Goal: Task Accomplishment & Management: Manage account settings

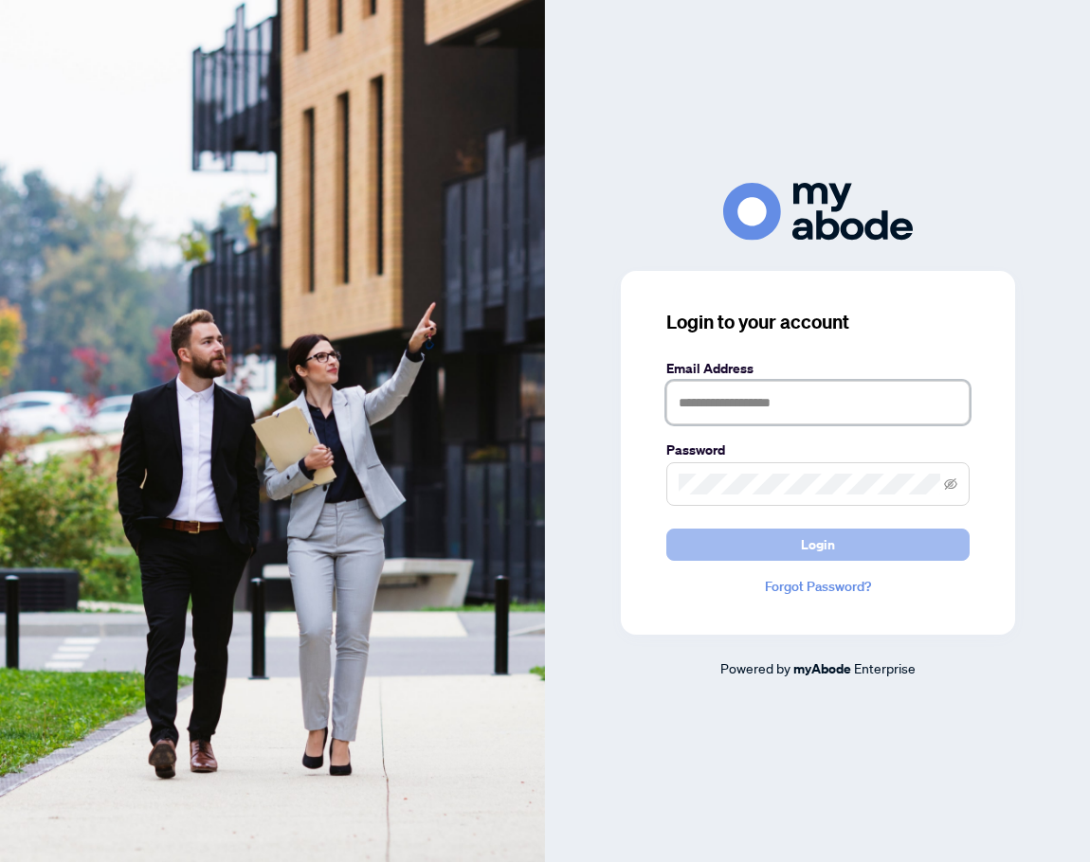
type input "**********"
click at [848, 561] on button "Login" at bounding box center [817, 545] width 303 height 32
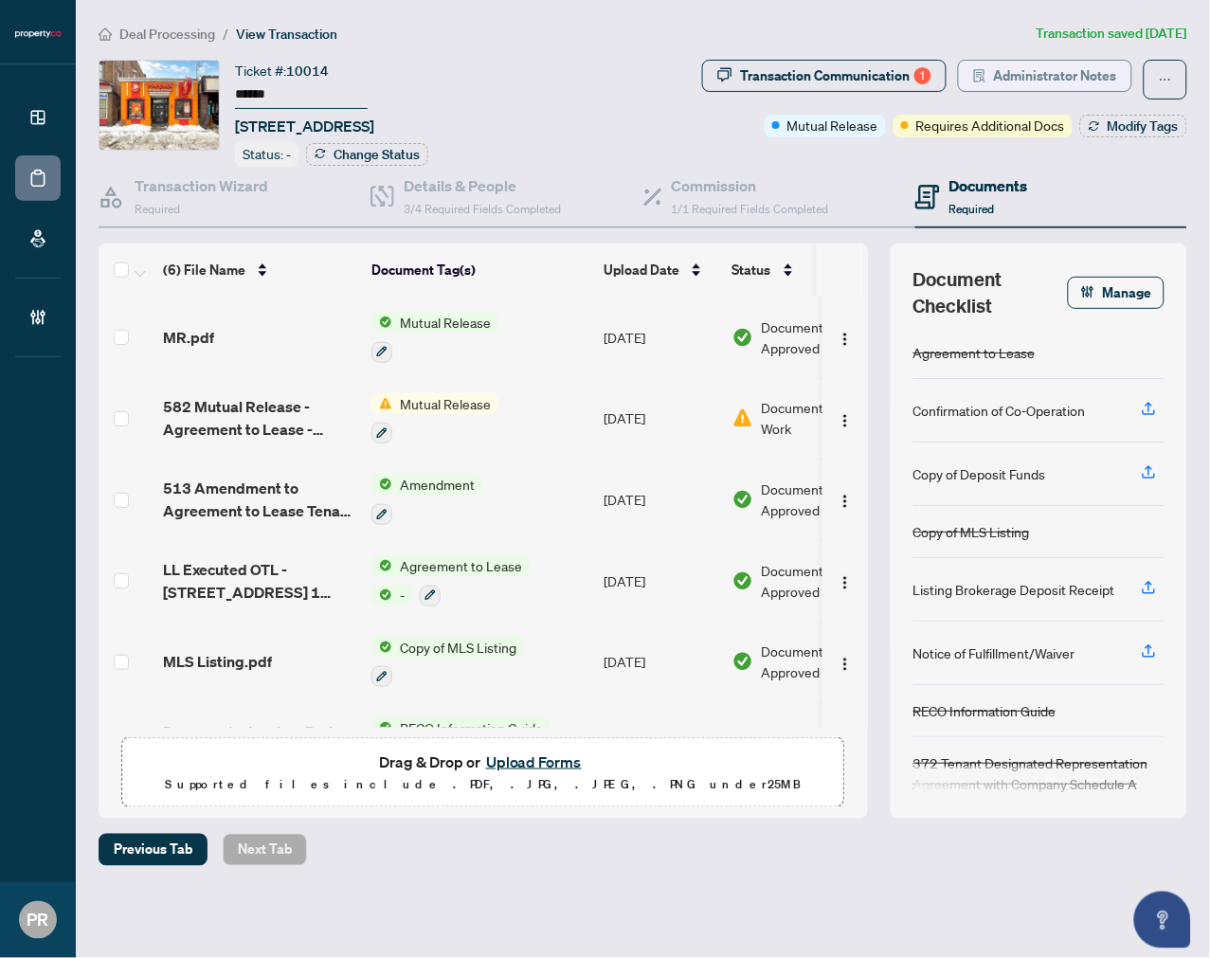
click at [1083, 79] on span "Administrator Notes" at bounding box center [1055, 76] width 123 height 30
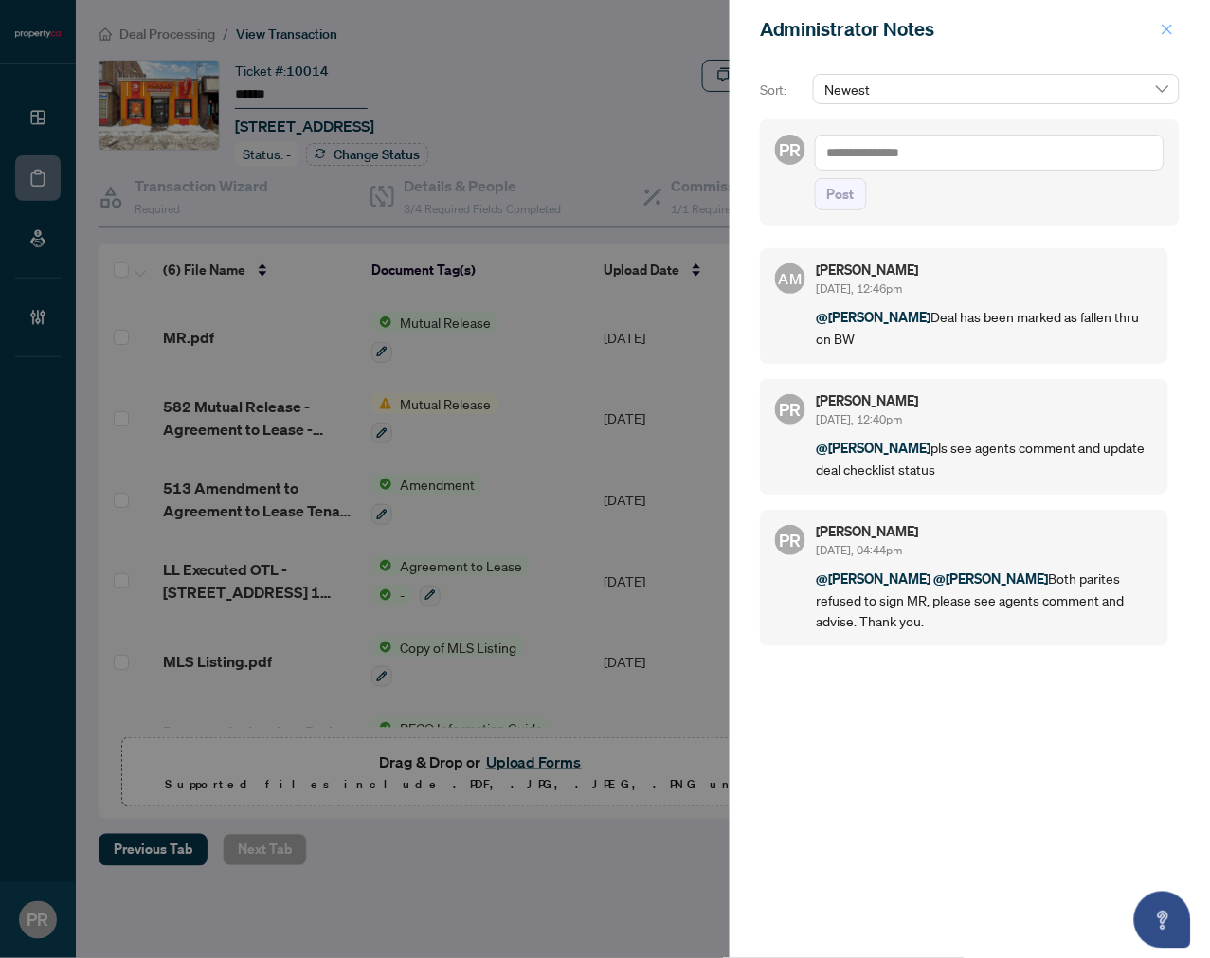
click at [1176, 25] on button "button" at bounding box center [1167, 29] width 25 height 23
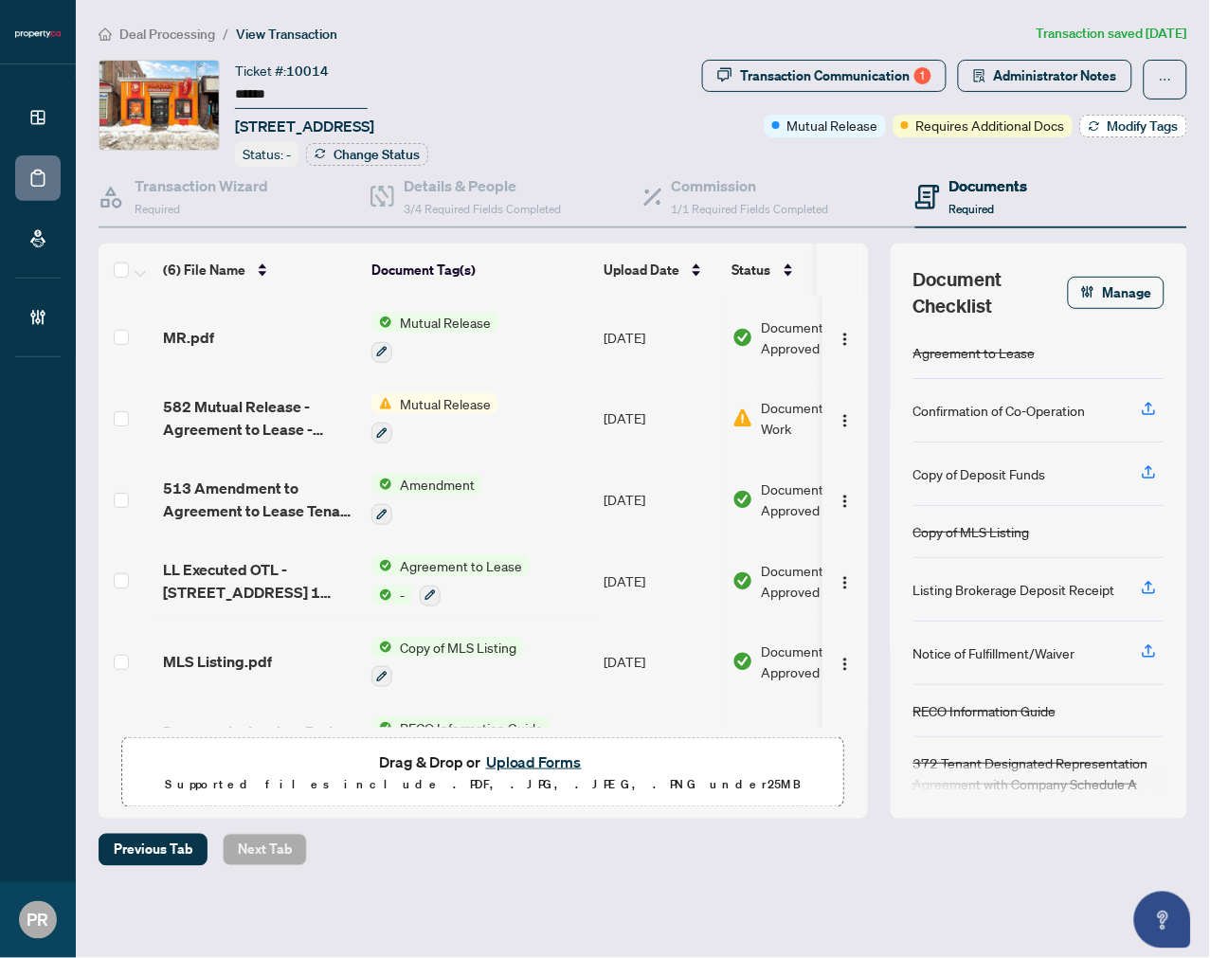
click at [1100, 134] on button "Modify Tags" at bounding box center [1133, 126] width 107 height 23
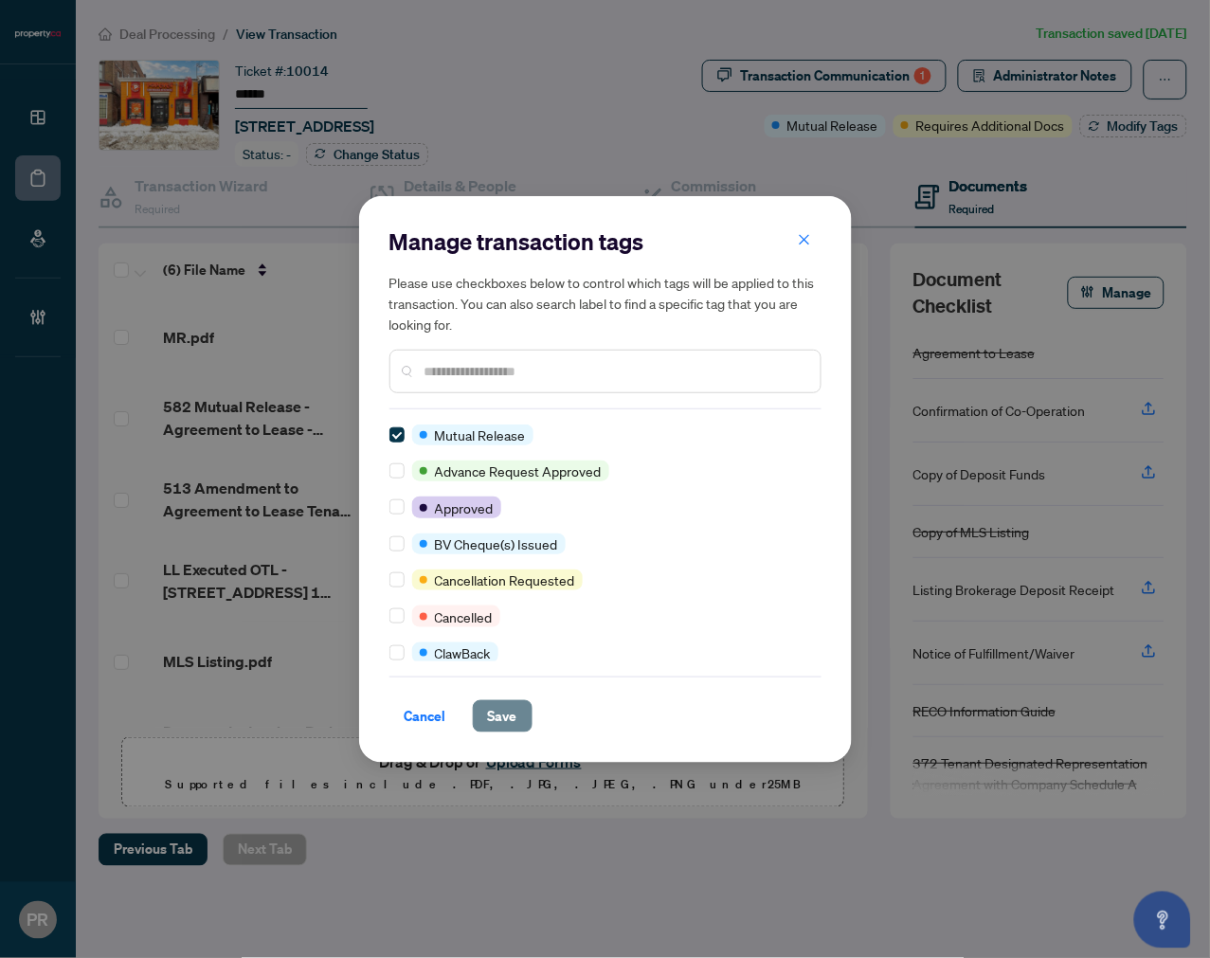
click at [488, 707] on span "Save" at bounding box center [502, 716] width 29 height 30
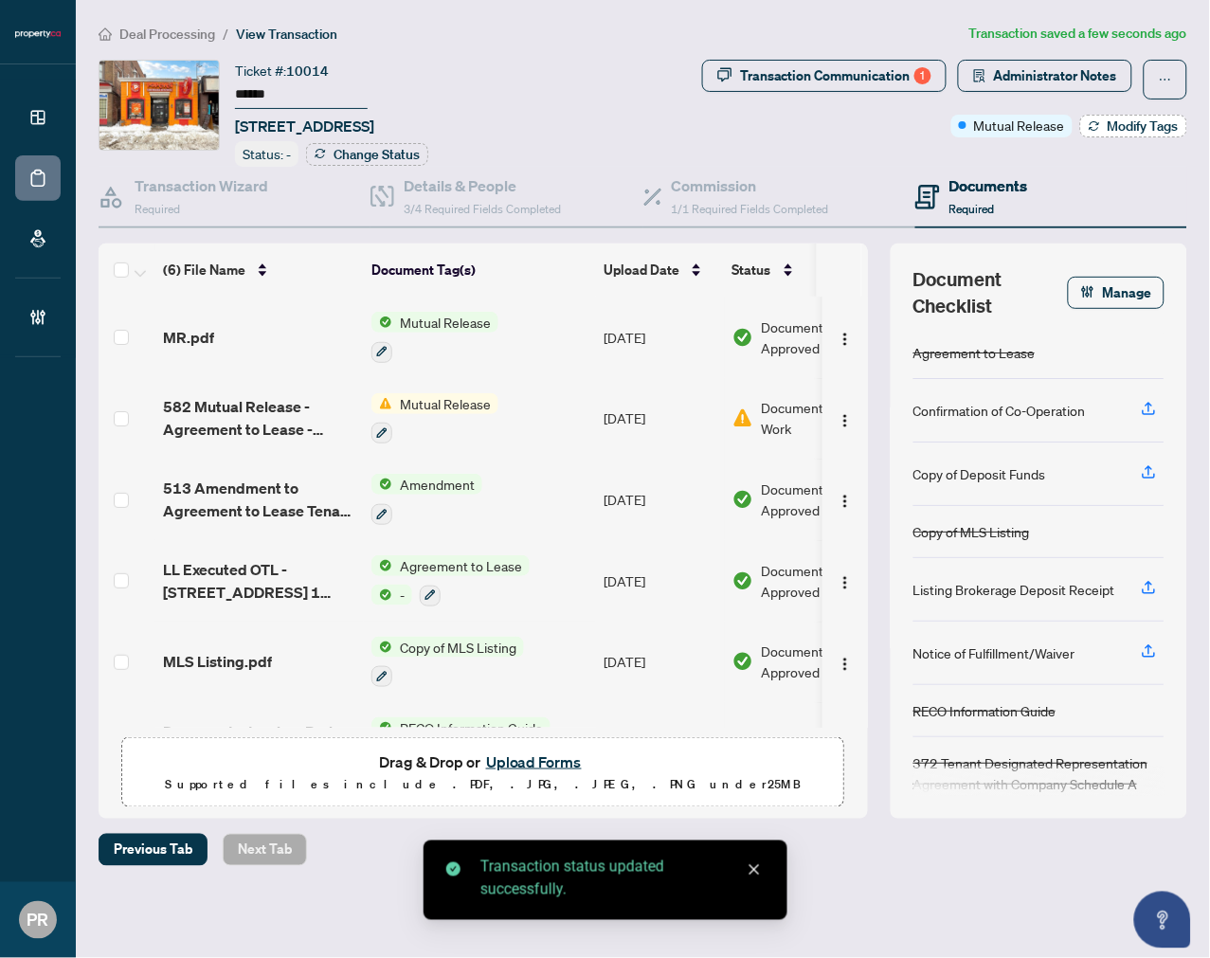
click at [1118, 133] on button "Modify Tags" at bounding box center [1133, 126] width 107 height 23
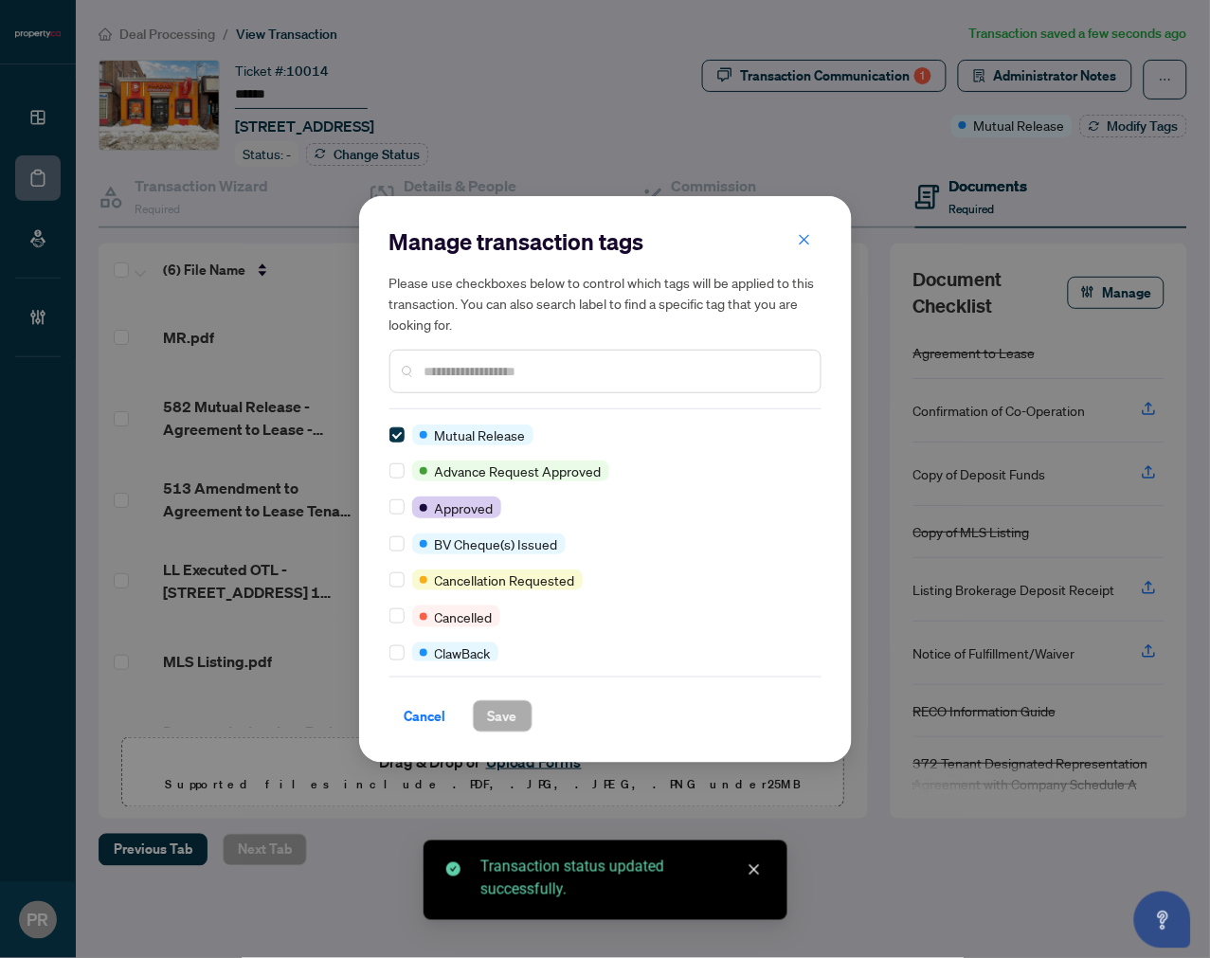
click at [537, 377] on input "text" at bounding box center [614, 371] width 381 height 21
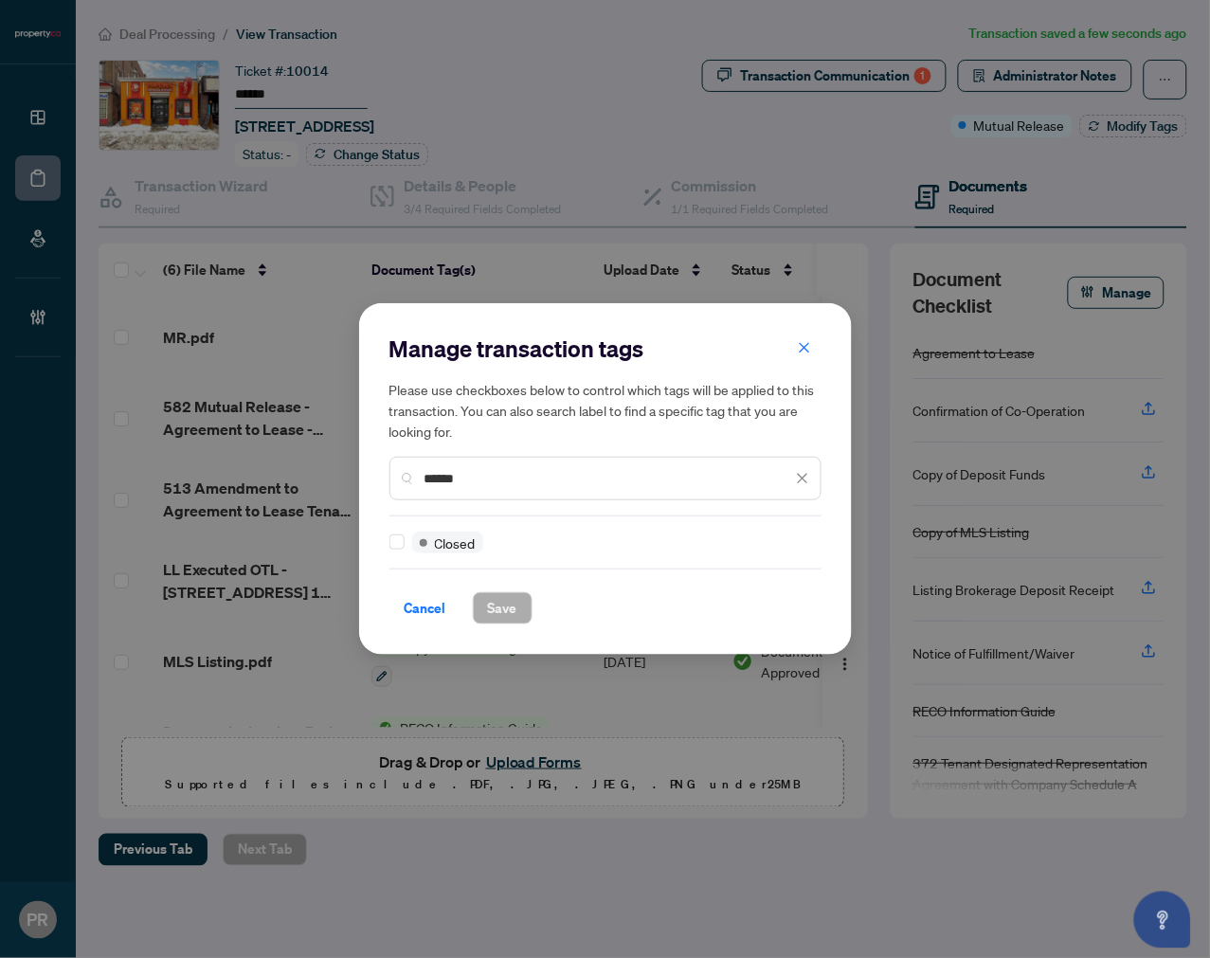
type input "******"
click at [484, 601] on button "Save" at bounding box center [503, 608] width 60 height 32
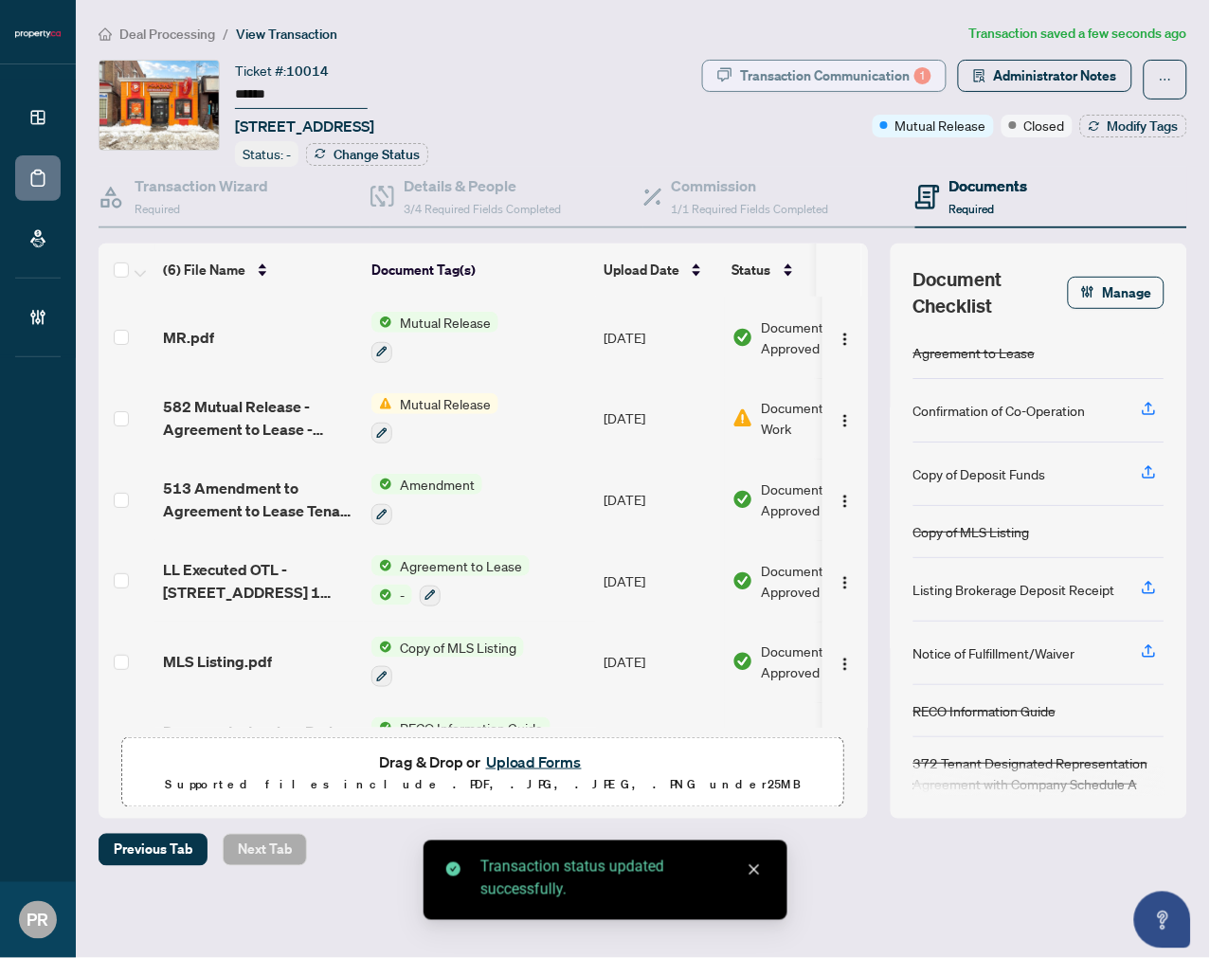
click at [836, 71] on div "Transaction Communication 1" at bounding box center [835, 76] width 191 height 30
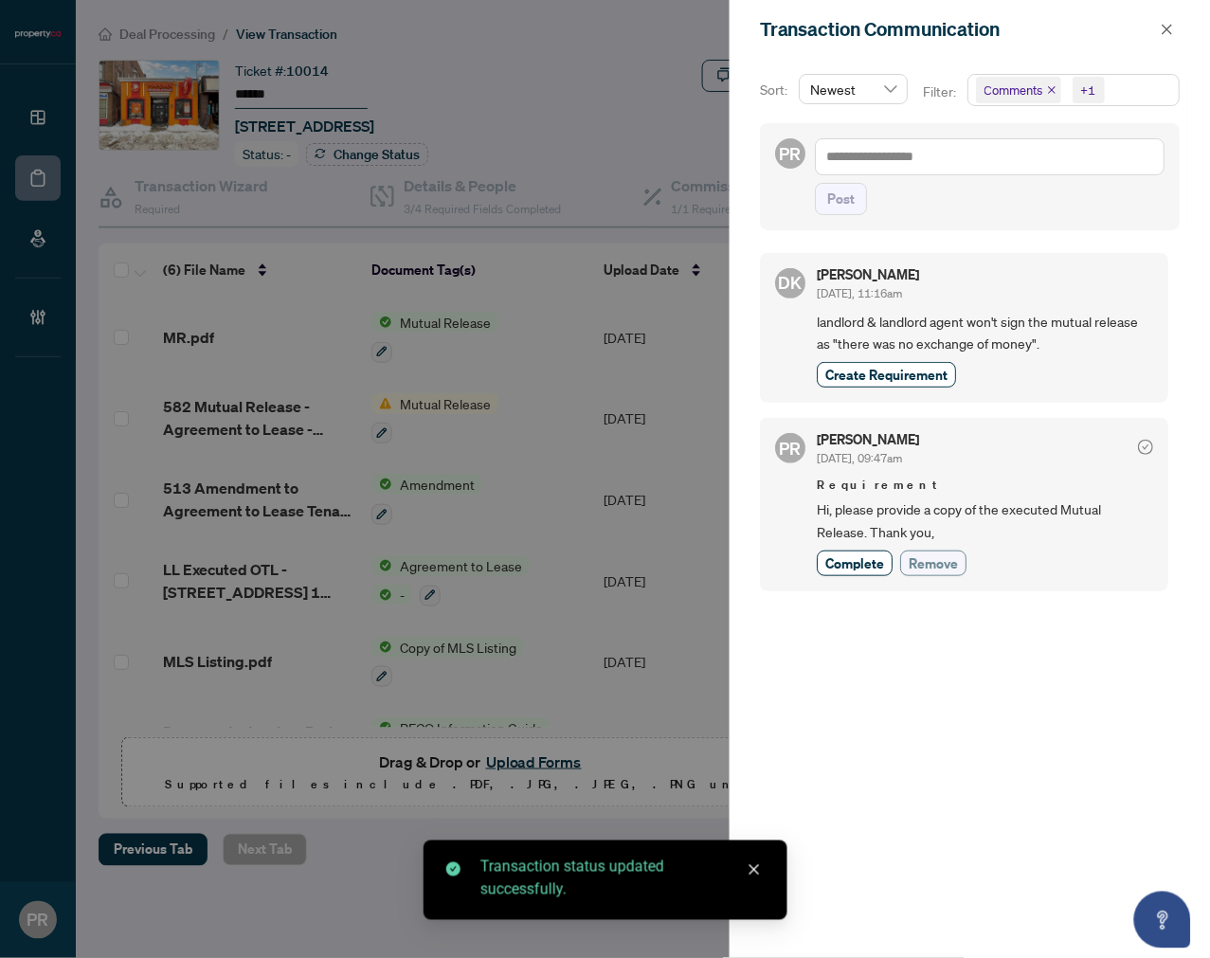
click at [916, 553] on span "Remove" at bounding box center [933, 563] width 49 height 20
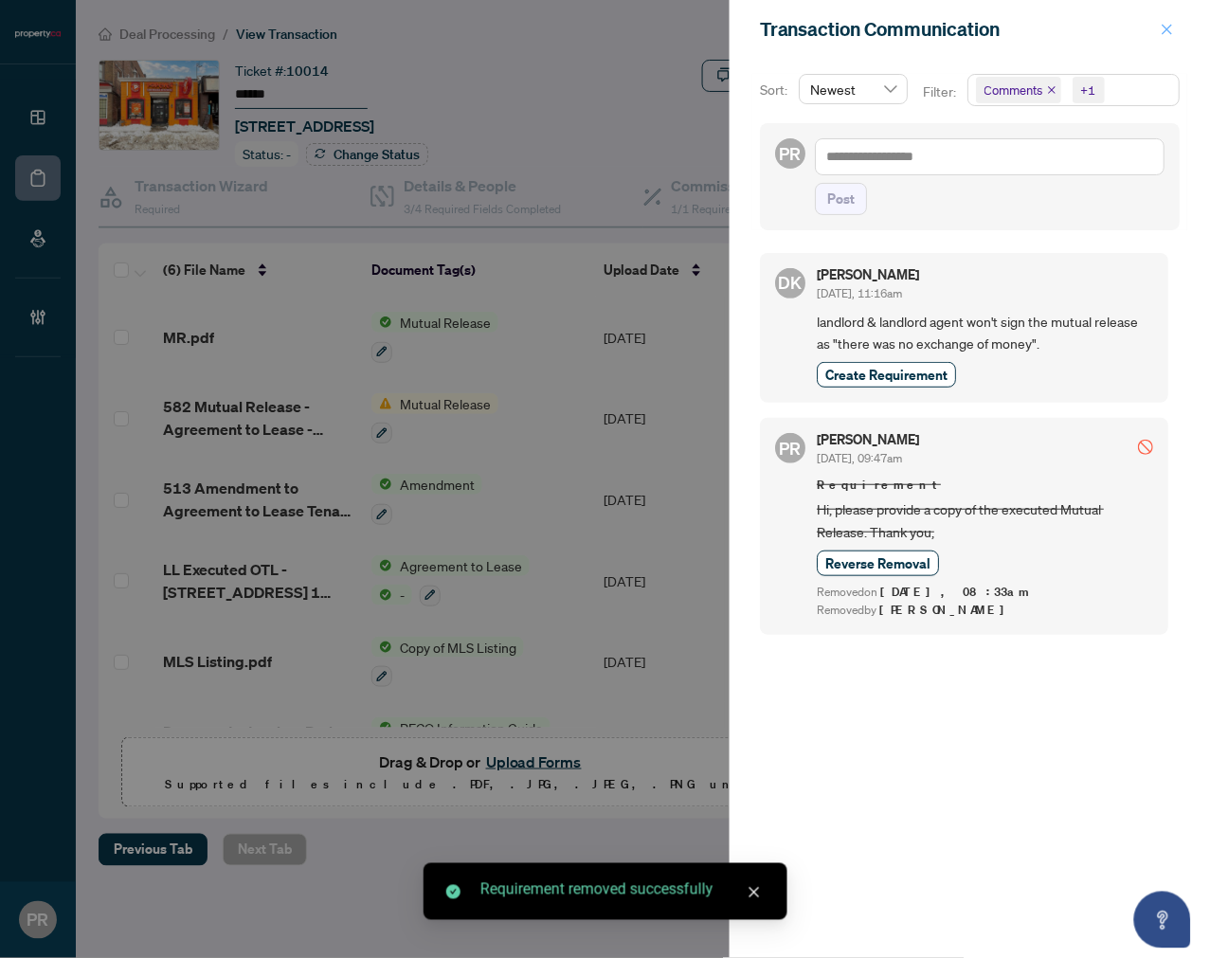
click at [1165, 35] on icon "close" at bounding box center [1167, 29] width 13 height 13
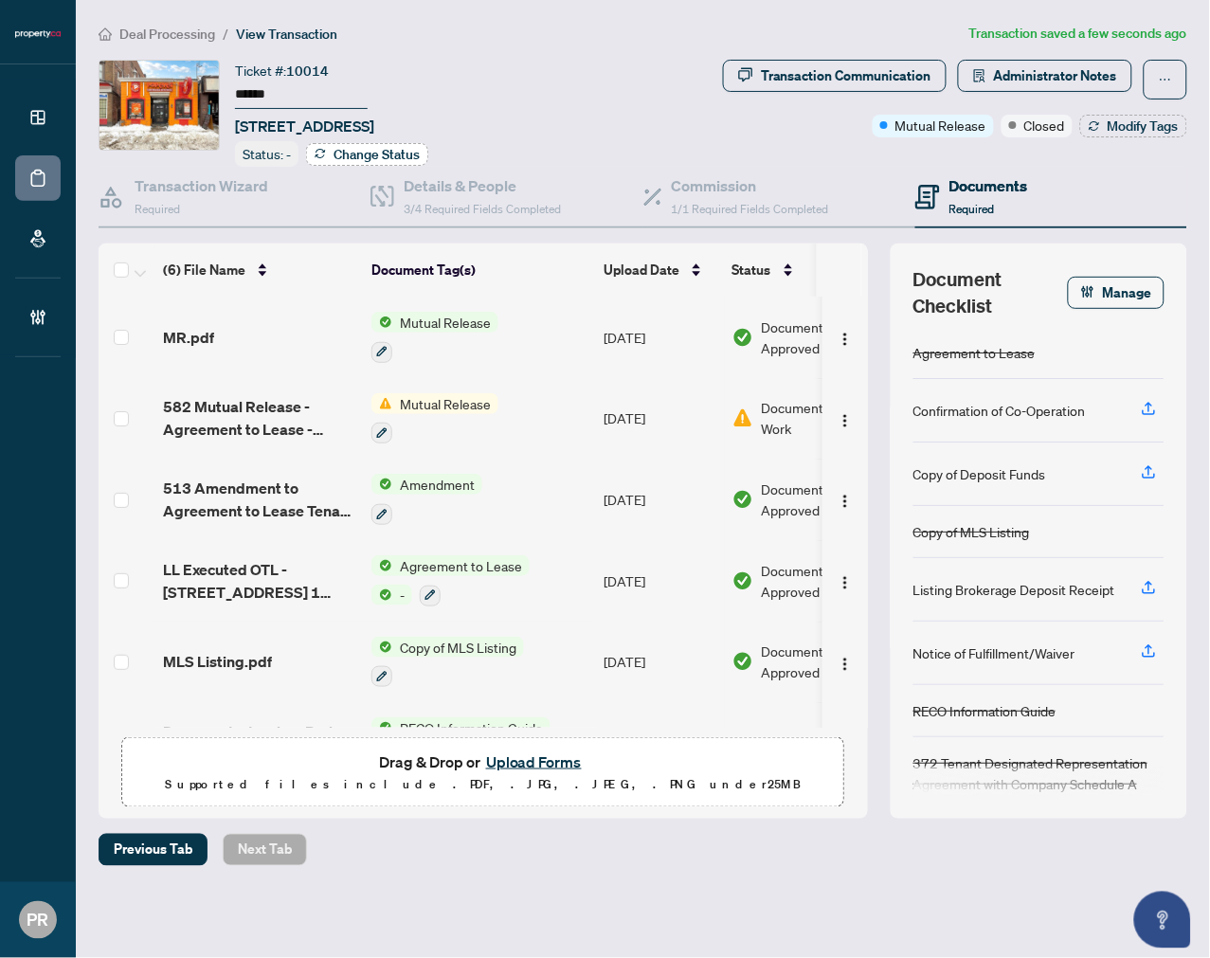
click at [362, 156] on span "Change Status" at bounding box center [376, 154] width 86 height 13
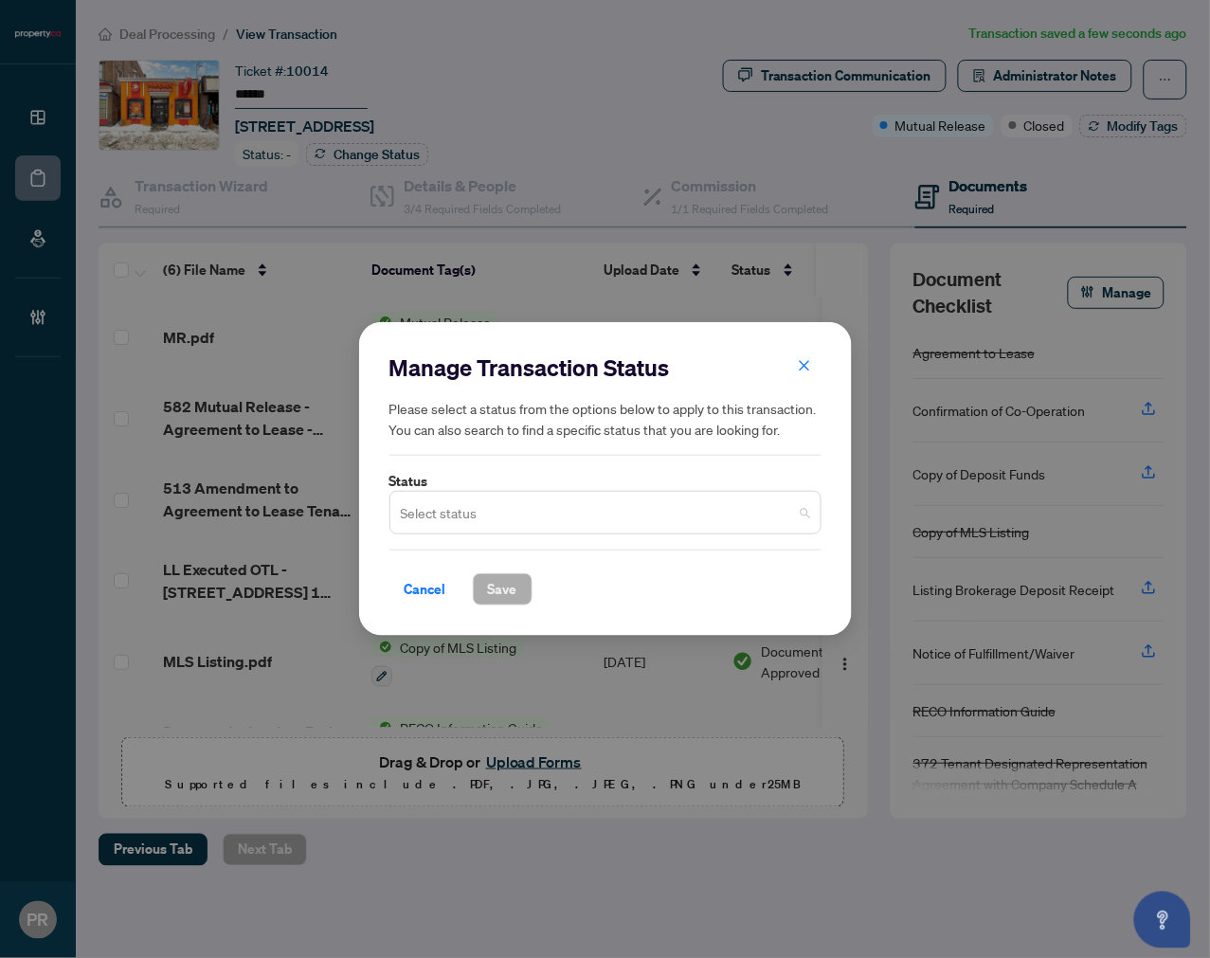
click at [506, 510] on input "search" at bounding box center [597, 516] width 392 height 42
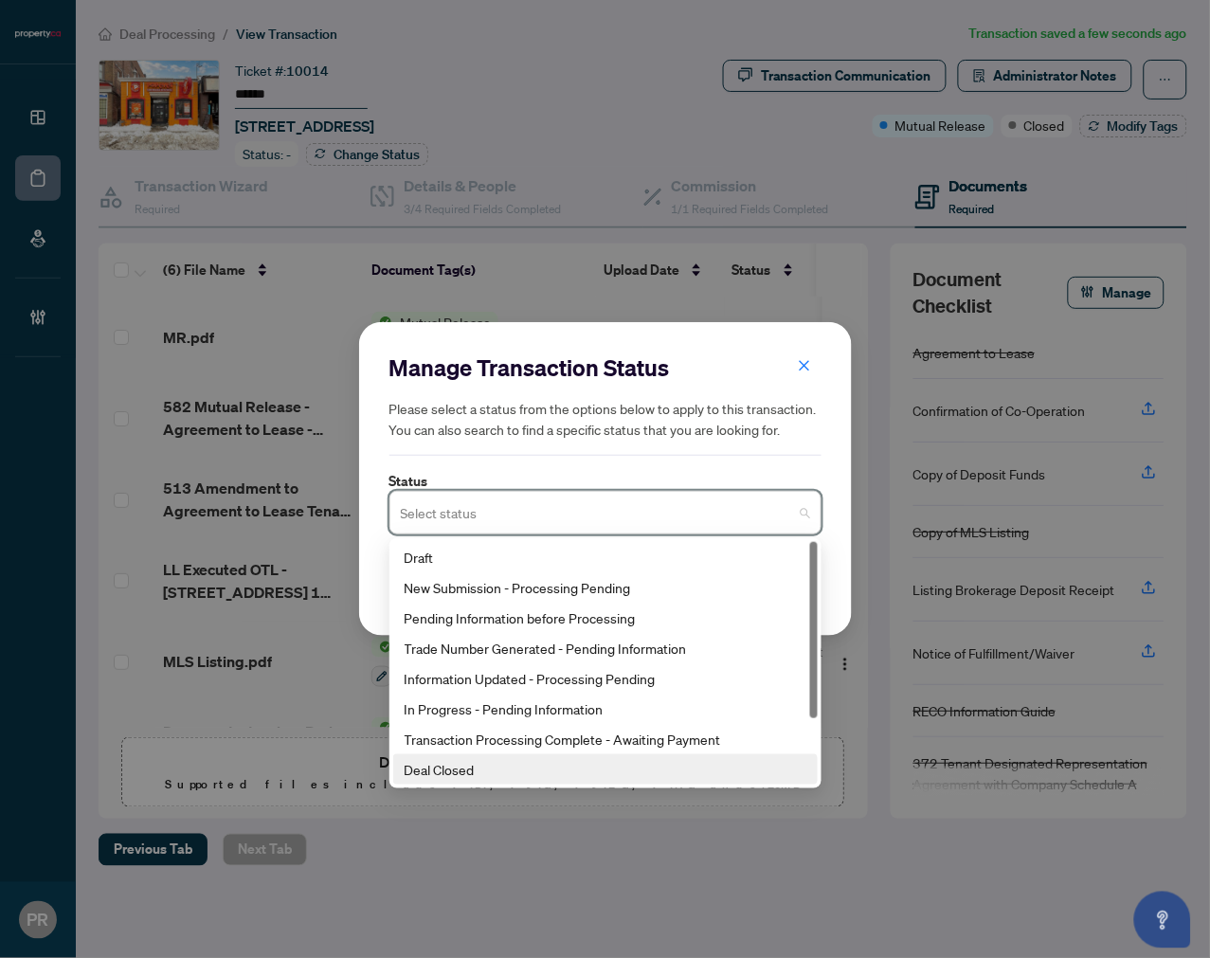
click at [457, 766] on div "Deal Closed" at bounding box center [606, 769] width 402 height 21
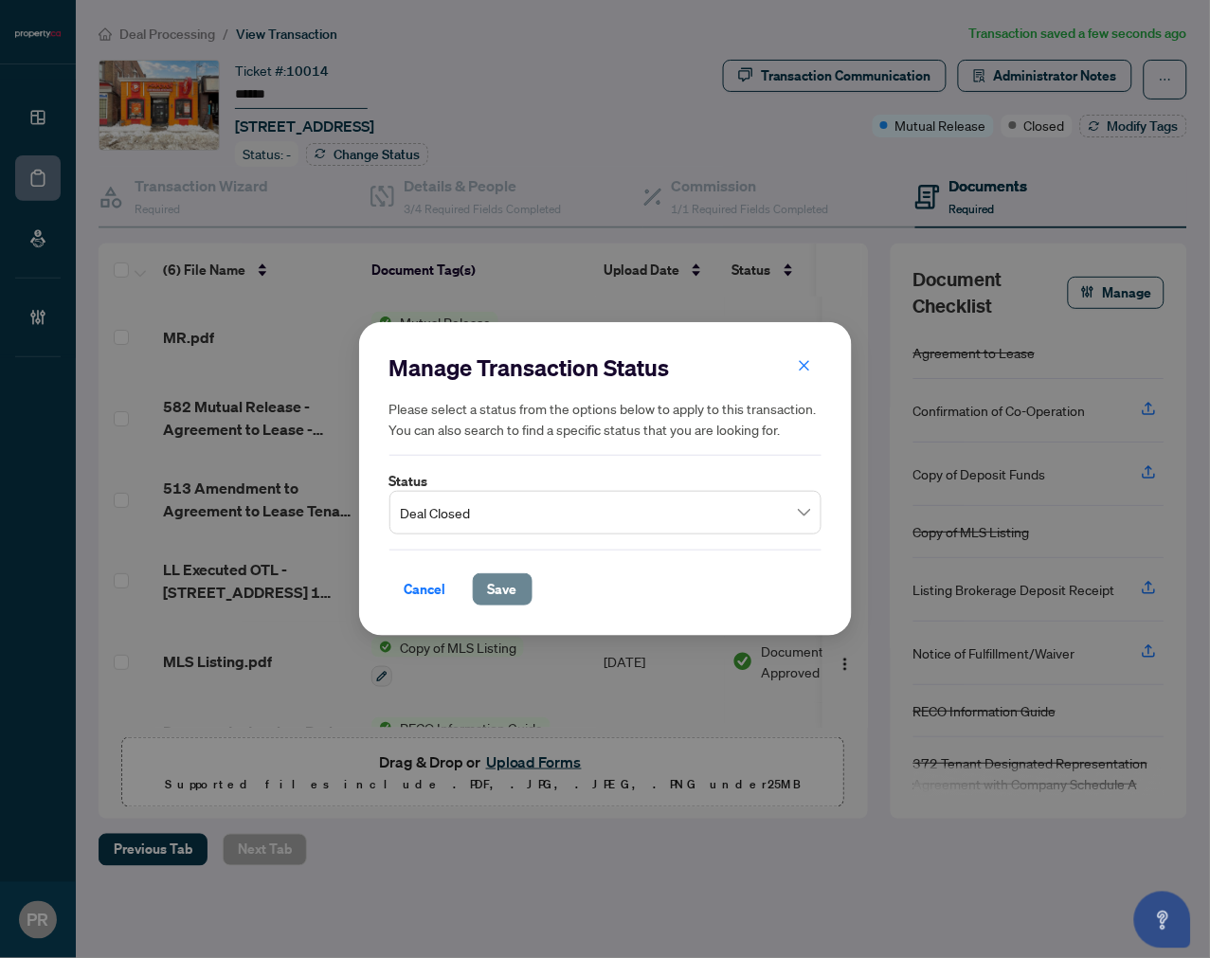
click at [489, 588] on span "Save" at bounding box center [502, 589] width 29 height 30
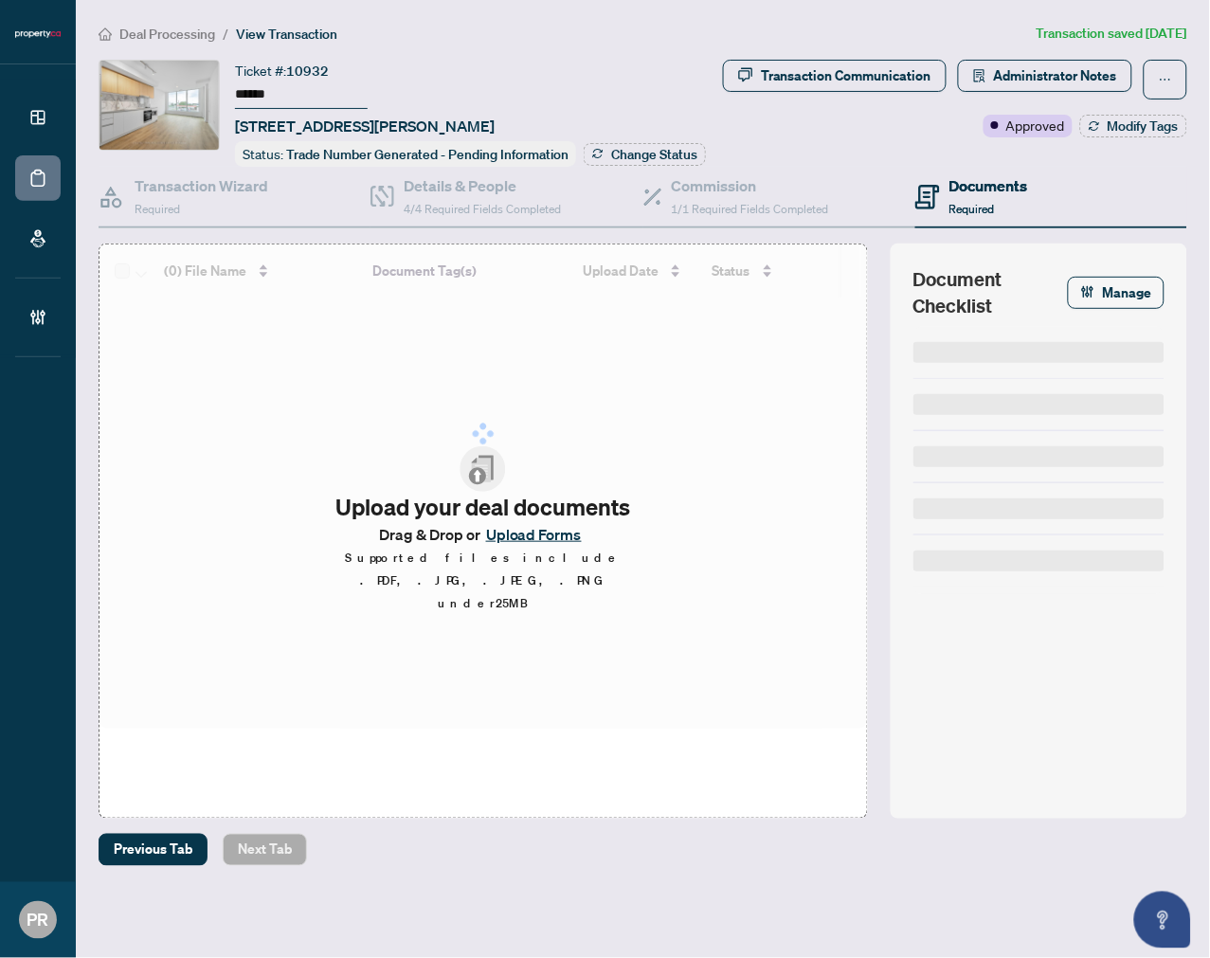
type input "******"
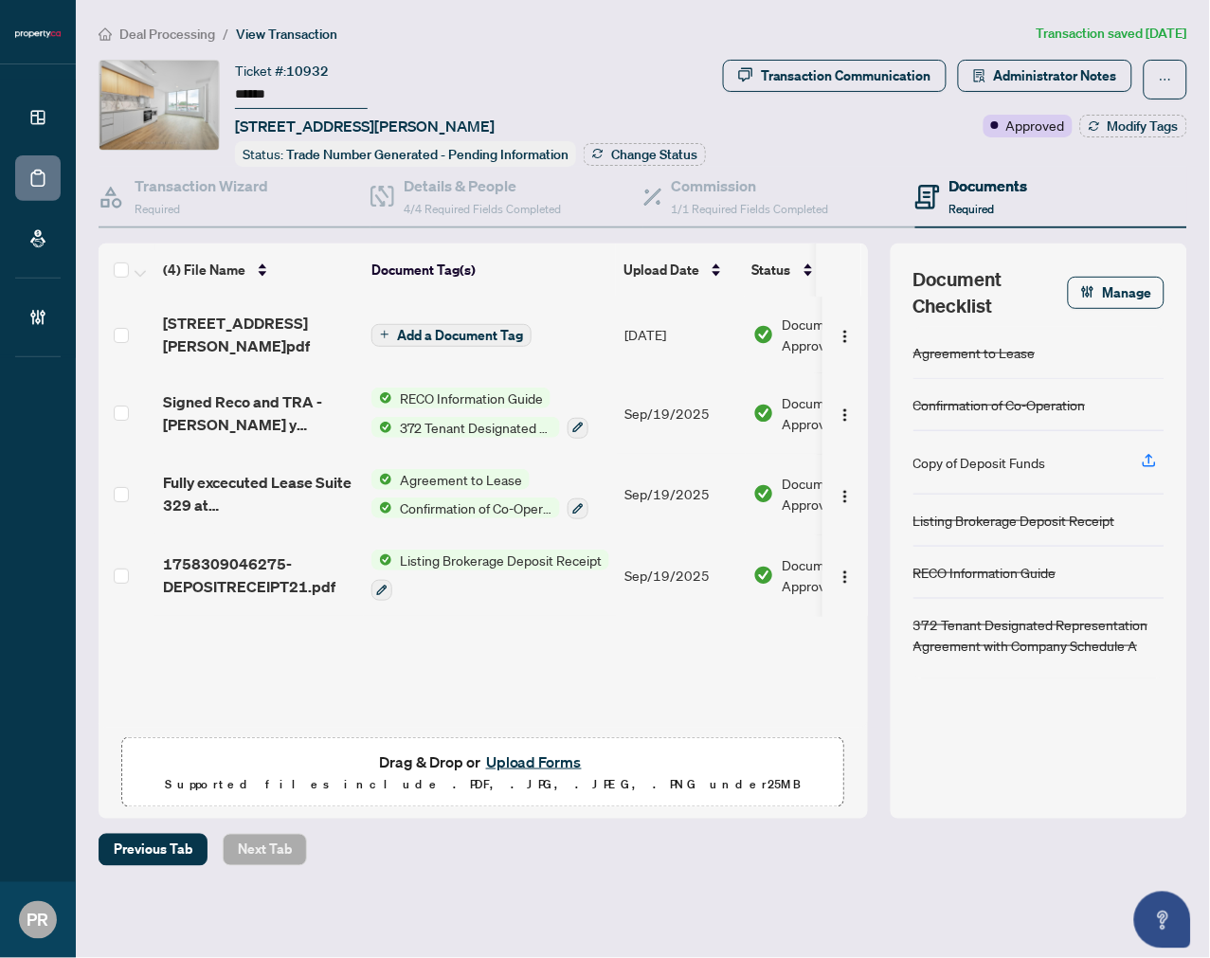
click at [251, 100] on input "******" at bounding box center [301, 94] width 133 height 27
click at [1067, 69] on span "Administrator Notes" at bounding box center [1055, 76] width 123 height 30
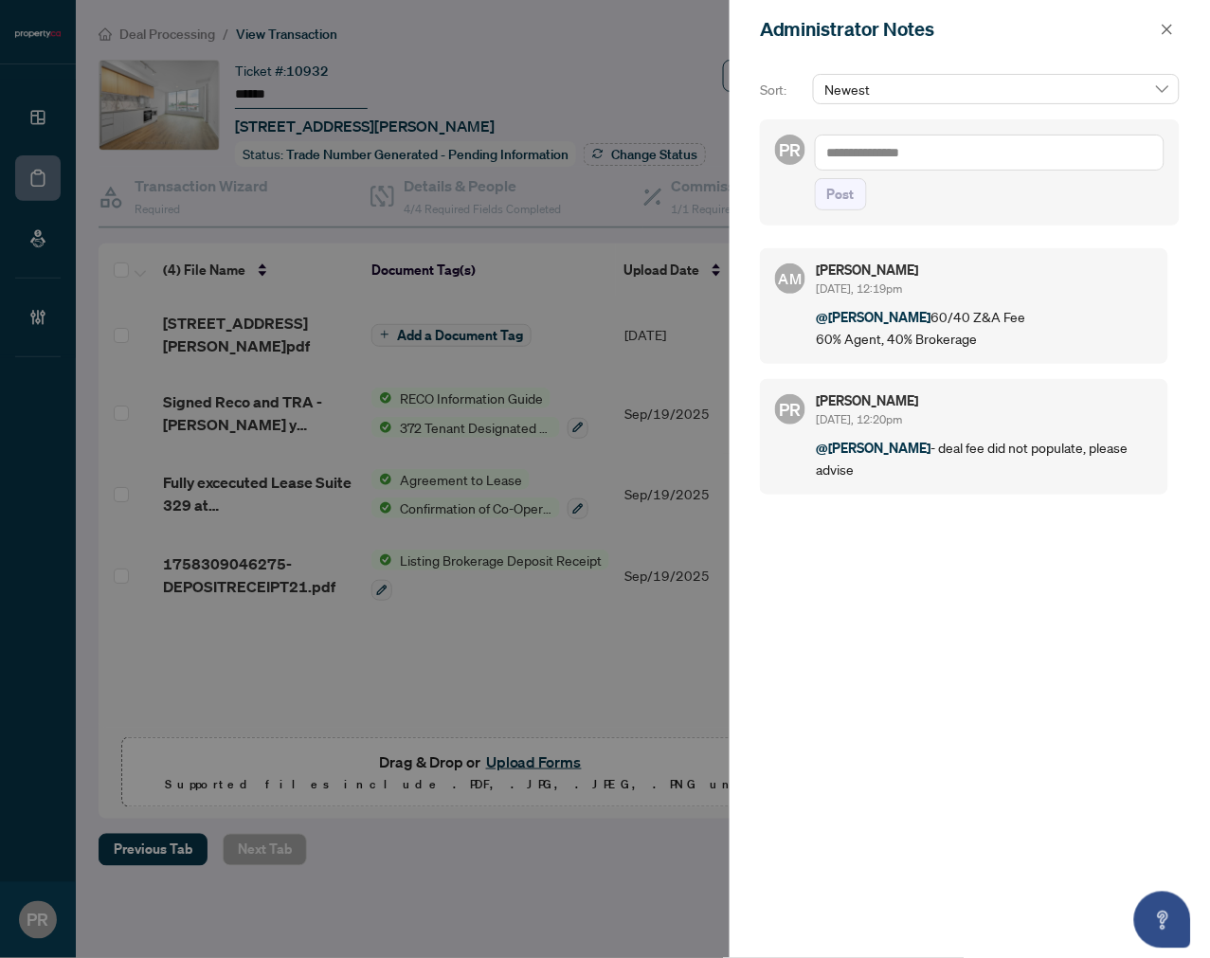
click at [968, 159] on textarea at bounding box center [990, 153] width 350 height 36
type textarea "*******"
click at [853, 186] on span "Post" at bounding box center [840, 194] width 27 height 30
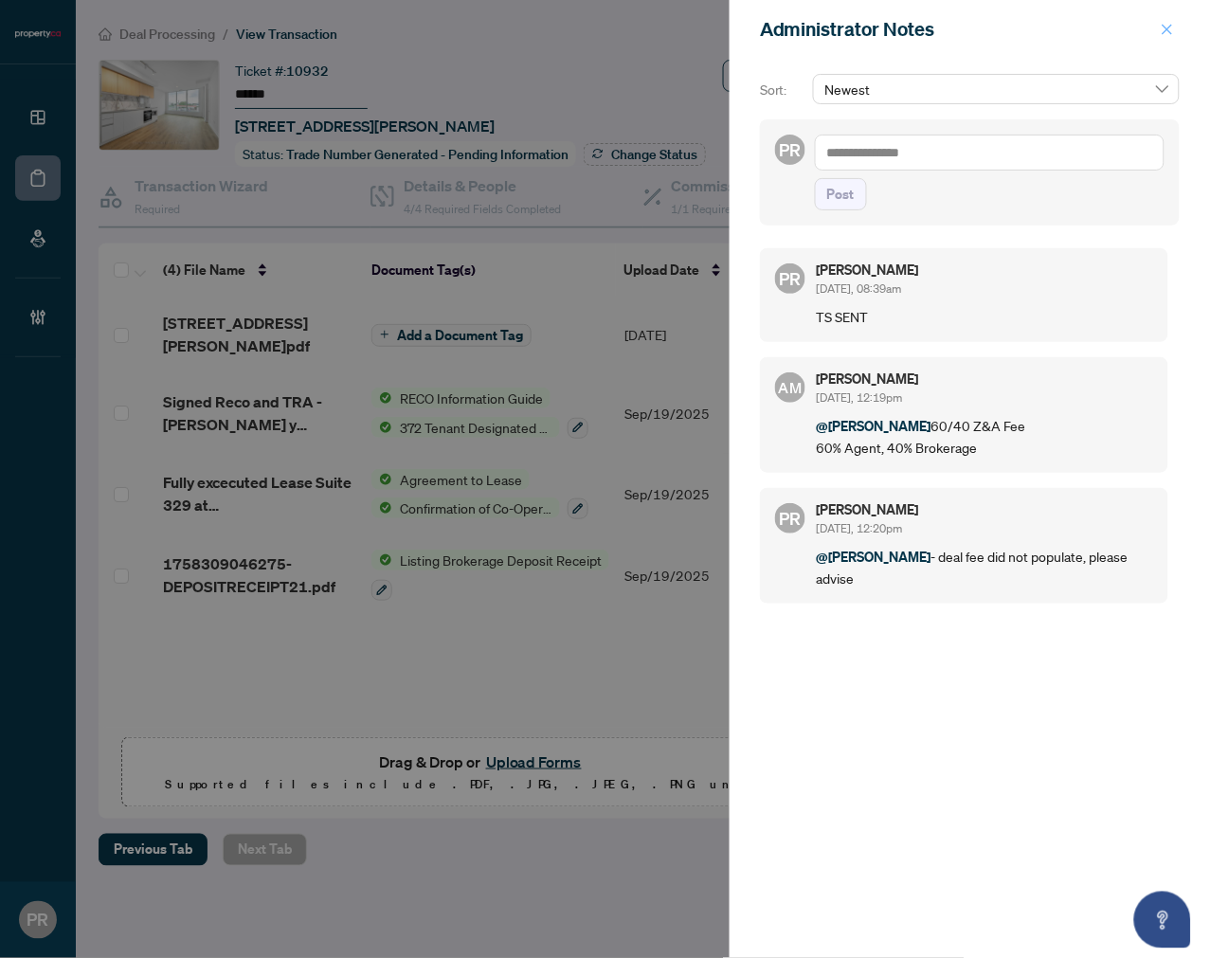
click at [1172, 20] on span "button" at bounding box center [1167, 29] width 13 height 30
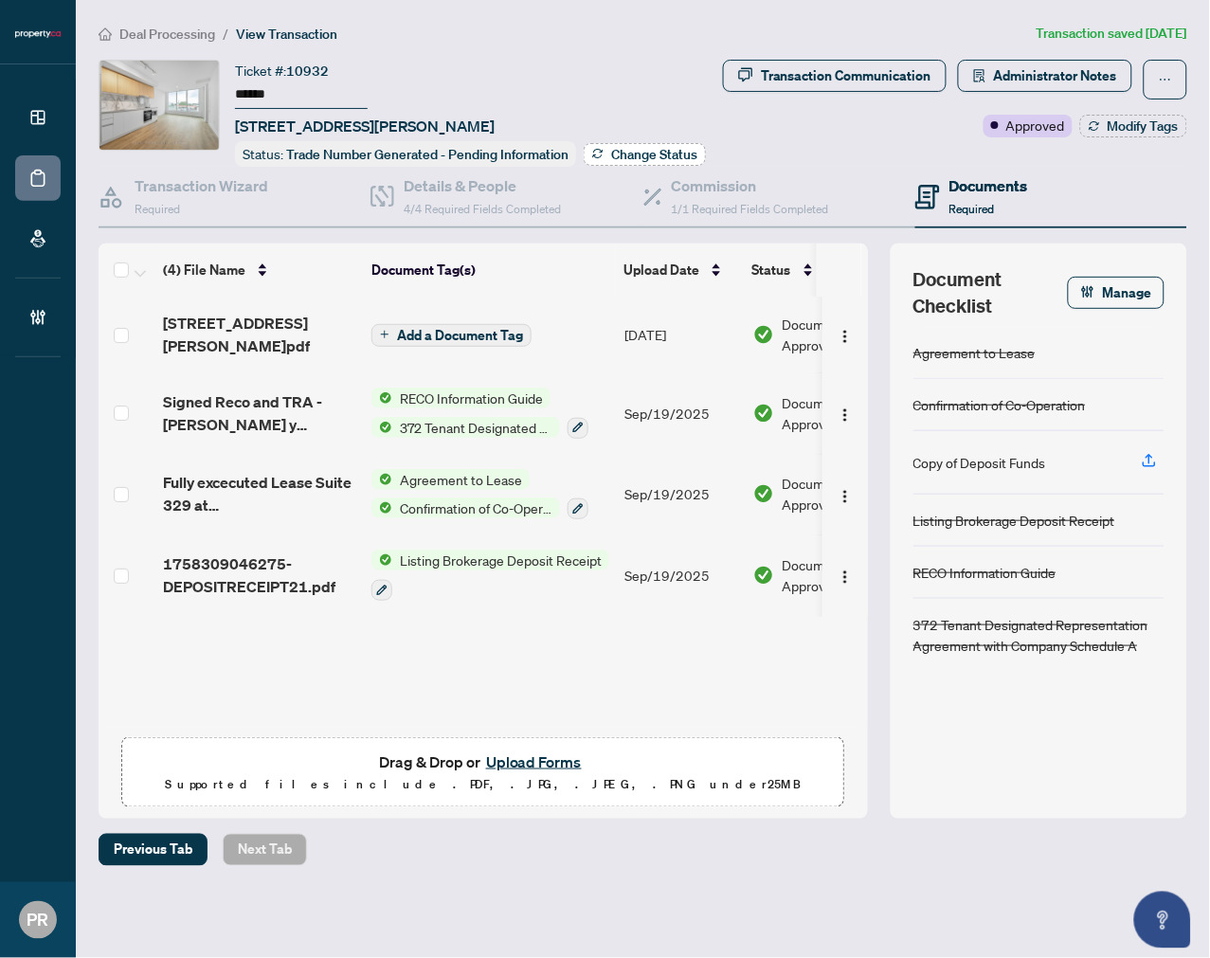
click at [663, 148] on span "Change Status" at bounding box center [654, 154] width 86 height 13
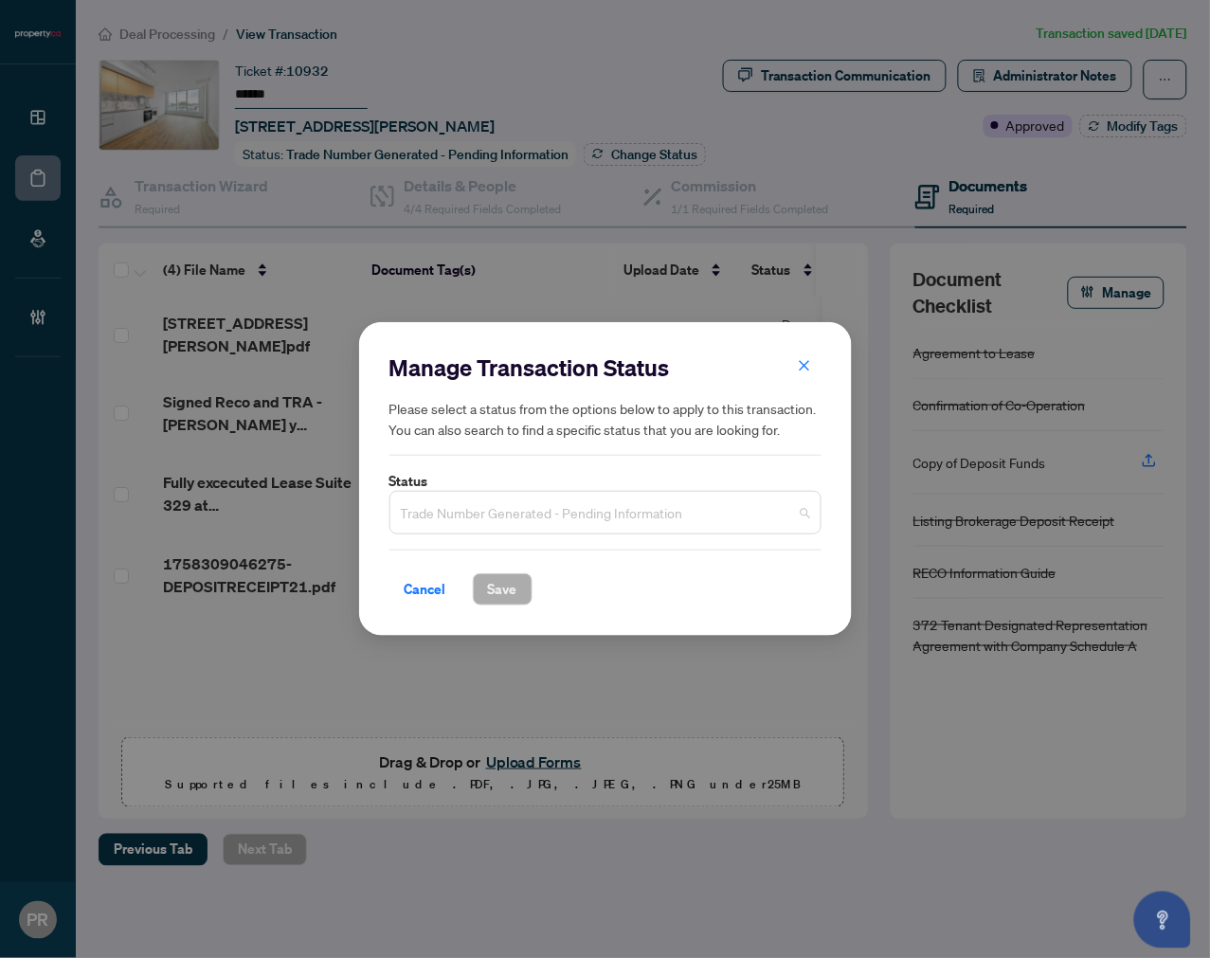
click at [638, 513] on span "Trade Number Generated - Pending Information" at bounding box center [605, 513] width 409 height 36
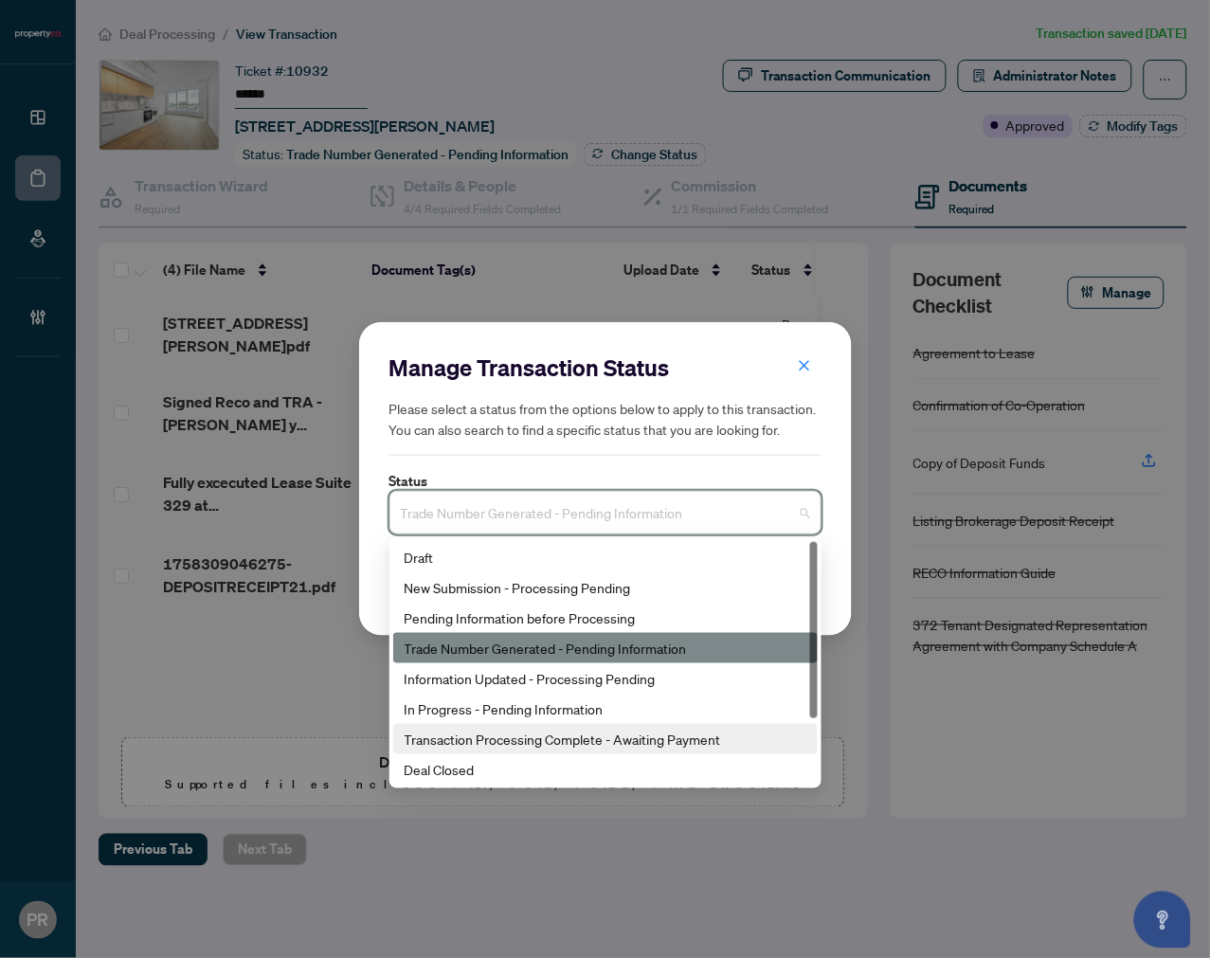
click at [644, 730] on div "Transaction Processing Complete - Awaiting Payment" at bounding box center [606, 739] width 402 height 21
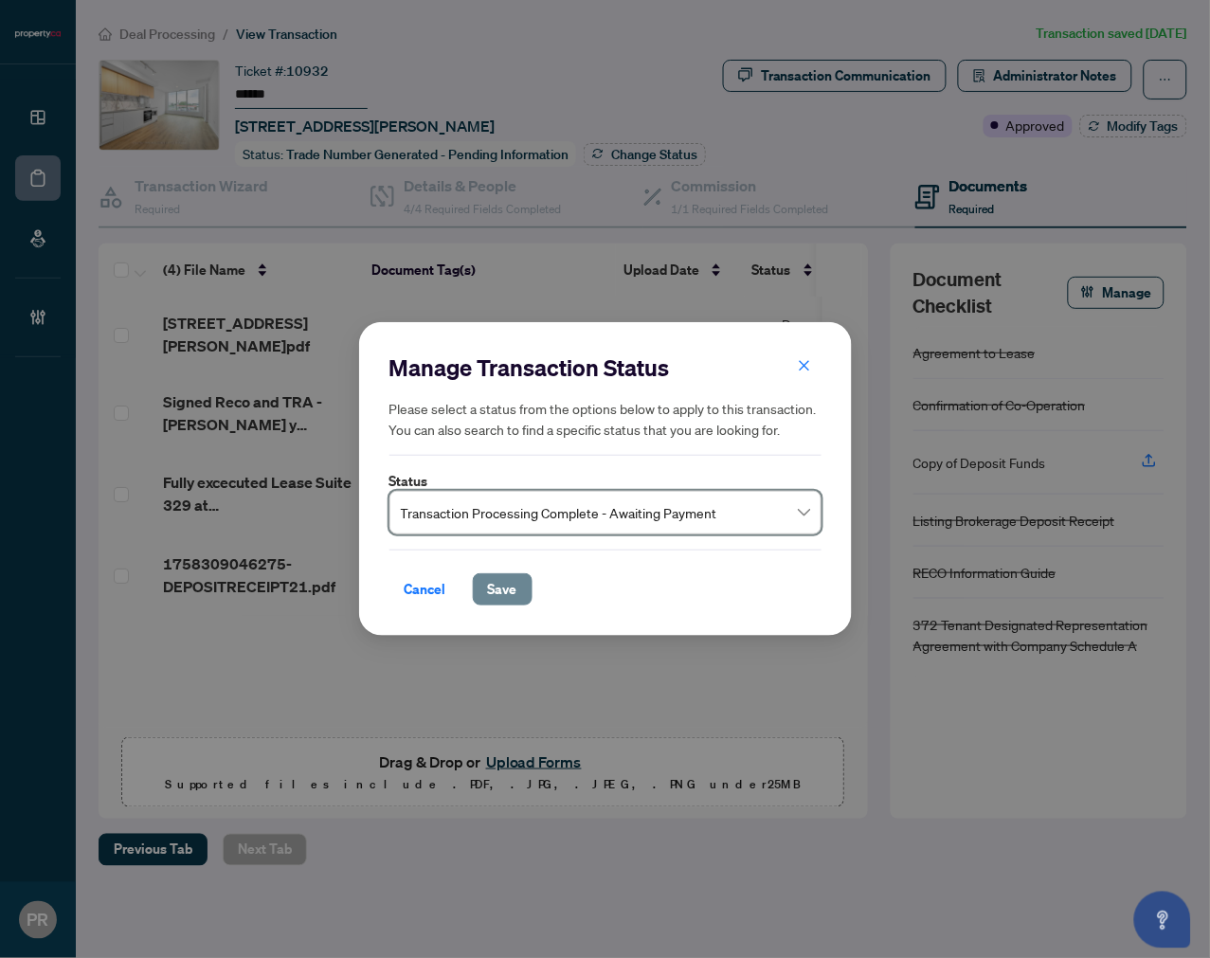
click at [514, 589] on span "Save" at bounding box center [502, 589] width 29 height 30
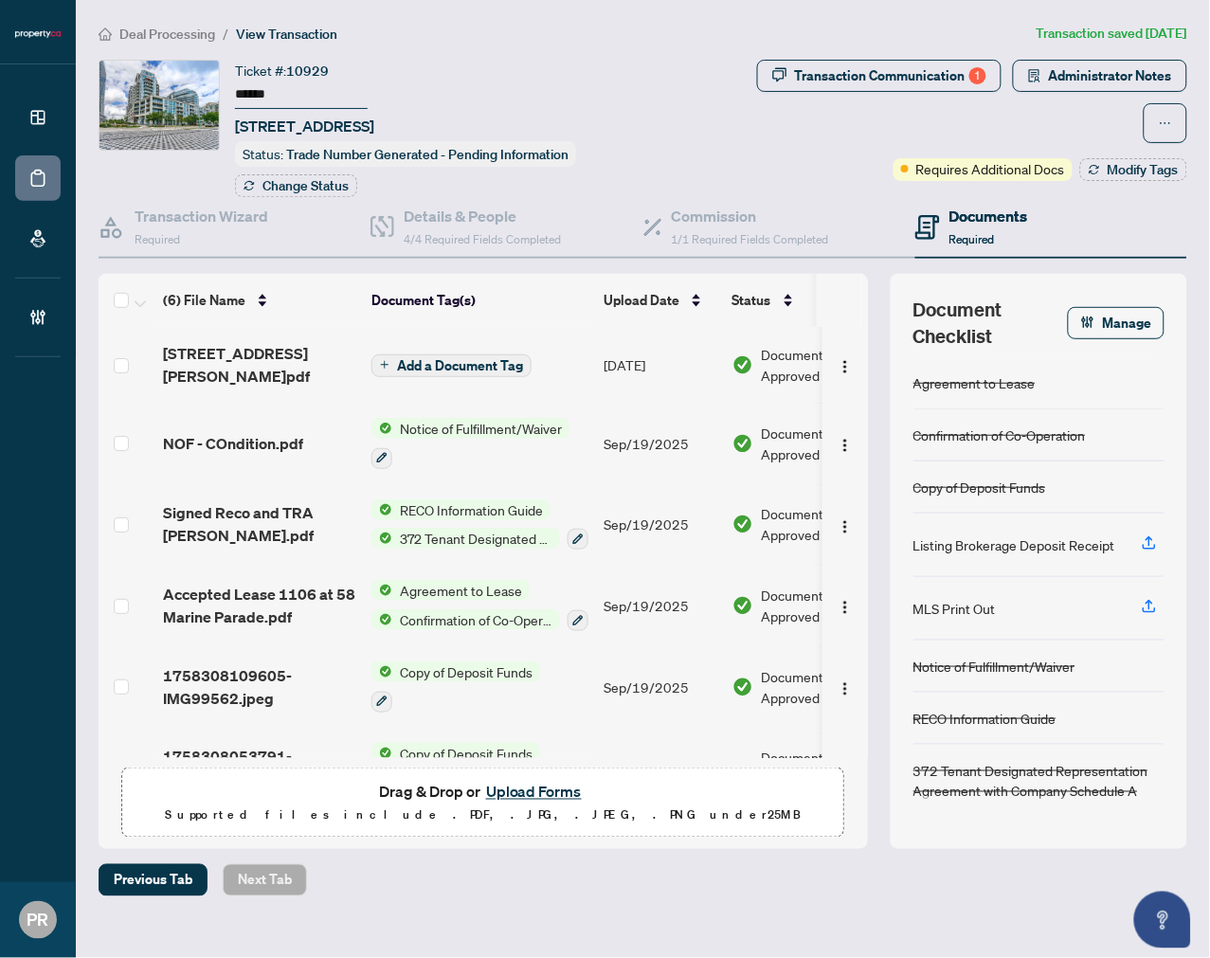
drag, startPoint x: 254, startPoint y: 71, endPoint x: 259, endPoint y: 81, distance: 11.4
click at [254, 73] on div "Ticket #: 10929" at bounding box center [282, 71] width 94 height 22
click at [259, 83] on input "******" at bounding box center [301, 94] width 133 height 27
click at [1064, 89] on span "Administrator Notes" at bounding box center [1110, 76] width 123 height 30
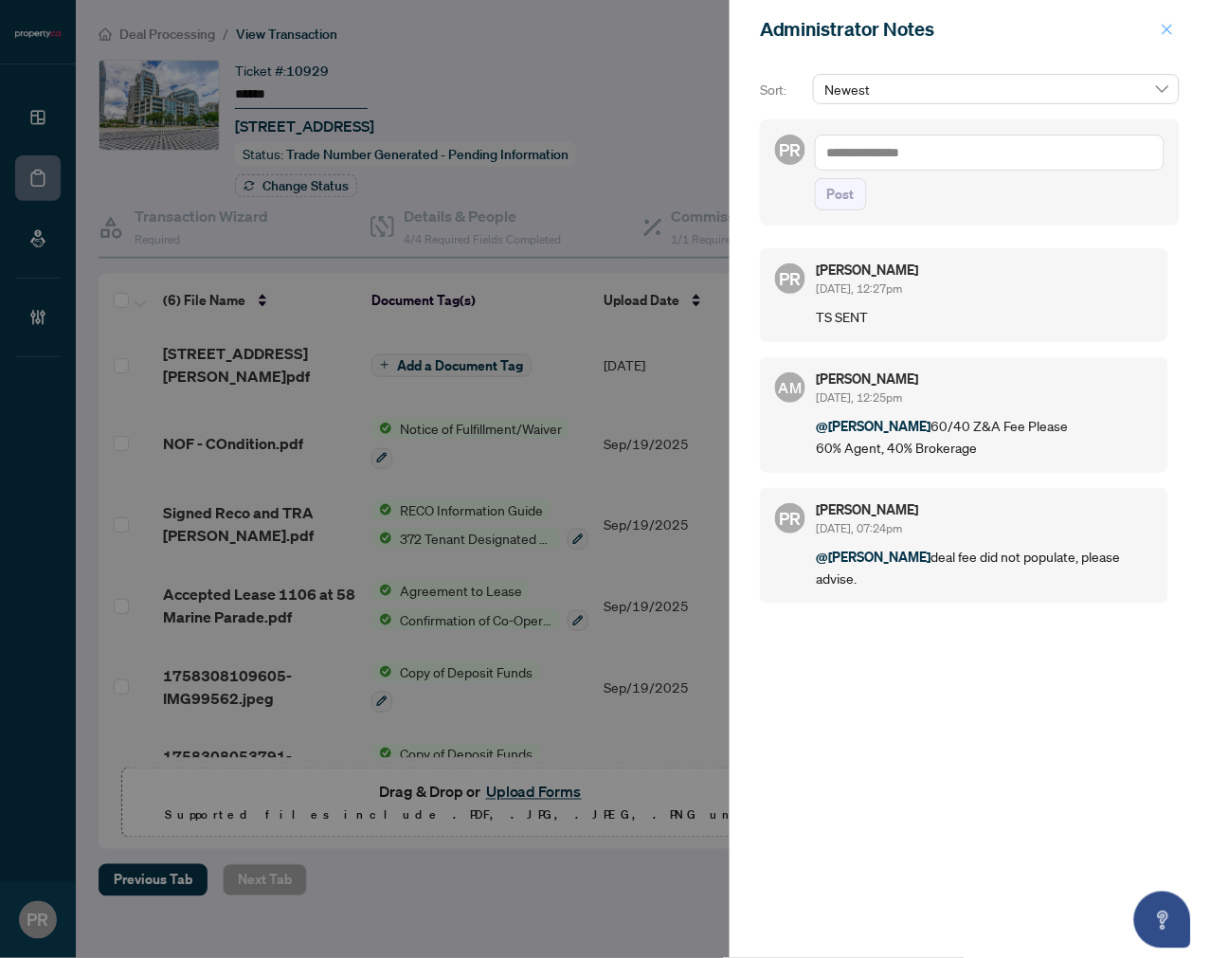
click at [1175, 29] on button "button" at bounding box center [1167, 29] width 25 height 23
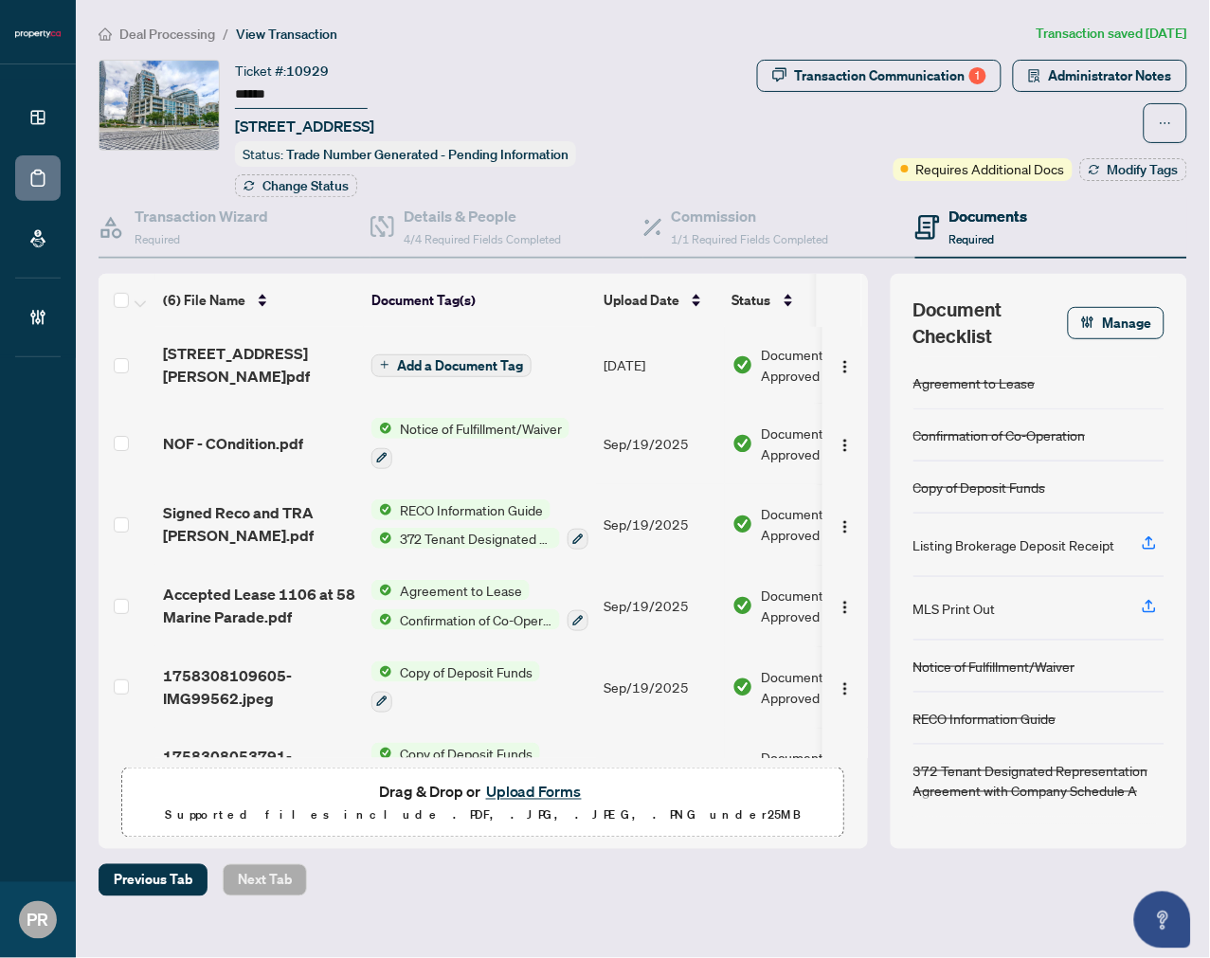
click at [243, 99] on input "******" at bounding box center [301, 94] width 133 height 27
click at [1126, 71] on span "Administrator Notes" at bounding box center [1110, 76] width 123 height 30
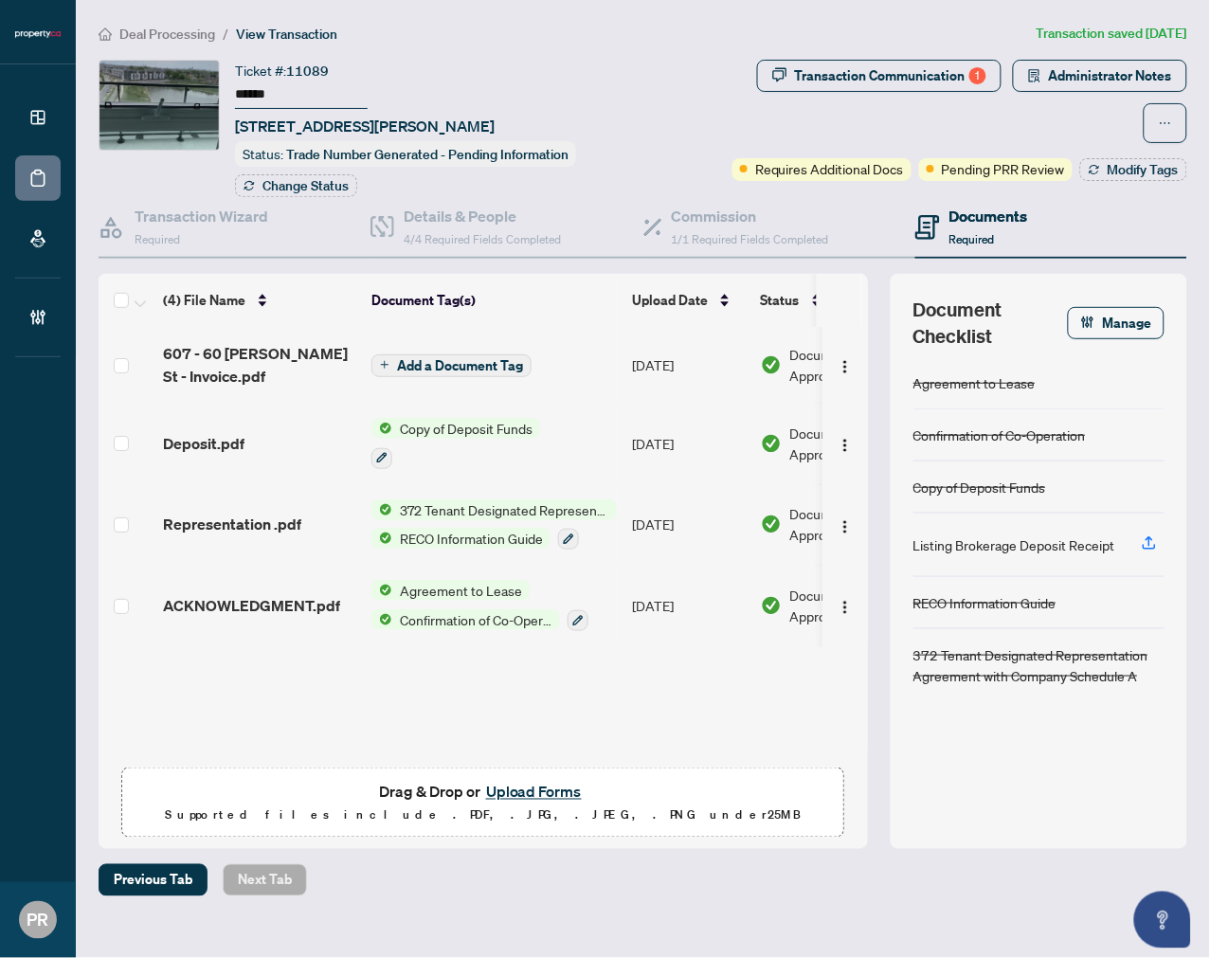
click at [260, 86] on input "******" at bounding box center [301, 94] width 133 height 27
click at [1058, 79] on span "Administrator Notes" at bounding box center [1110, 76] width 123 height 30
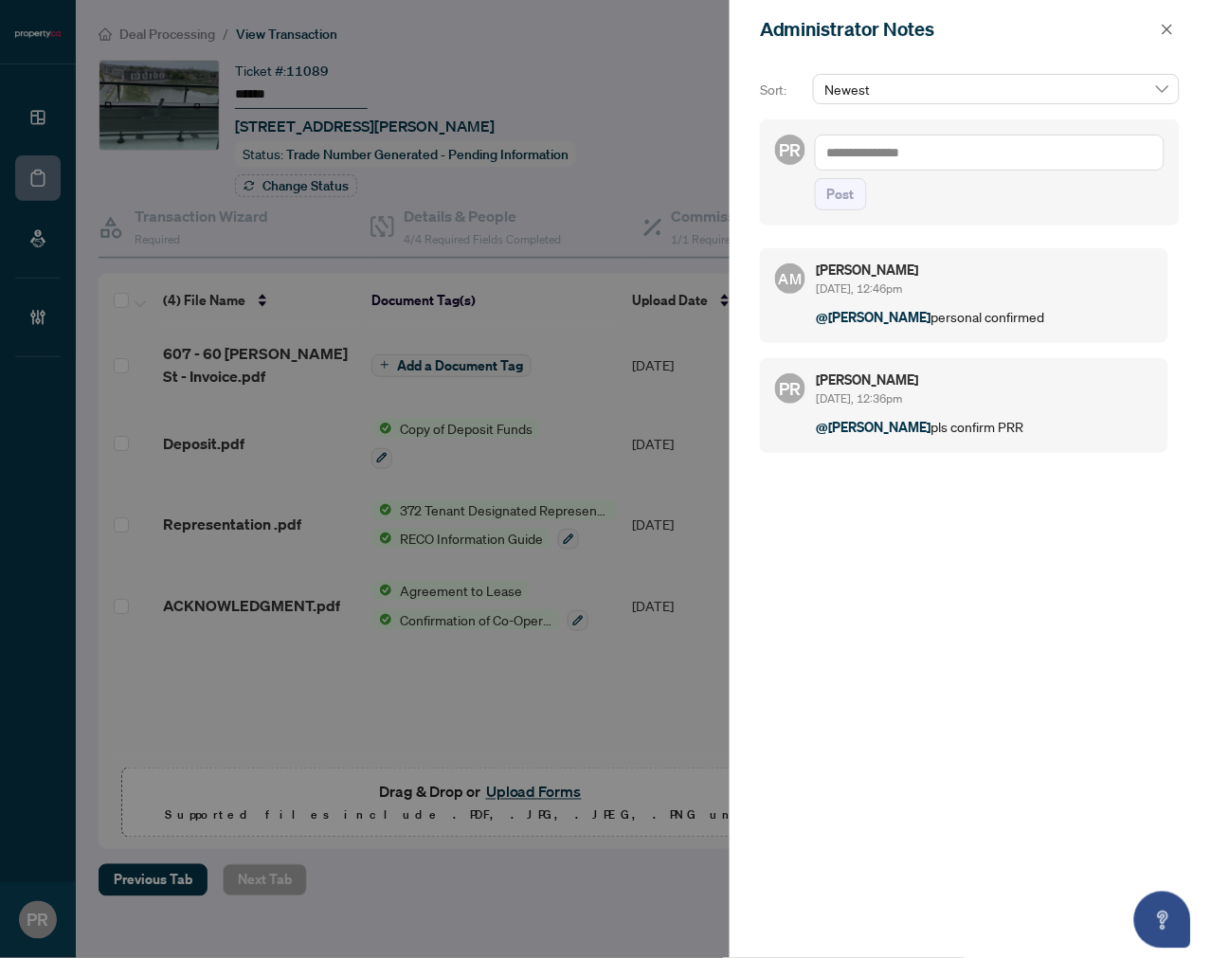
click at [954, 171] on textarea at bounding box center [990, 153] width 350 height 36
type textarea "*******"
click at [844, 185] on span "Post" at bounding box center [840, 194] width 27 height 30
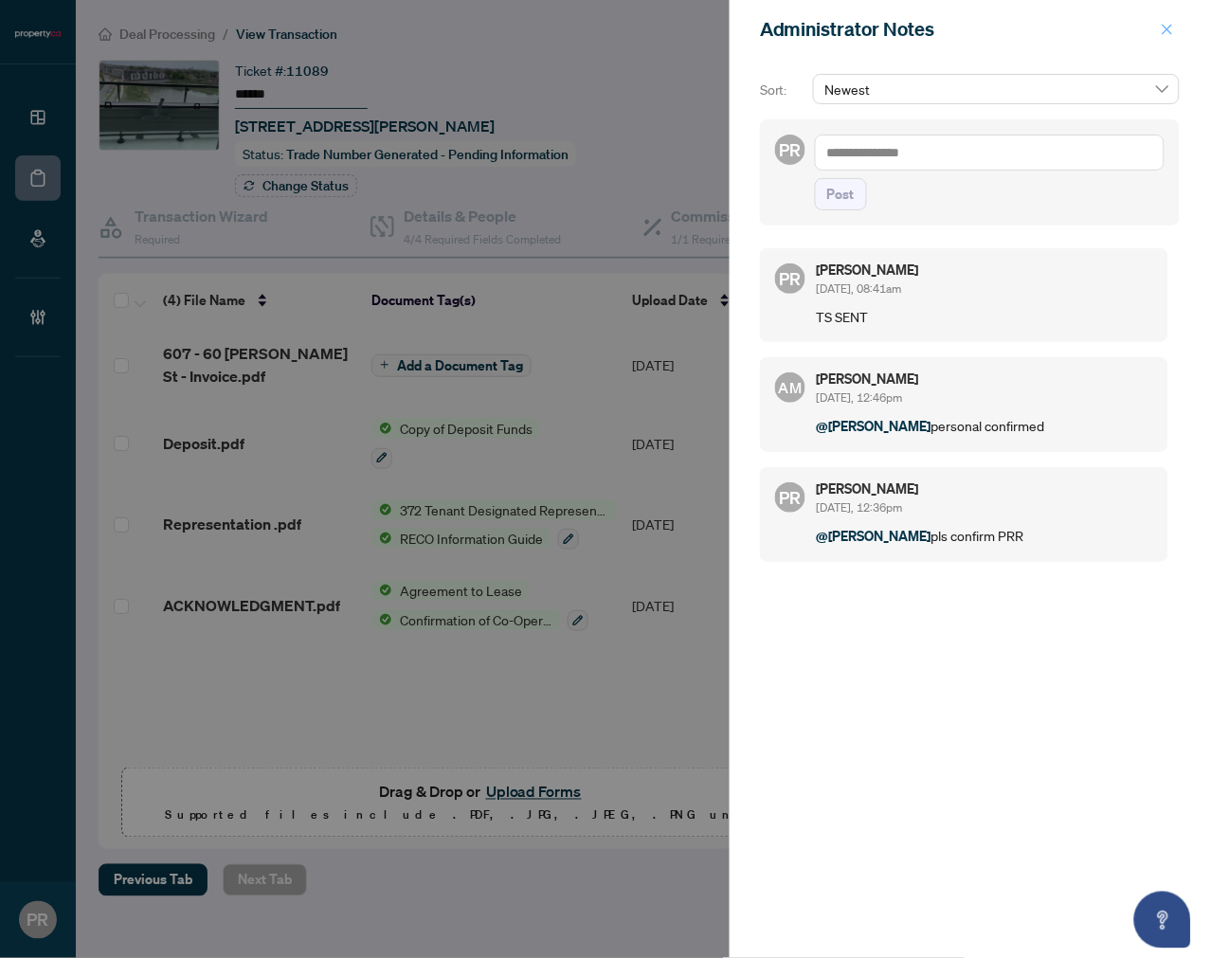
click at [1168, 27] on icon "close" at bounding box center [1167, 29] width 13 height 13
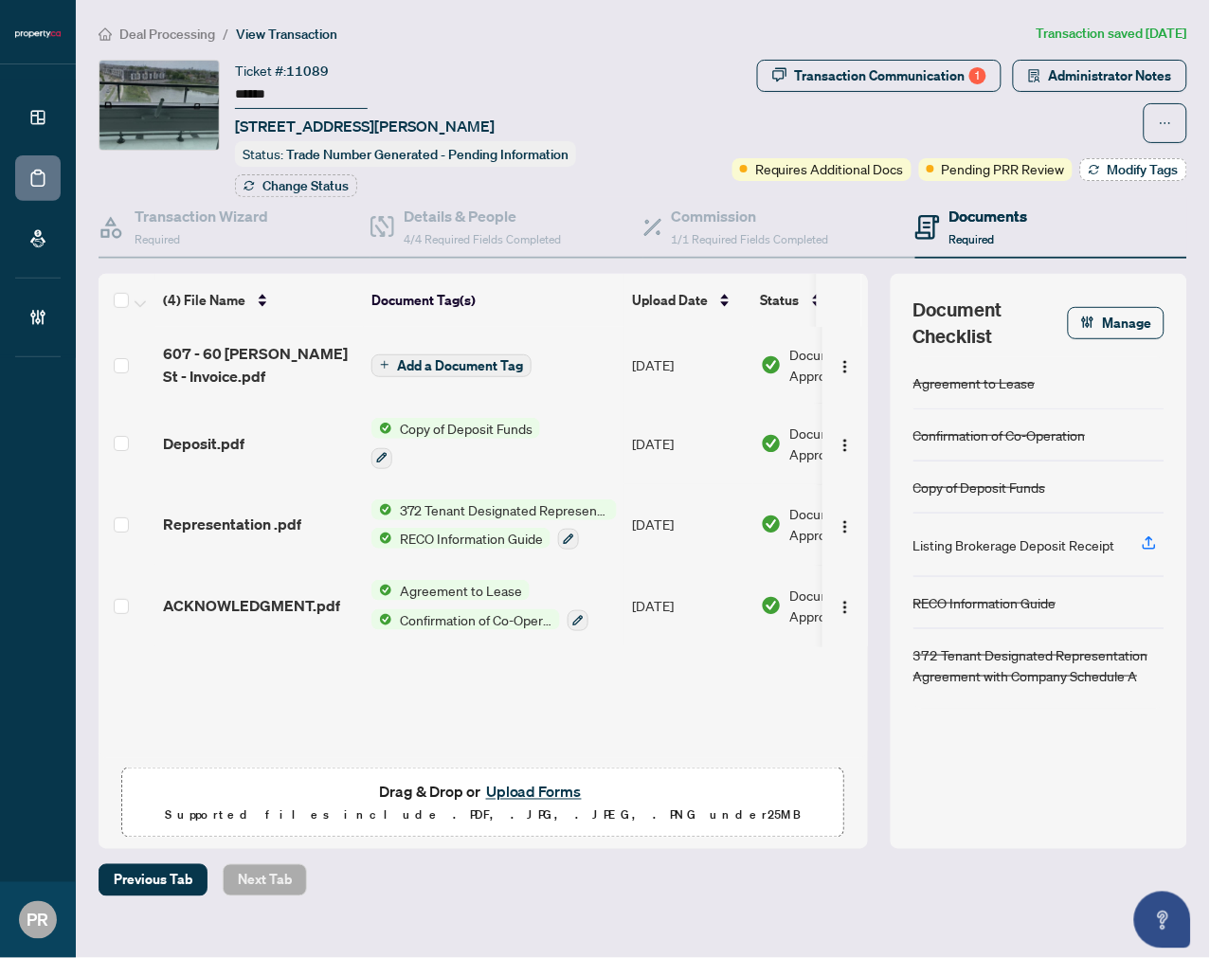
click at [1119, 165] on span "Modify Tags" at bounding box center [1143, 169] width 71 height 13
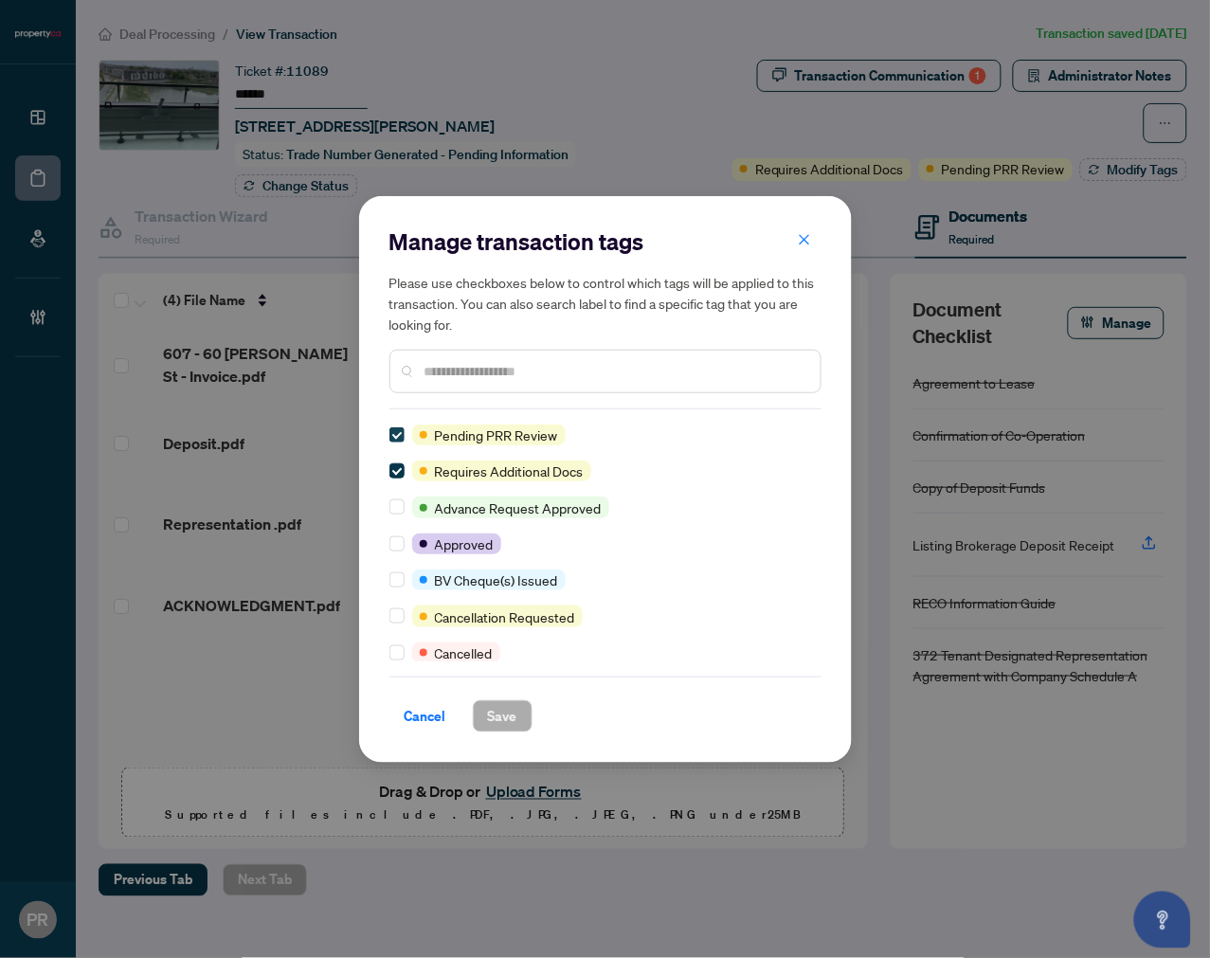
click at [395, 442] on label at bounding box center [396, 434] width 15 height 21
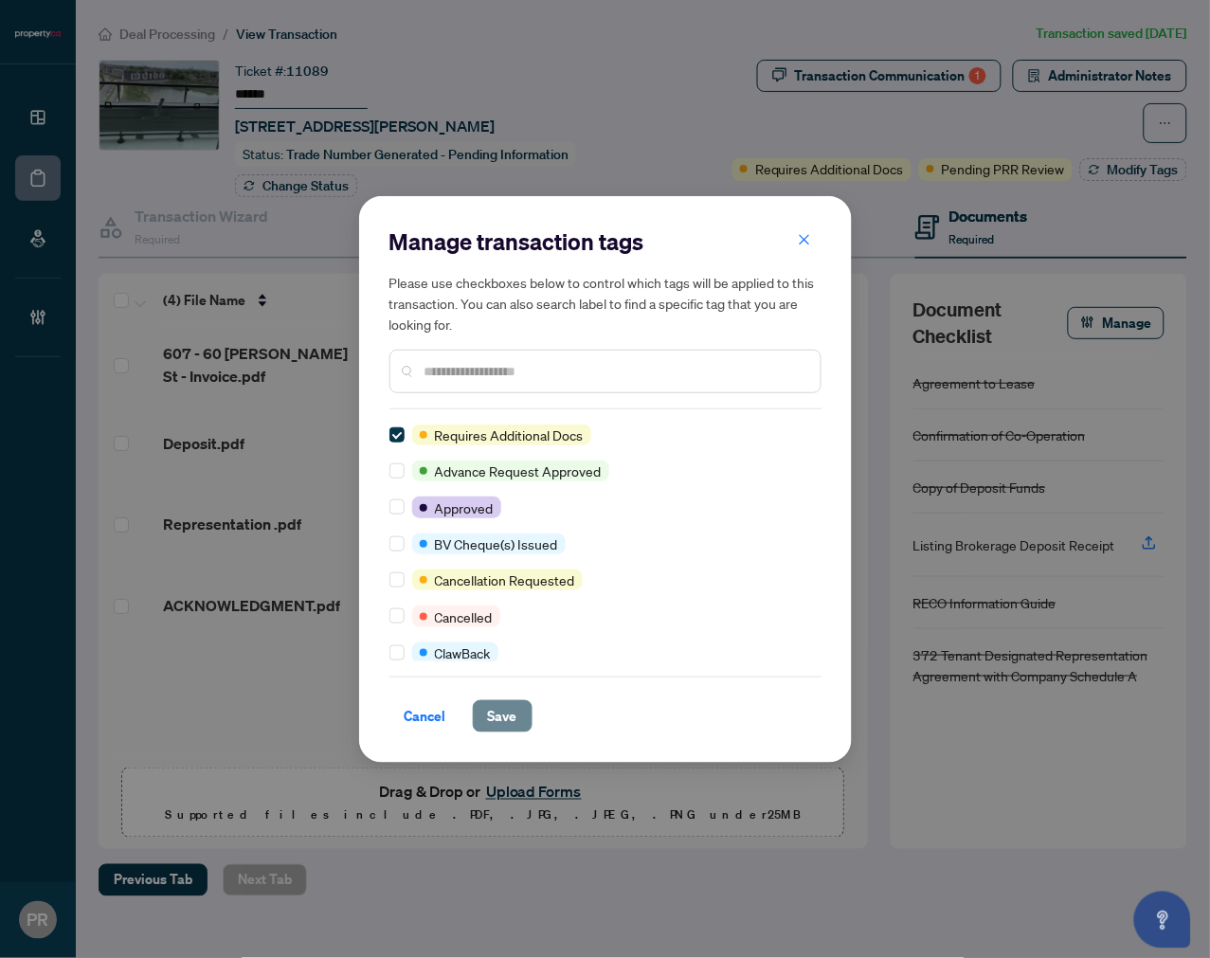
click at [499, 708] on span "Save" at bounding box center [502, 716] width 29 height 30
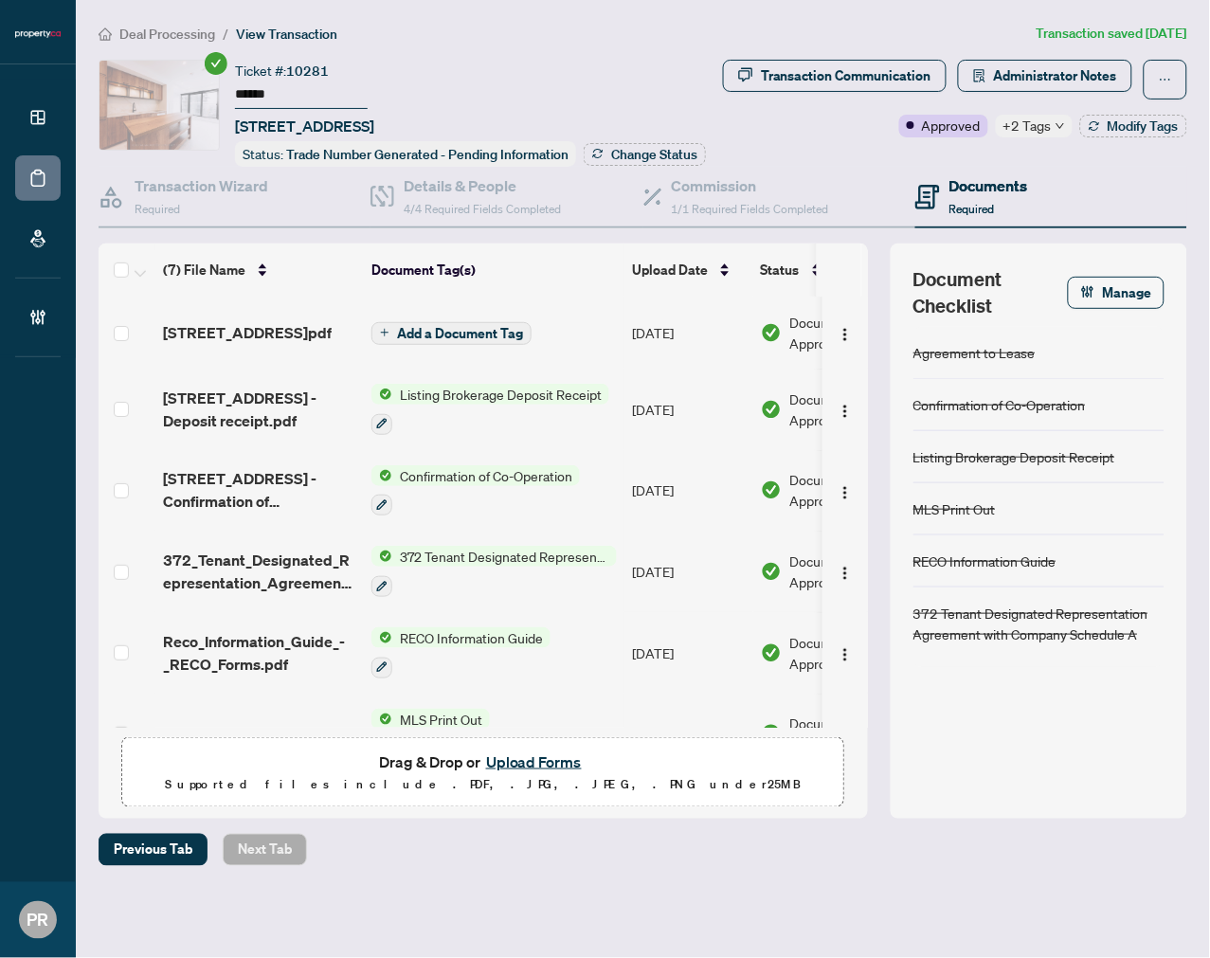
click at [266, 85] on input "******" at bounding box center [301, 94] width 133 height 27
click at [1082, 76] on span "Administrator Notes" at bounding box center [1055, 76] width 123 height 30
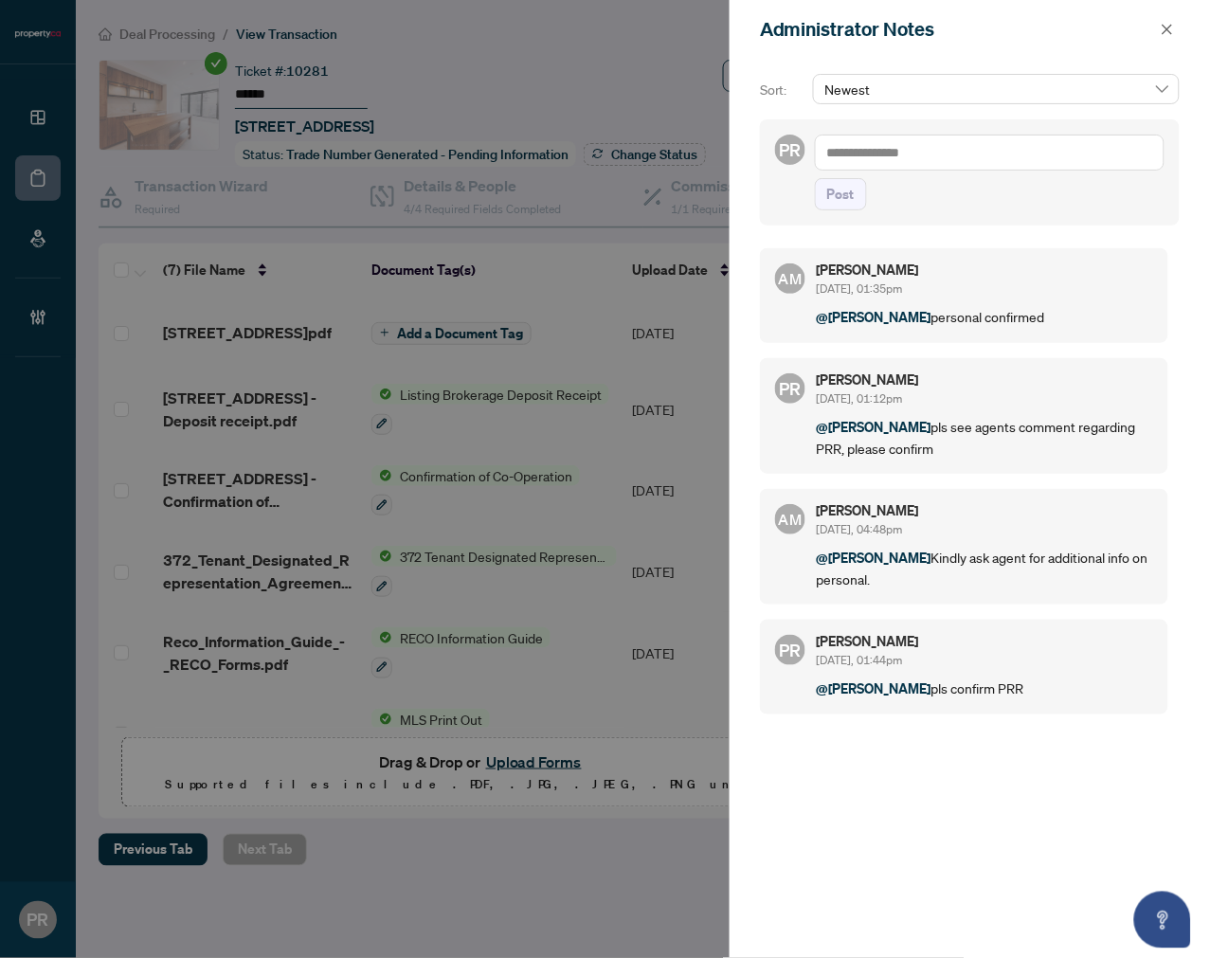
click at [969, 159] on textarea at bounding box center [990, 153] width 350 height 36
type textarea "*******"
click at [860, 193] on button "Post" at bounding box center [841, 194] width 52 height 32
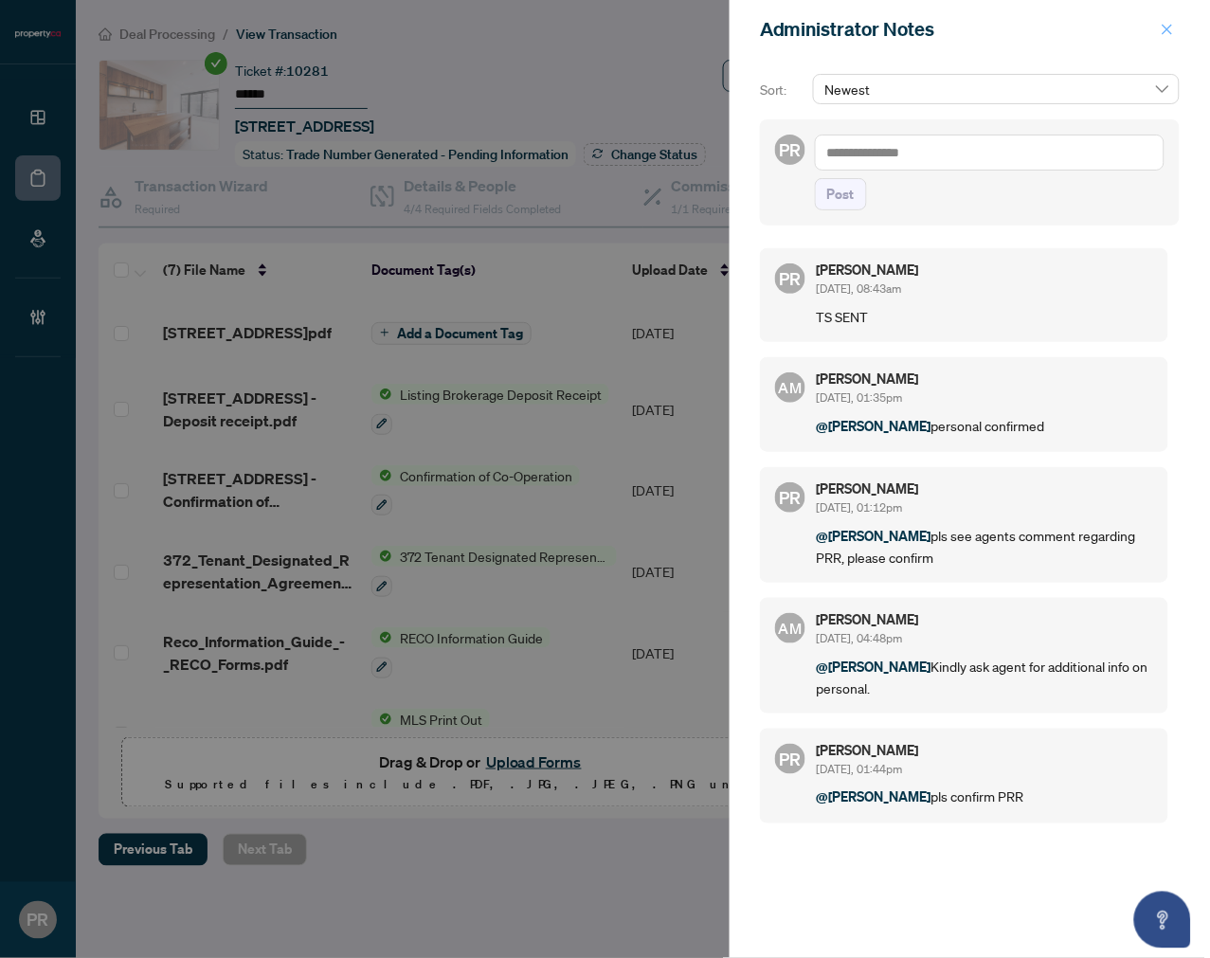
click at [1169, 30] on icon "close" at bounding box center [1168, 29] width 10 height 10
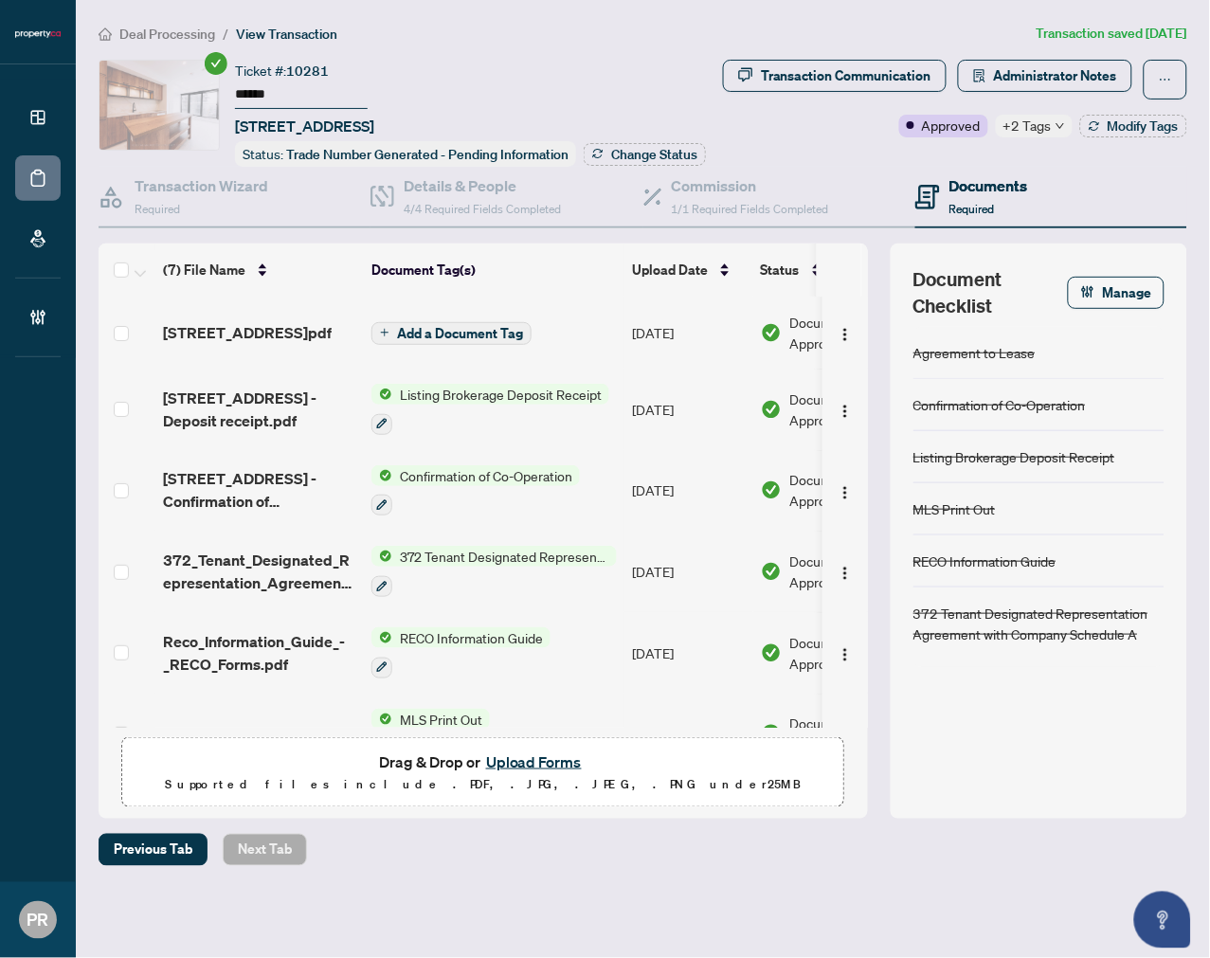
click at [1130, 138] on div "Transaction Communication Administrator Notes Approved +2 Tags Modify Tags" at bounding box center [952, 113] width 477 height 107
click at [1122, 123] on span "Modify Tags" at bounding box center [1143, 125] width 71 height 13
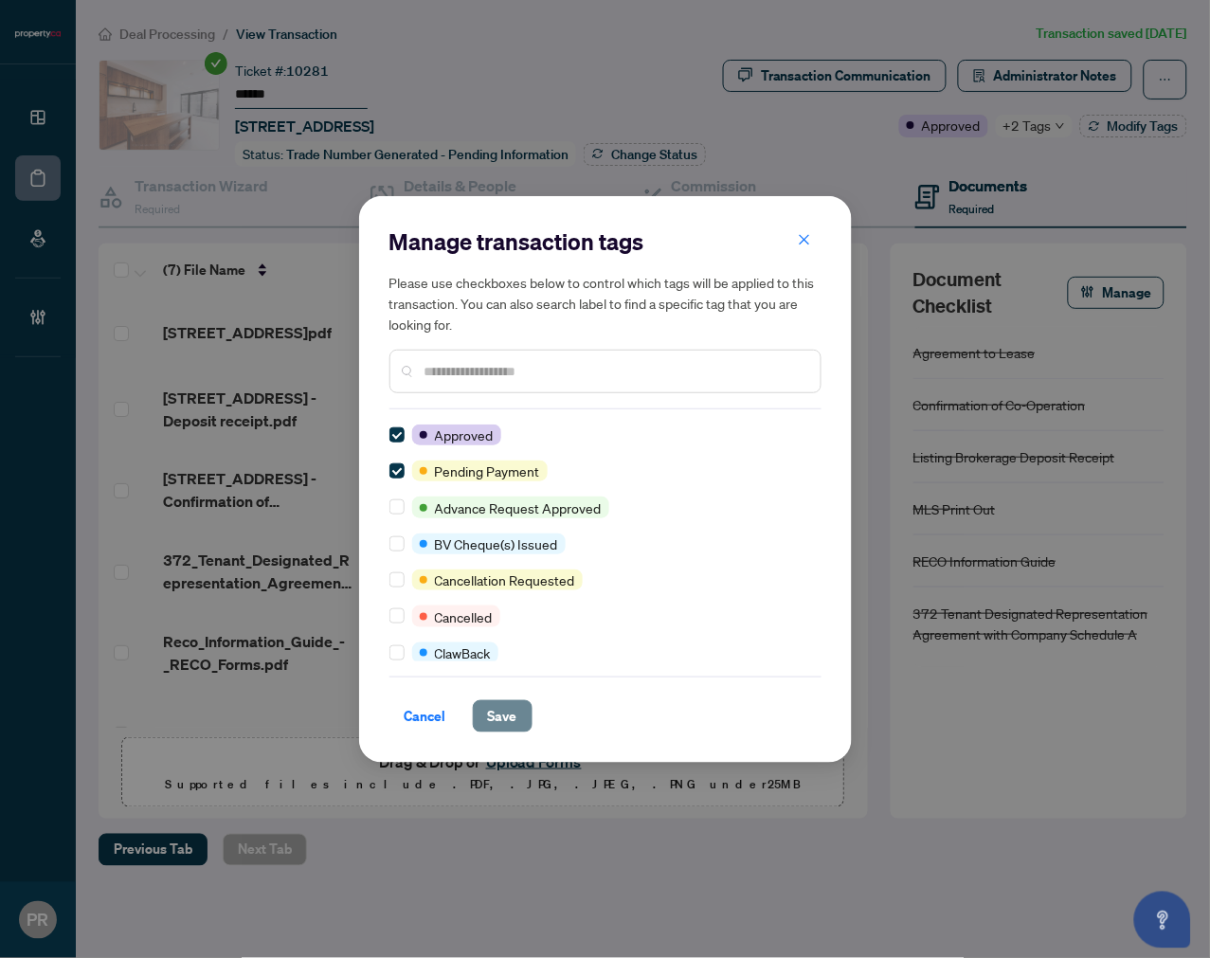
click at [499, 701] on span "Save" at bounding box center [502, 716] width 29 height 30
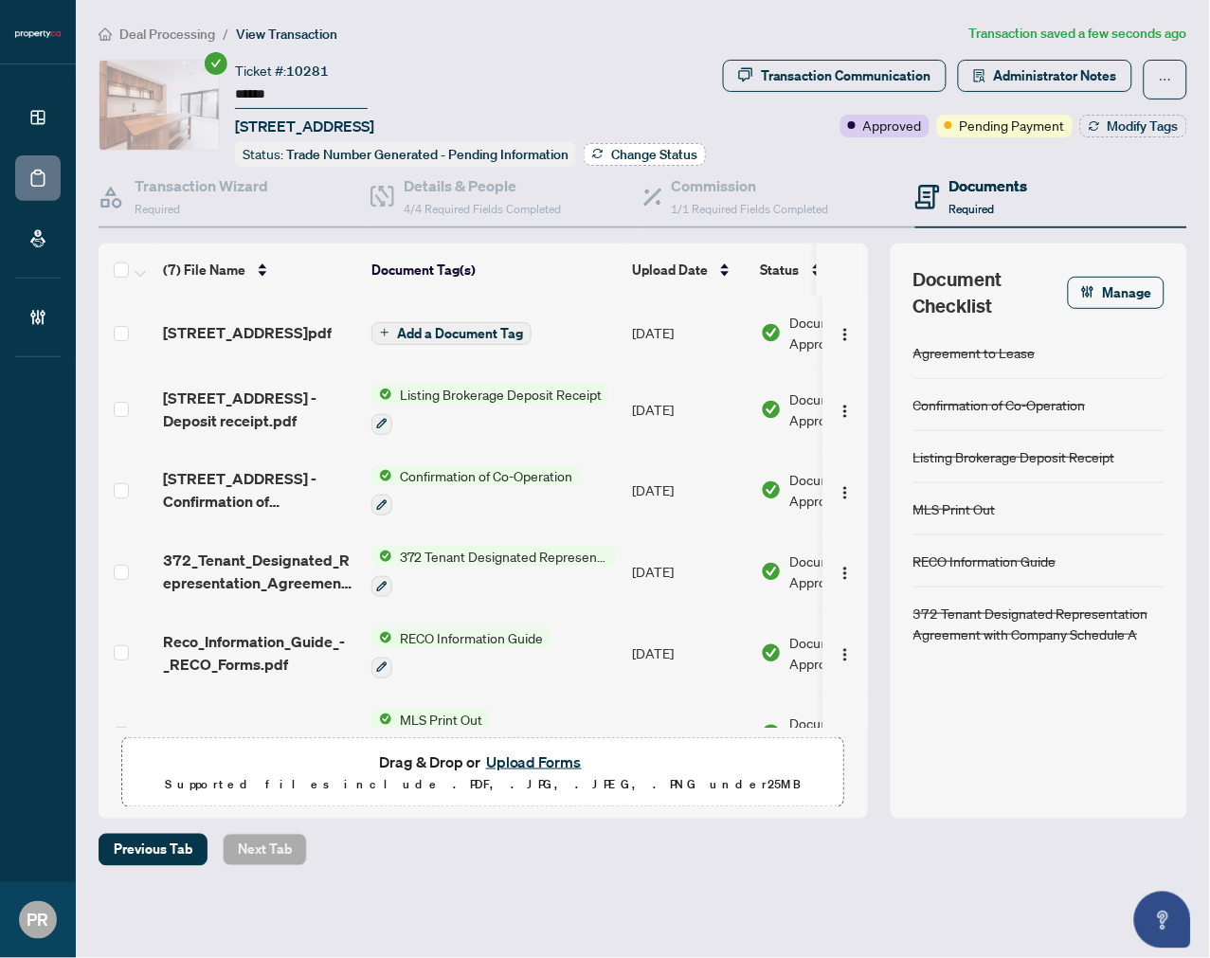
click at [587, 149] on button "Change Status" at bounding box center [645, 154] width 122 height 23
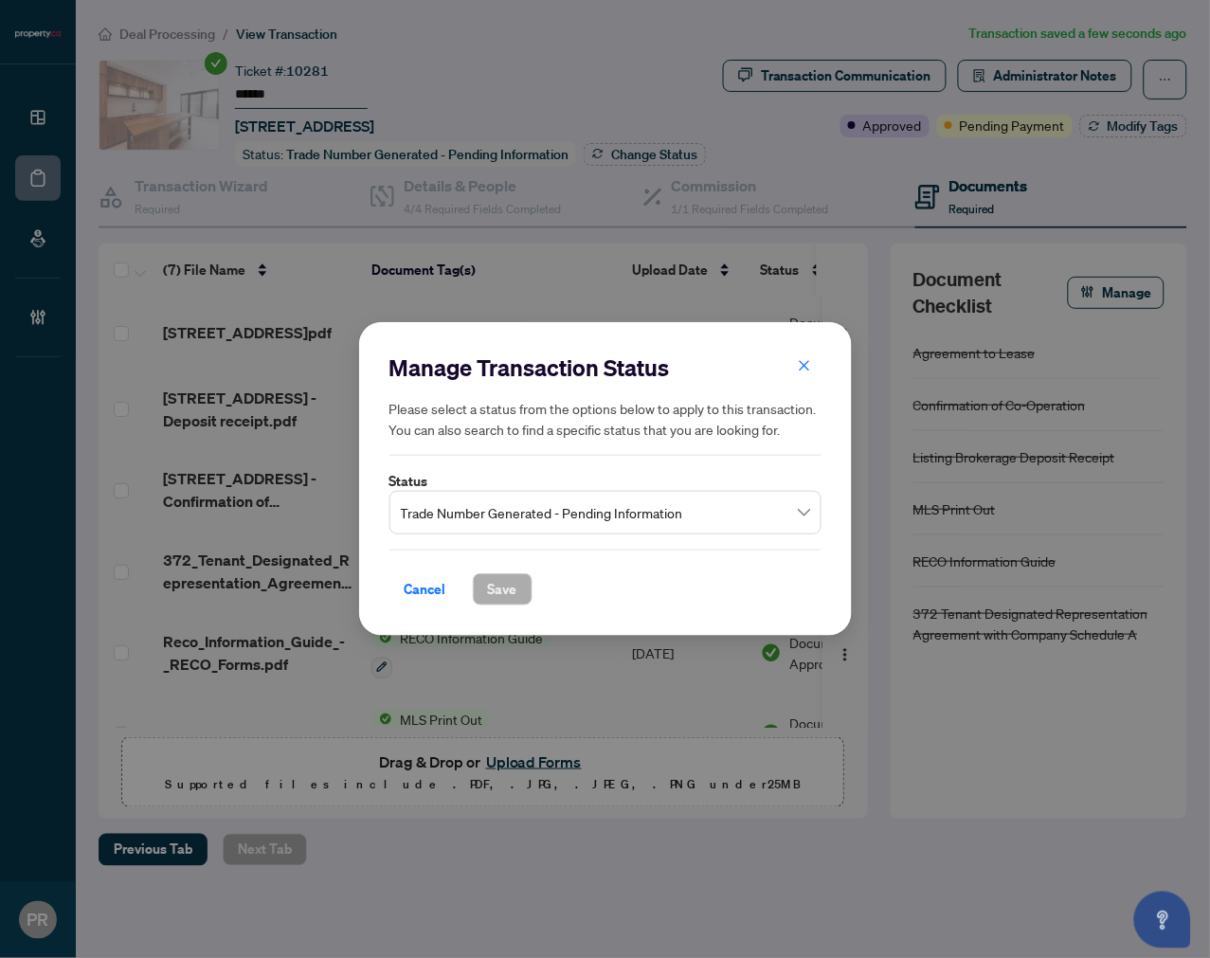
click at [633, 516] on span "Trade Number Generated - Pending Information" at bounding box center [605, 513] width 409 height 36
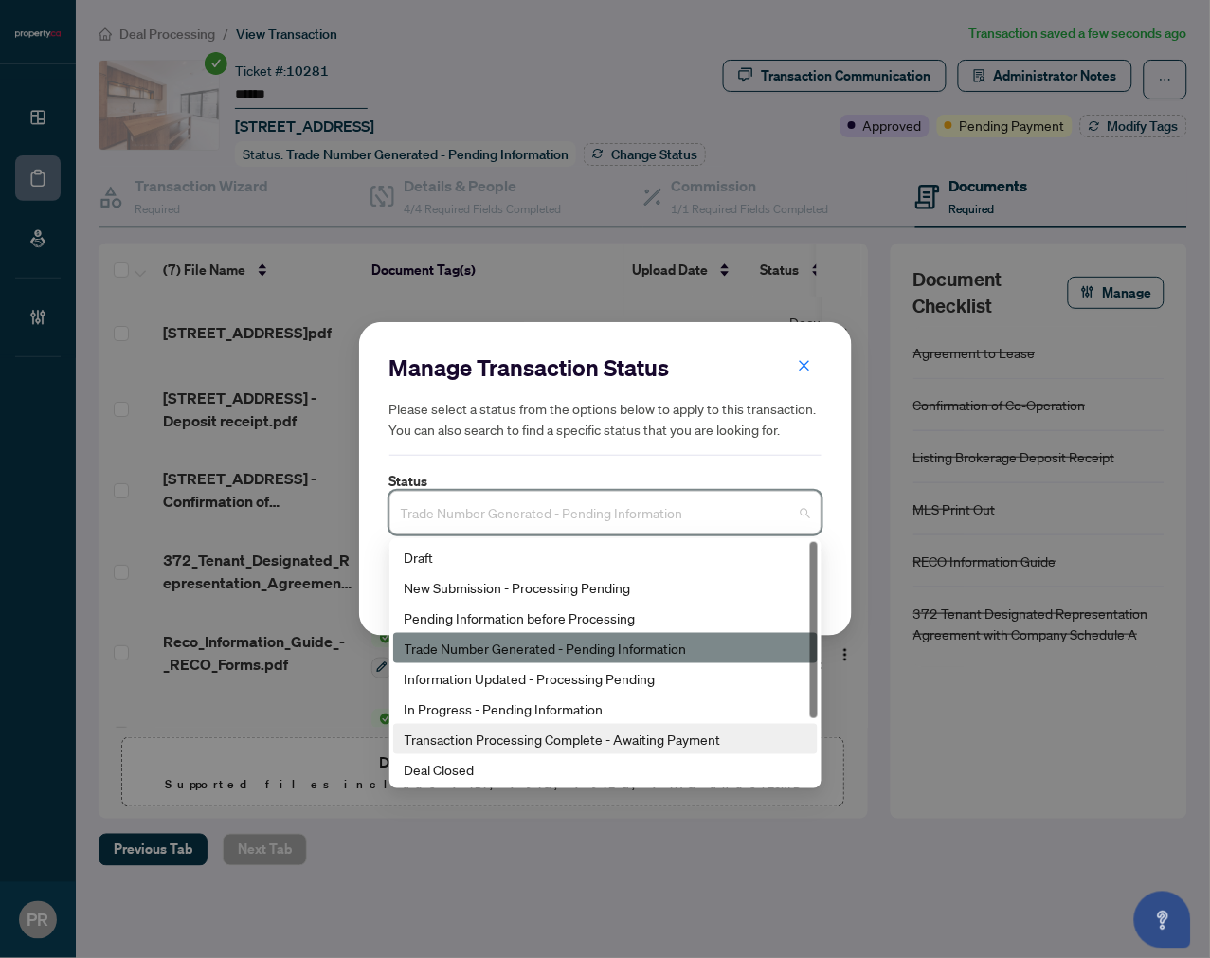
click at [622, 731] on div "Transaction Processing Complete - Awaiting Payment" at bounding box center [606, 739] width 402 height 21
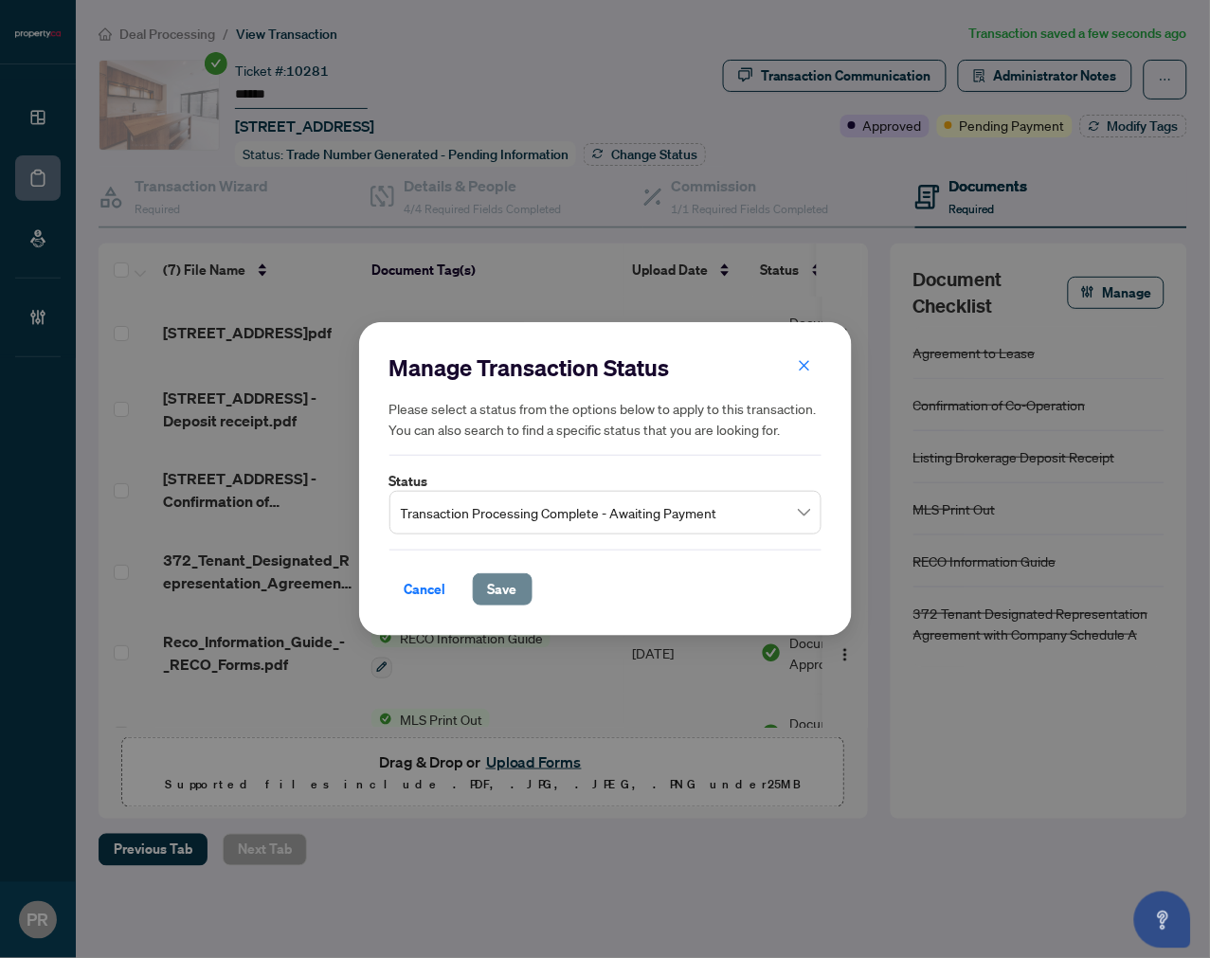
click at [526, 586] on button "Save" at bounding box center [503, 589] width 60 height 32
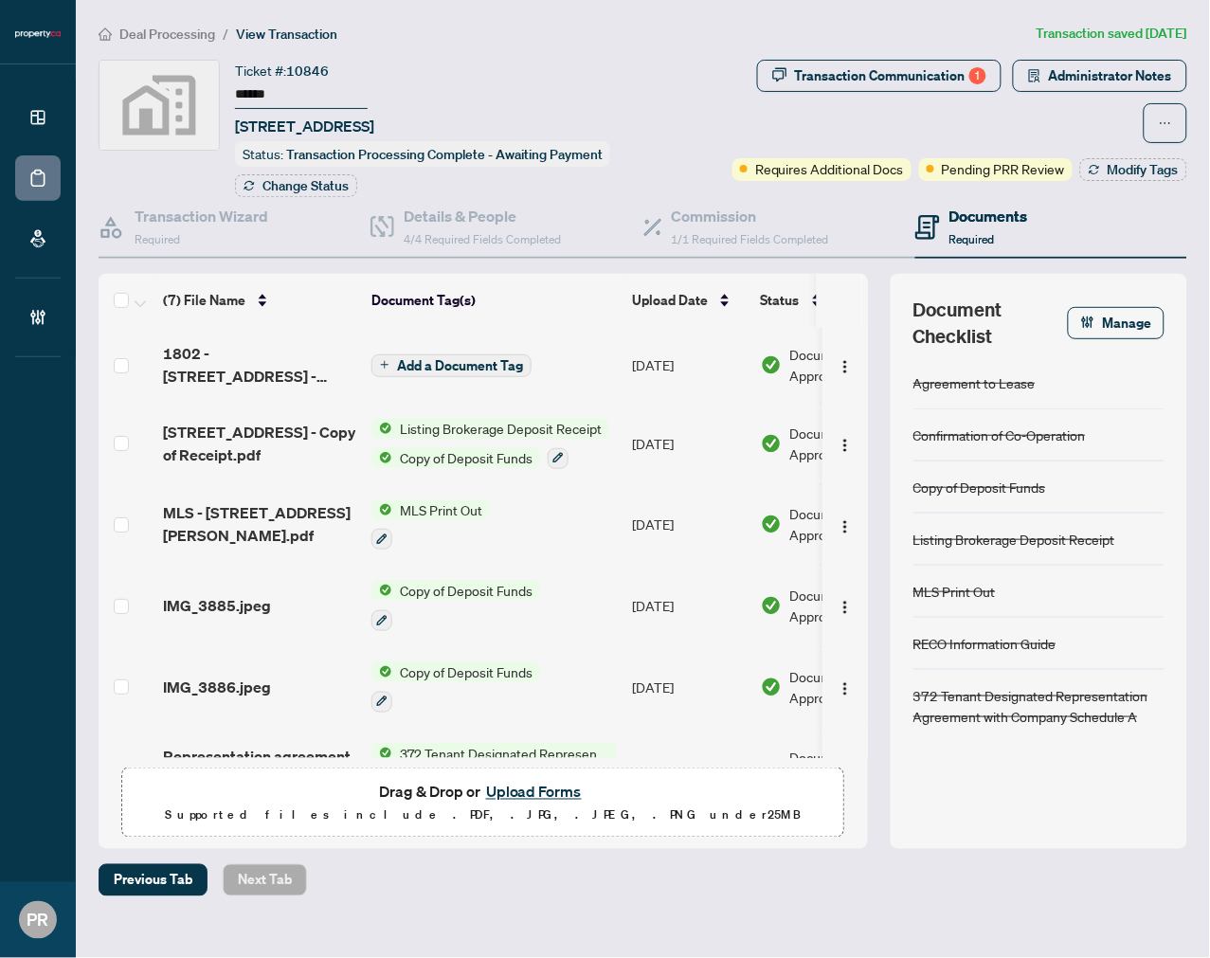
click at [266, 90] on input "******" at bounding box center [301, 94] width 133 height 27
click at [1096, 66] on span "Administrator Notes" at bounding box center [1110, 76] width 123 height 30
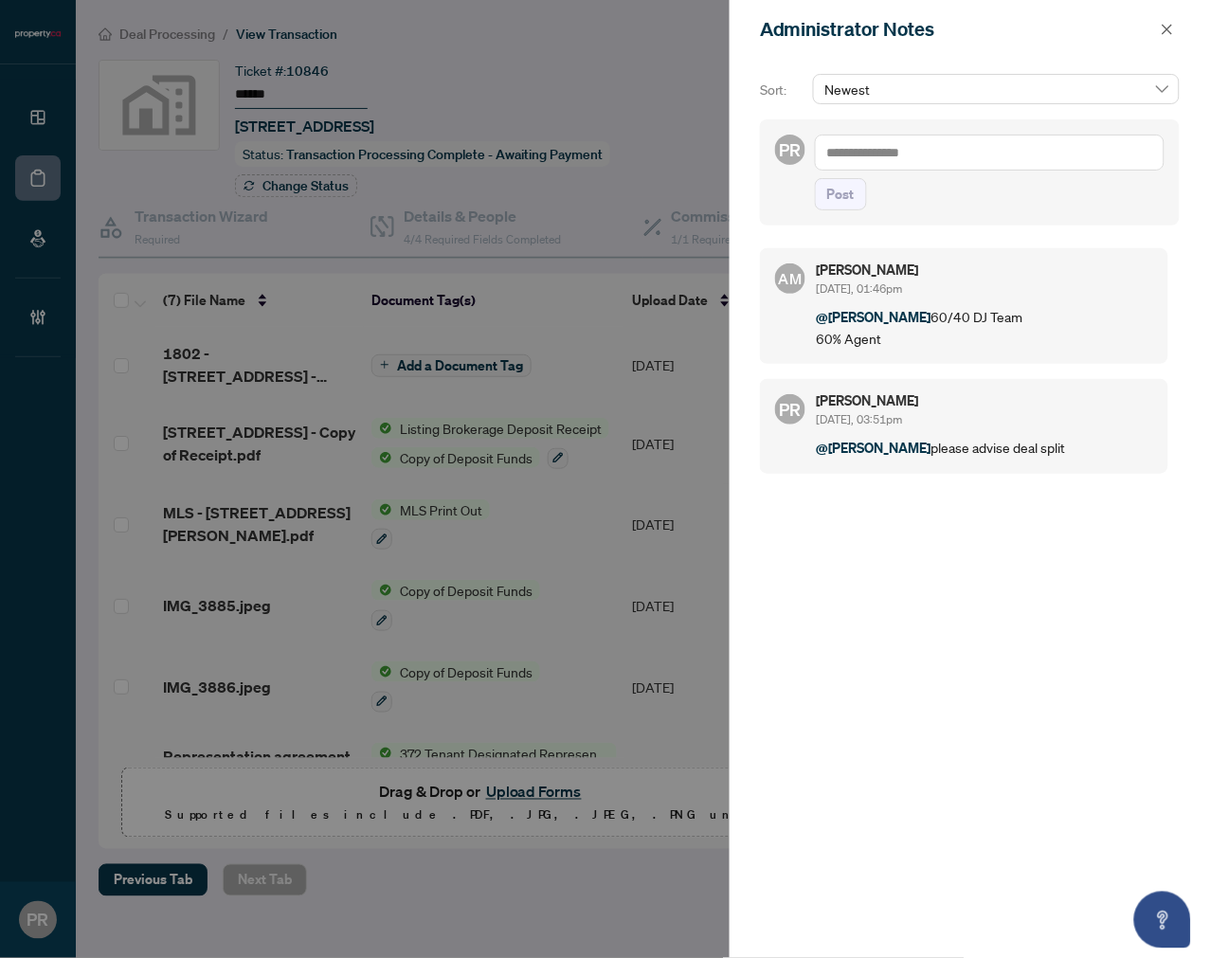
click at [952, 146] on textarea at bounding box center [990, 153] width 350 height 36
type textarea "*******"
click at [840, 189] on span "Post" at bounding box center [840, 194] width 27 height 30
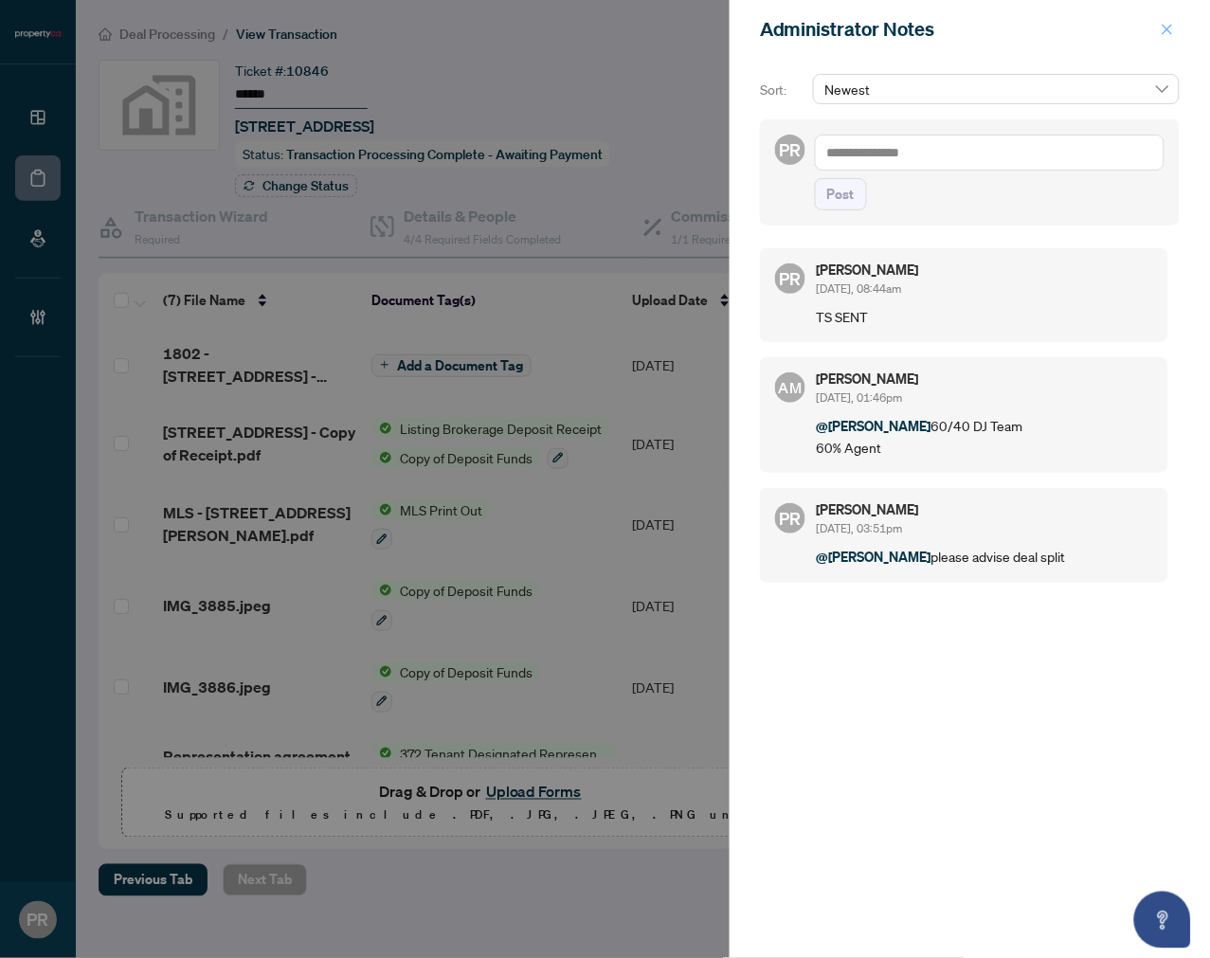
click at [1171, 28] on icon "close" at bounding box center [1167, 29] width 13 height 13
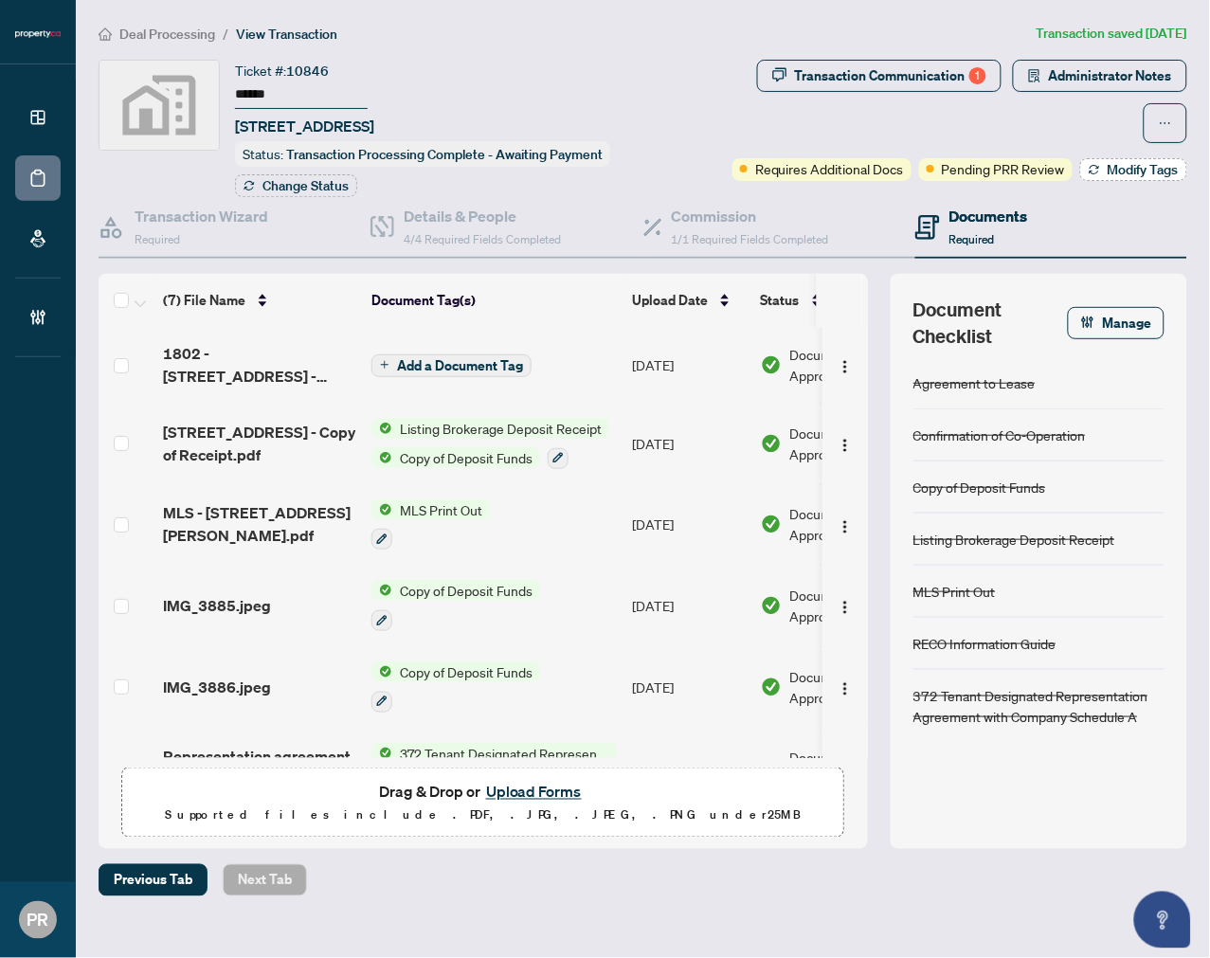
click at [1135, 171] on span "Modify Tags" at bounding box center [1143, 169] width 71 height 13
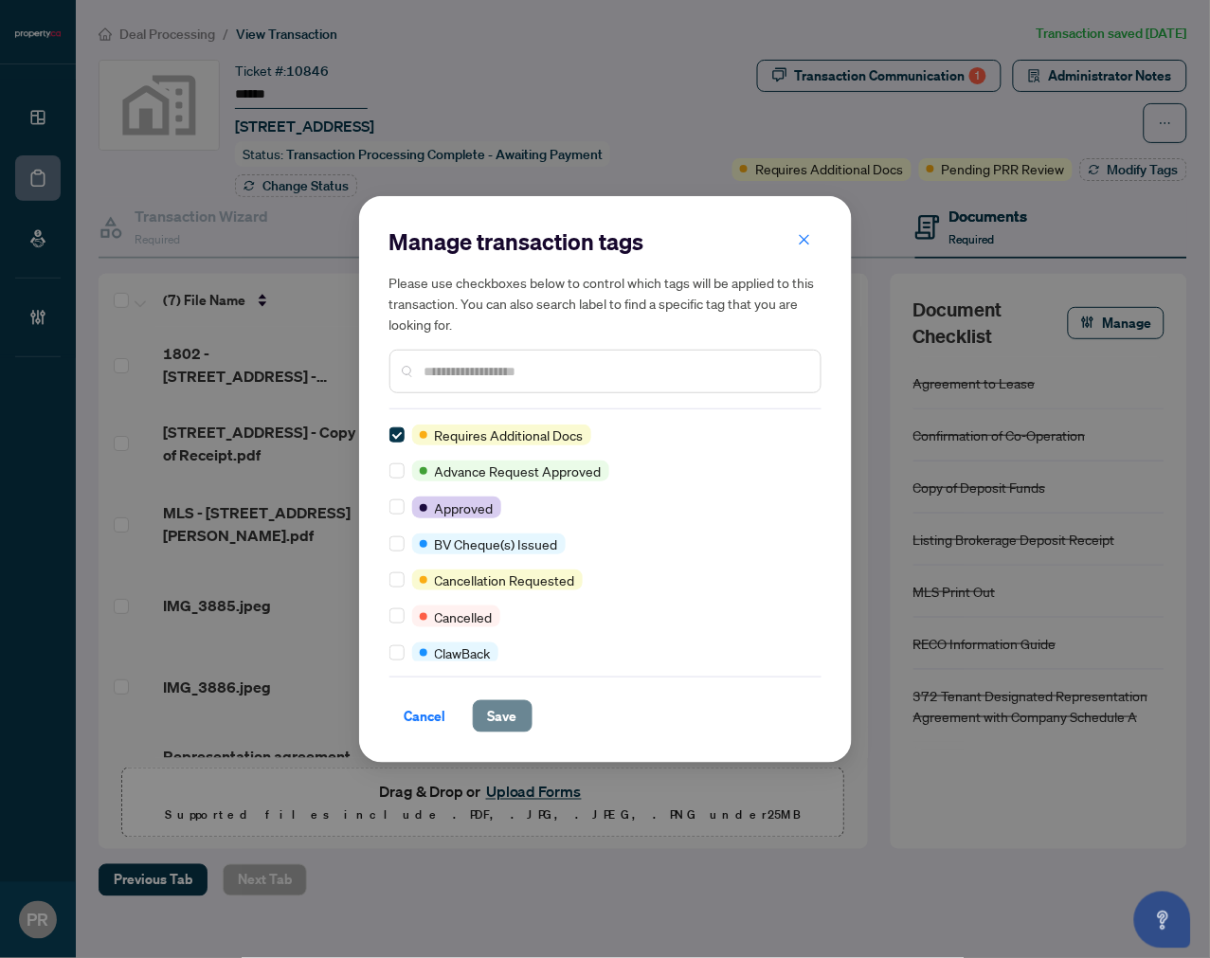
click at [480, 721] on button "Save" at bounding box center [503, 716] width 60 height 32
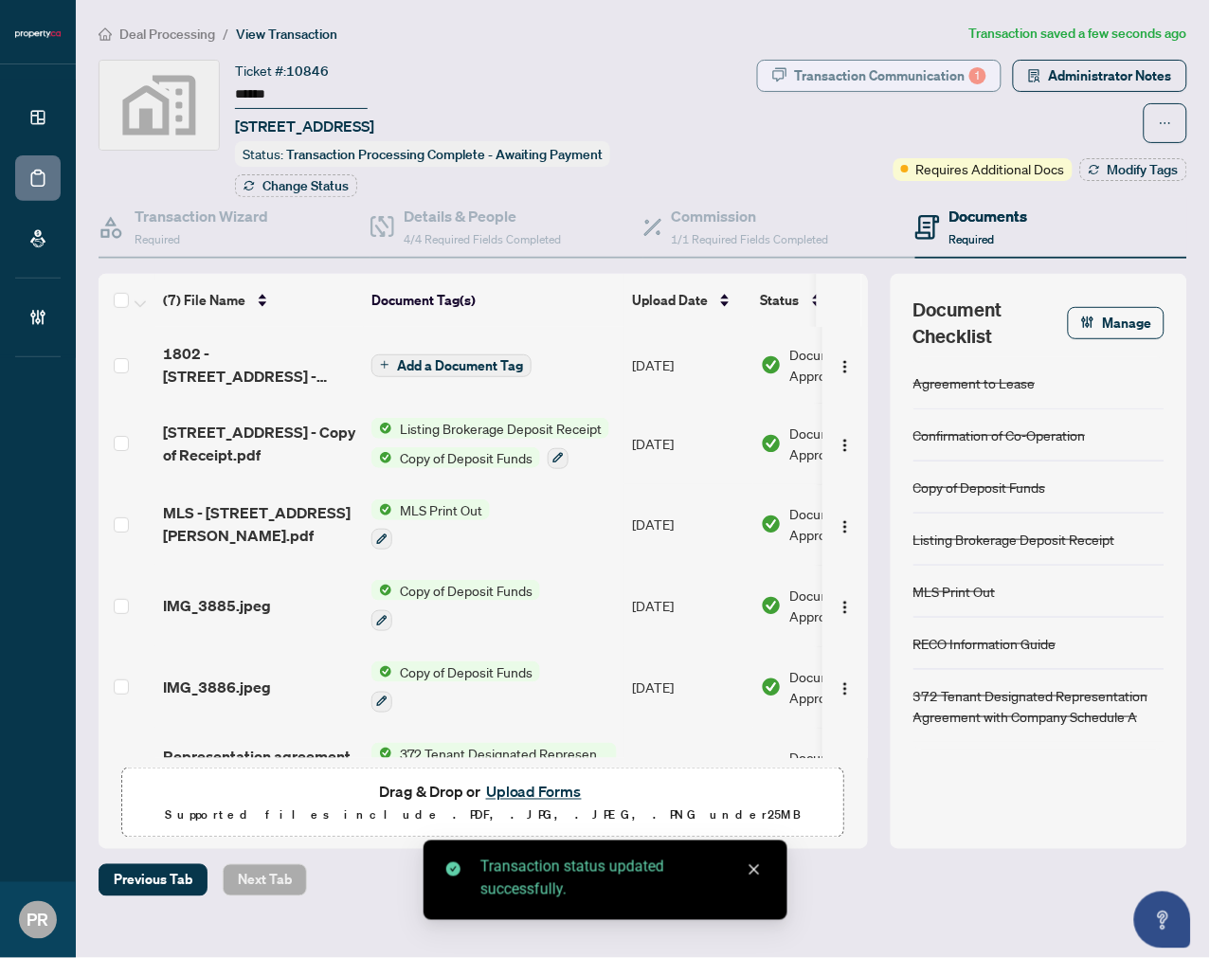
click at [846, 82] on div "Transaction Communication 1" at bounding box center [890, 76] width 191 height 30
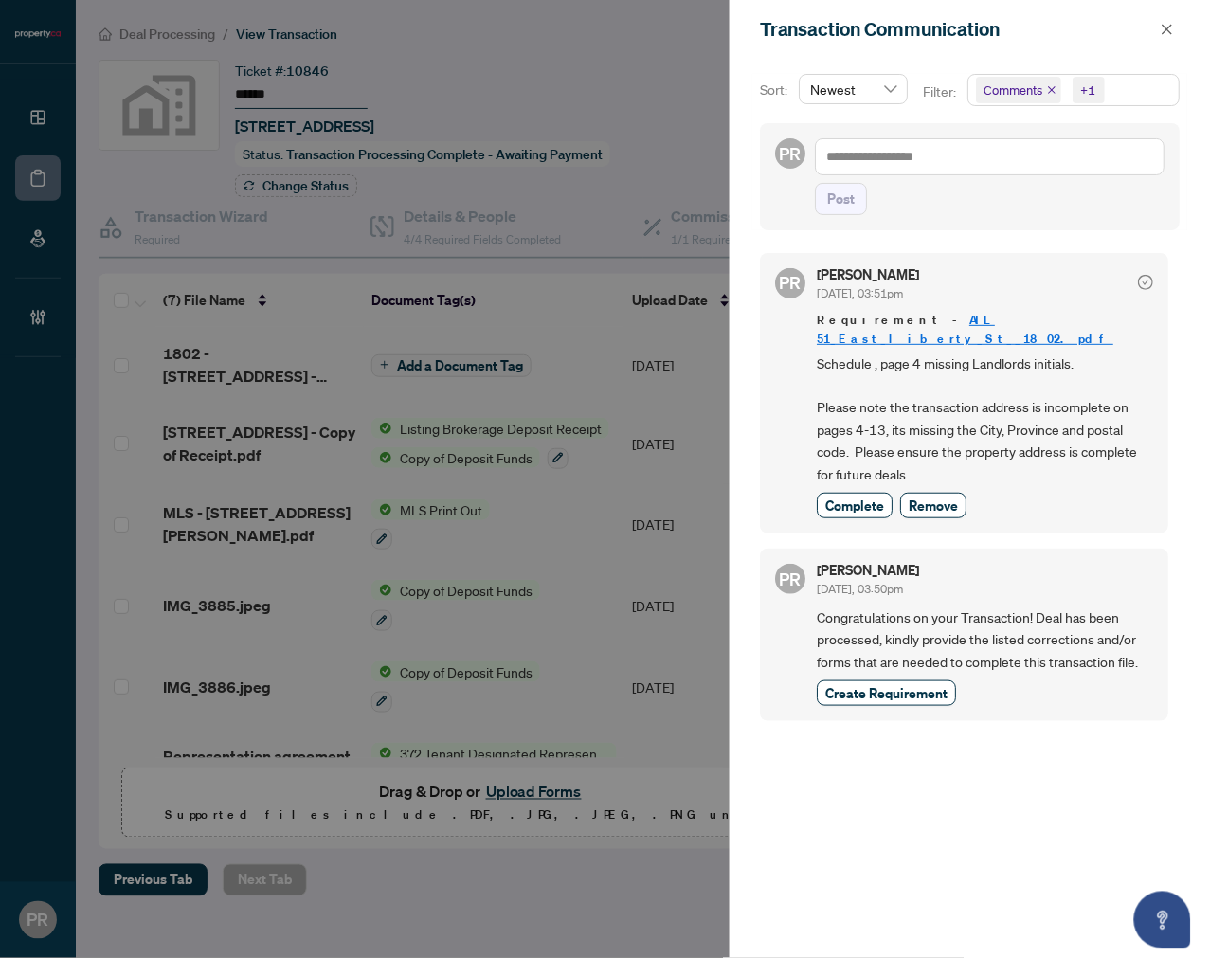
click at [1147, 34] on div "Transaction Communication" at bounding box center [957, 29] width 395 height 28
click at [1162, 31] on icon "close" at bounding box center [1167, 29] width 13 height 13
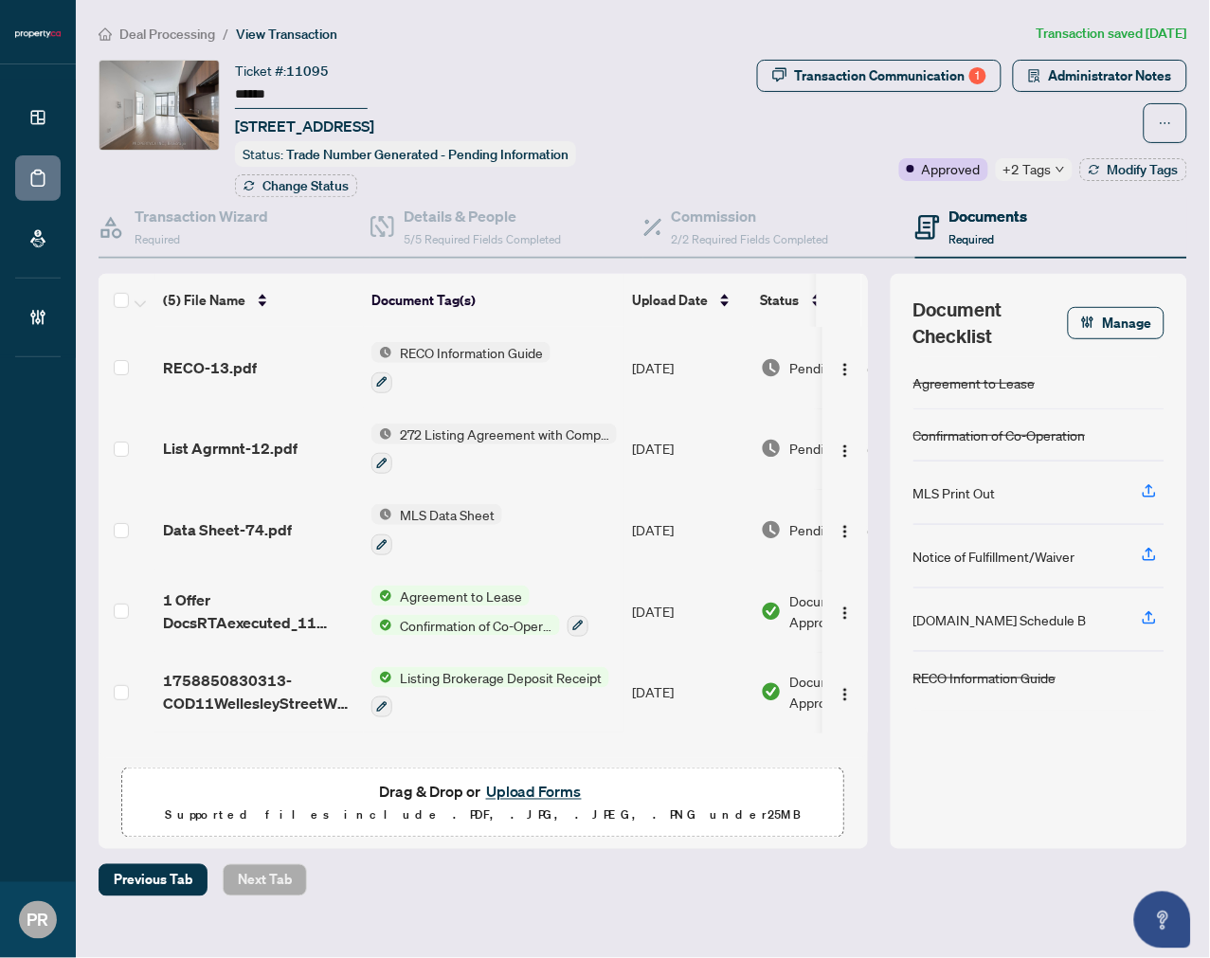
click at [258, 83] on input "******" at bounding box center [301, 94] width 133 height 27
click at [1073, 76] on span "Administrator Notes" at bounding box center [1110, 76] width 123 height 30
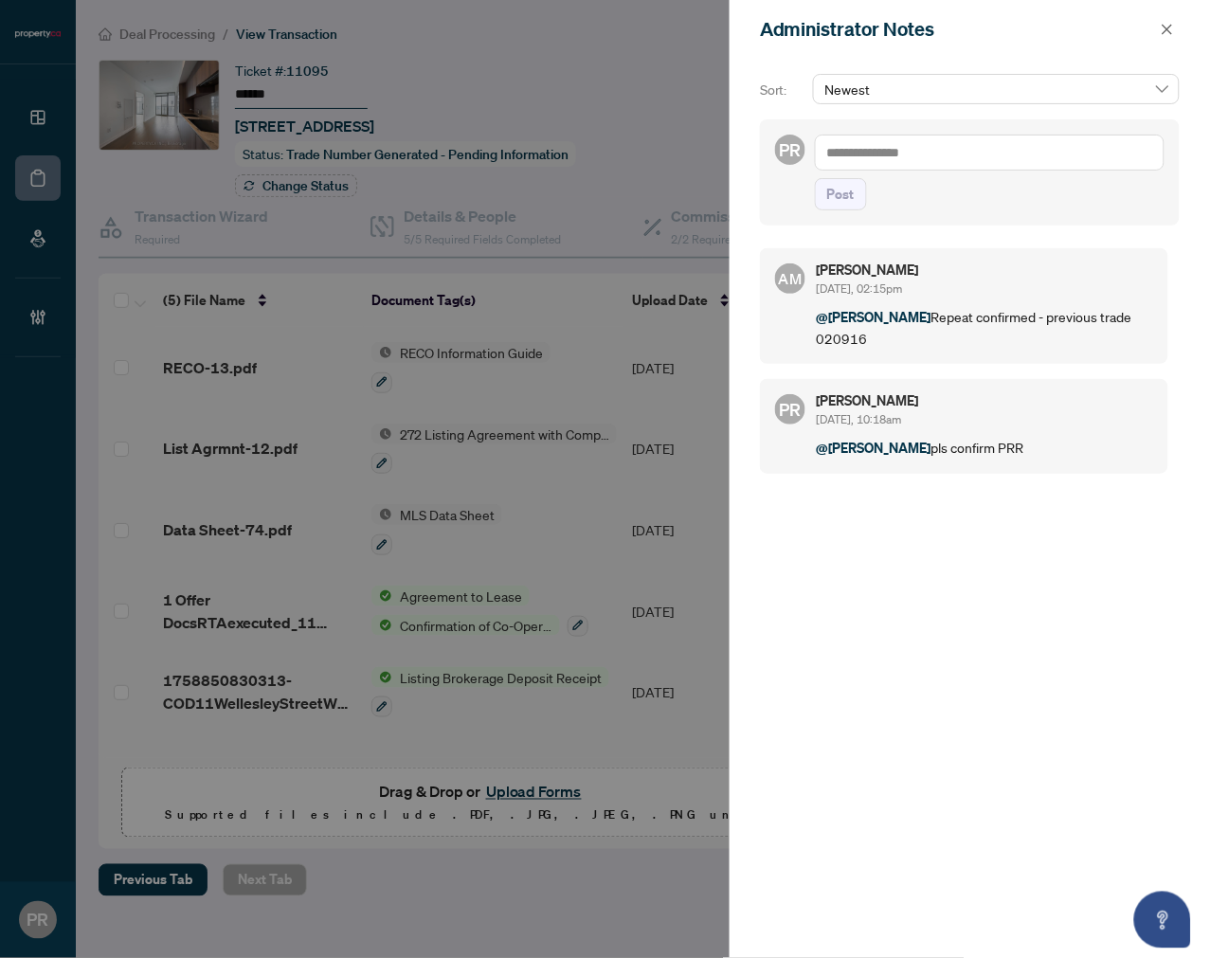
click at [904, 157] on textarea at bounding box center [990, 153] width 350 height 36
type textarea "*******"
click at [832, 190] on span "Post" at bounding box center [840, 194] width 27 height 30
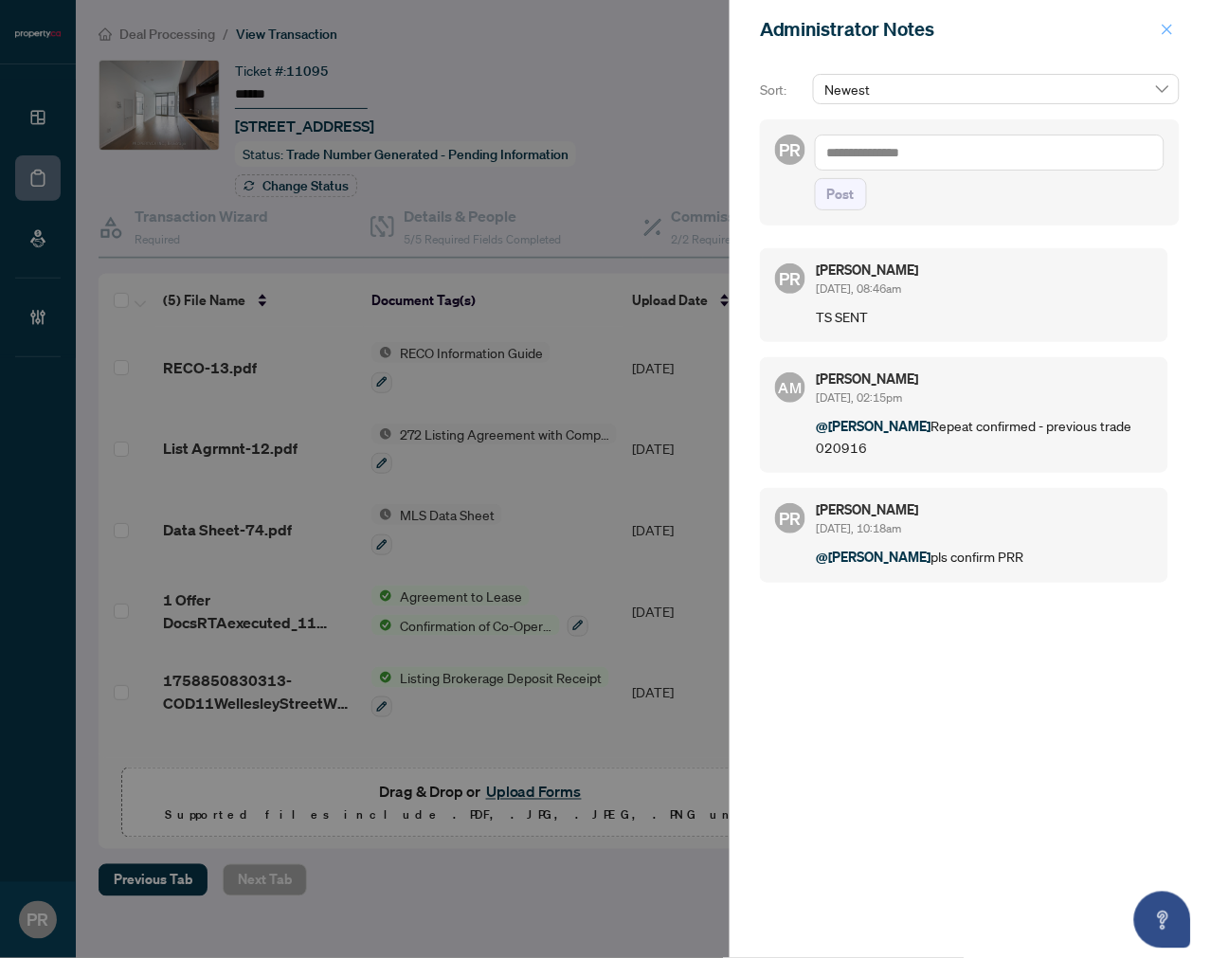
click at [1158, 28] on button "button" at bounding box center [1167, 29] width 25 height 23
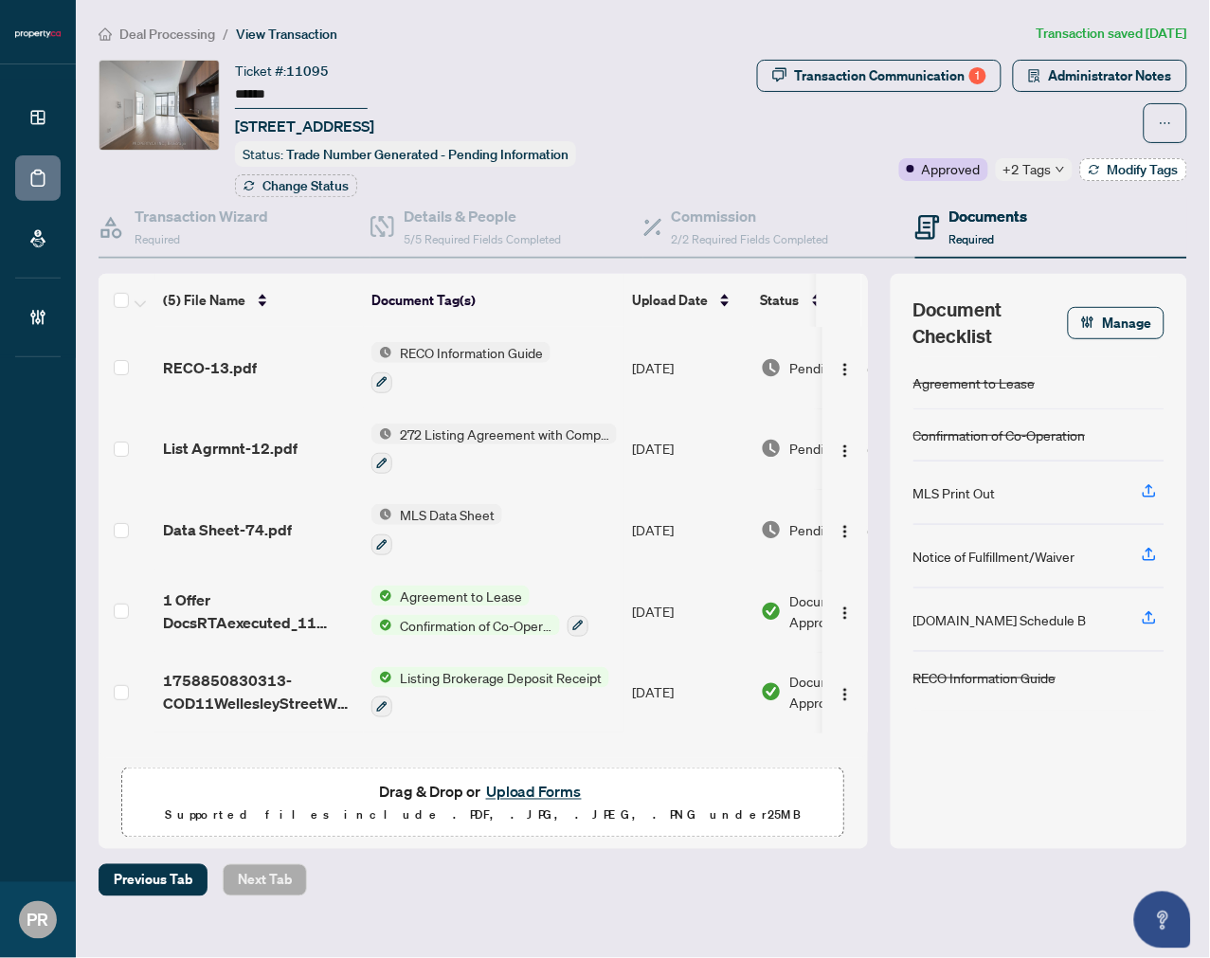
click at [1092, 176] on button "Modify Tags" at bounding box center [1133, 169] width 107 height 23
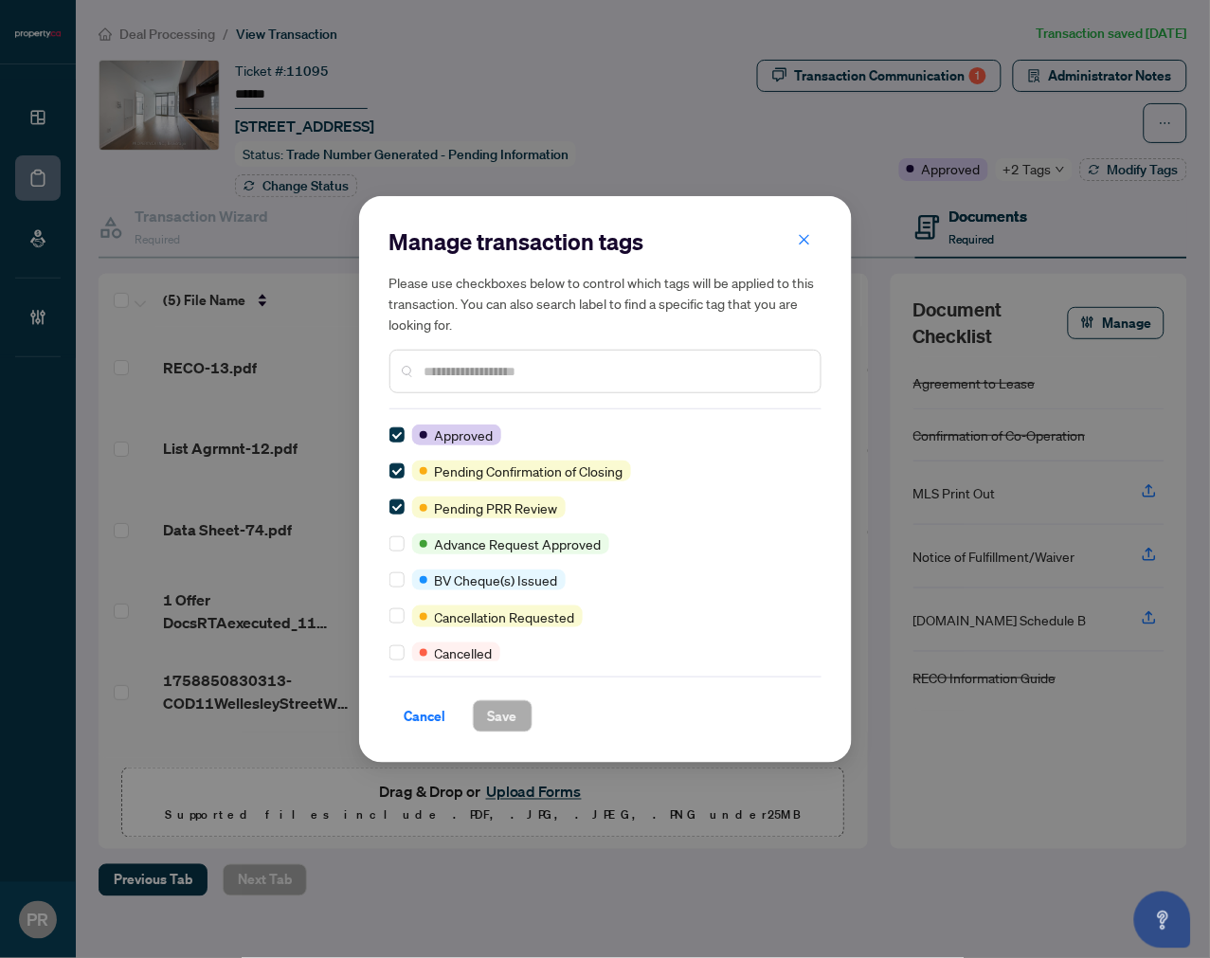
click at [396, 516] on div "Approved Pending Confirmation of Closing Pending PRR Review Advance Request App…" at bounding box center [605, 542] width 432 height 237
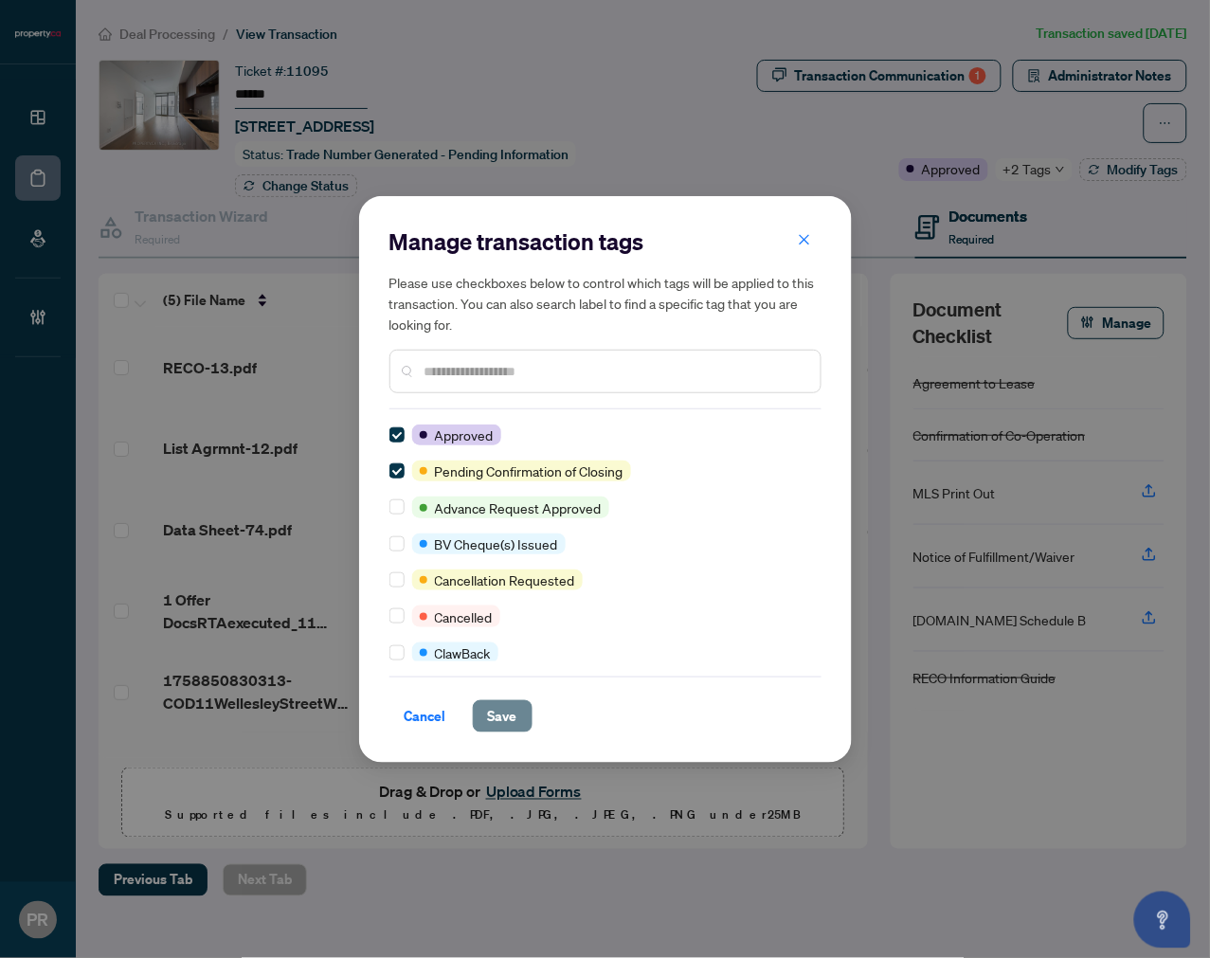
click at [495, 724] on span "Save" at bounding box center [502, 716] width 29 height 30
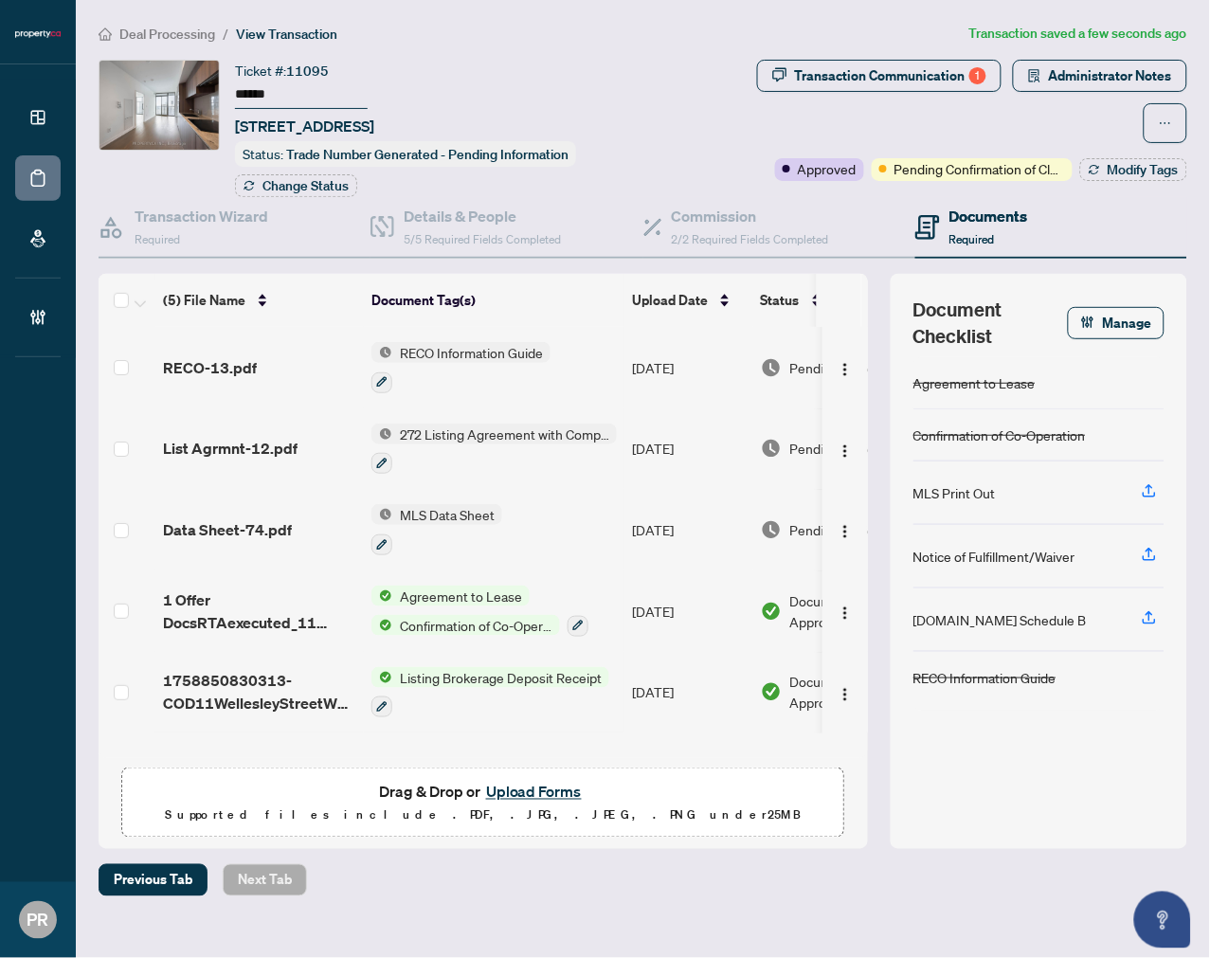
click at [1077, 91] on div "Transaction Communication 1 Administrator Notes" at bounding box center [947, 101] width 480 height 83
click at [1069, 88] on span "Administrator Notes" at bounding box center [1110, 76] width 123 height 30
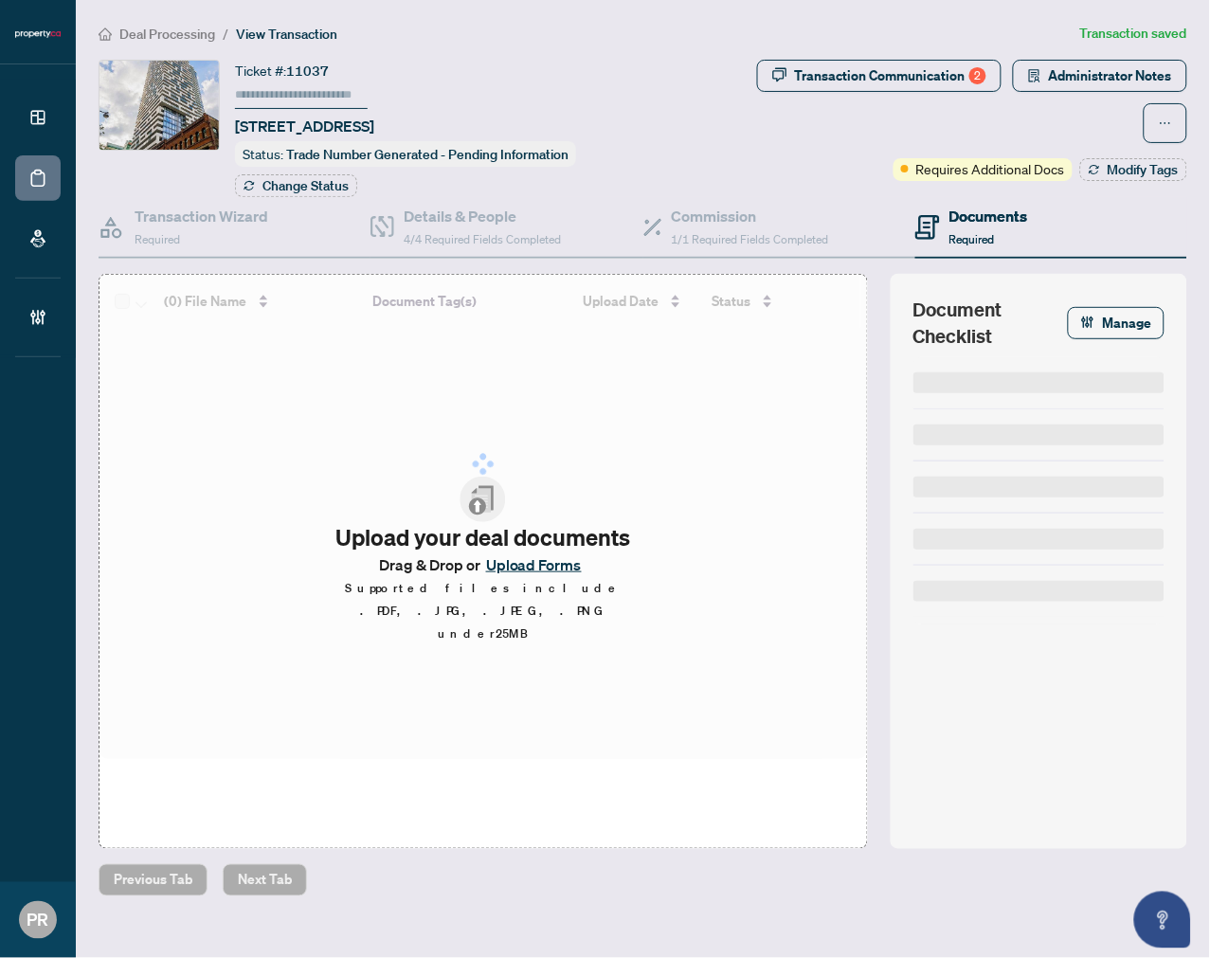
type input "******"
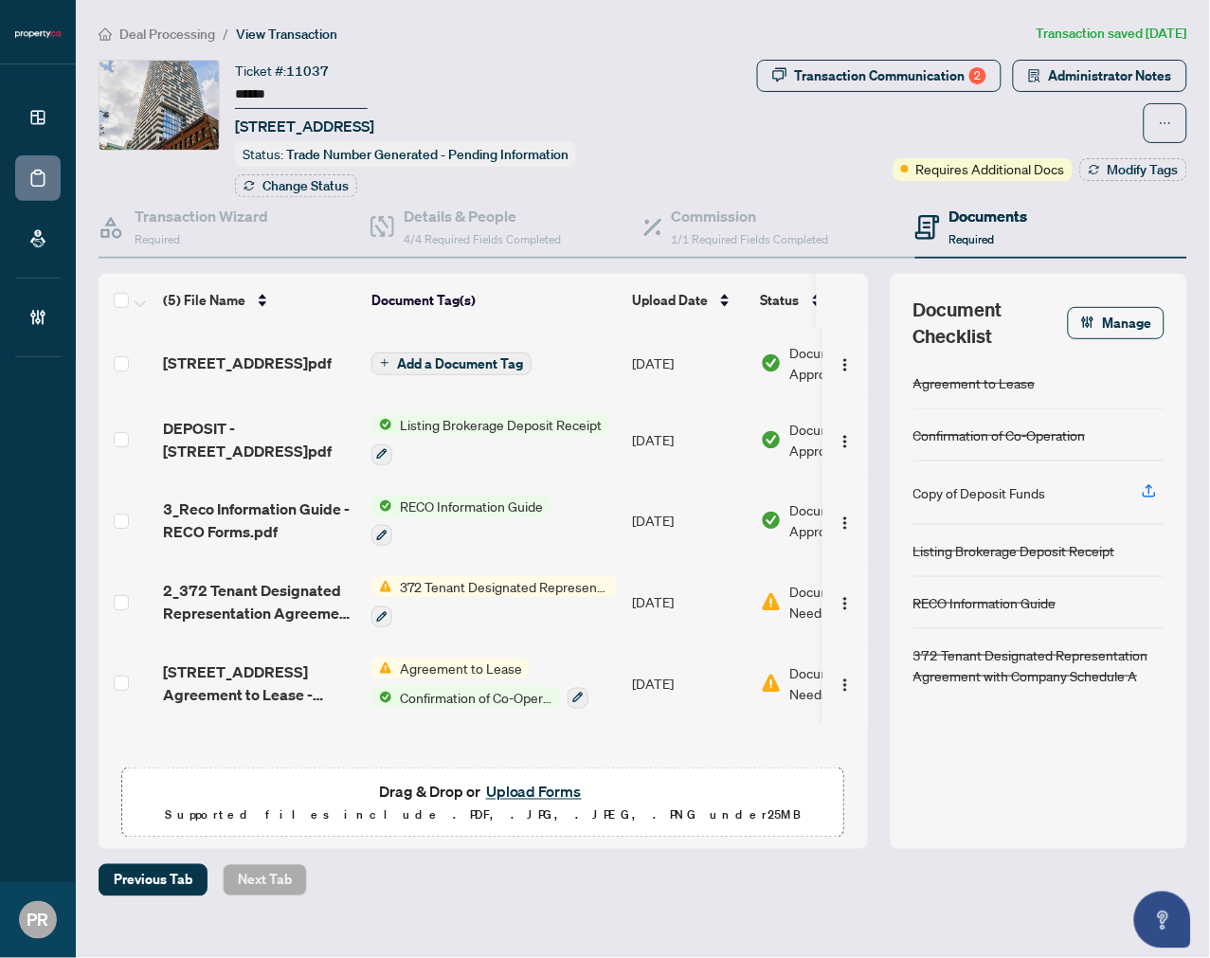
click at [251, 85] on input "******" at bounding box center [301, 94] width 133 height 27
click at [252, 85] on input "******" at bounding box center [301, 94] width 133 height 27
click at [1097, 63] on span "Administrator Notes" at bounding box center [1110, 76] width 123 height 30
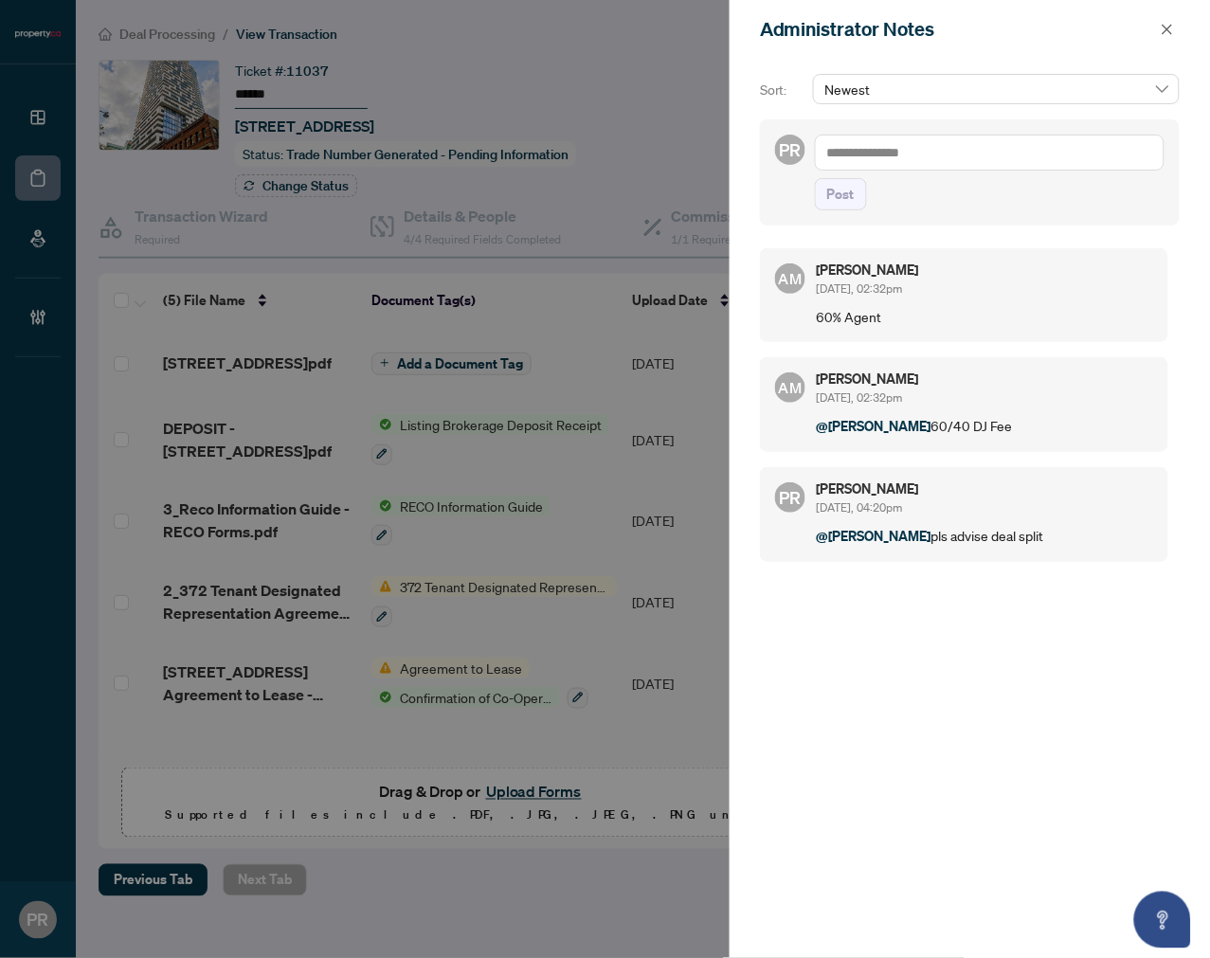
click at [923, 157] on textarea at bounding box center [990, 153] width 350 height 36
type textarea "*******"
click at [856, 185] on button "Post" at bounding box center [841, 194] width 52 height 32
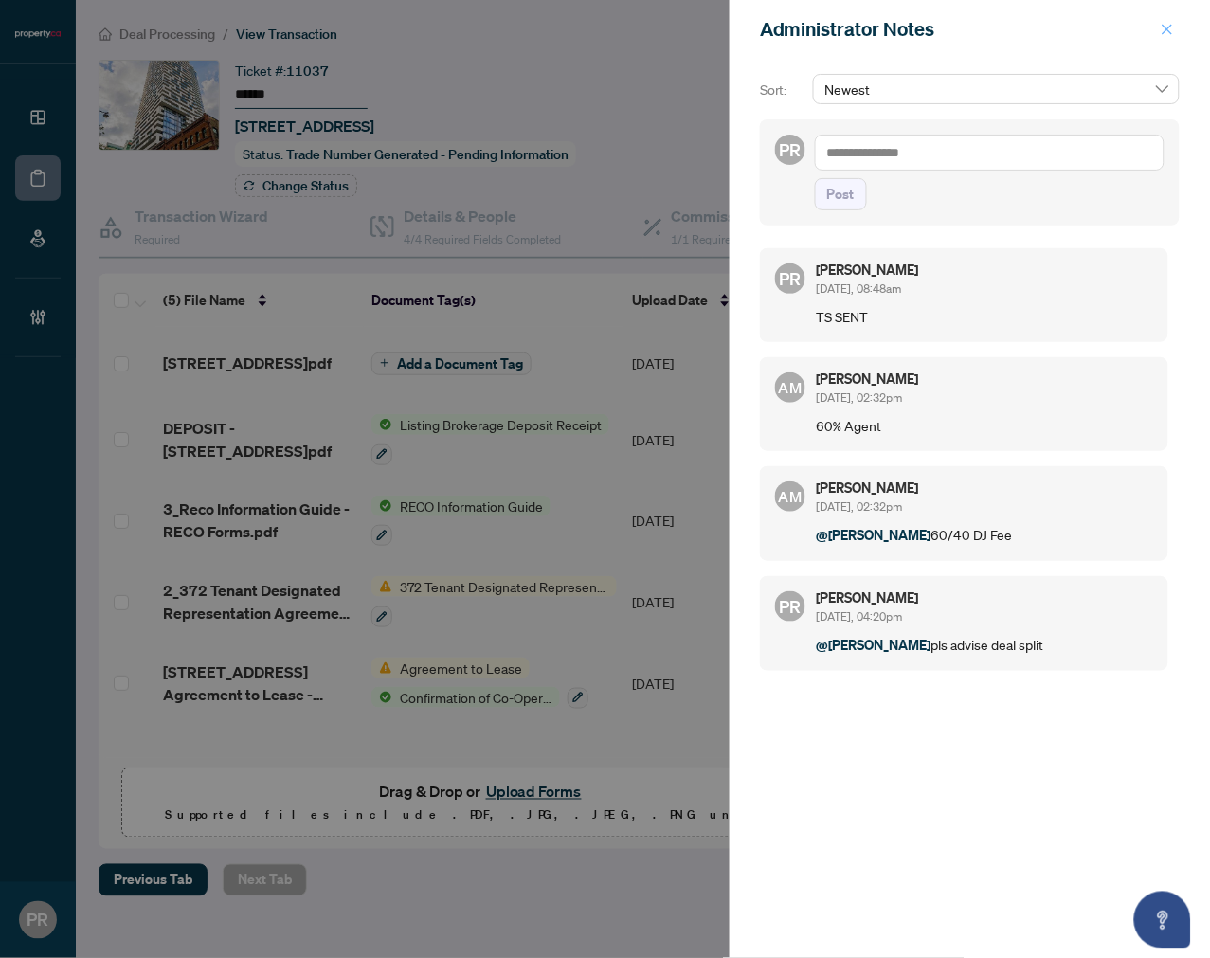
click at [1170, 24] on icon "close" at bounding box center [1167, 29] width 13 height 13
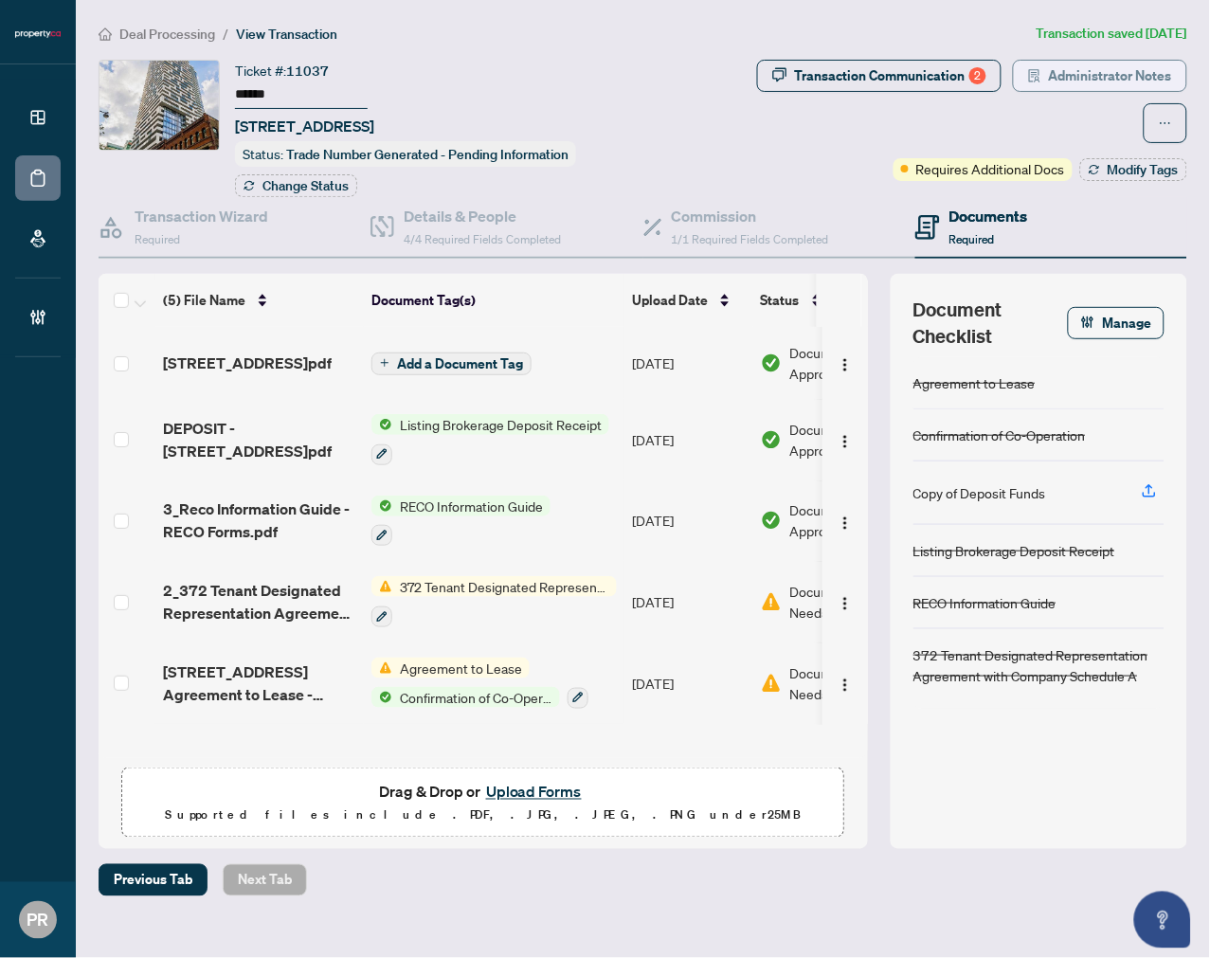
click at [1072, 86] on span "Administrator Notes" at bounding box center [1110, 76] width 123 height 30
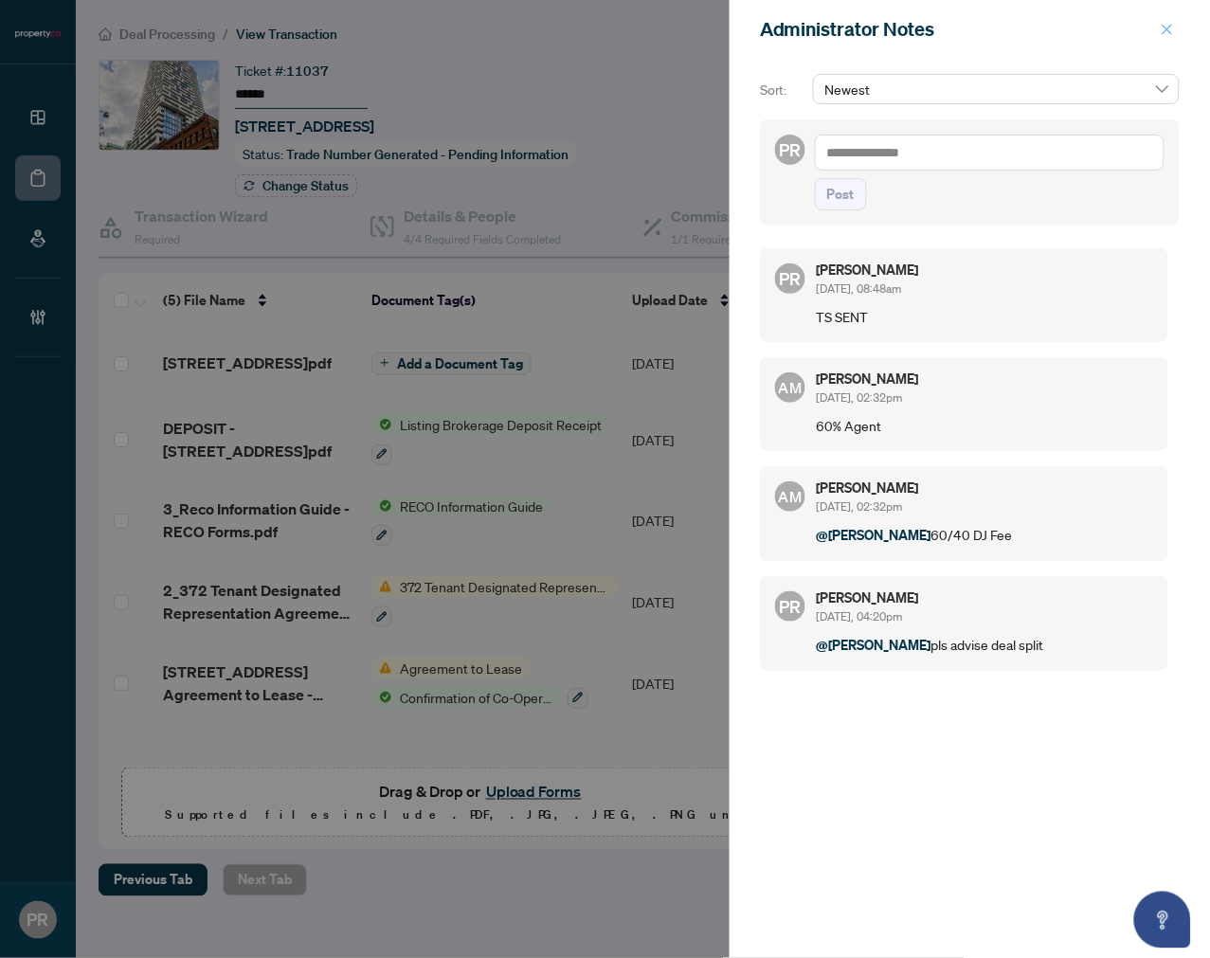
click at [1169, 30] on icon "close" at bounding box center [1168, 29] width 10 height 10
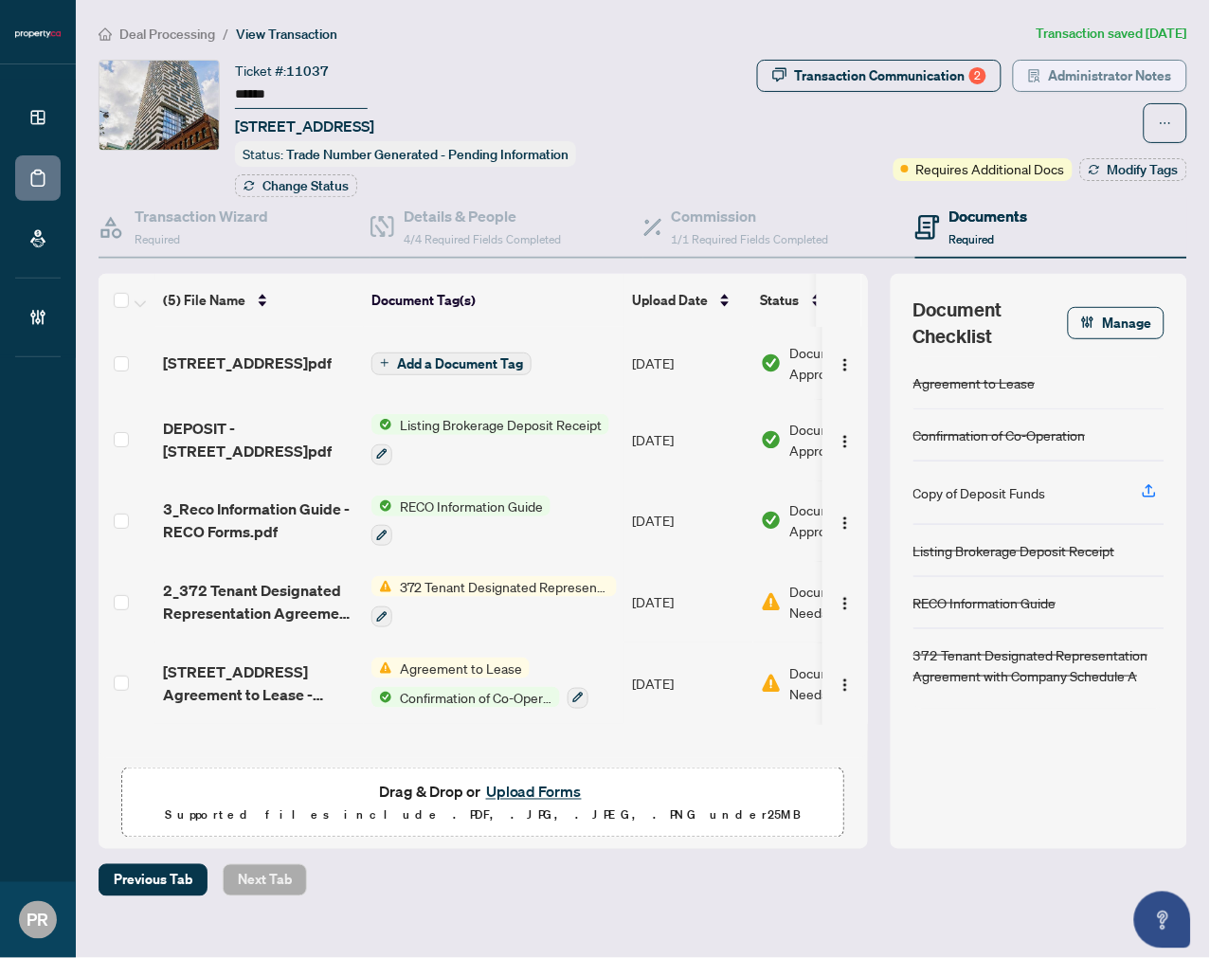
click at [1041, 73] on icon "solution" at bounding box center [1034, 75] width 13 height 13
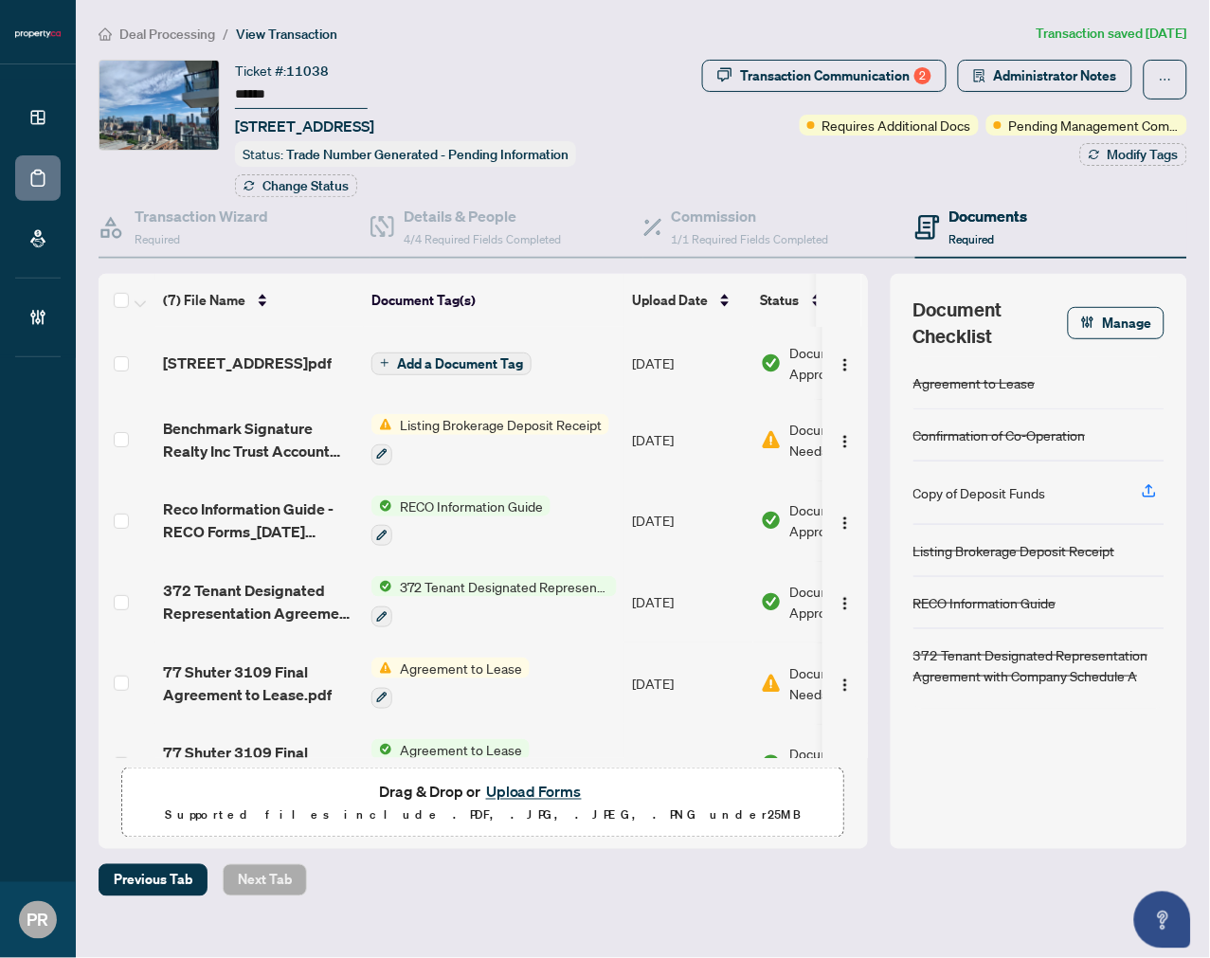
click at [272, 83] on input "******" at bounding box center [301, 94] width 133 height 27
click at [1081, 74] on span "Administrator Notes" at bounding box center [1055, 76] width 123 height 30
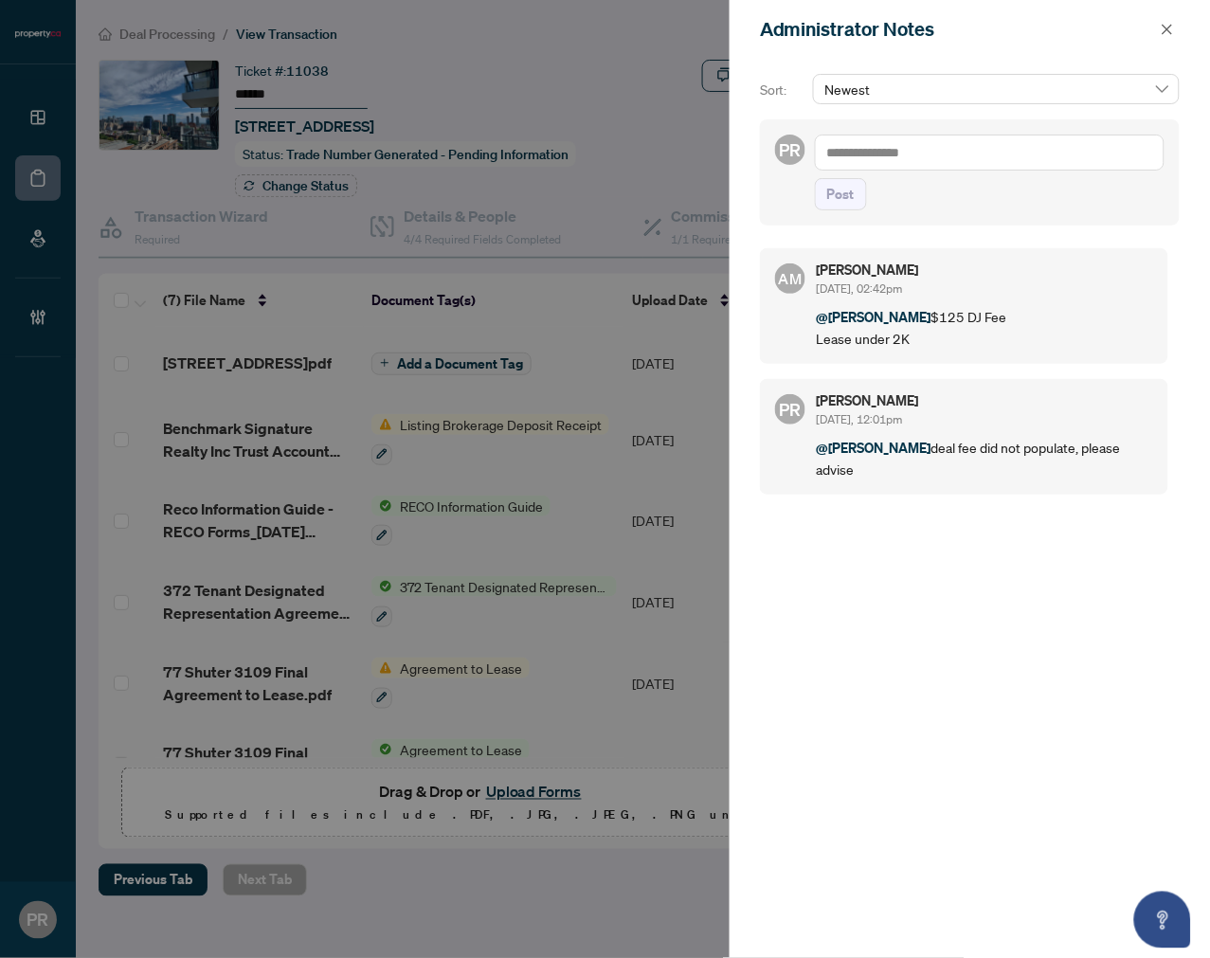
click at [931, 164] on textarea at bounding box center [990, 153] width 350 height 36
type textarea "*******"
click at [839, 208] on span "Post" at bounding box center [840, 194] width 27 height 30
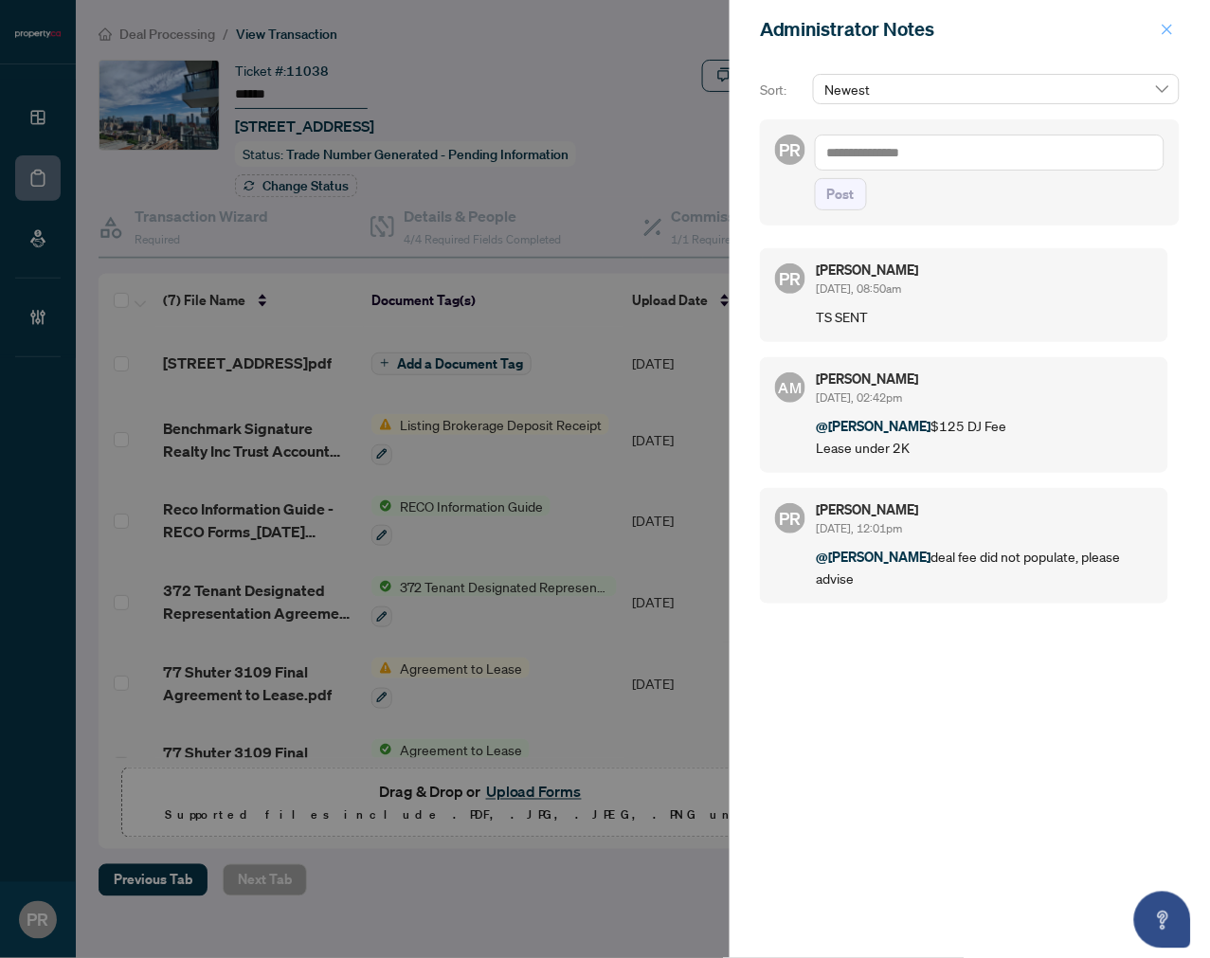
click at [1170, 24] on icon "close" at bounding box center [1167, 29] width 13 height 13
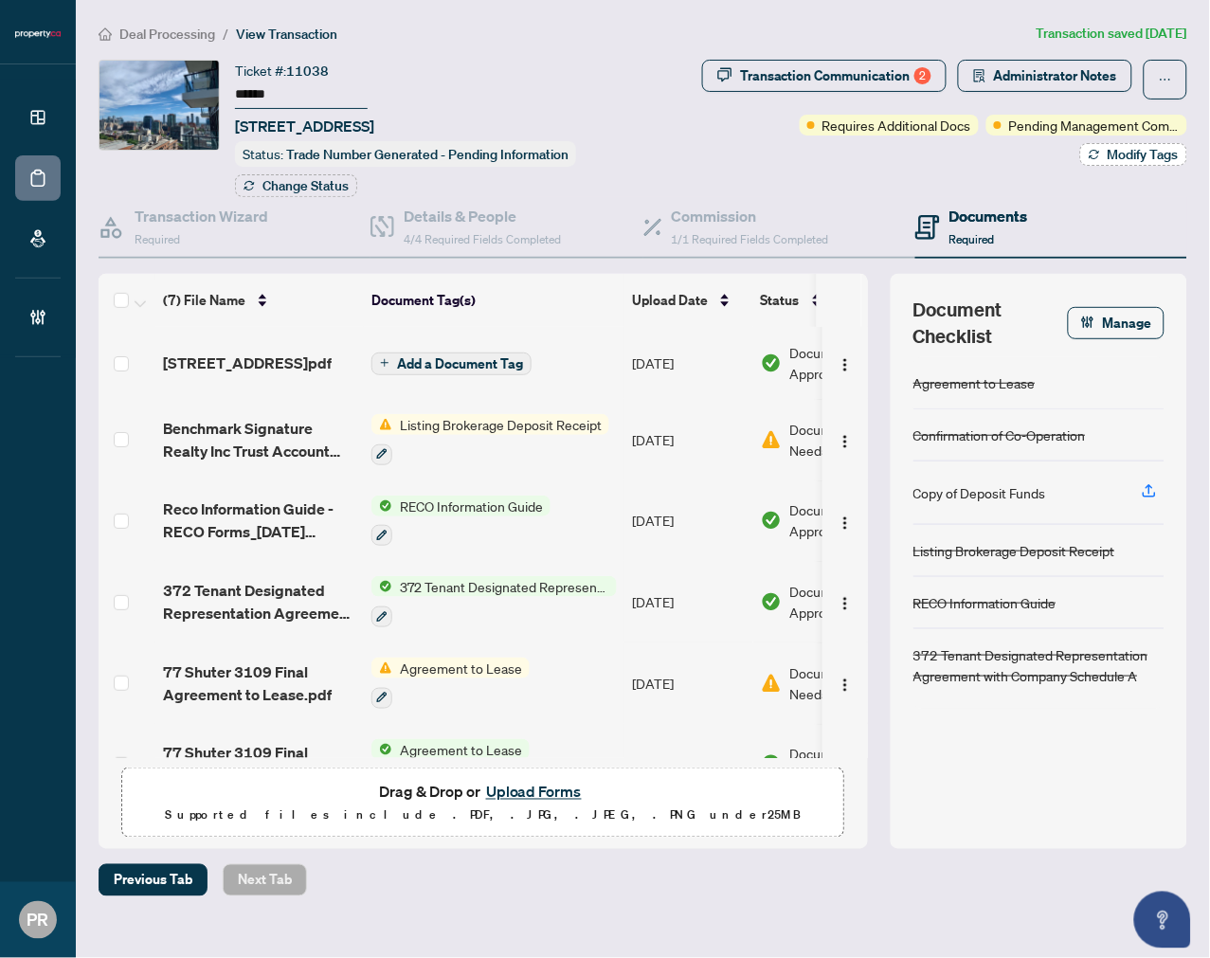
click at [1133, 148] on span "Modify Tags" at bounding box center [1143, 154] width 71 height 13
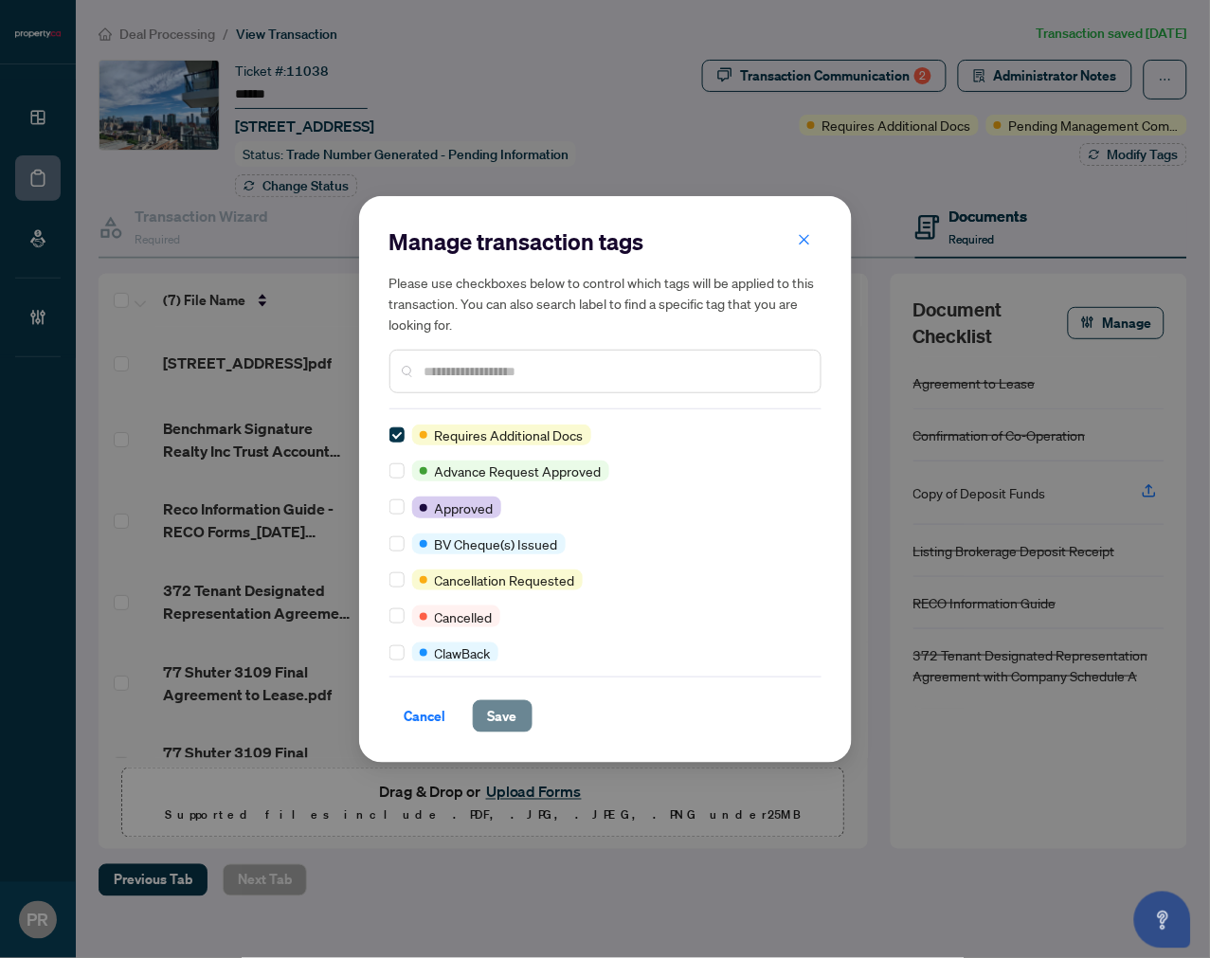
click at [489, 703] on span "Save" at bounding box center [502, 716] width 29 height 30
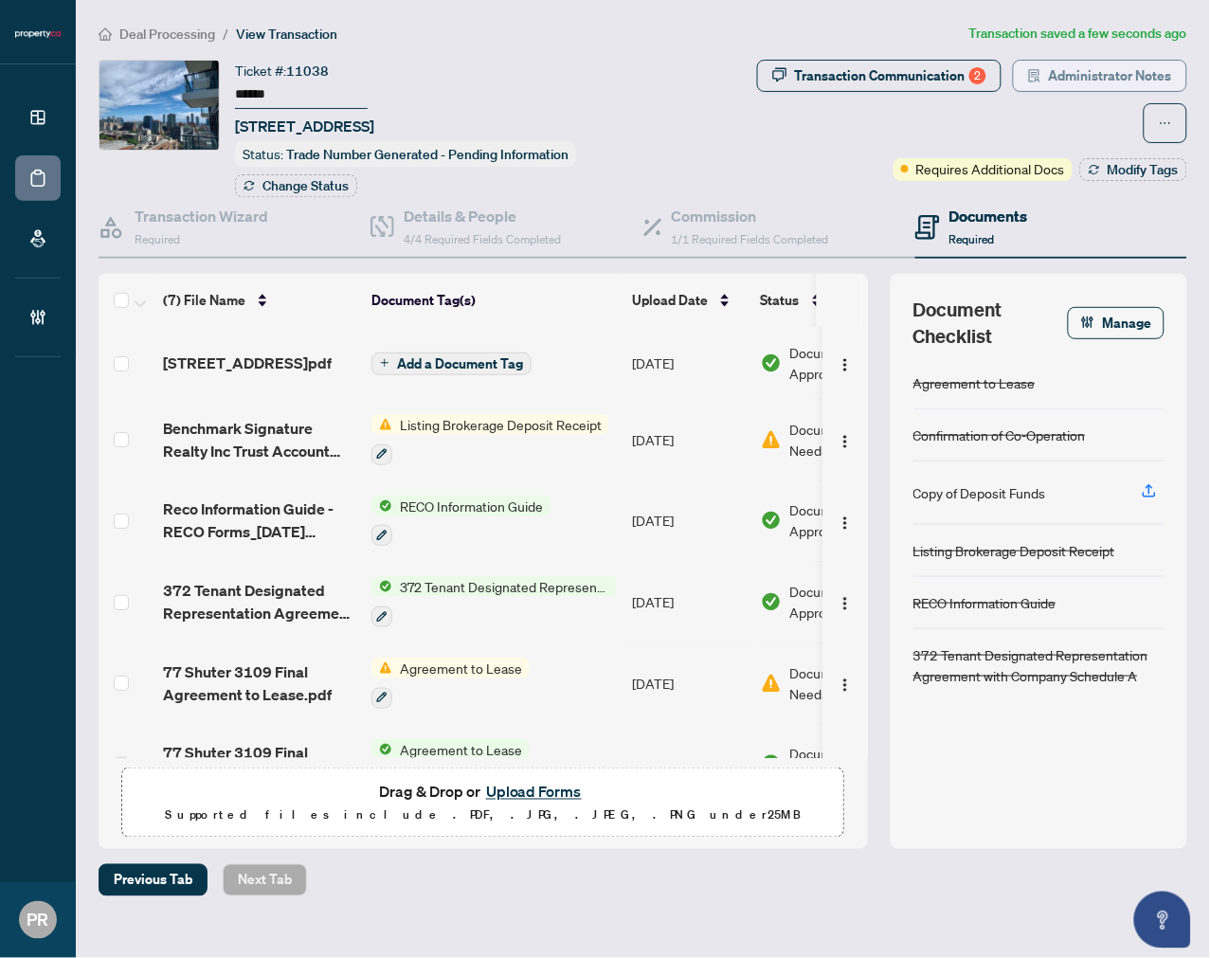
click at [1063, 82] on span "Administrator Notes" at bounding box center [1110, 76] width 123 height 30
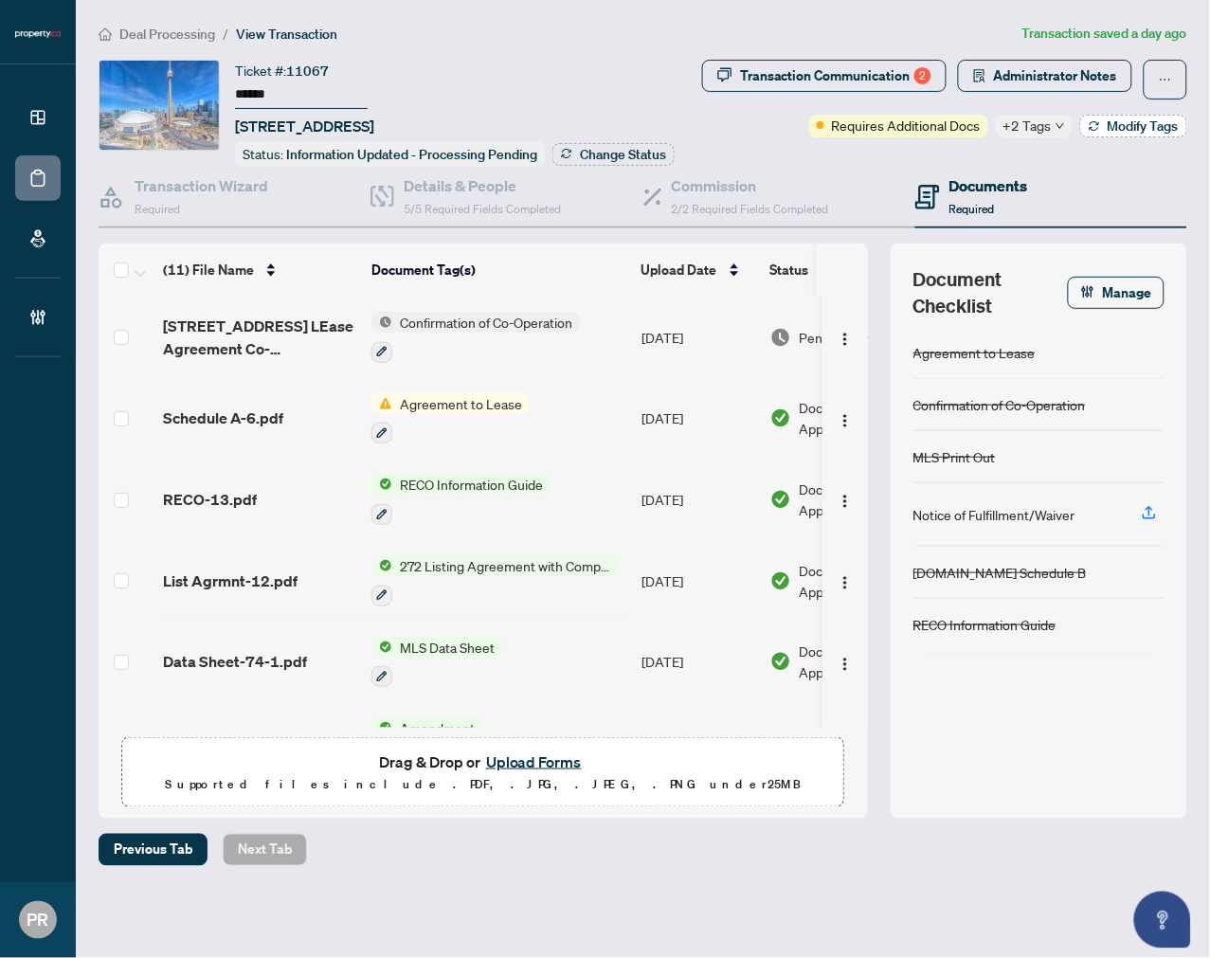
click at [1093, 128] on icon "button" at bounding box center [1094, 125] width 11 height 11
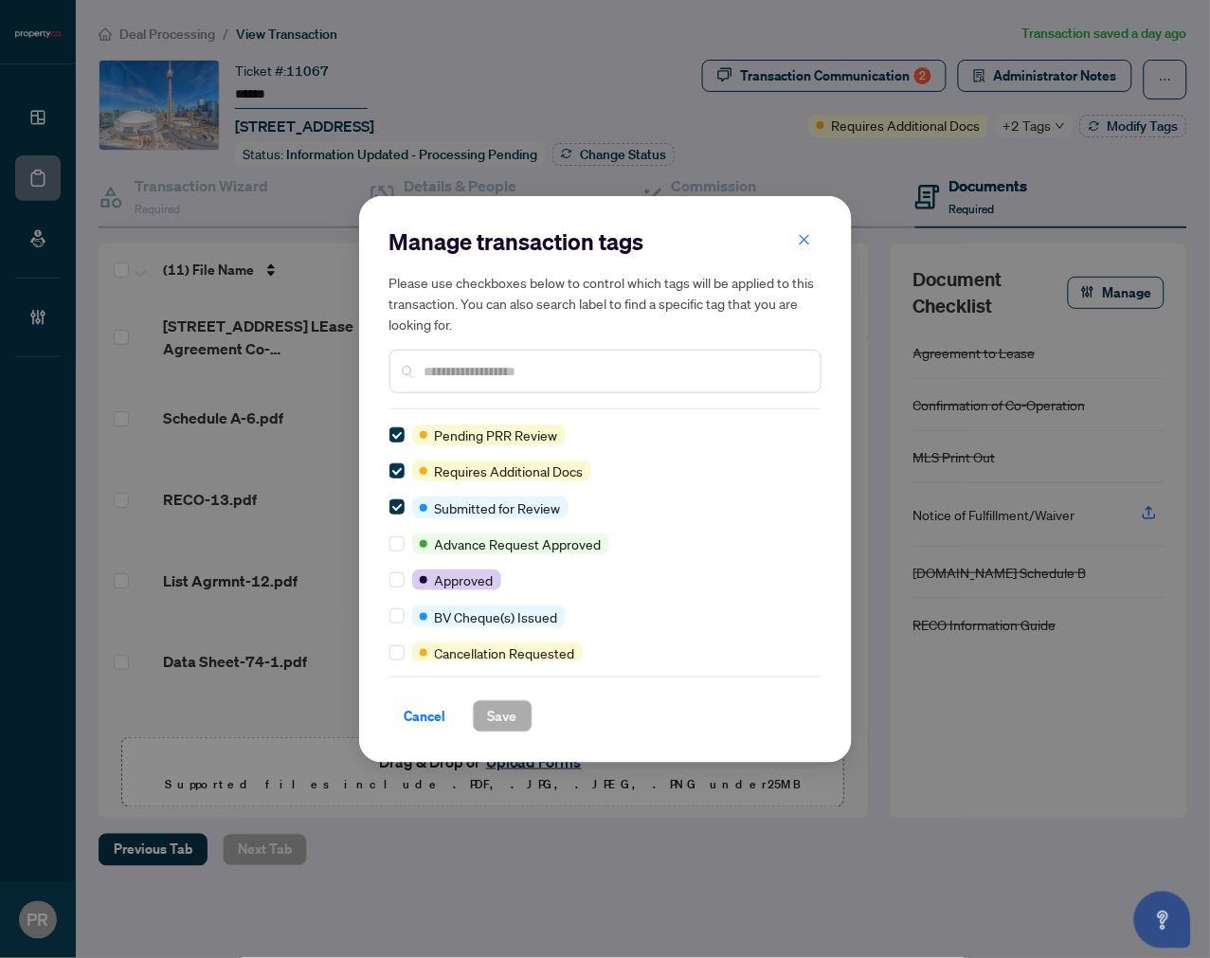
click at [427, 709] on span "Cancel" at bounding box center [426, 716] width 42 height 30
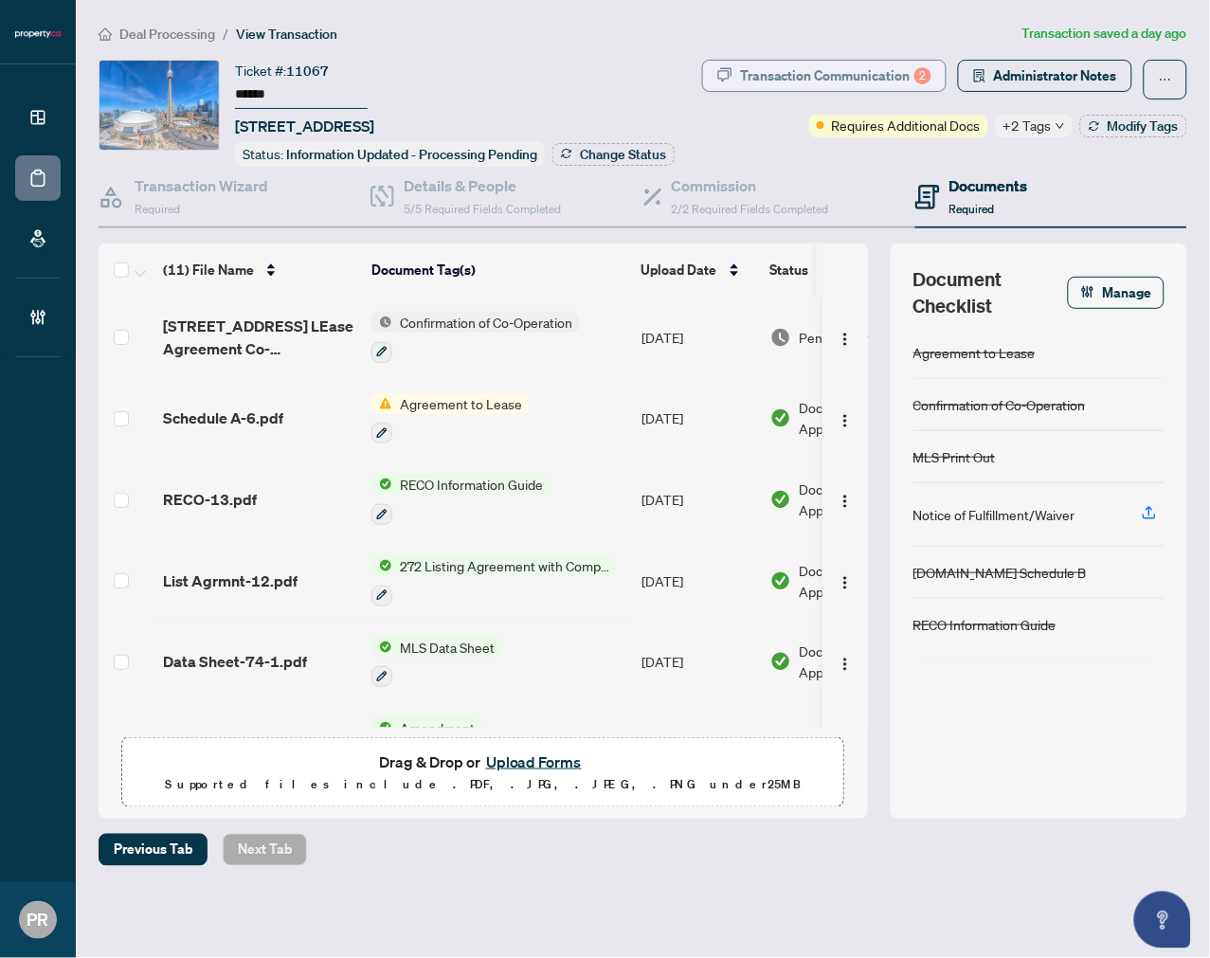
click at [819, 62] on div "Transaction Communication 2" at bounding box center [835, 76] width 191 height 30
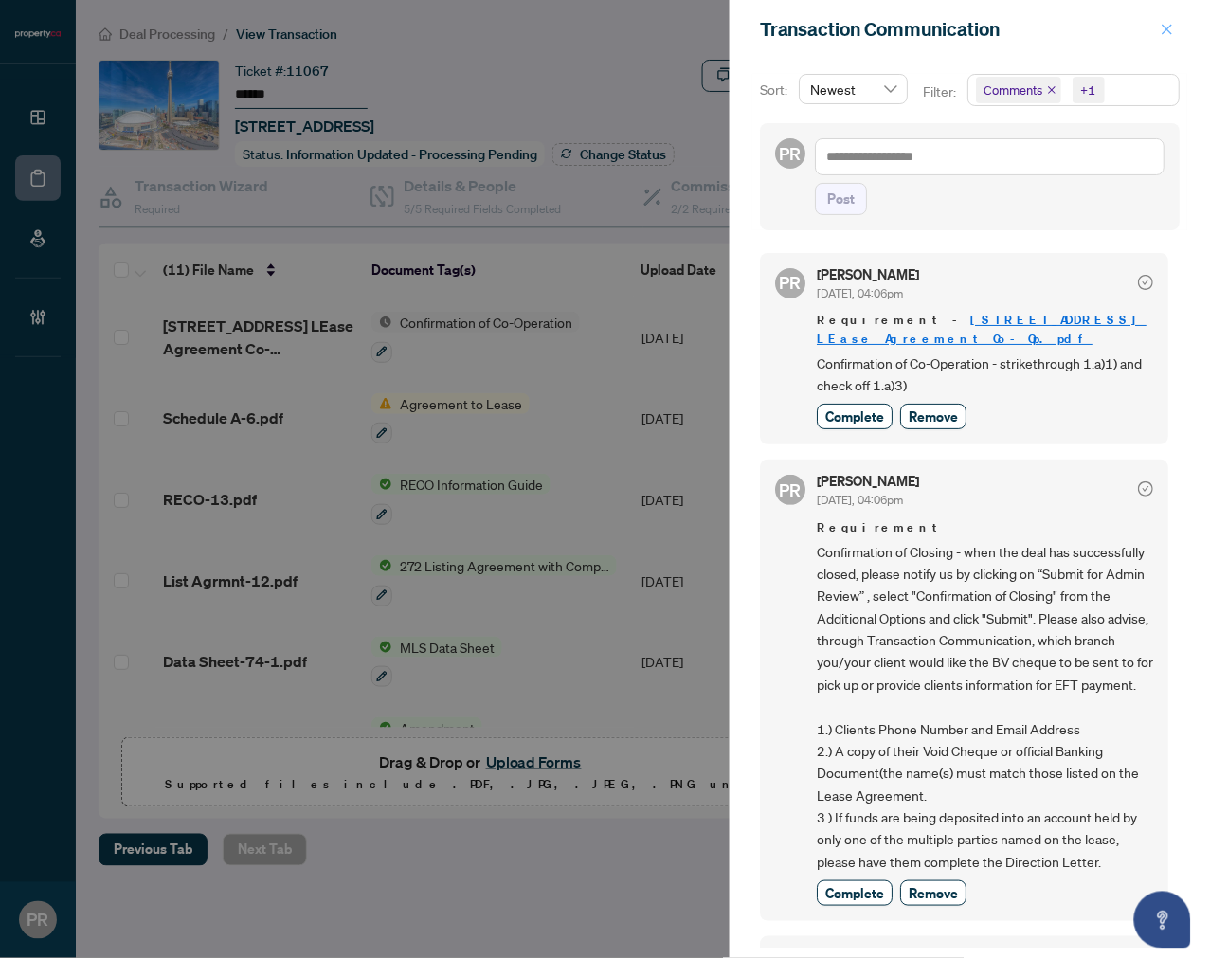
click at [1163, 19] on span "button" at bounding box center [1167, 29] width 13 height 30
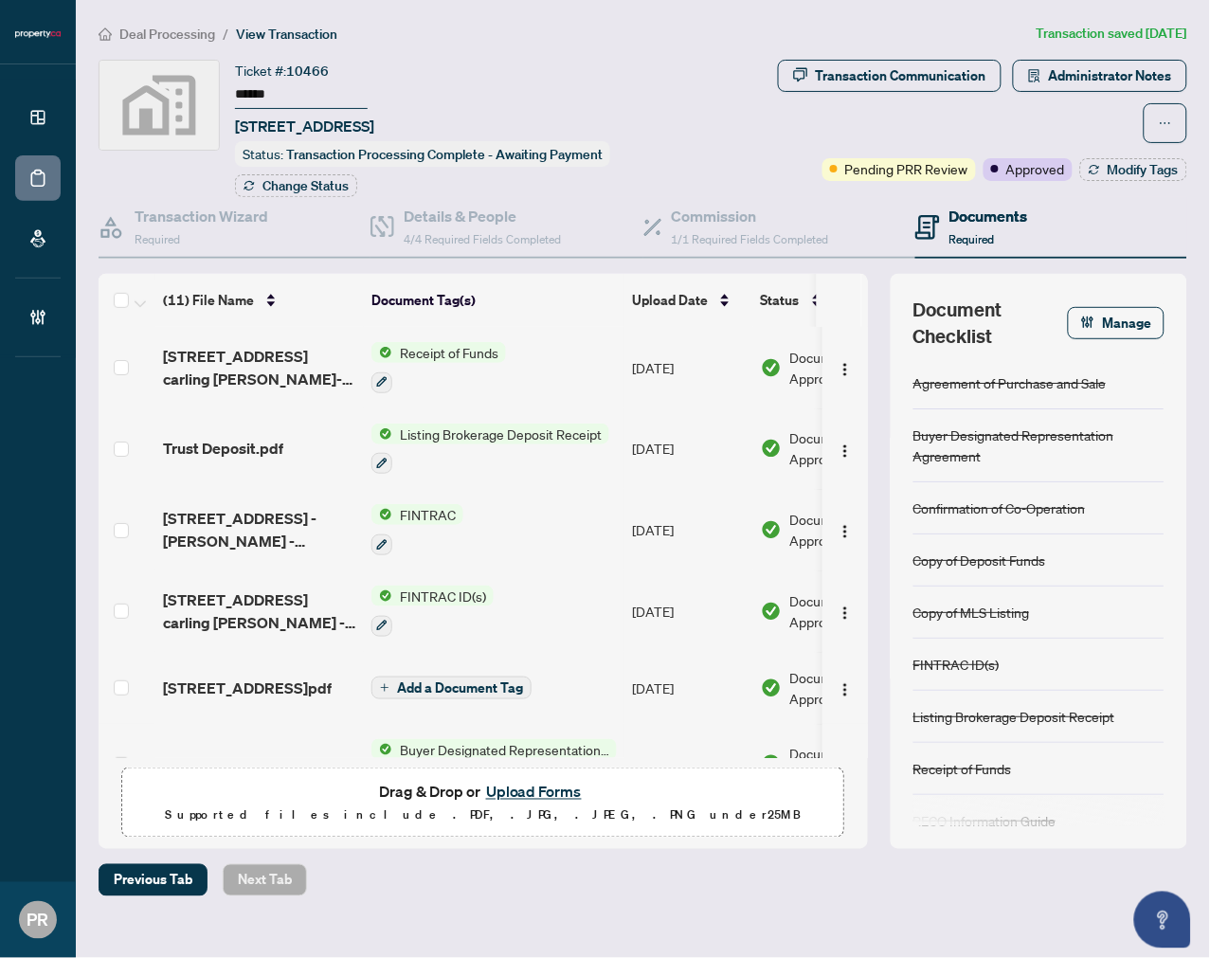
click at [276, 92] on input "******" at bounding box center [301, 94] width 133 height 27
click at [1080, 83] on span "Administrator Notes" at bounding box center [1110, 76] width 123 height 30
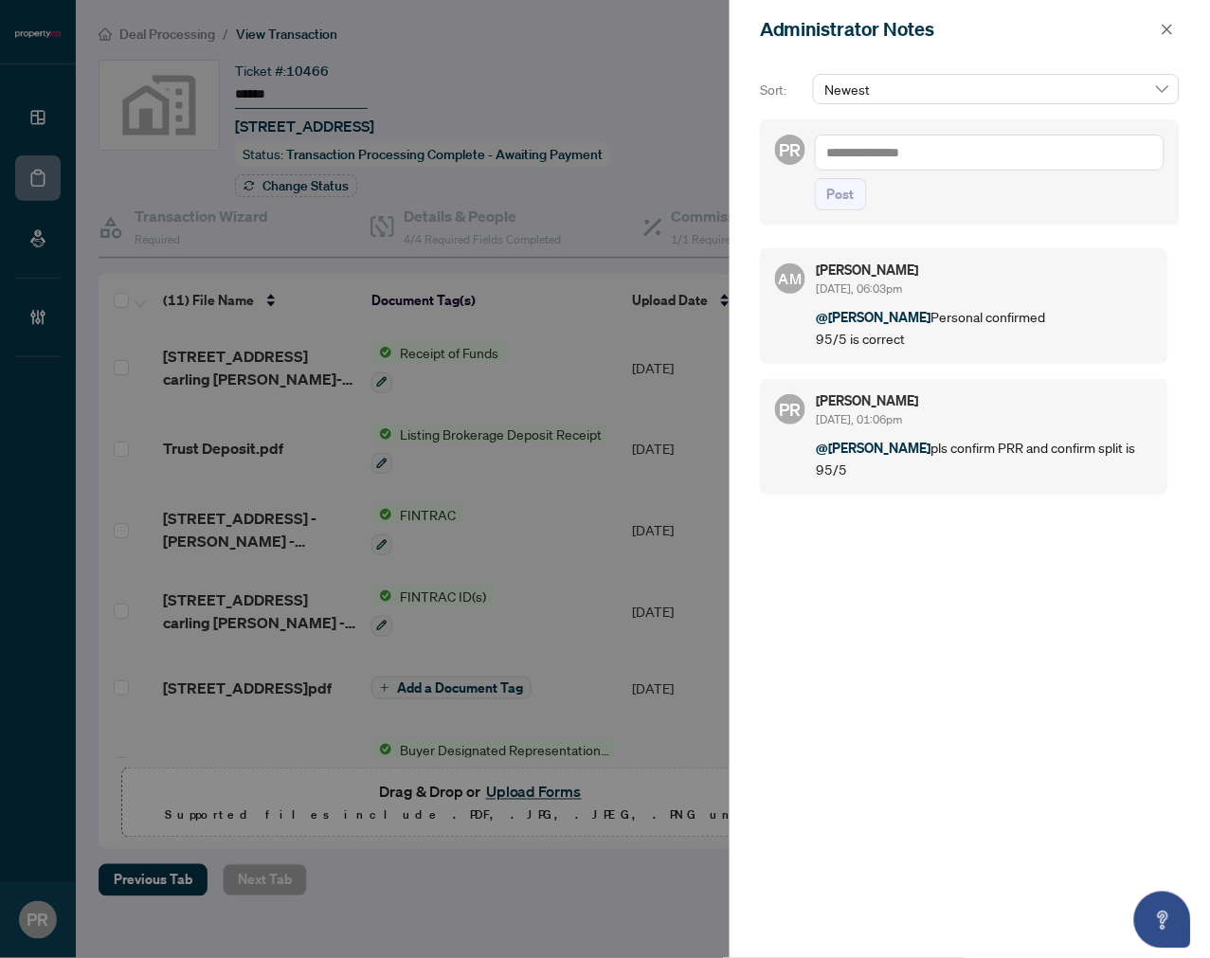
click at [977, 147] on textarea at bounding box center [990, 153] width 350 height 36
type textarea "*******"
click at [828, 192] on span "Post" at bounding box center [840, 194] width 27 height 30
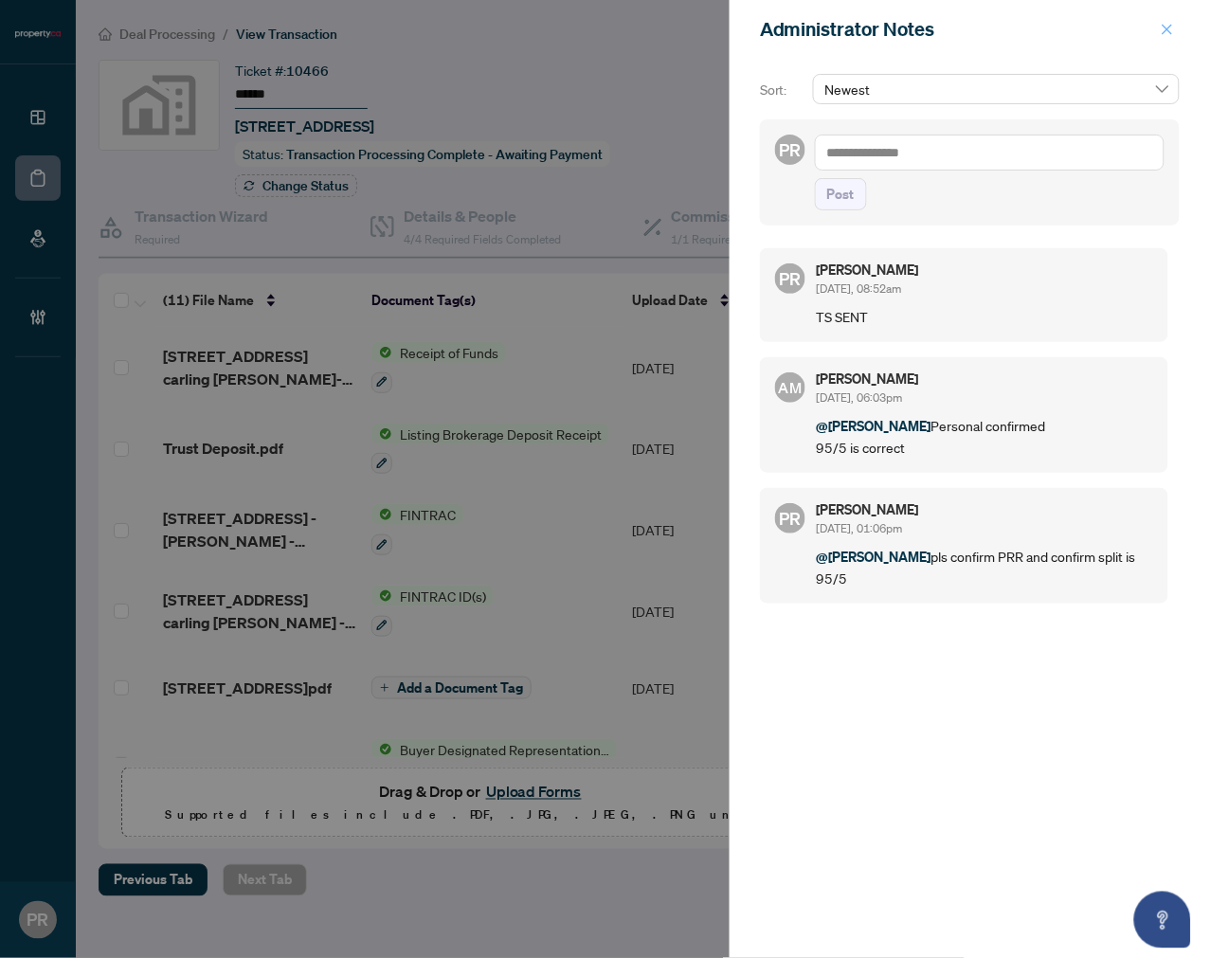
click at [1165, 32] on icon "close" at bounding box center [1167, 29] width 13 height 13
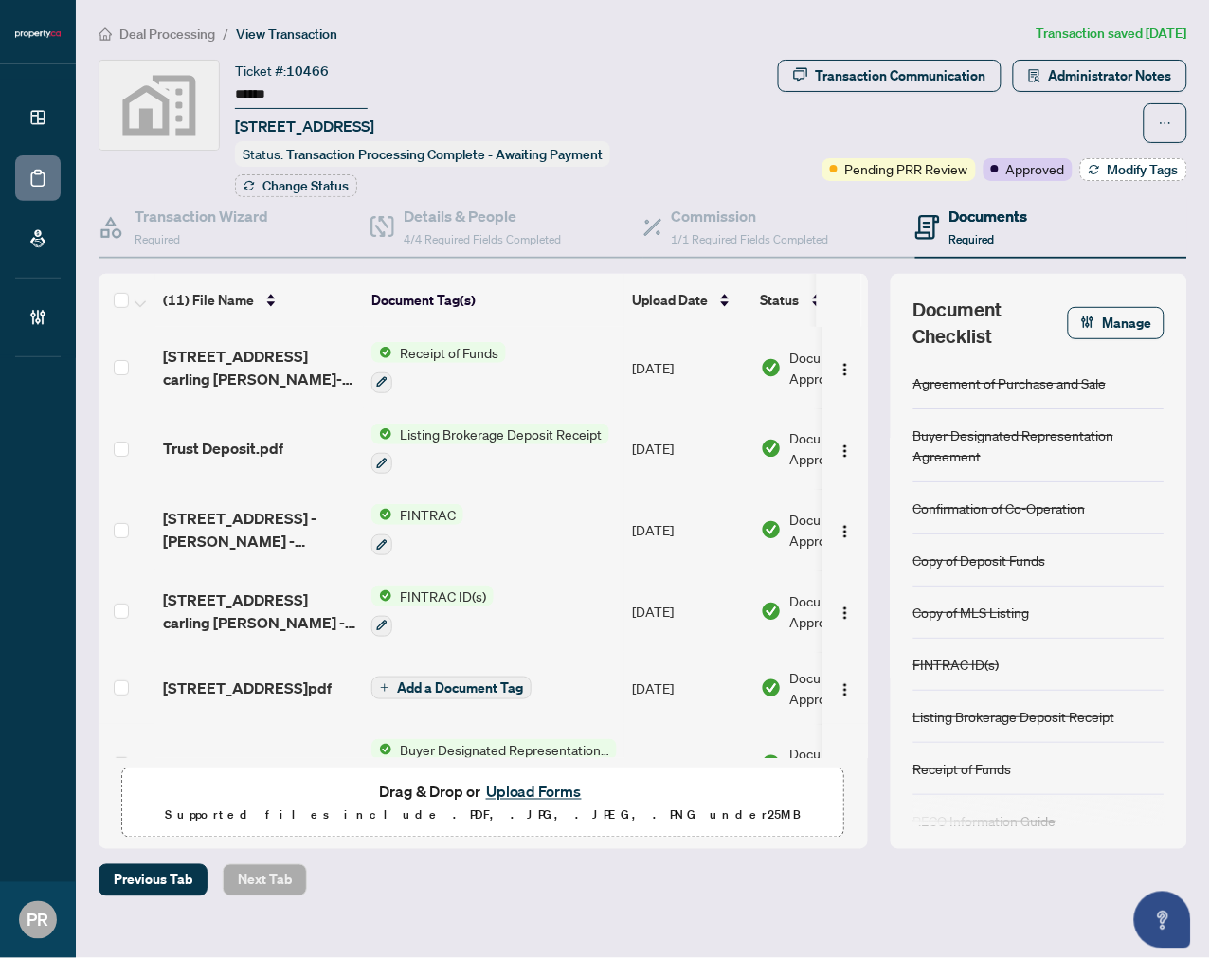
click at [1115, 169] on span "Modify Tags" at bounding box center [1143, 169] width 71 height 13
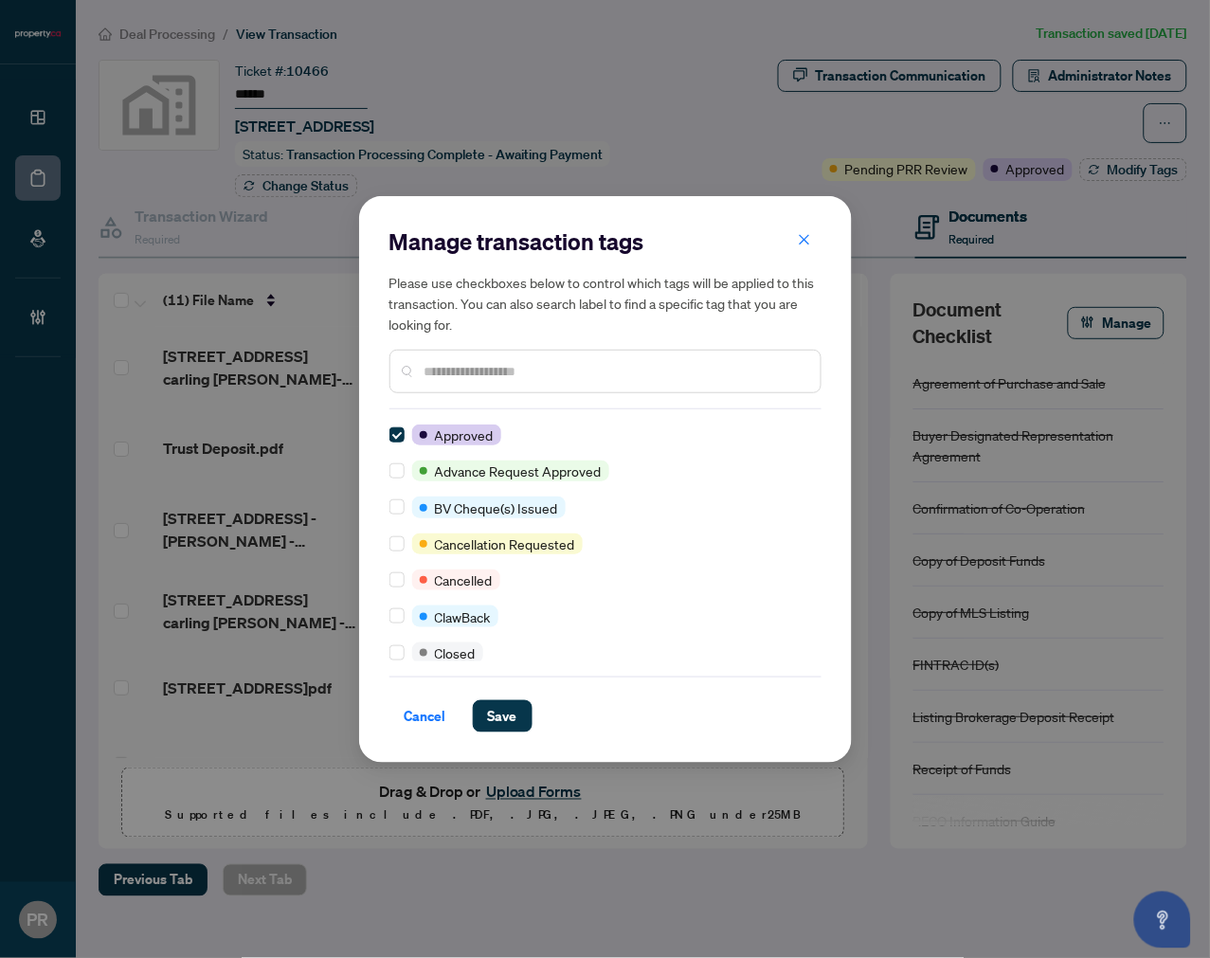
click at [568, 357] on div at bounding box center [605, 372] width 432 height 44
click at [521, 373] on input "text" at bounding box center [614, 371] width 381 height 21
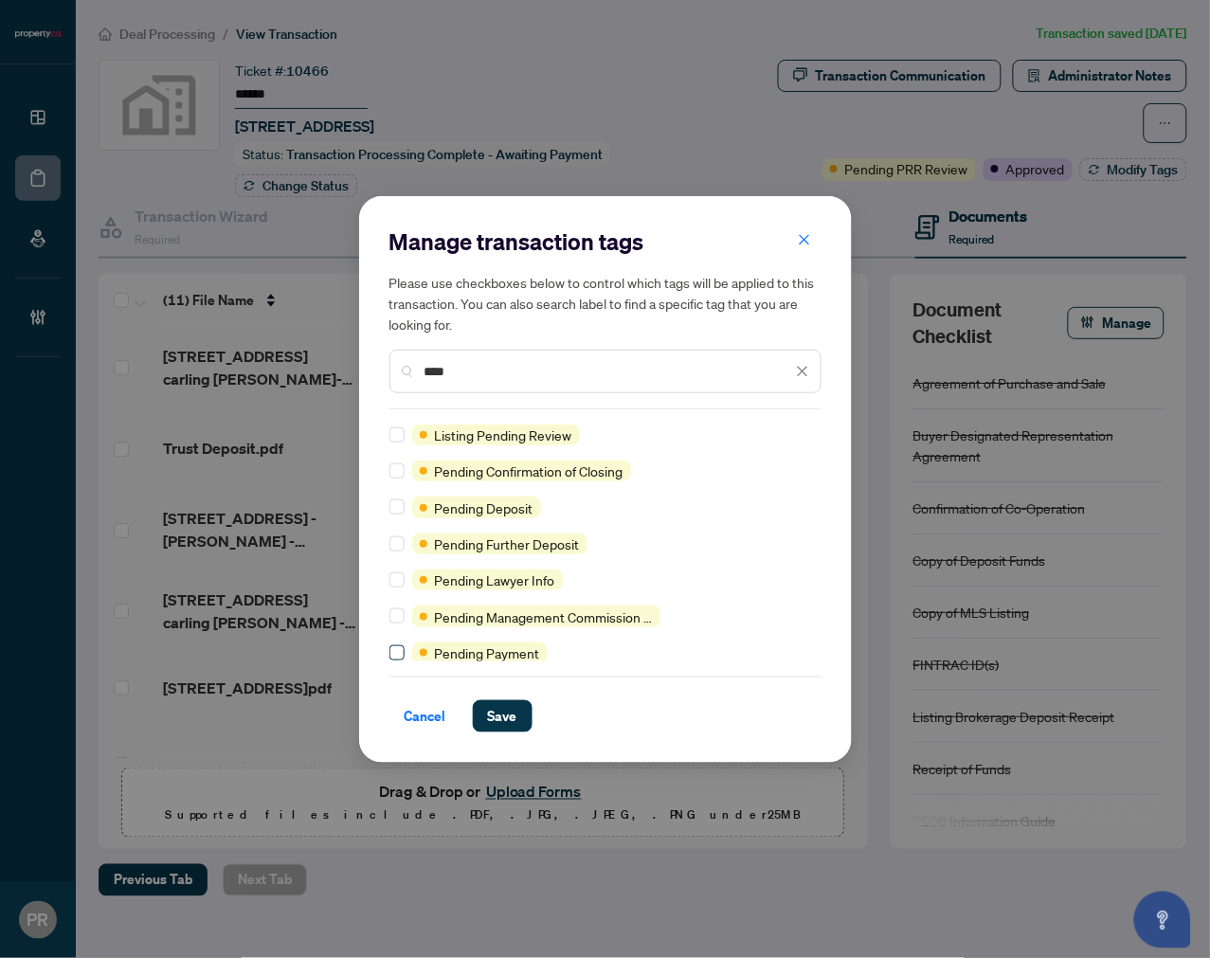
type input "****"
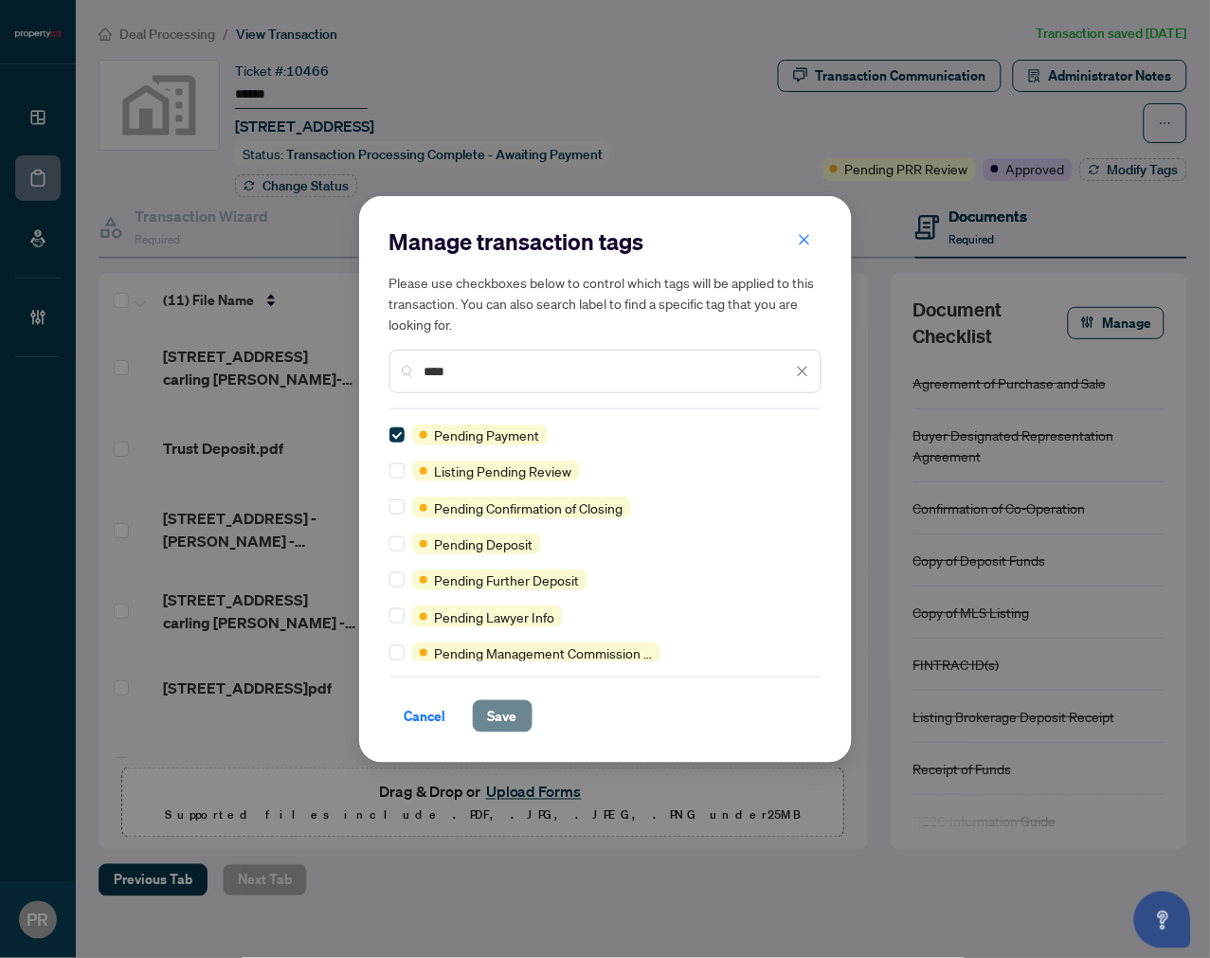
click at [508, 709] on span "Save" at bounding box center [502, 716] width 29 height 30
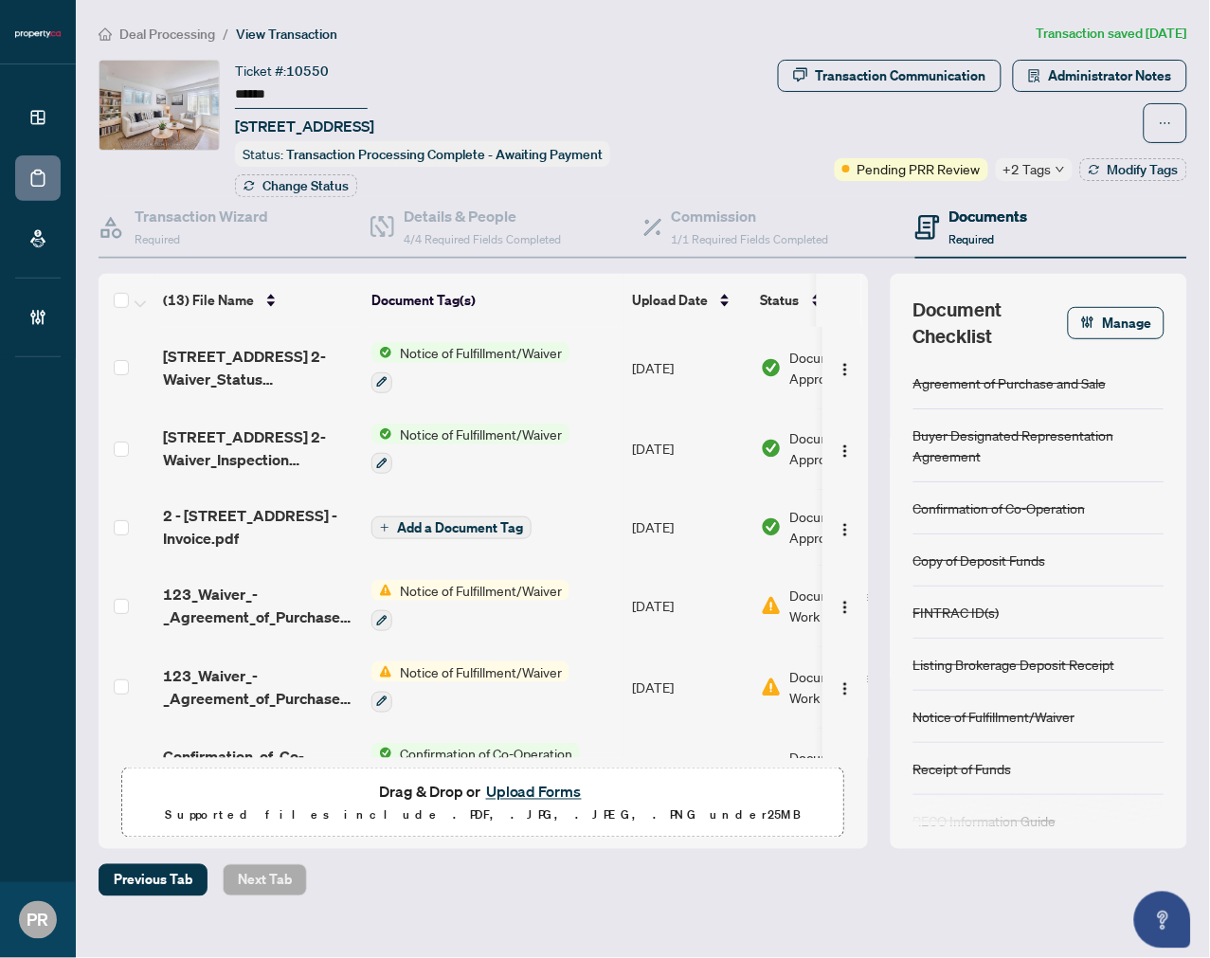
click at [263, 82] on input "******" at bounding box center [301, 94] width 133 height 27
click at [1059, 88] on span "Administrator Notes" at bounding box center [1110, 76] width 123 height 30
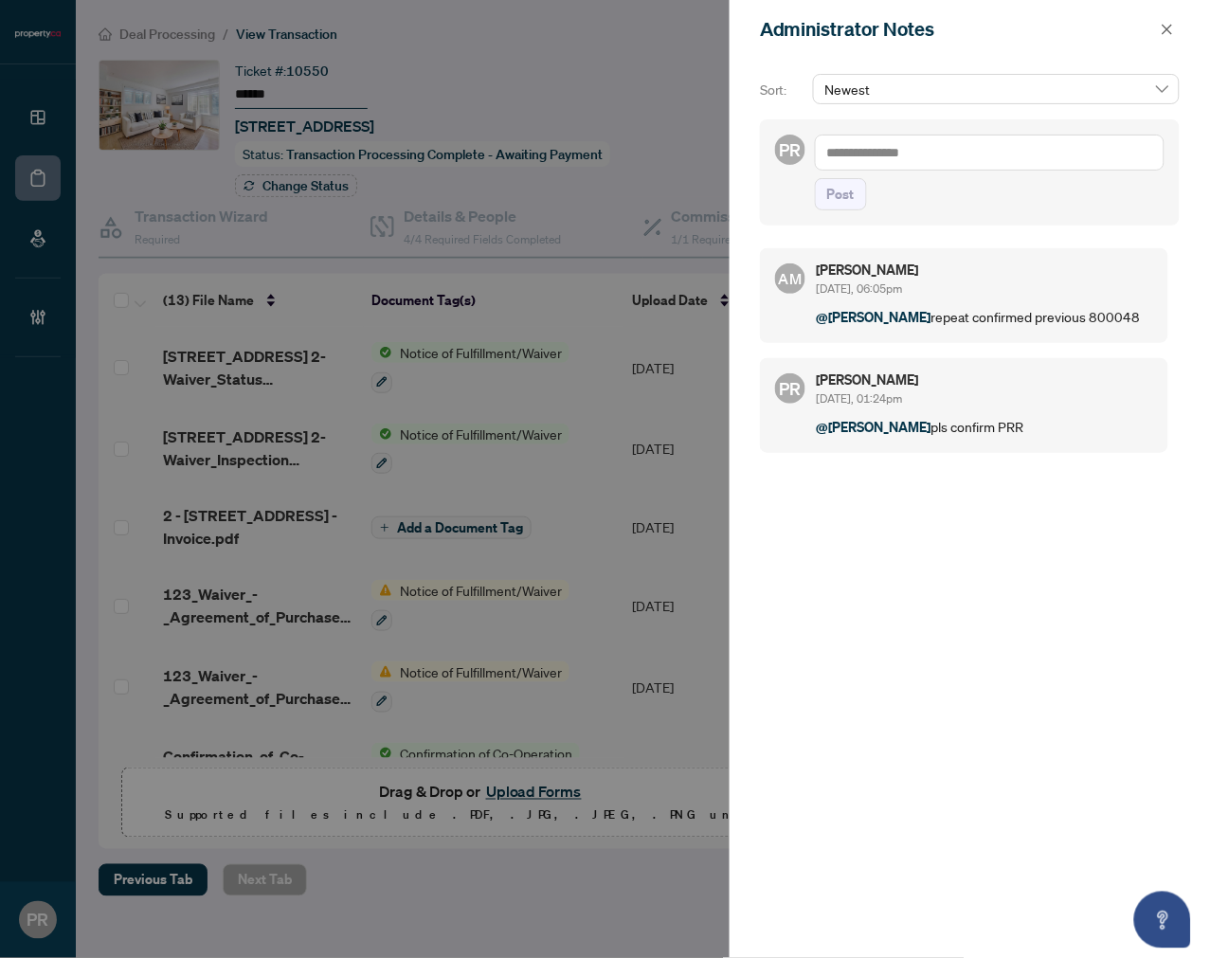
click at [973, 157] on textarea at bounding box center [990, 153] width 350 height 36
type textarea "*******"
click at [825, 191] on button "Post" at bounding box center [841, 194] width 52 height 32
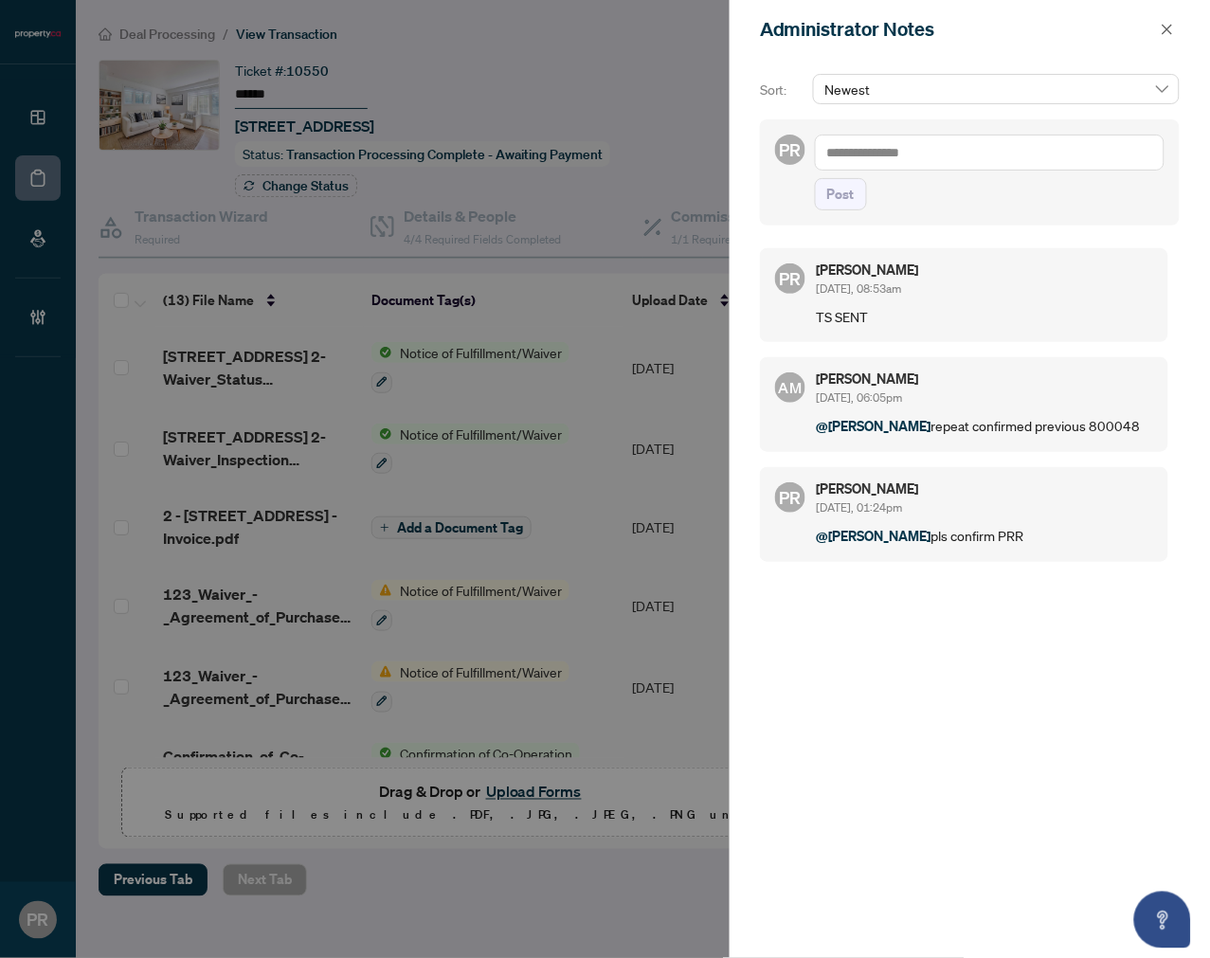
drag, startPoint x: 1167, startPoint y: 40, endPoint x: 1163, endPoint y: 115, distance: 75.0
click at [1167, 40] on span "button" at bounding box center [1167, 29] width 13 height 30
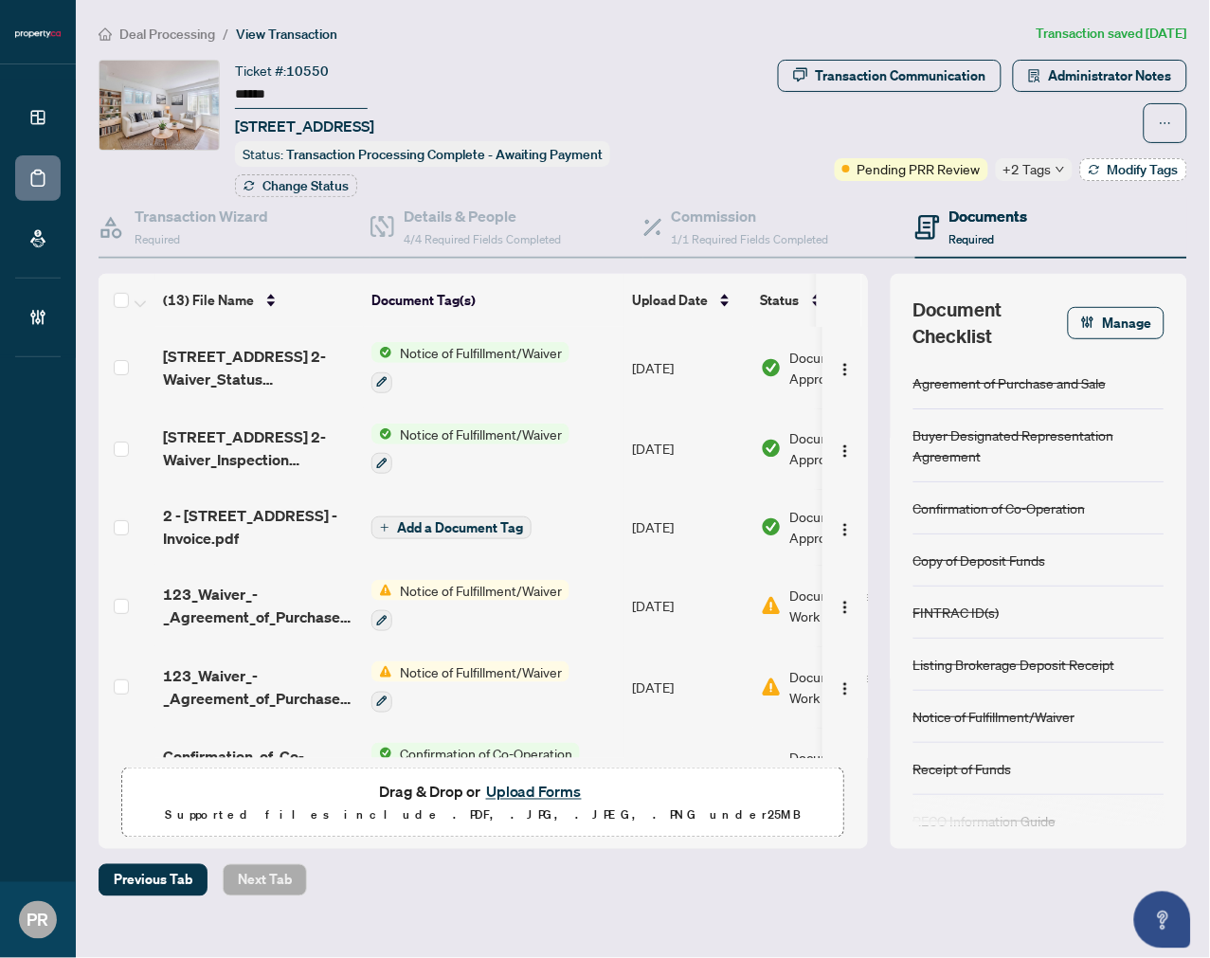
click at [1137, 163] on span "Modify Tags" at bounding box center [1143, 169] width 71 height 13
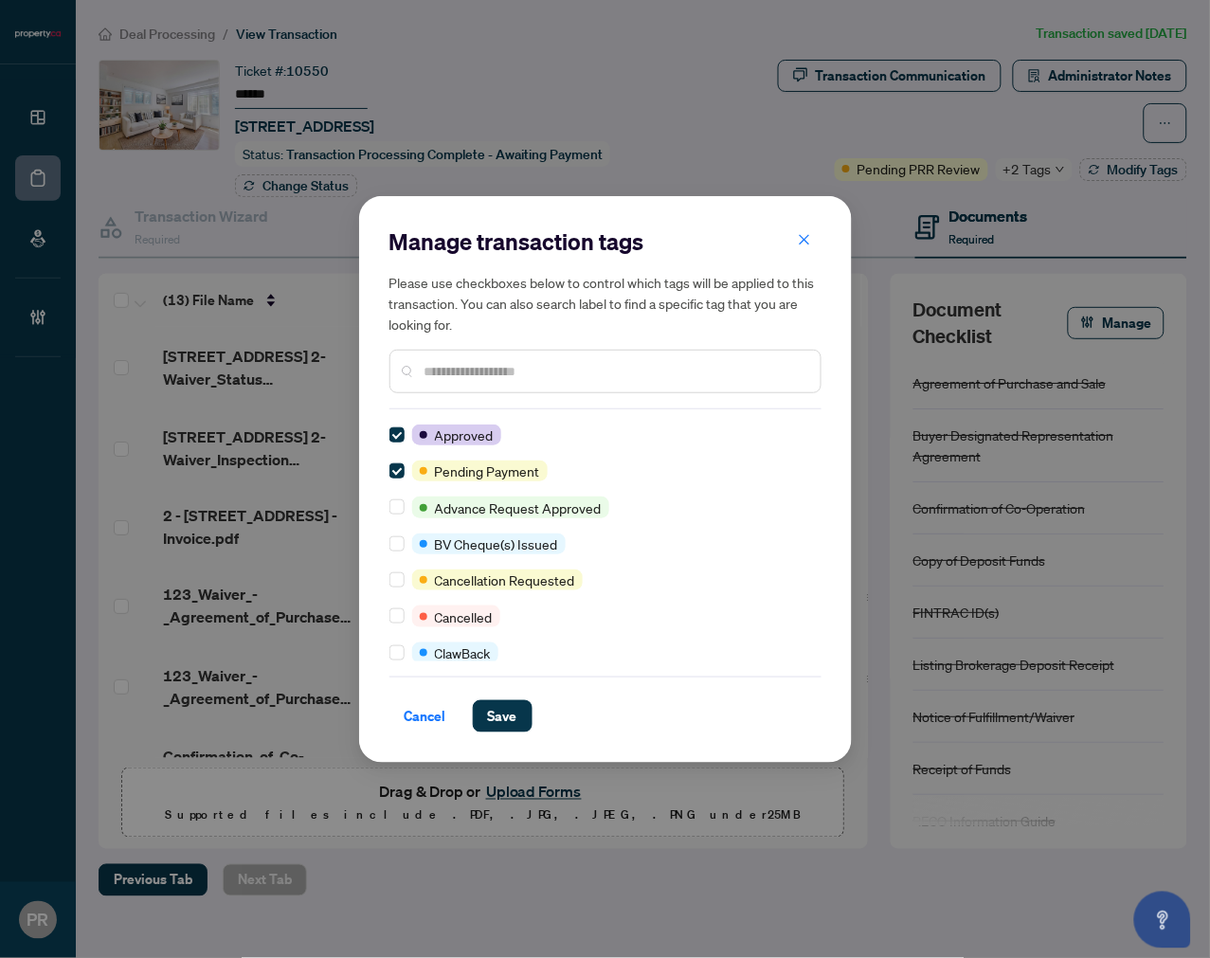
click at [510, 696] on div "Cancel Save" at bounding box center [605, 704] width 432 height 56
drag, startPoint x: 489, startPoint y: 714, endPoint x: 542, endPoint y: 699, distance: 55.2
click at [490, 714] on span "Save" at bounding box center [502, 716] width 29 height 30
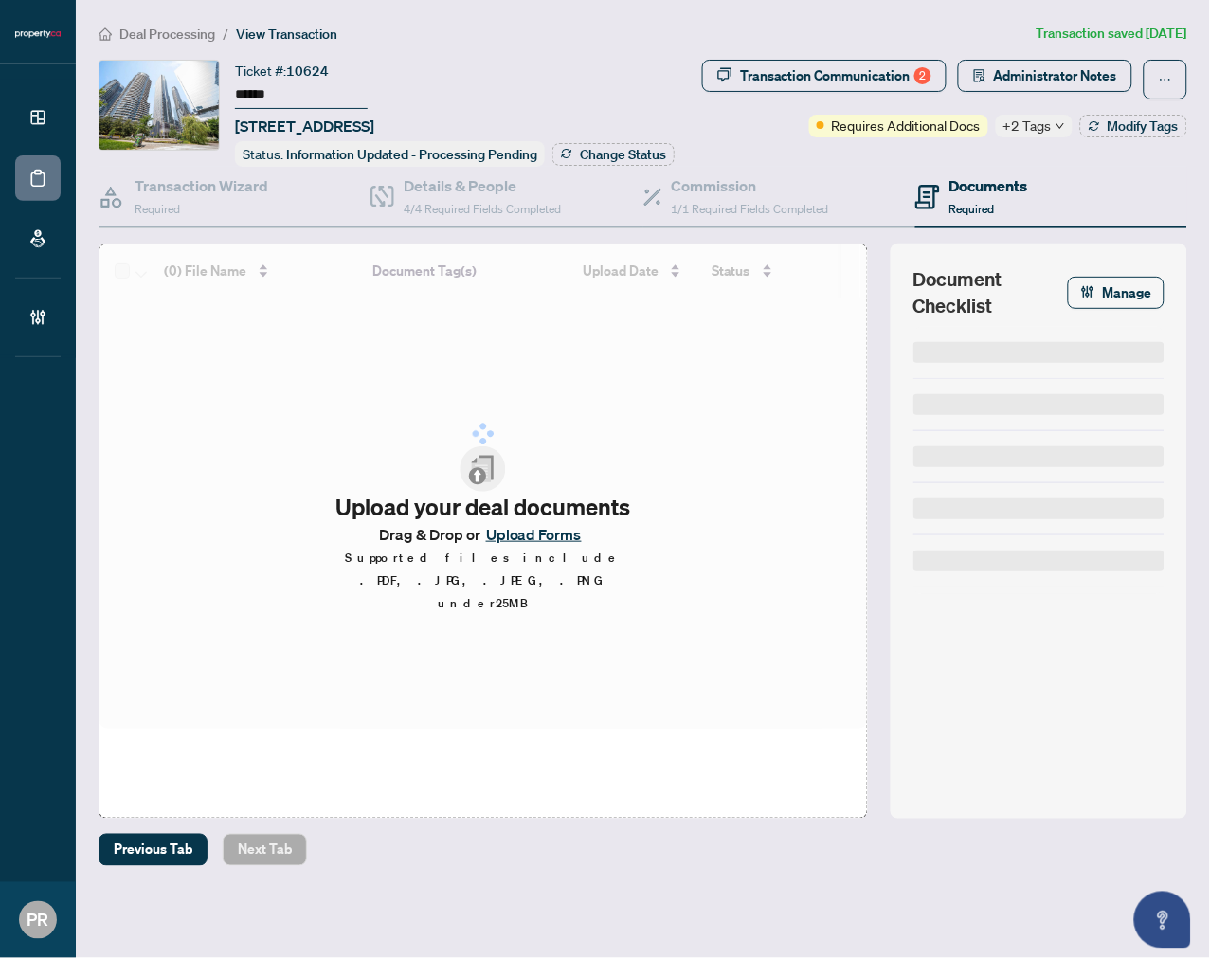
click at [248, 93] on input "******" at bounding box center [301, 94] width 133 height 27
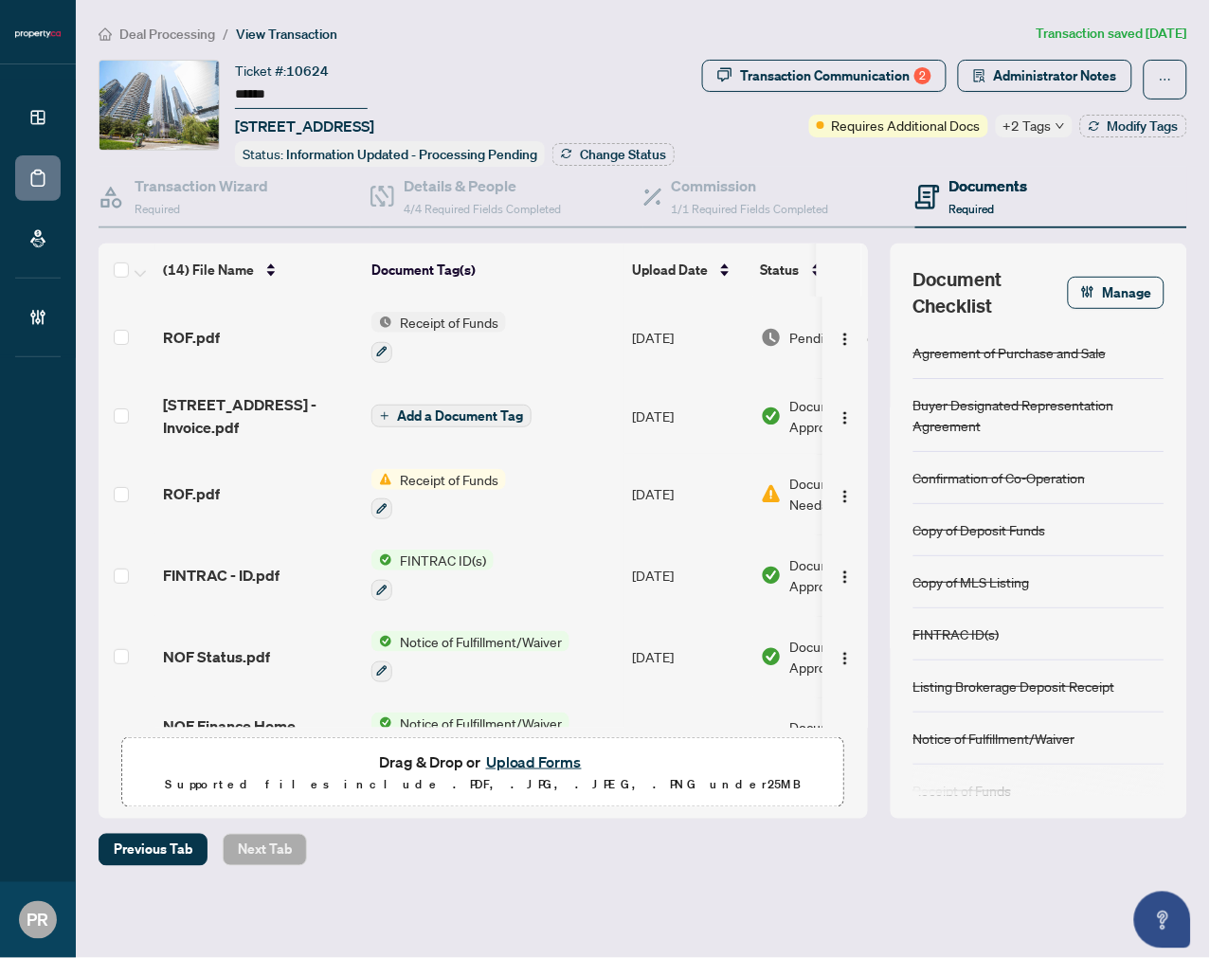
click at [248, 93] on input "******" at bounding box center [301, 94] width 133 height 27
click at [1021, 67] on span "Administrator Notes" at bounding box center [1055, 76] width 123 height 30
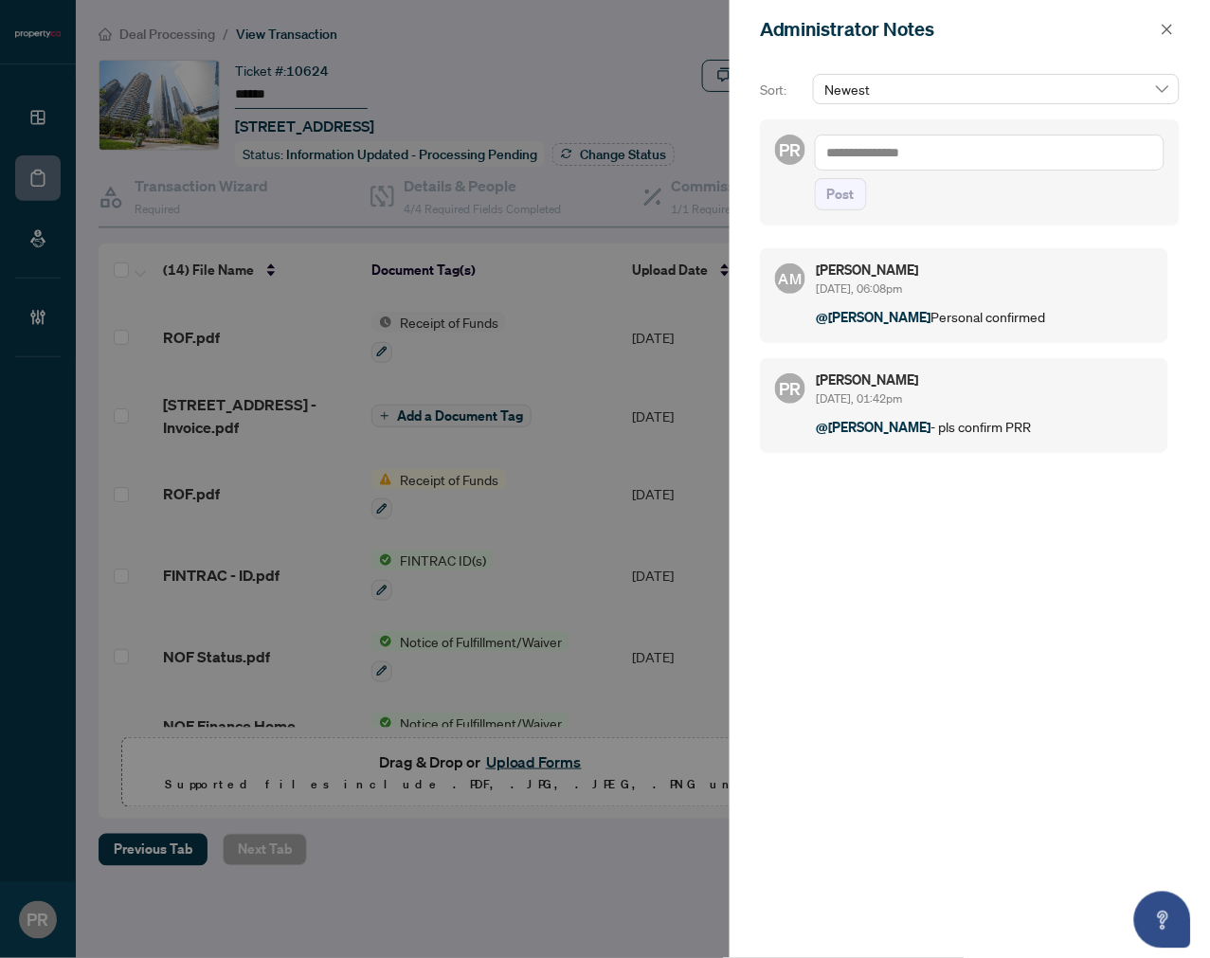
click at [1018, 146] on textarea at bounding box center [990, 153] width 350 height 36
type textarea "*******"
click at [840, 193] on span "Post" at bounding box center [840, 194] width 27 height 30
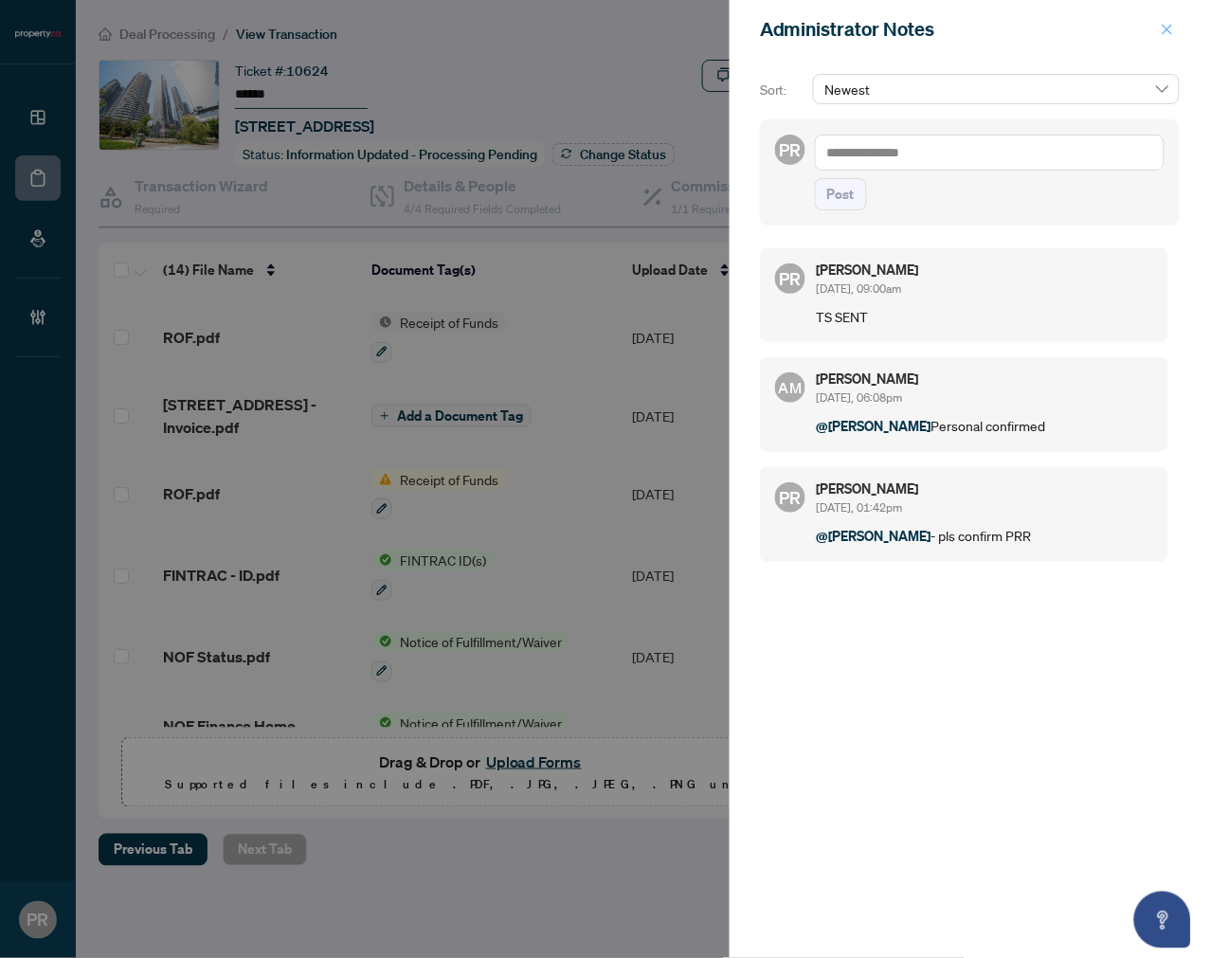
click at [1160, 35] on button "button" at bounding box center [1167, 29] width 25 height 23
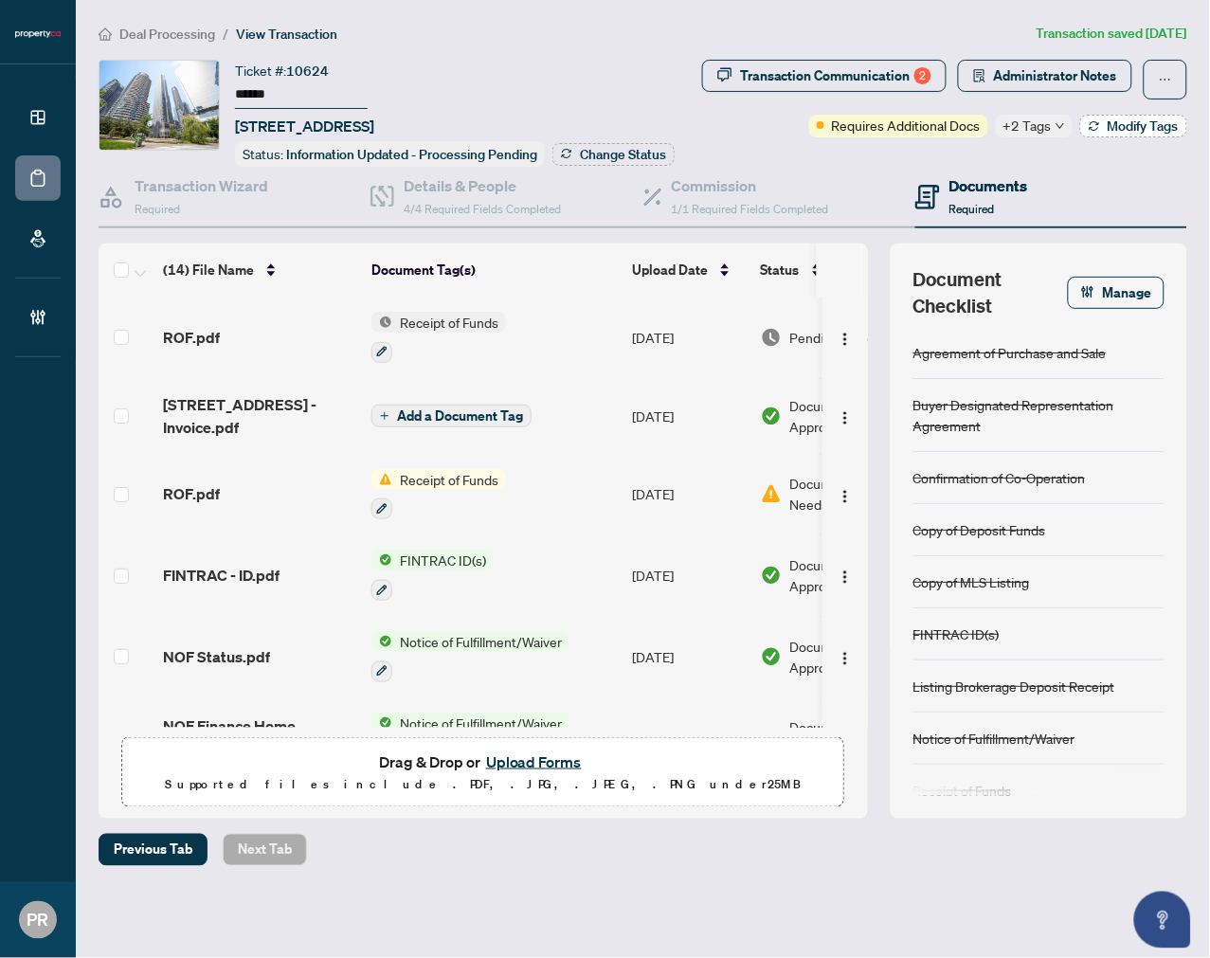
click at [1113, 120] on span "Modify Tags" at bounding box center [1143, 125] width 71 height 13
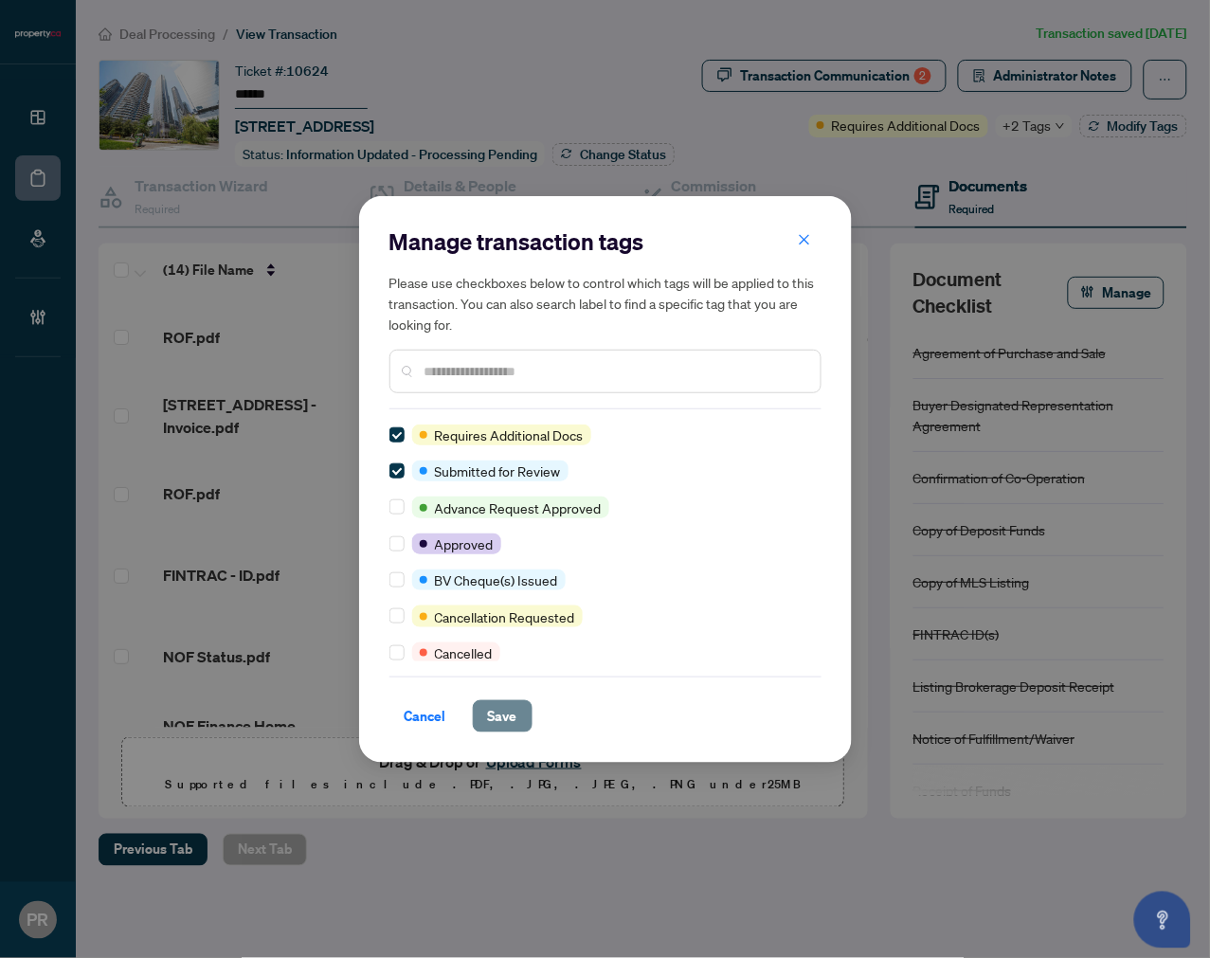
click at [515, 714] on span "Save" at bounding box center [502, 716] width 29 height 30
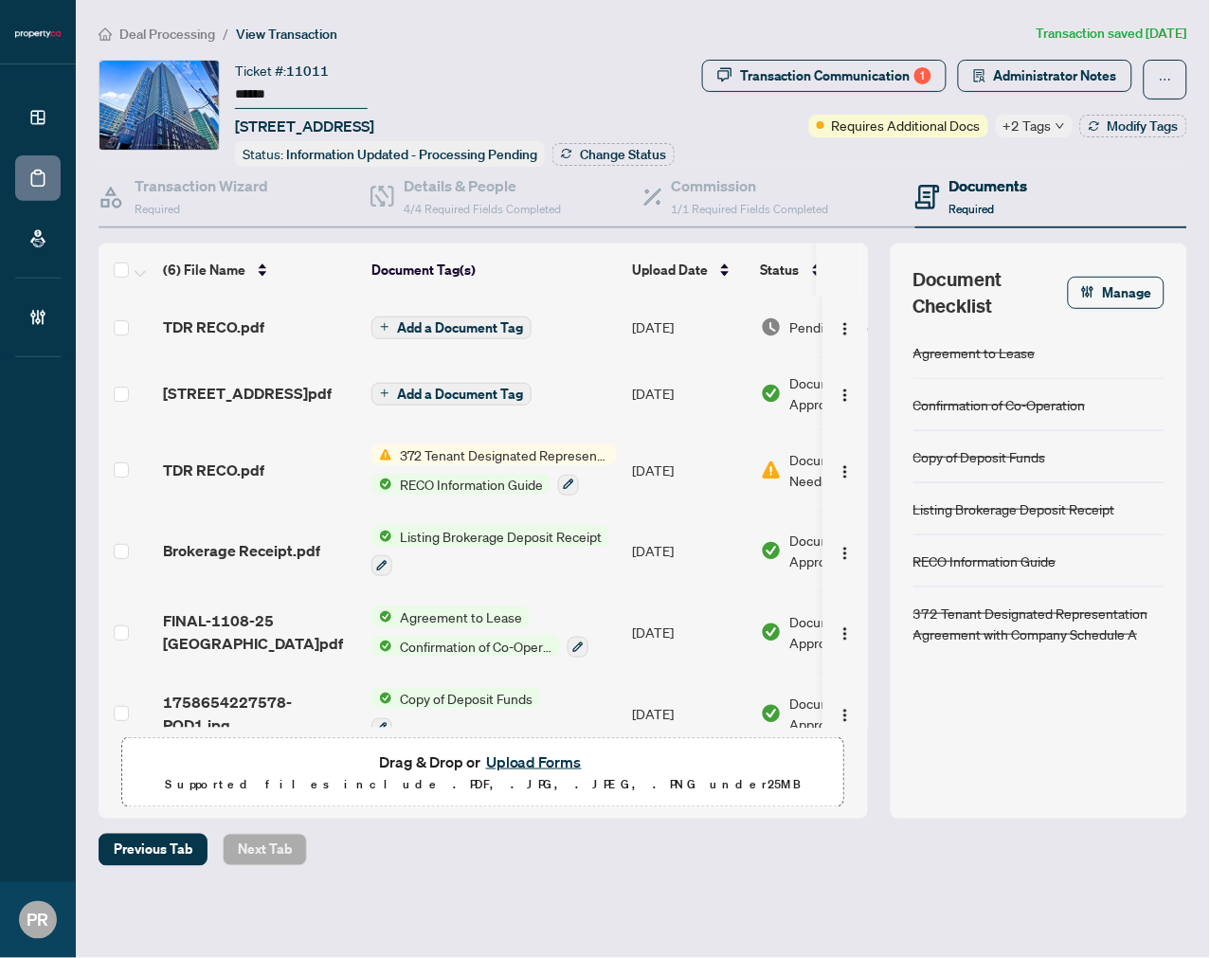
click at [261, 96] on input "******" at bounding box center [301, 94] width 133 height 27
click at [1014, 86] on span "Administrator Notes" at bounding box center [1055, 76] width 123 height 30
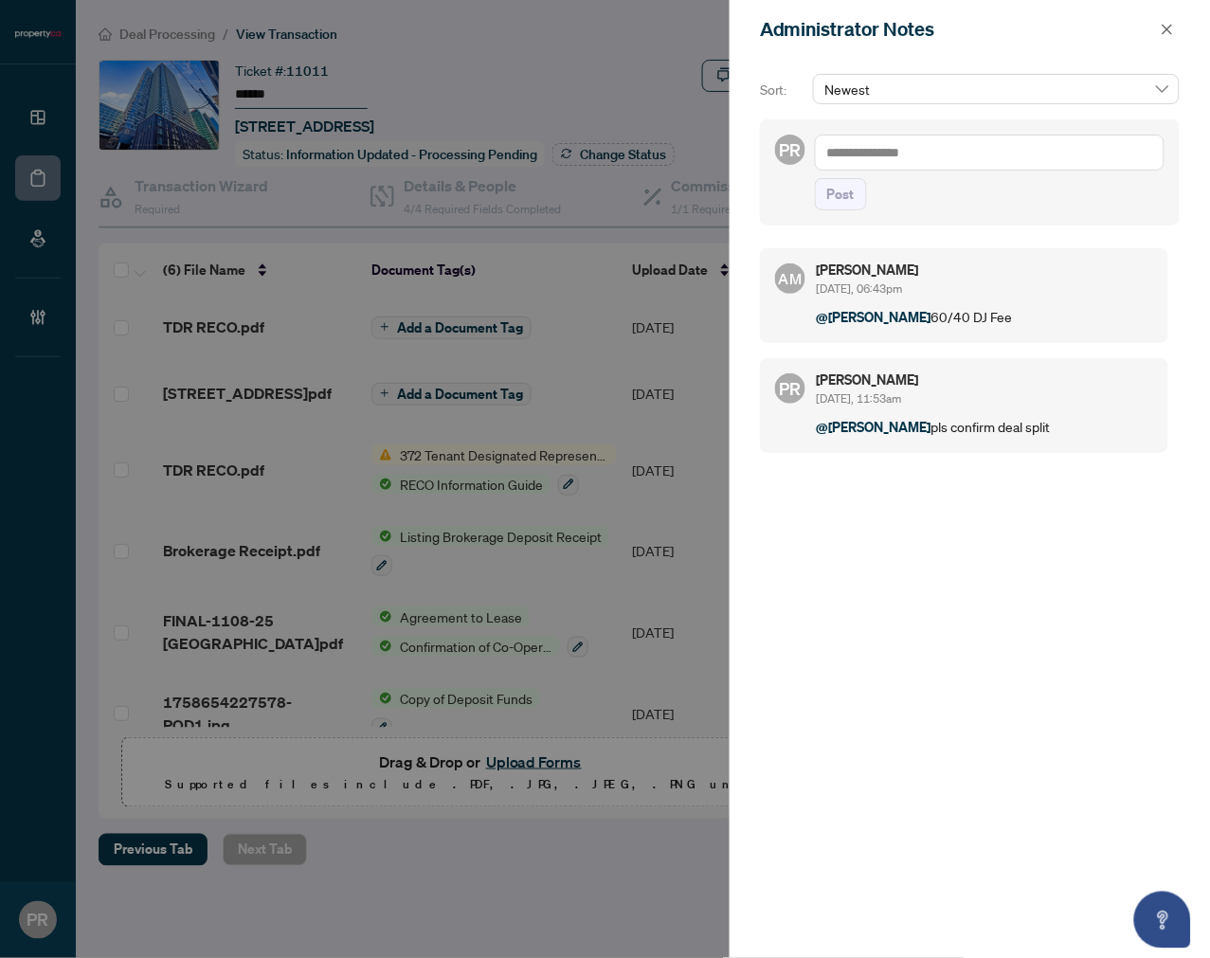
click at [911, 153] on textarea at bounding box center [990, 153] width 350 height 36
type textarea "*"
type textarea "*******"
click at [857, 203] on button "Post" at bounding box center [841, 194] width 52 height 32
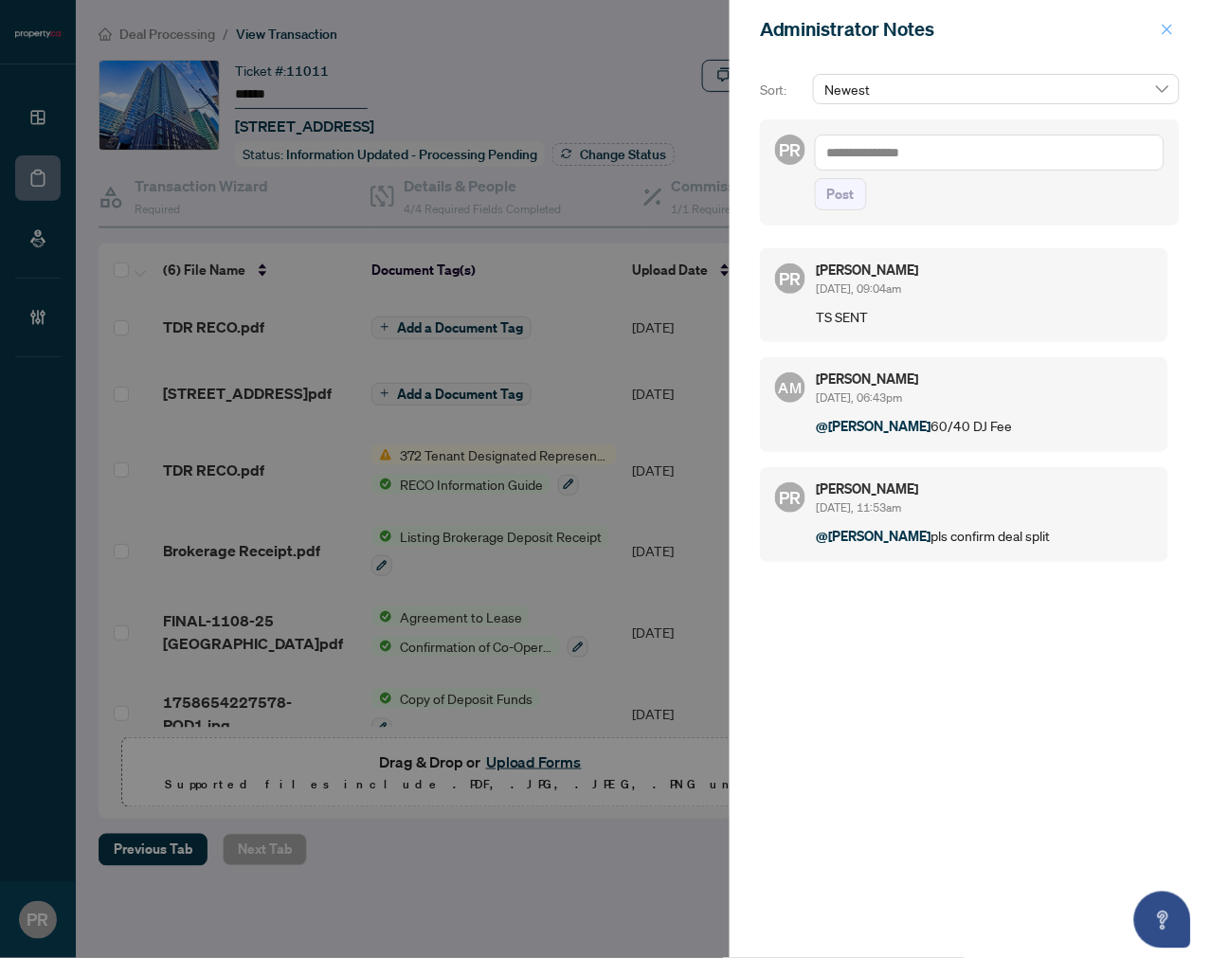
click at [1179, 24] on button "button" at bounding box center [1167, 29] width 25 height 23
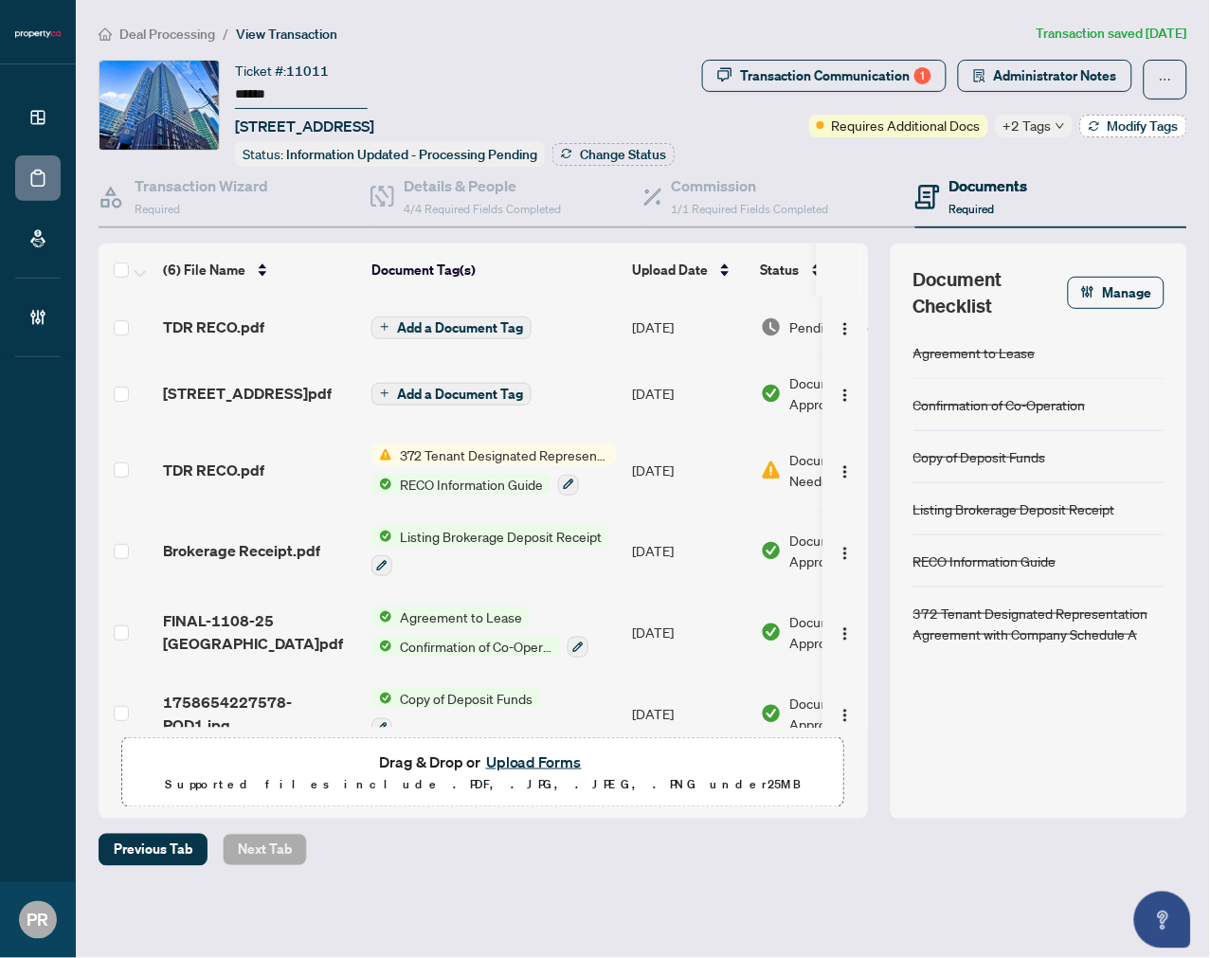
click at [1091, 128] on icon "button" at bounding box center [1093, 129] width 9 height 4
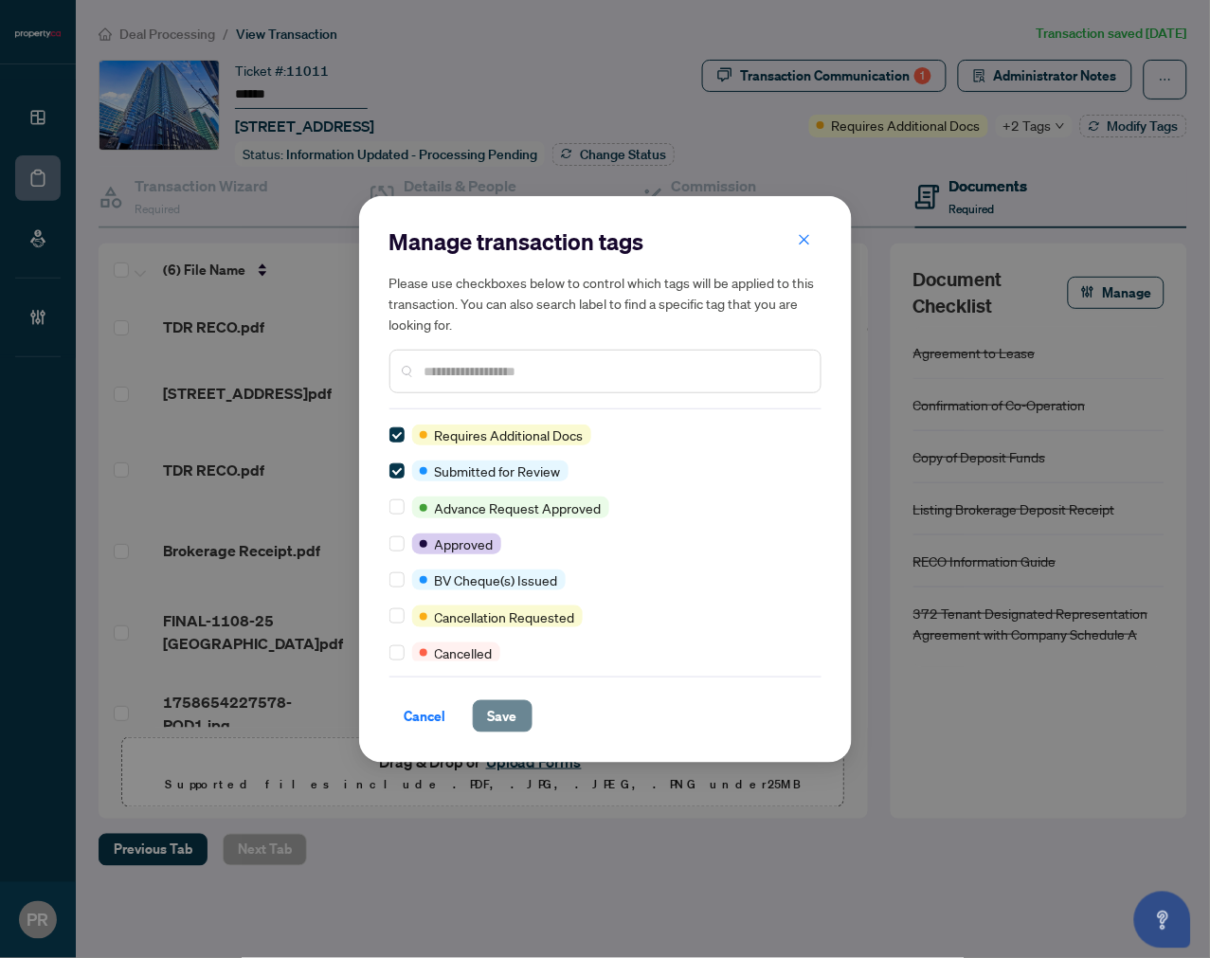
click at [490, 706] on span "Save" at bounding box center [502, 716] width 29 height 30
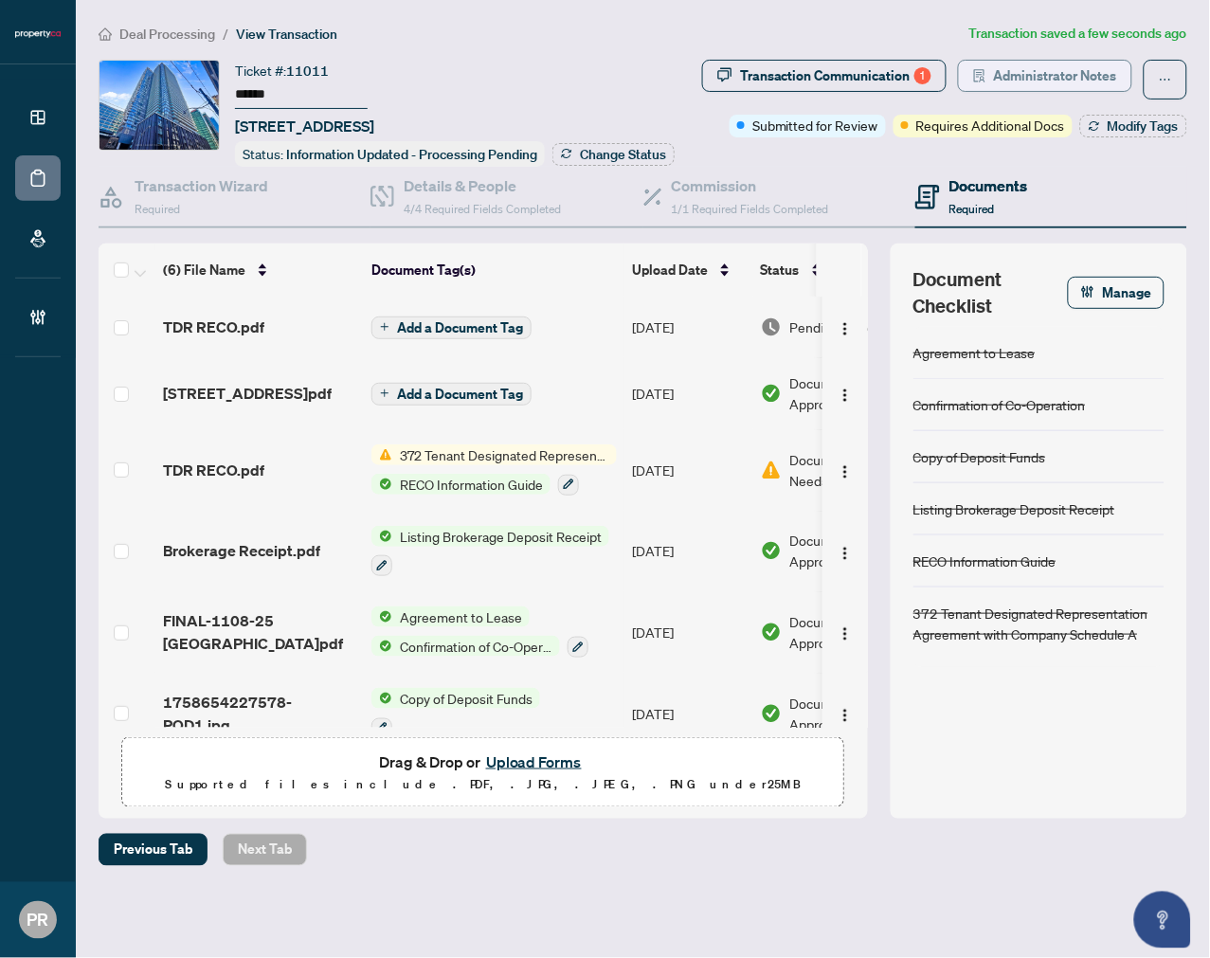
click at [1029, 61] on span "Administrator Notes" at bounding box center [1055, 76] width 123 height 30
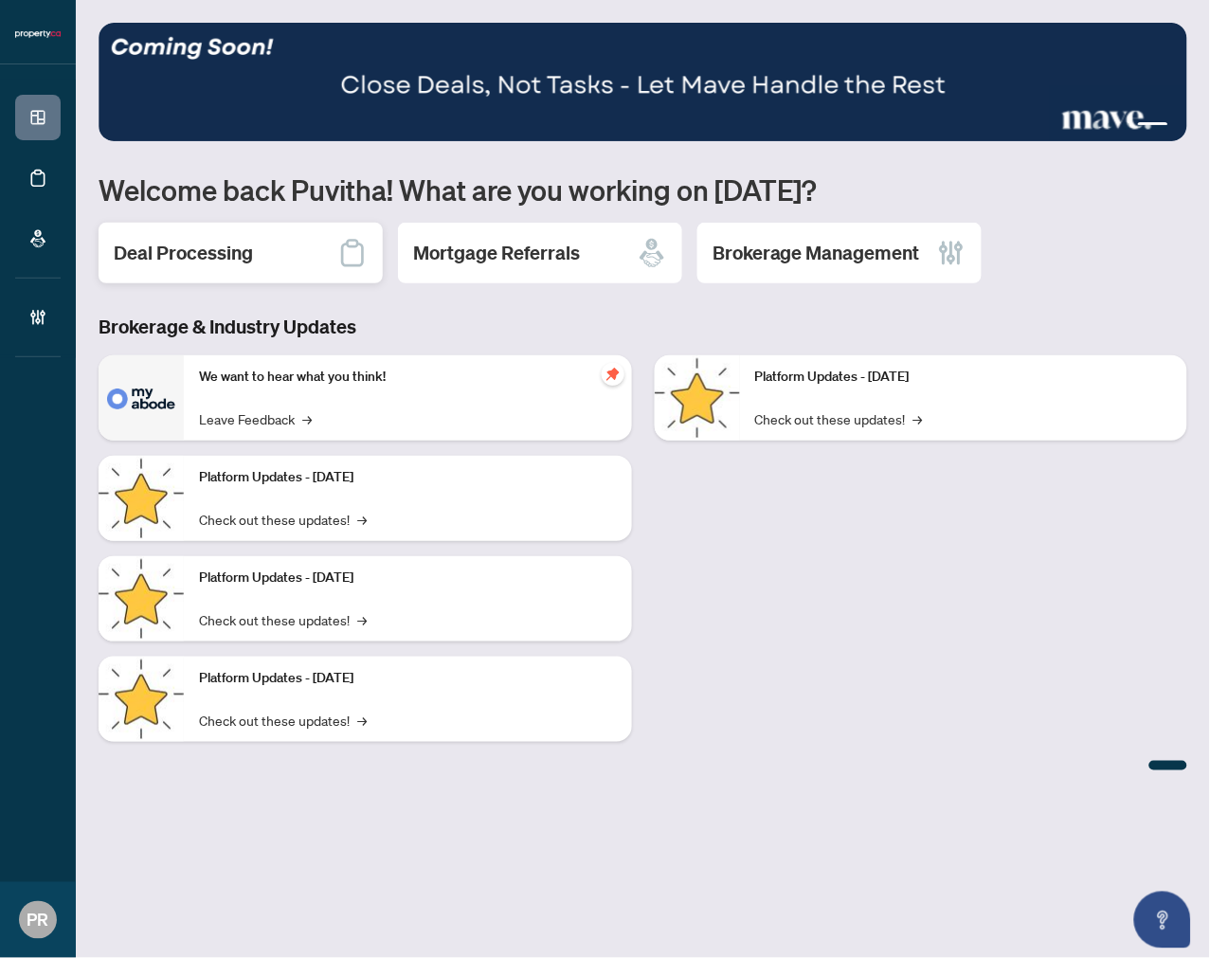
click at [230, 237] on div "Deal Processing" at bounding box center [241, 253] width 284 height 61
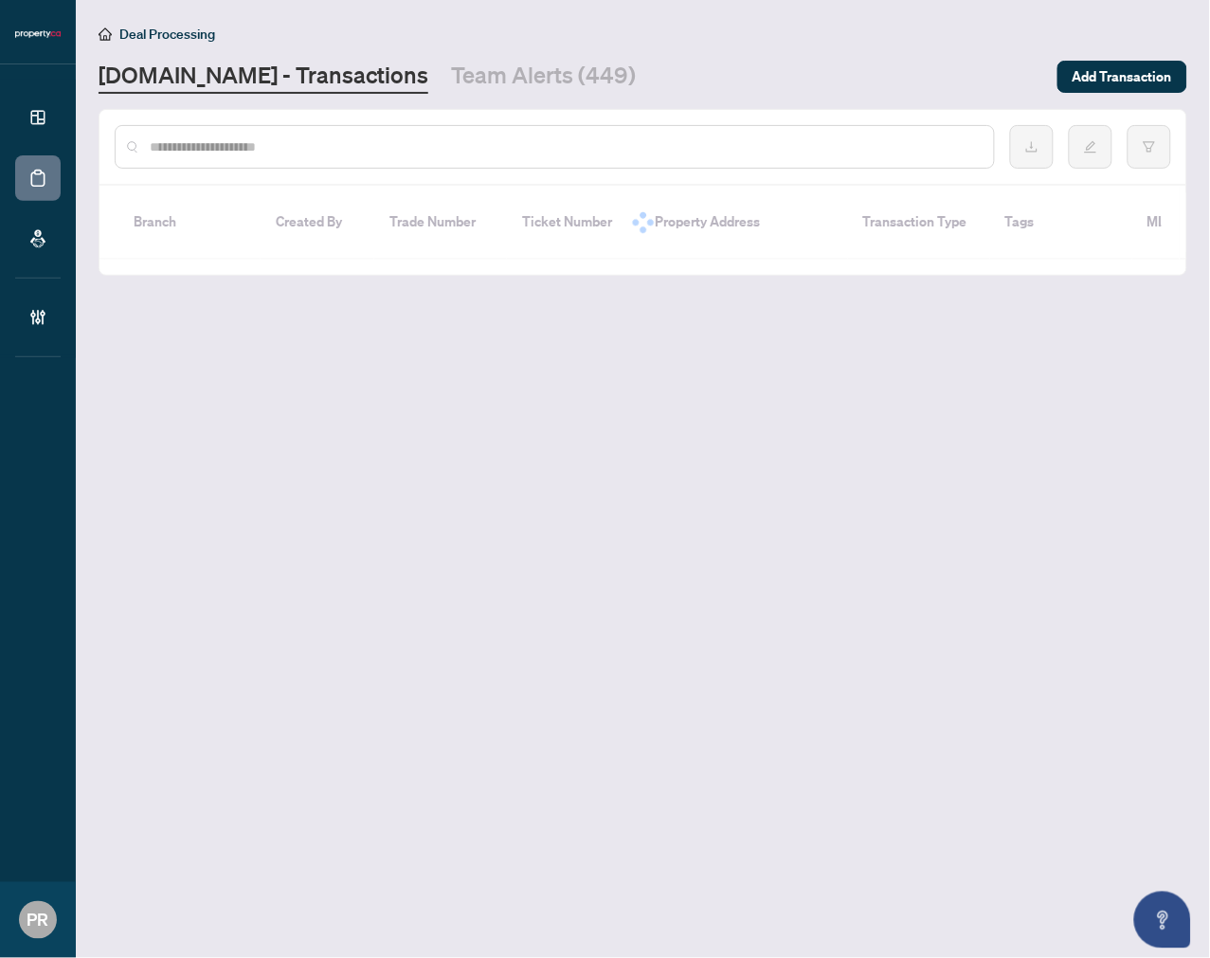
click at [296, 127] on div at bounding box center [555, 147] width 880 height 44
click at [261, 146] on input "text" at bounding box center [564, 146] width 829 height 21
paste input "**********"
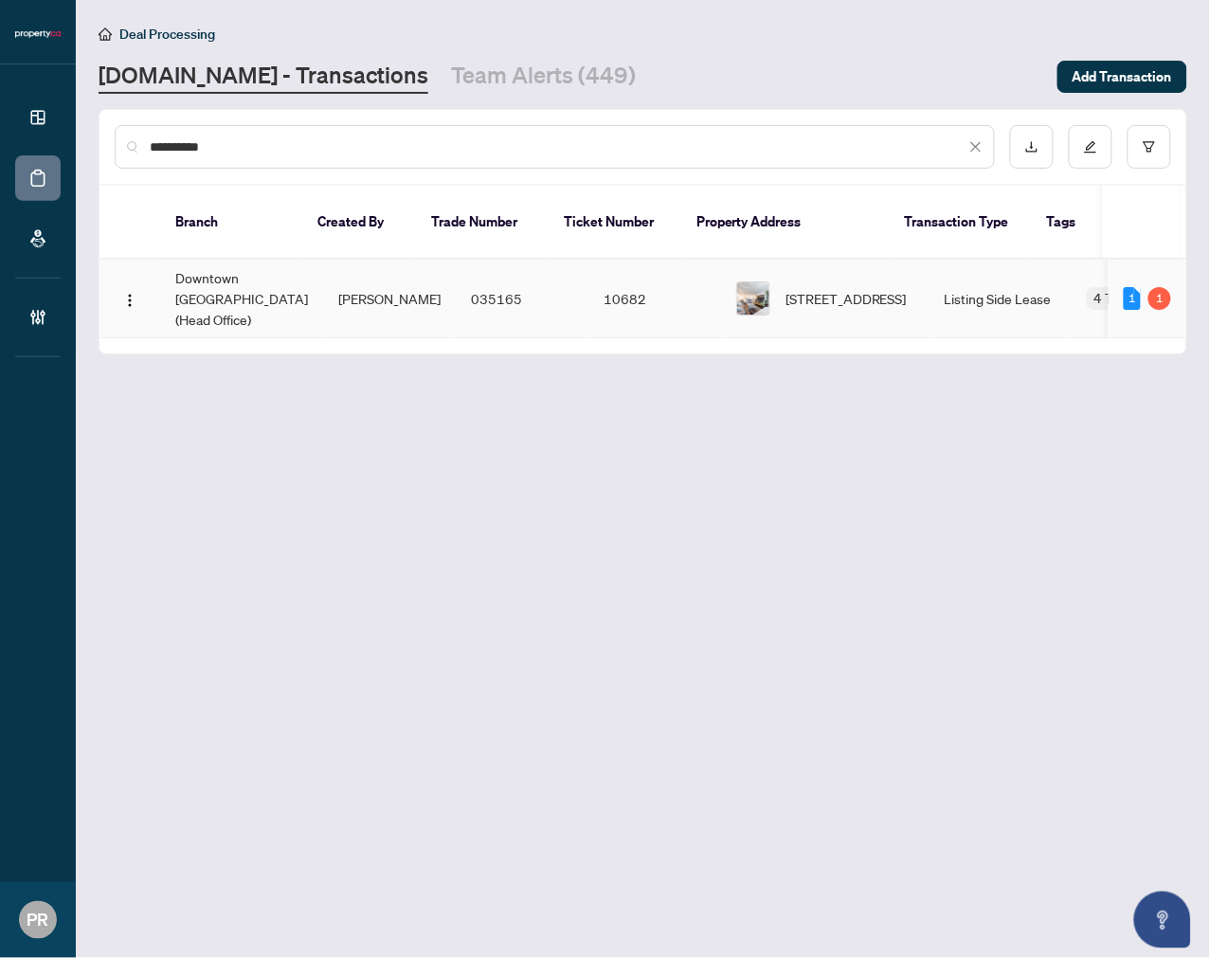
type input "**********"
click at [604, 271] on td "10682" at bounding box center [654, 299] width 133 height 79
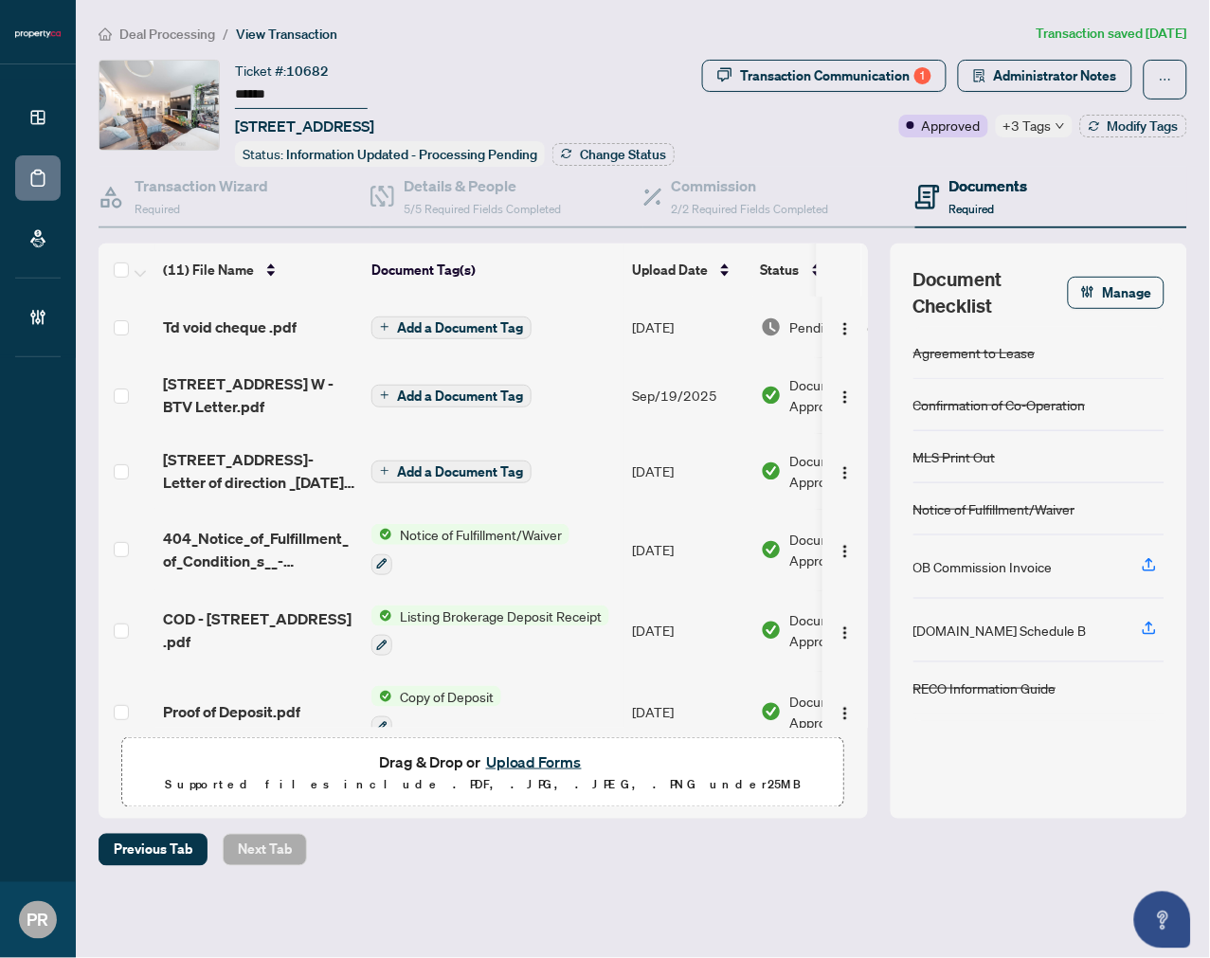
click at [1045, 117] on span "+3 Tags" at bounding box center [1027, 126] width 48 height 22
click at [1020, 69] on span "Administrator Notes" at bounding box center [1055, 76] width 123 height 30
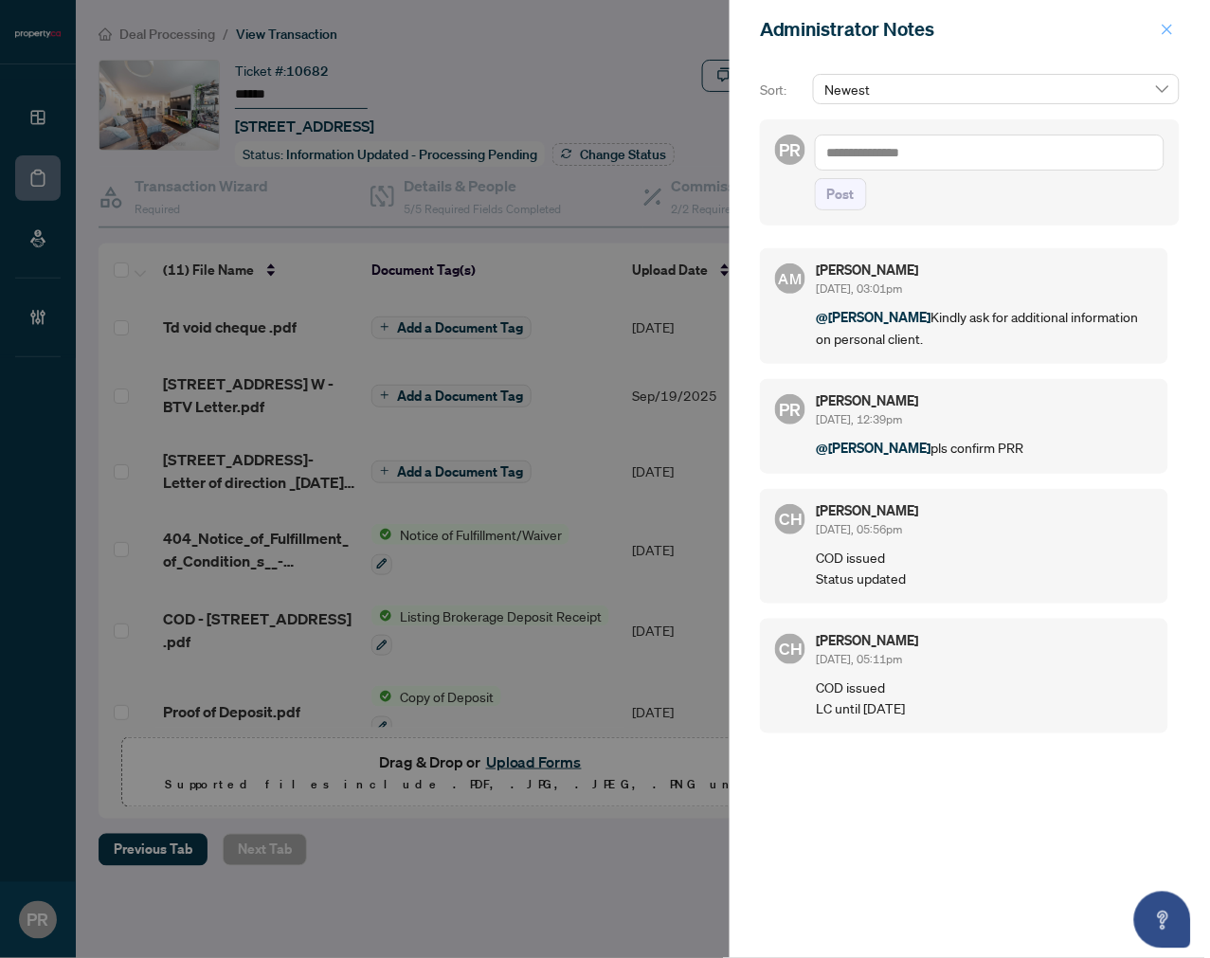
click at [1170, 28] on icon "close" at bounding box center [1167, 29] width 13 height 13
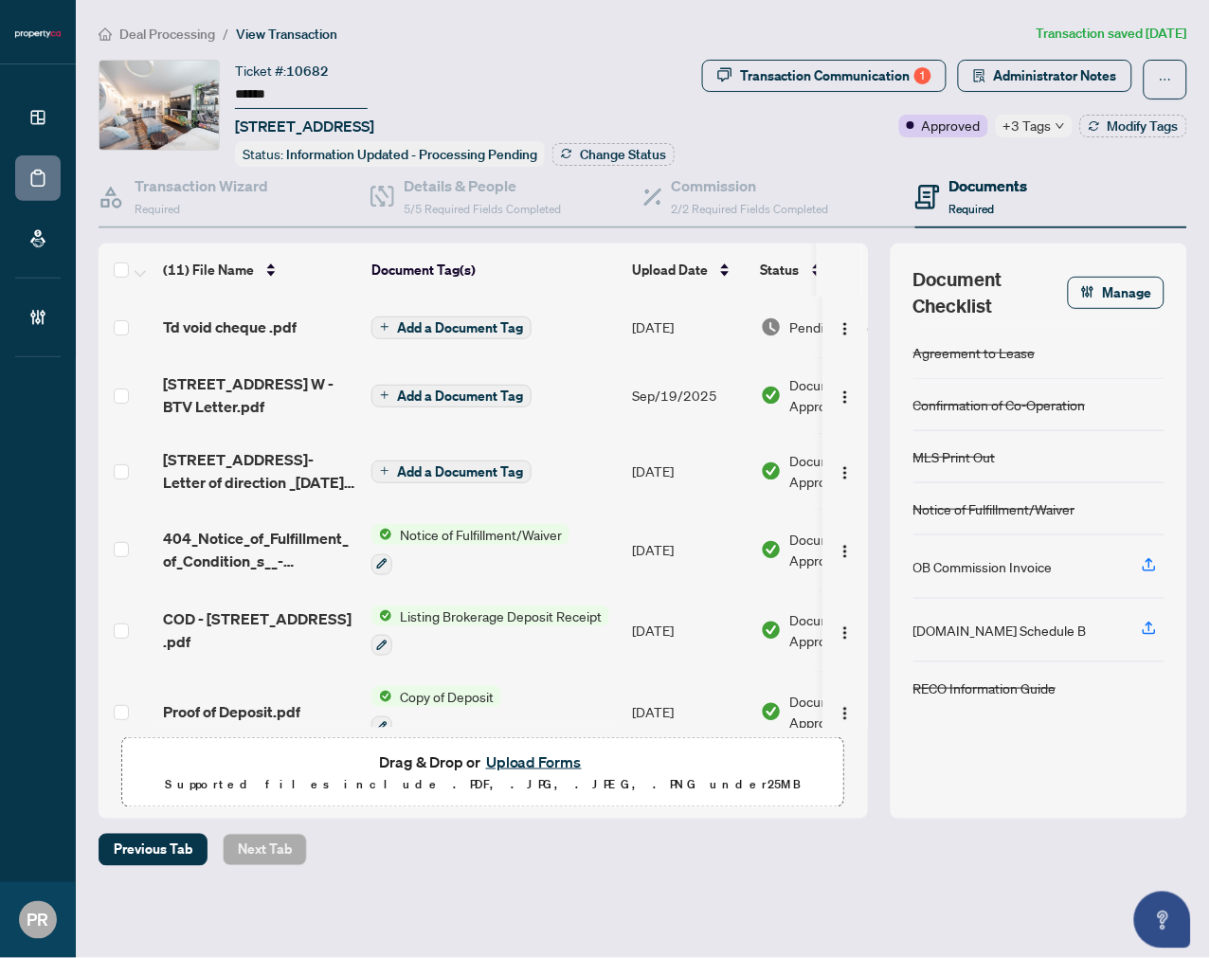
click at [199, 38] on span "Deal Processing" at bounding box center [167, 34] width 96 height 17
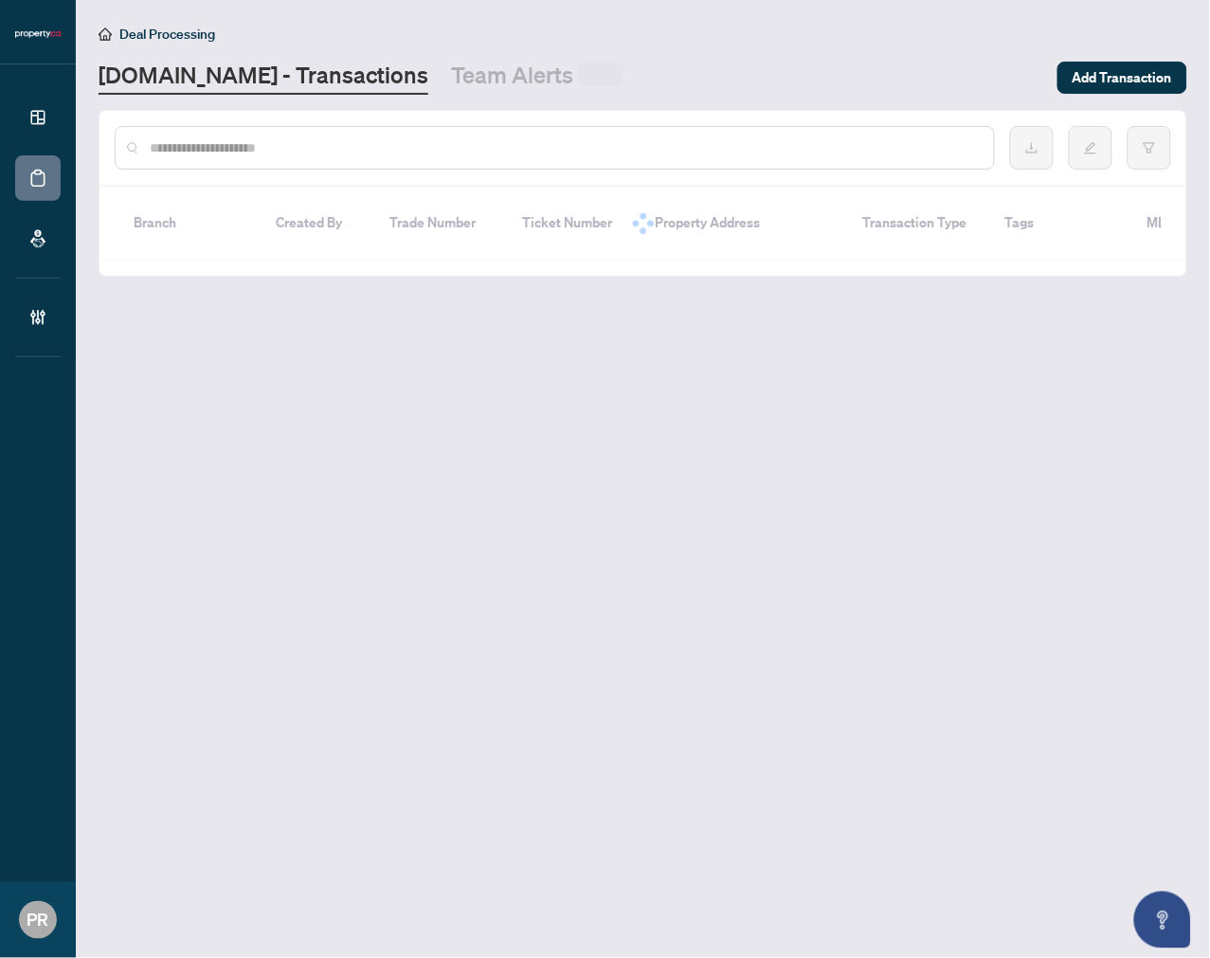
click at [421, 146] on input "text" at bounding box center [564, 147] width 829 height 21
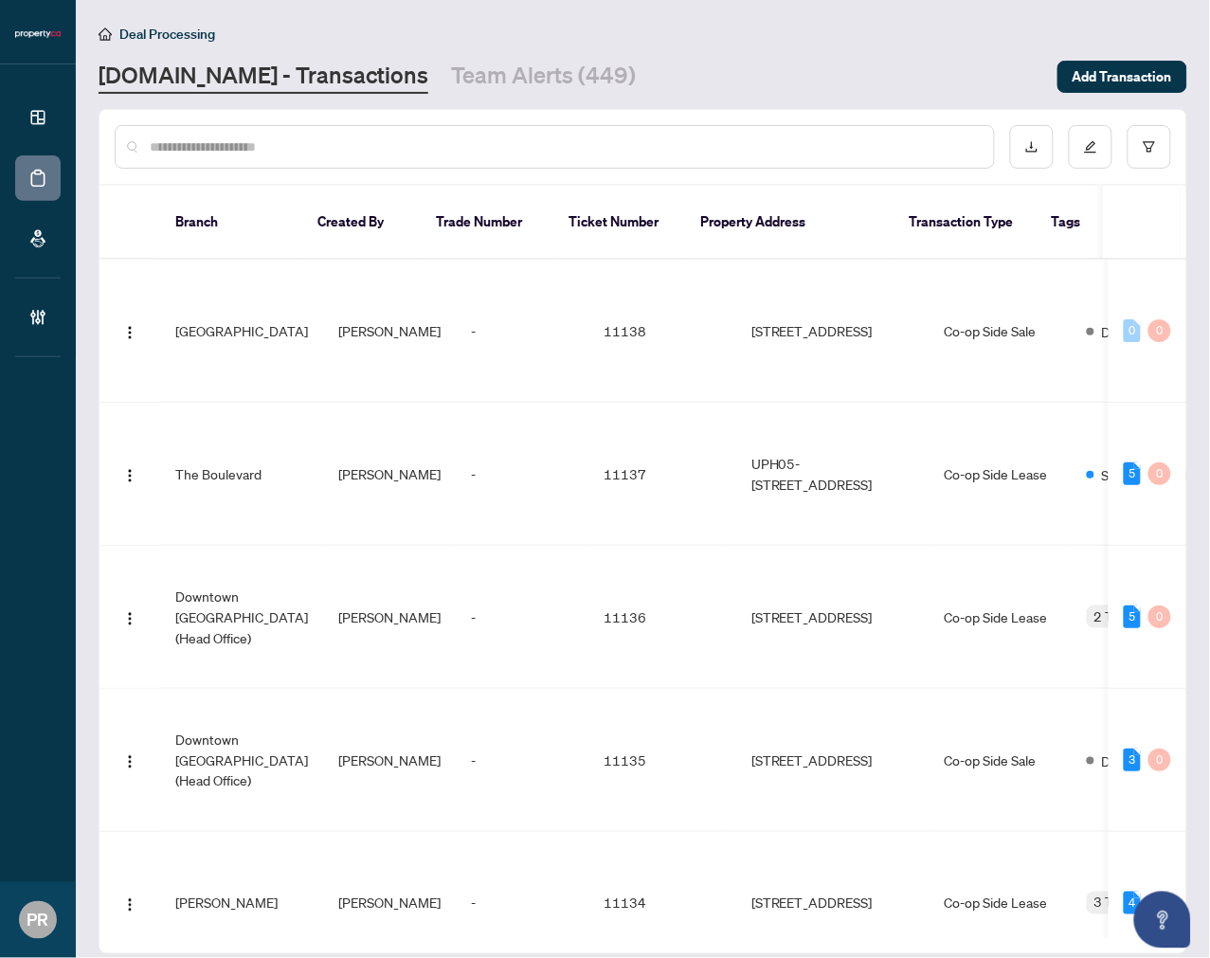
paste input "**********"
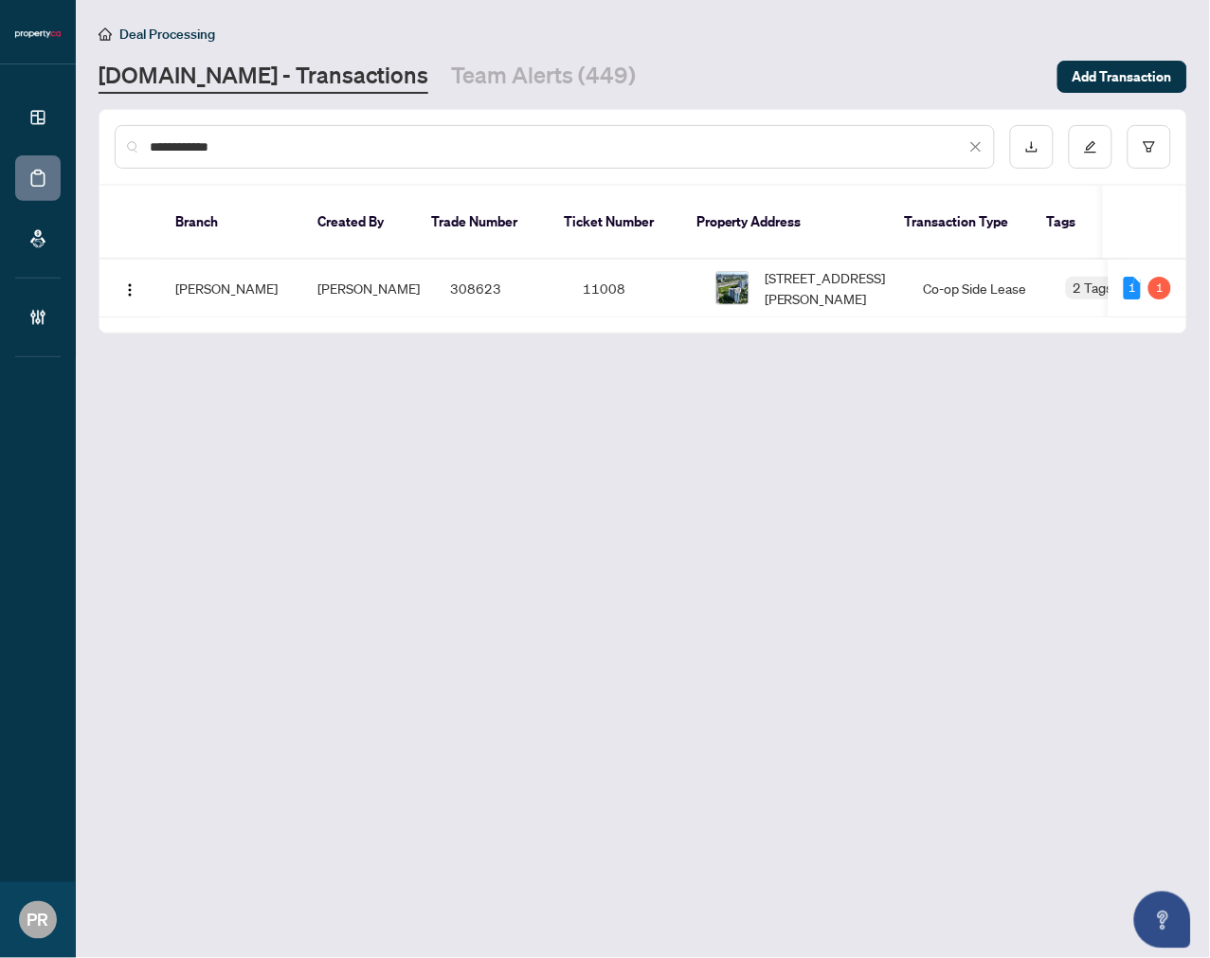
type input "**********"
click at [414, 260] on td "[PERSON_NAME]" at bounding box center [368, 289] width 133 height 58
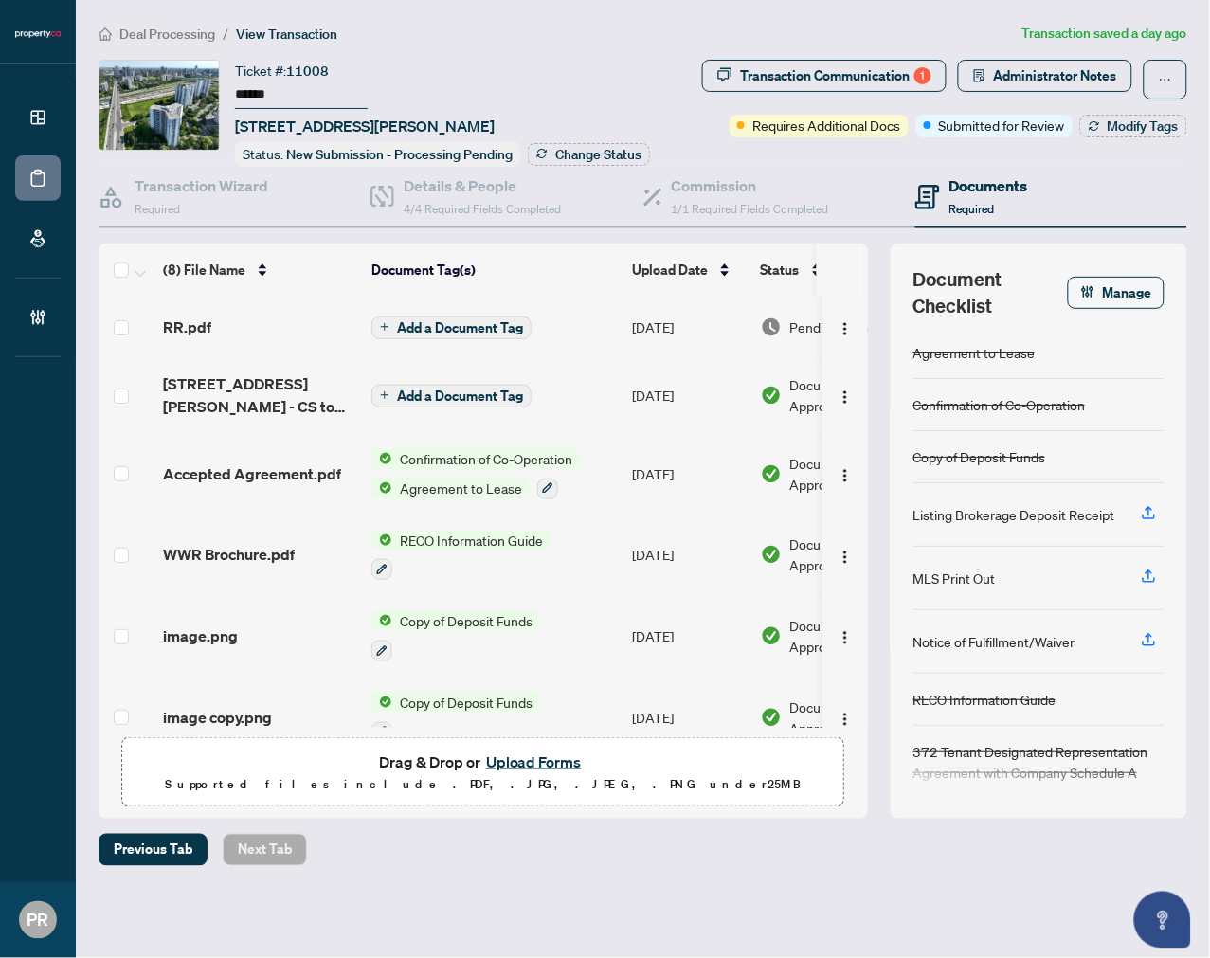
click at [276, 325] on div "RR.pdf" at bounding box center [259, 326] width 193 height 23
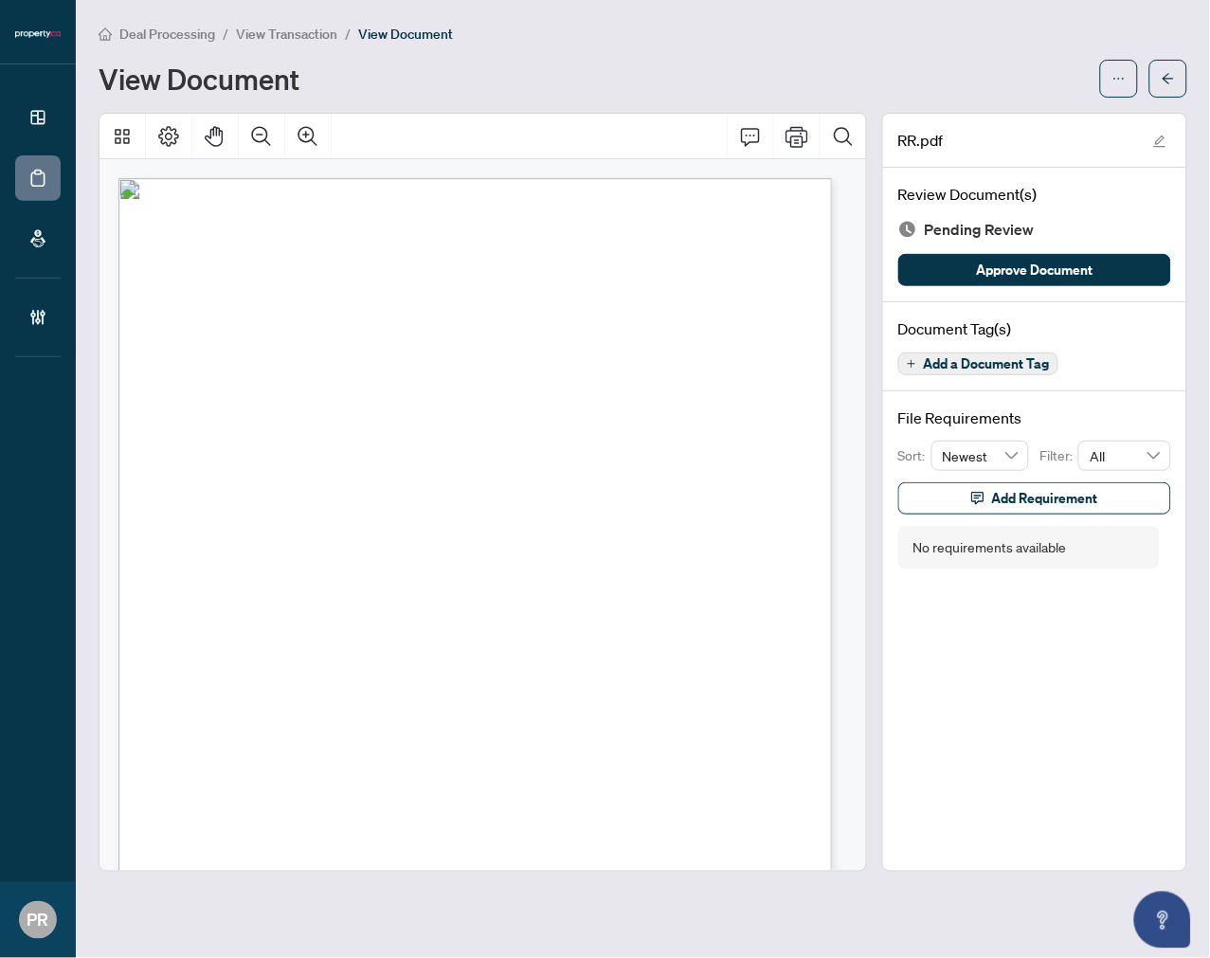
click at [947, 363] on span "Add a Document Tag" at bounding box center [987, 363] width 126 height 13
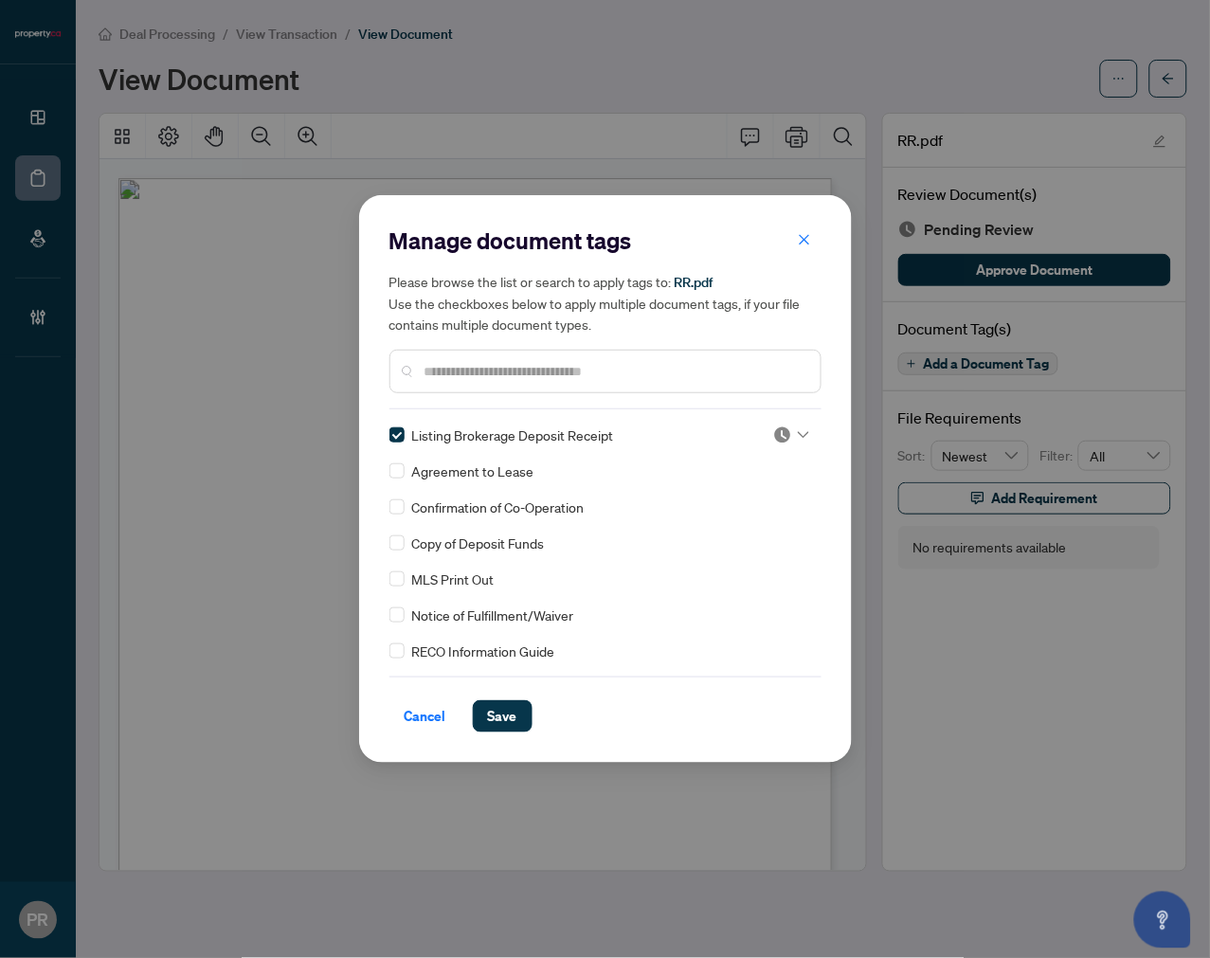
click at [786, 434] on img at bounding box center [782, 434] width 19 height 19
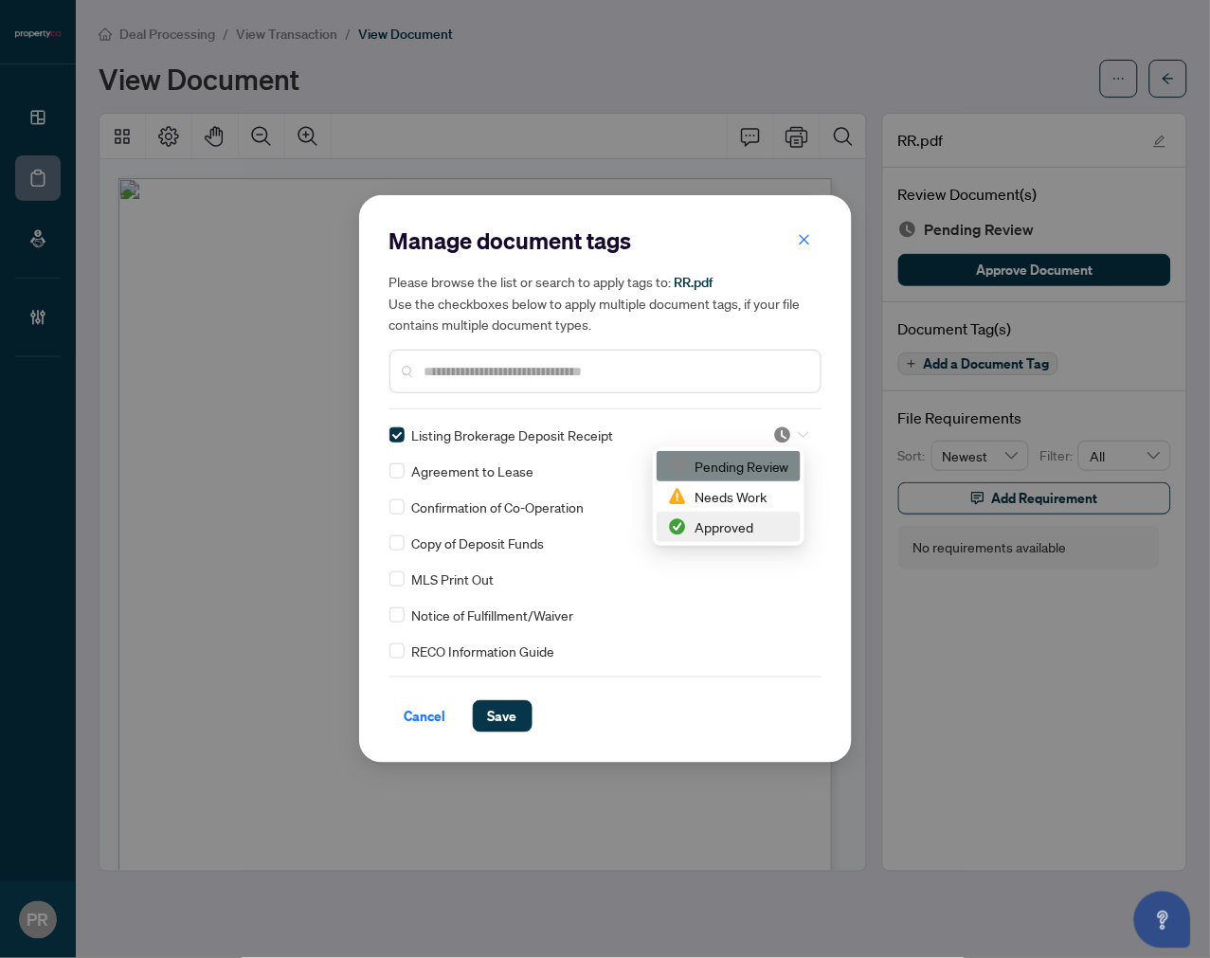
click at [756, 521] on div "Approved" at bounding box center [728, 526] width 121 height 21
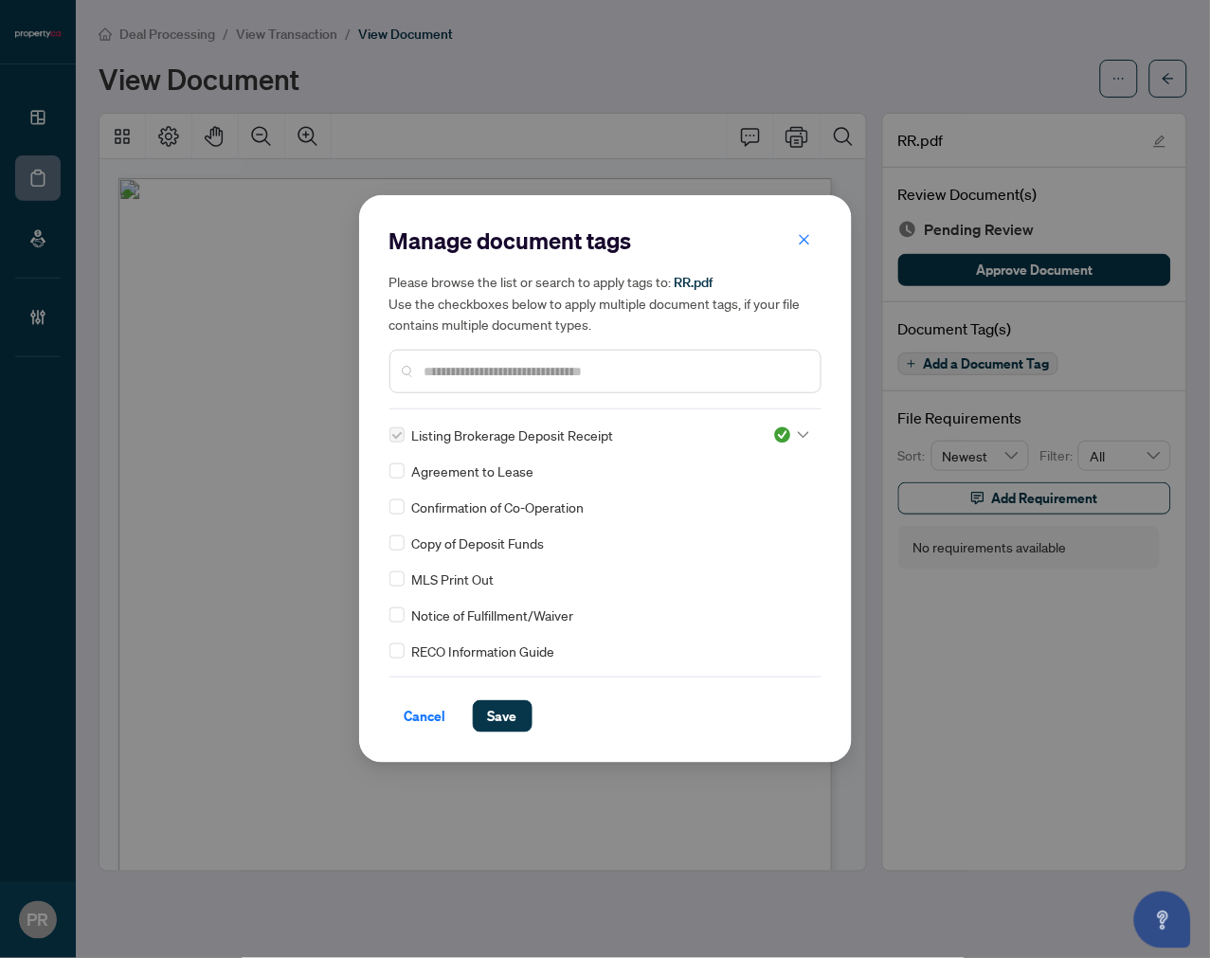
click at [521, 713] on button "Save" at bounding box center [503, 716] width 60 height 32
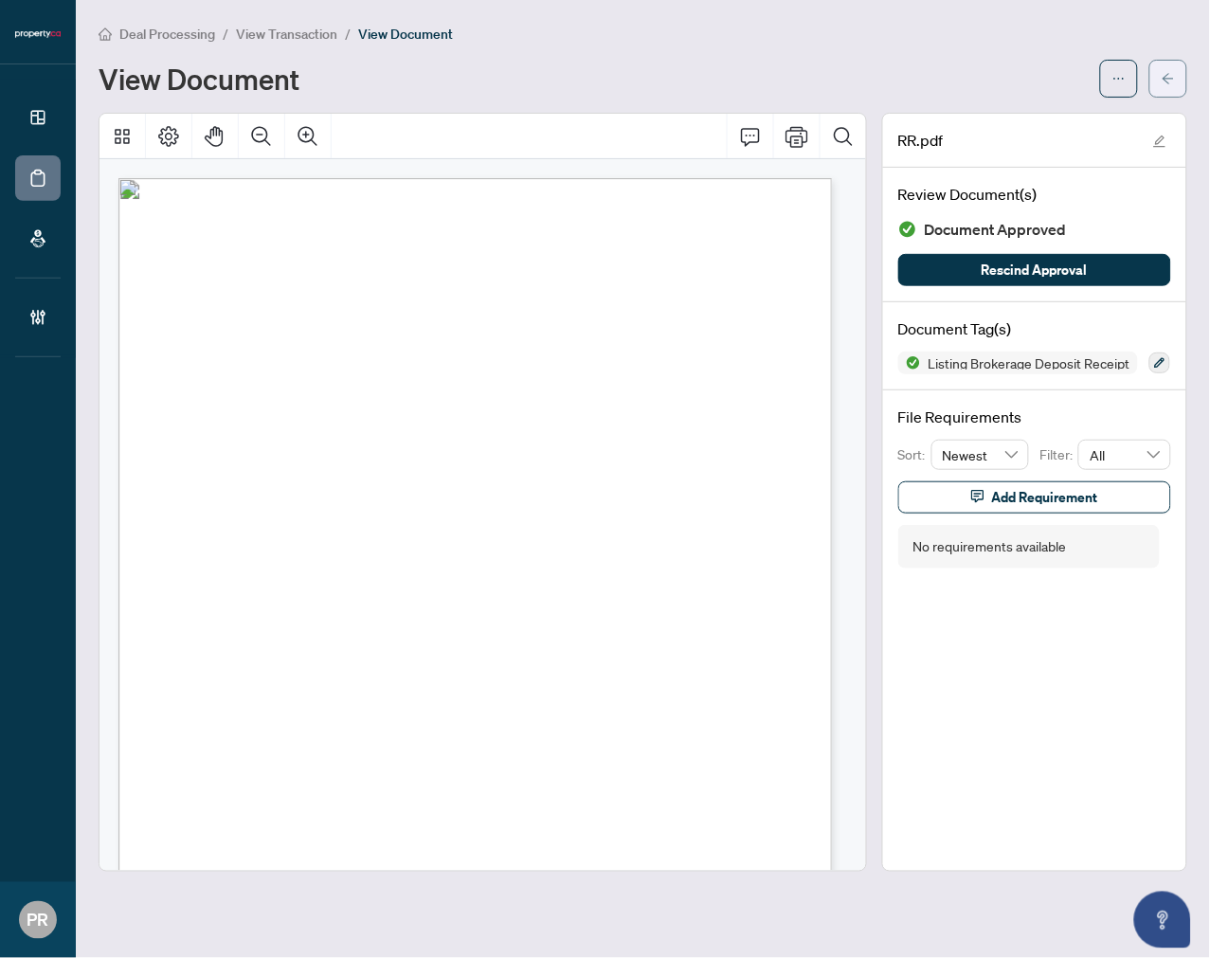
click at [1177, 87] on button "button" at bounding box center [1168, 79] width 38 height 38
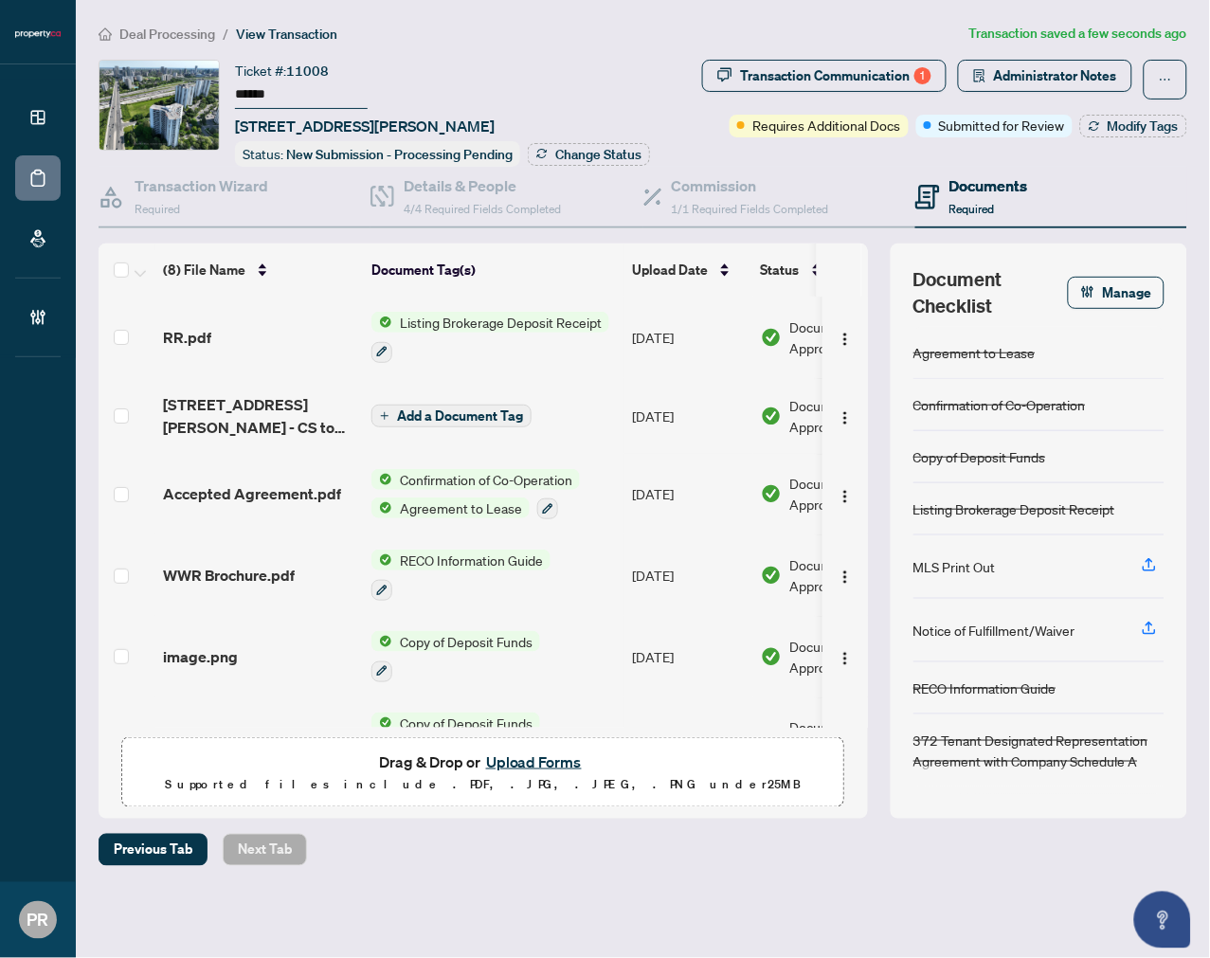
click at [665, 341] on td "[DATE]" at bounding box center [688, 337] width 129 height 81
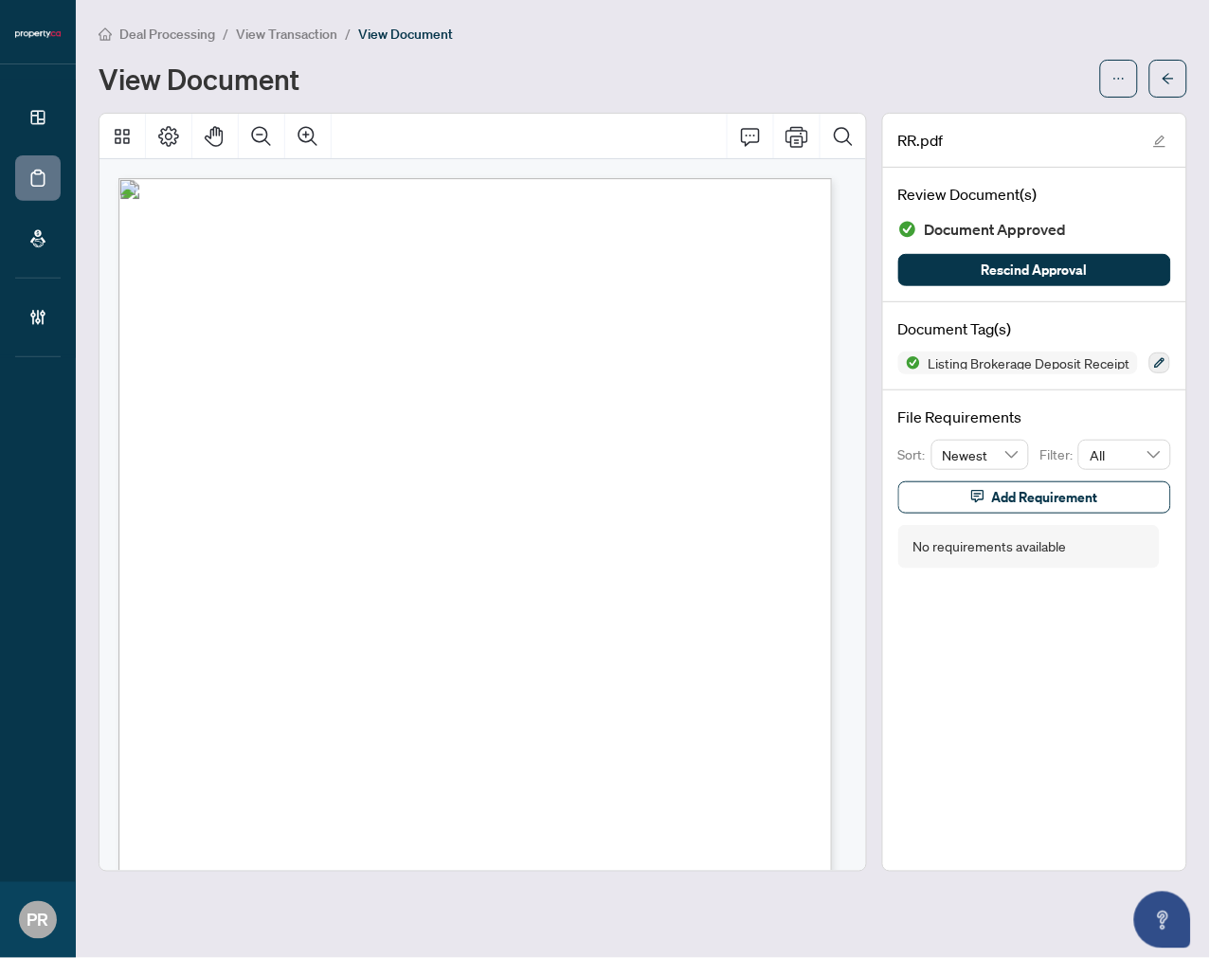
click at [1166, 81] on icon "arrow-left" at bounding box center [1168, 78] width 13 height 13
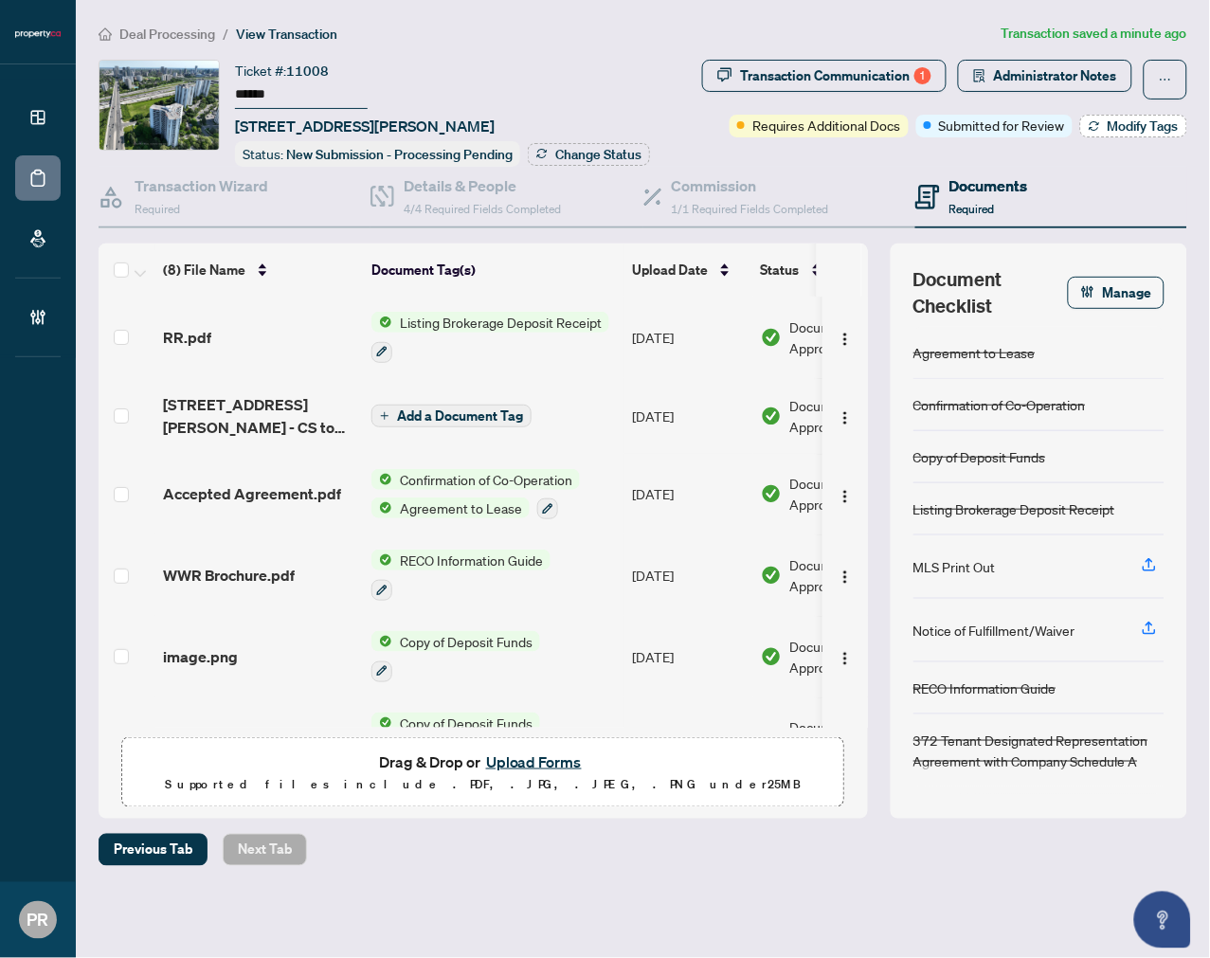
click at [1158, 135] on button "Modify Tags" at bounding box center [1133, 126] width 107 height 23
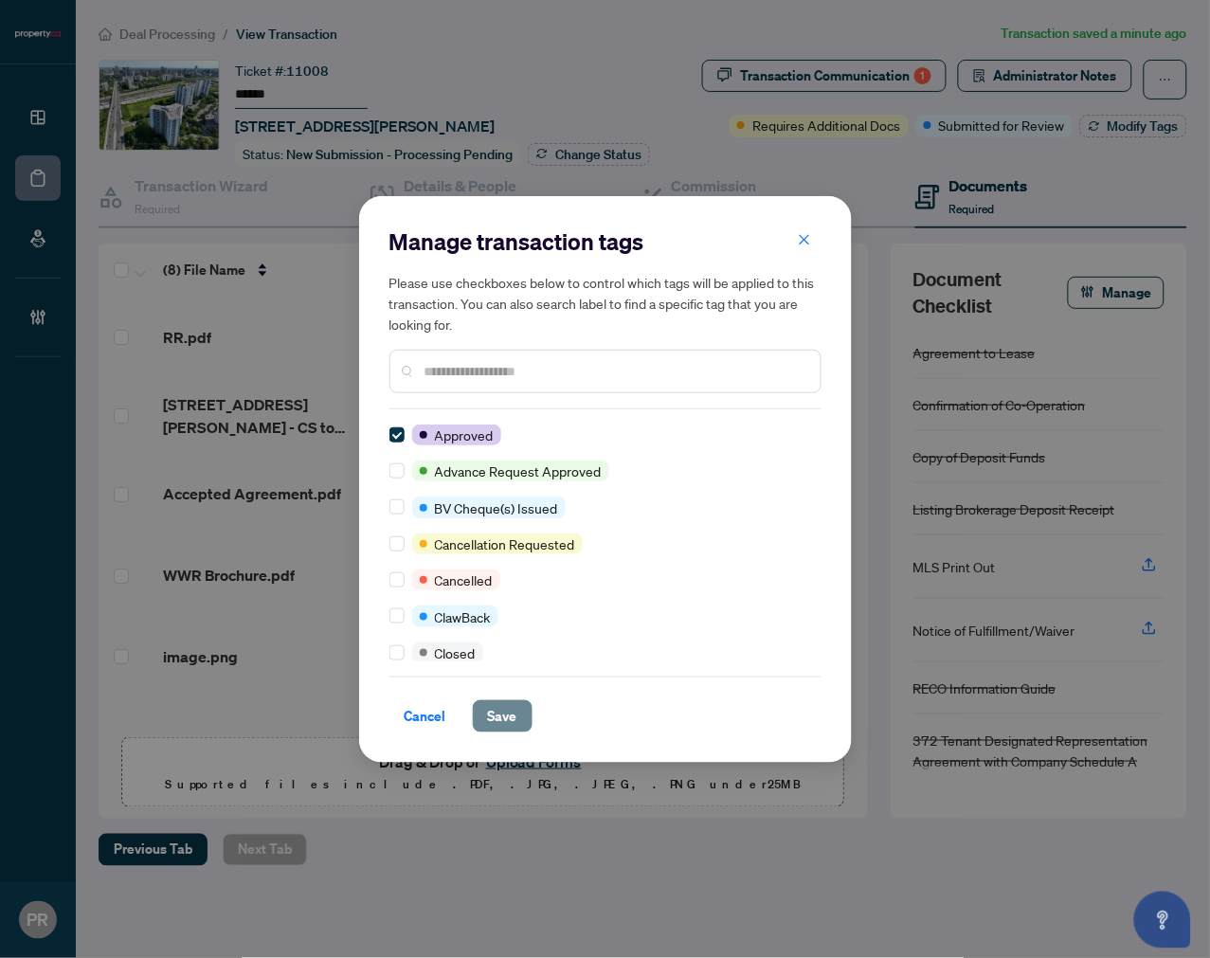
click at [488, 711] on span "Save" at bounding box center [502, 716] width 29 height 30
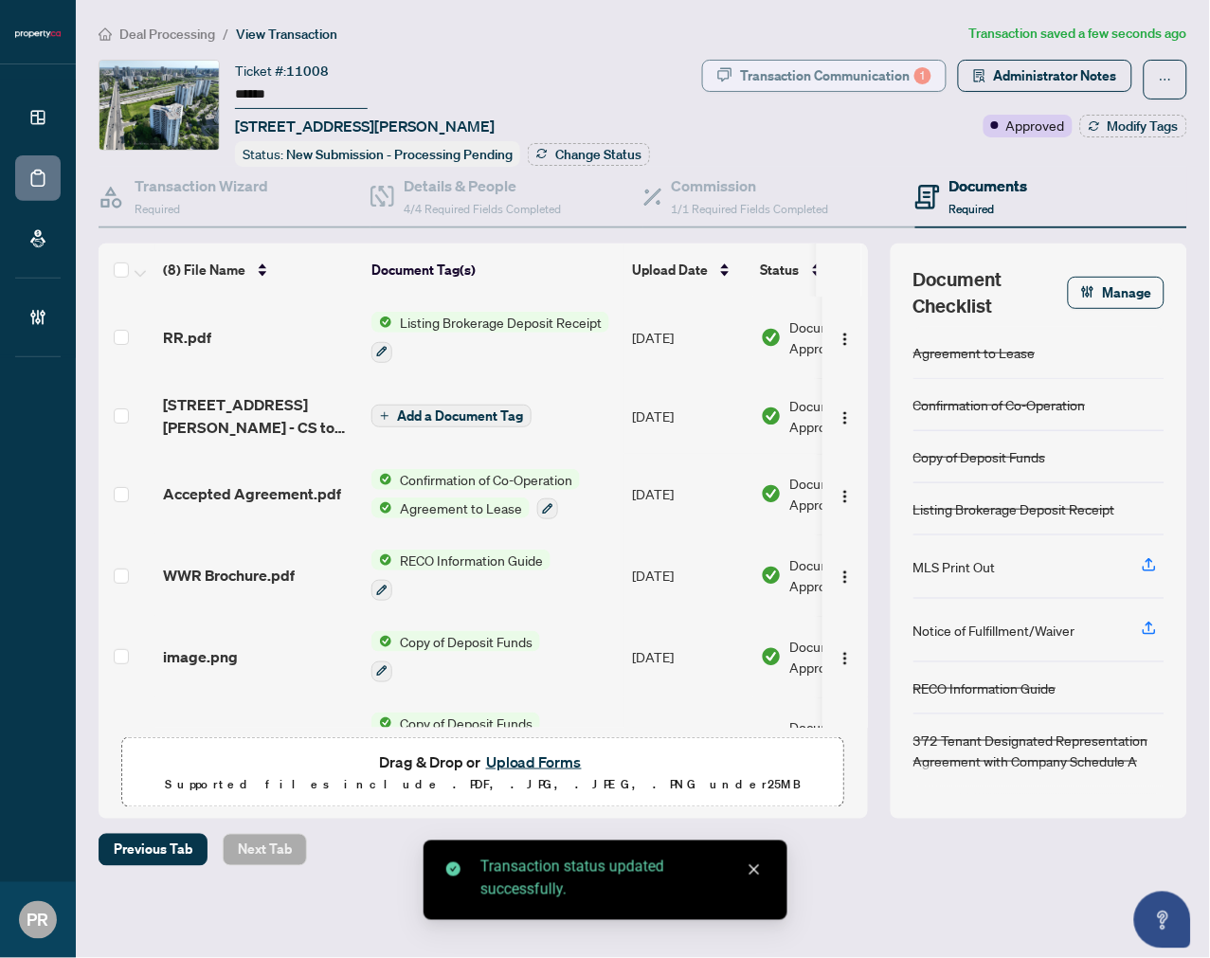
click at [755, 83] on div "Transaction Communication 1" at bounding box center [835, 76] width 191 height 30
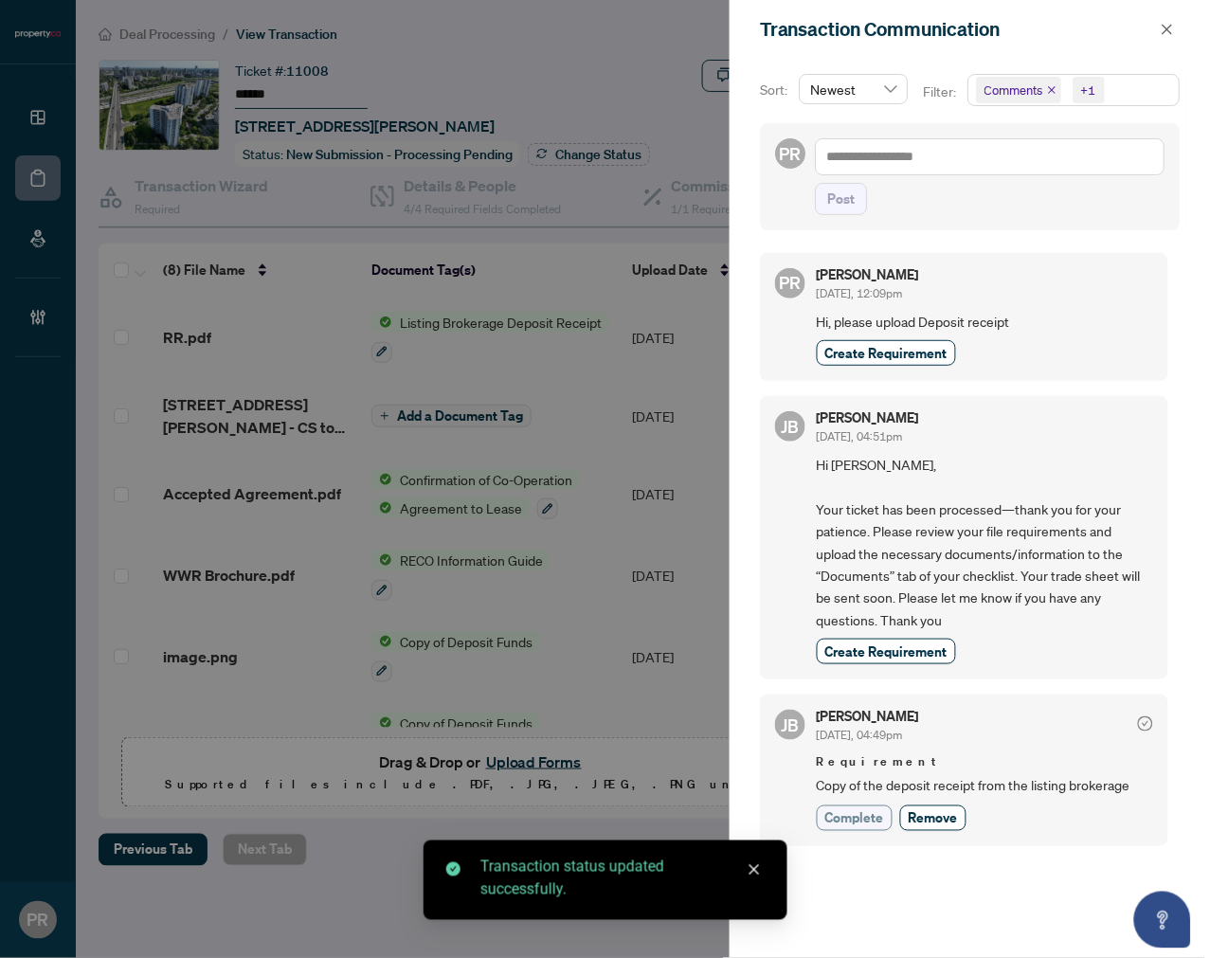
click at [858, 812] on span "Complete" at bounding box center [854, 818] width 59 height 20
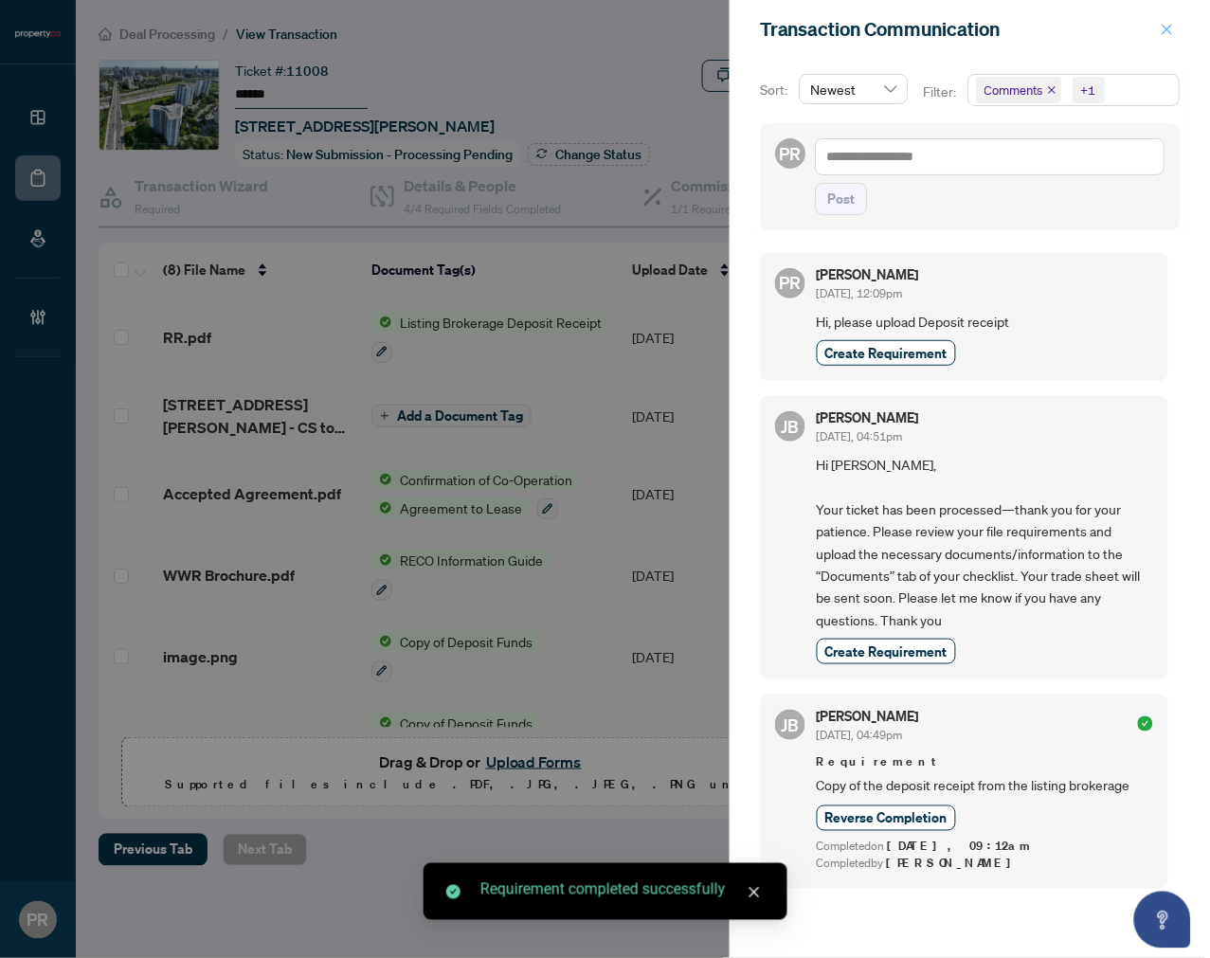
click at [1173, 23] on icon "close" at bounding box center [1167, 29] width 13 height 13
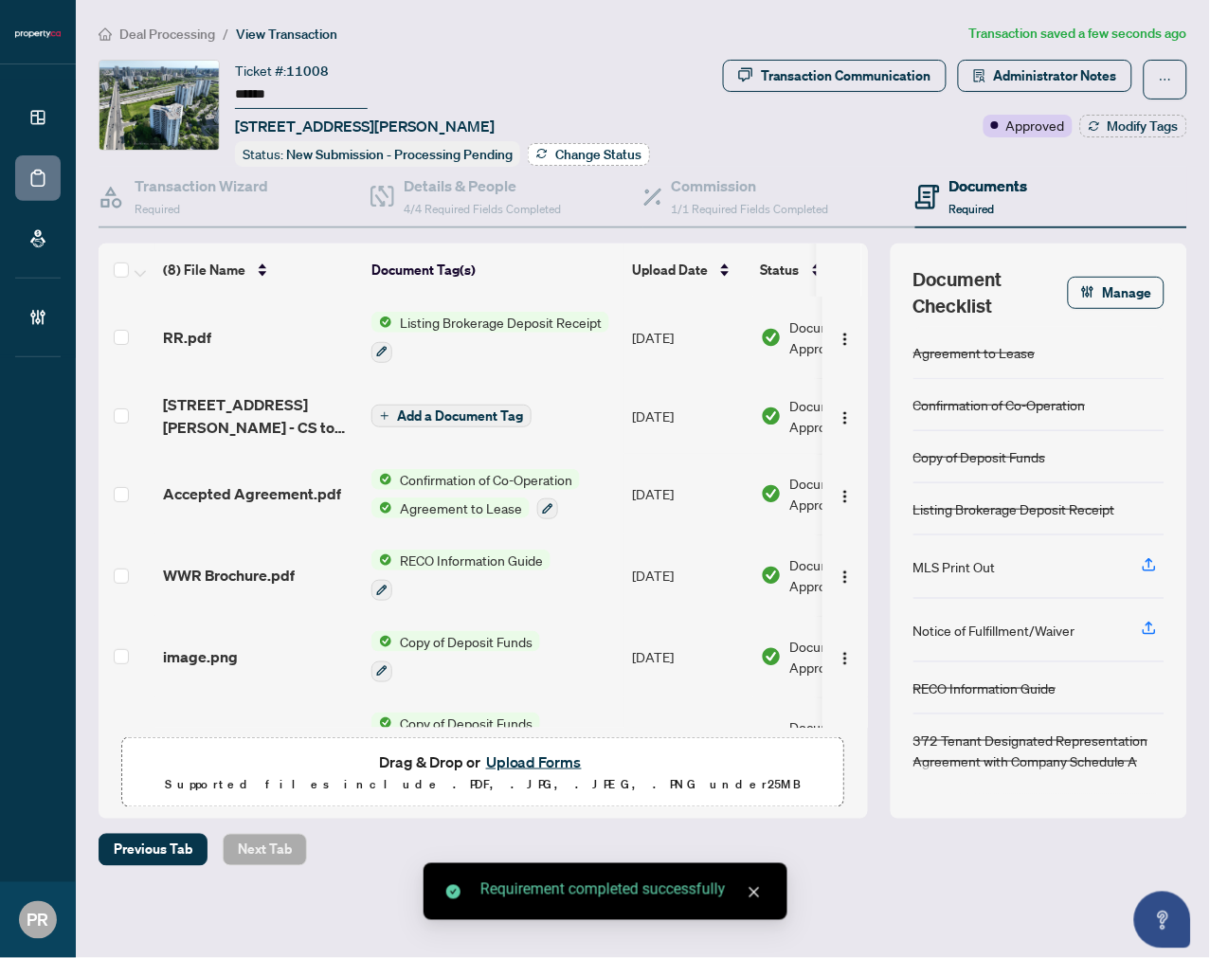
click at [560, 148] on span "Change Status" at bounding box center [598, 154] width 86 height 13
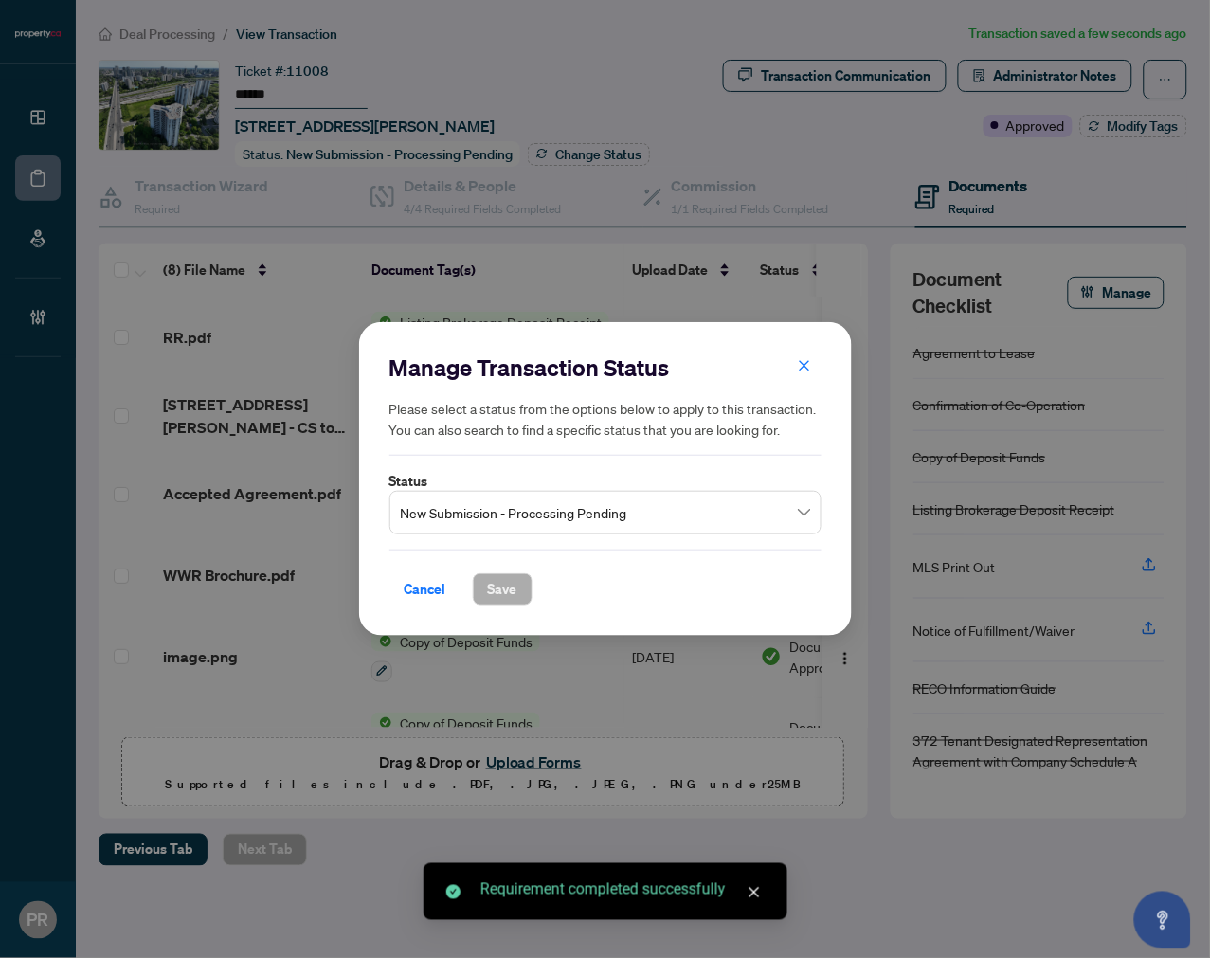
click at [572, 506] on span "New Submission - Processing Pending" at bounding box center [605, 513] width 409 height 36
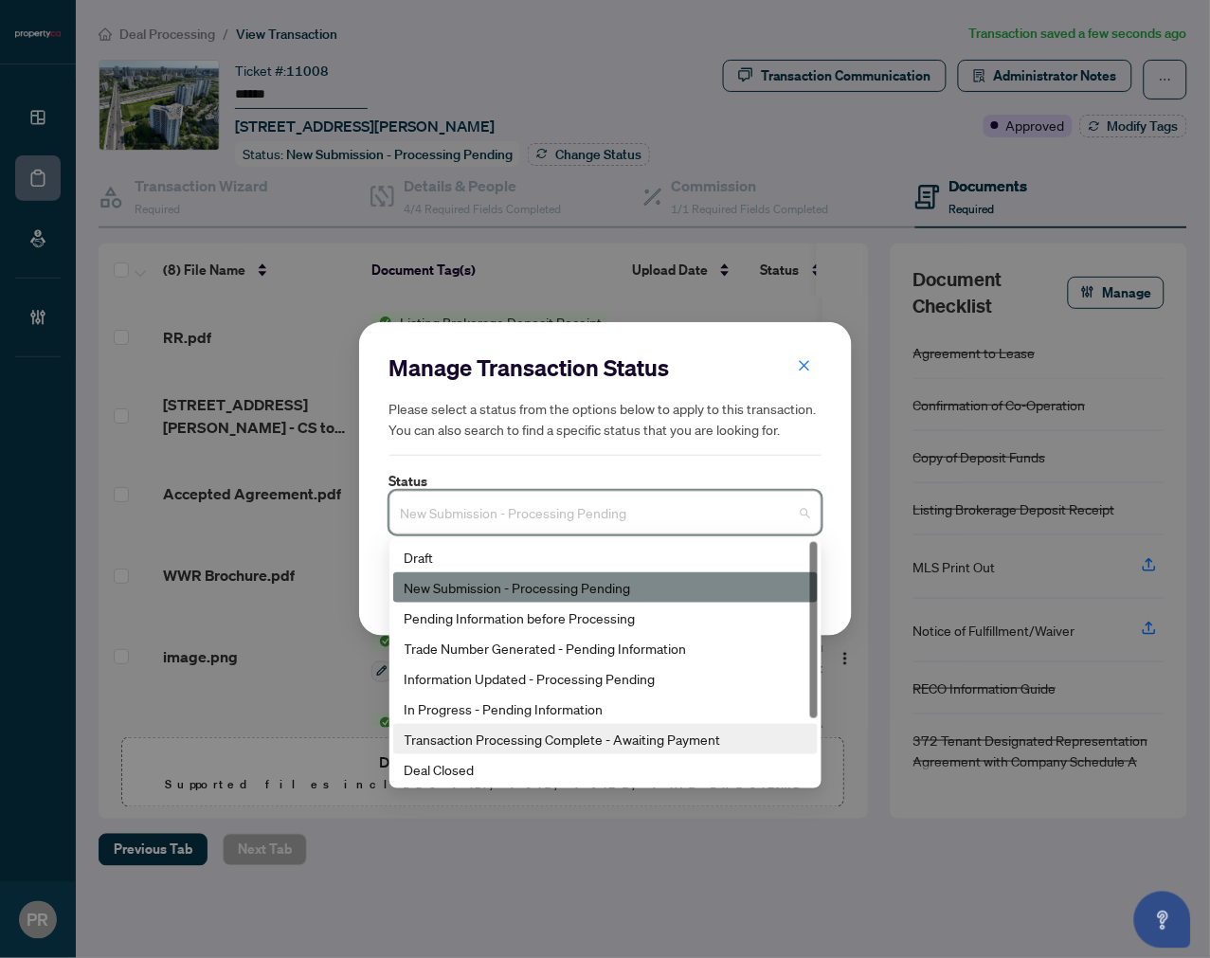
click at [550, 733] on div "Transaction Processing Complete - Awaiting Payment" at bounding box center [606, 739] width 402 height 21
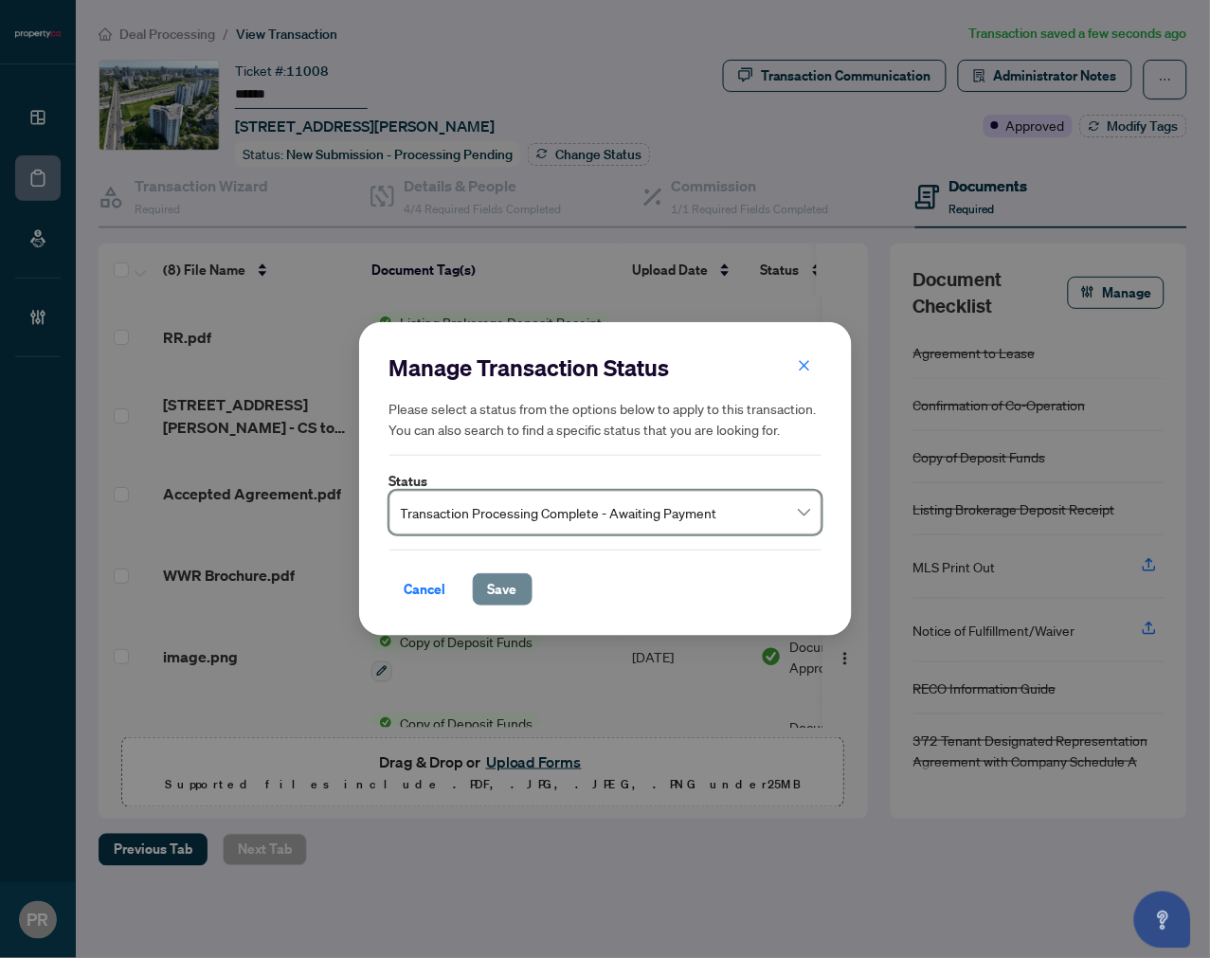
click at [488, 576] on span "Save" at bounding box center [502, 589] width 29 height 30
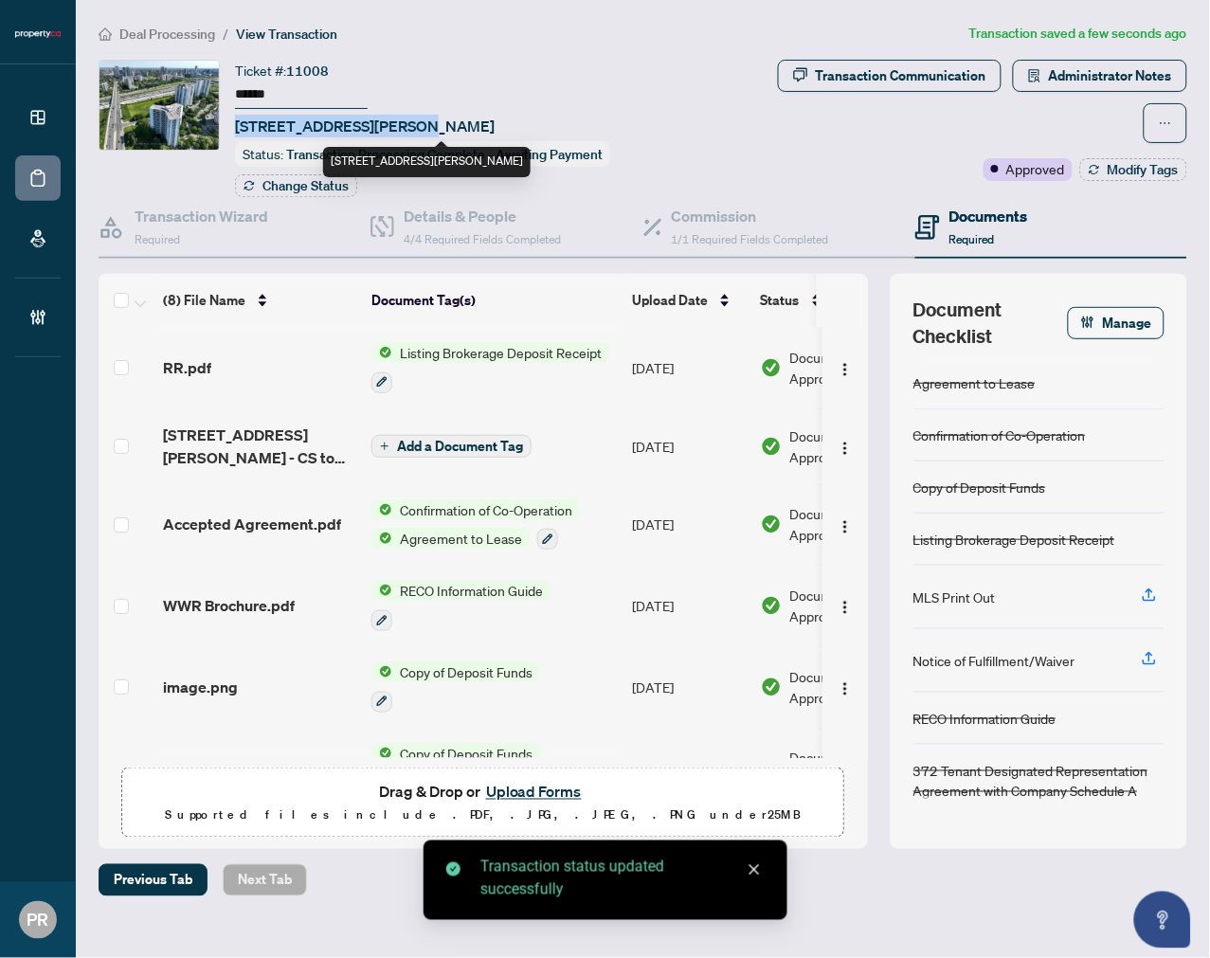
drag, startPoint x: 405, startPoint y: 117, endPoint x: 234, endPoint y: 115, distance: 170.5
click at [235, 115] on span "[STREET_ADDRESS][PERSON_NAME]" at bounding box center [365, 126] width 260 height 23
copy span "[STREET_ADDRESS][PERSON_NAME]"
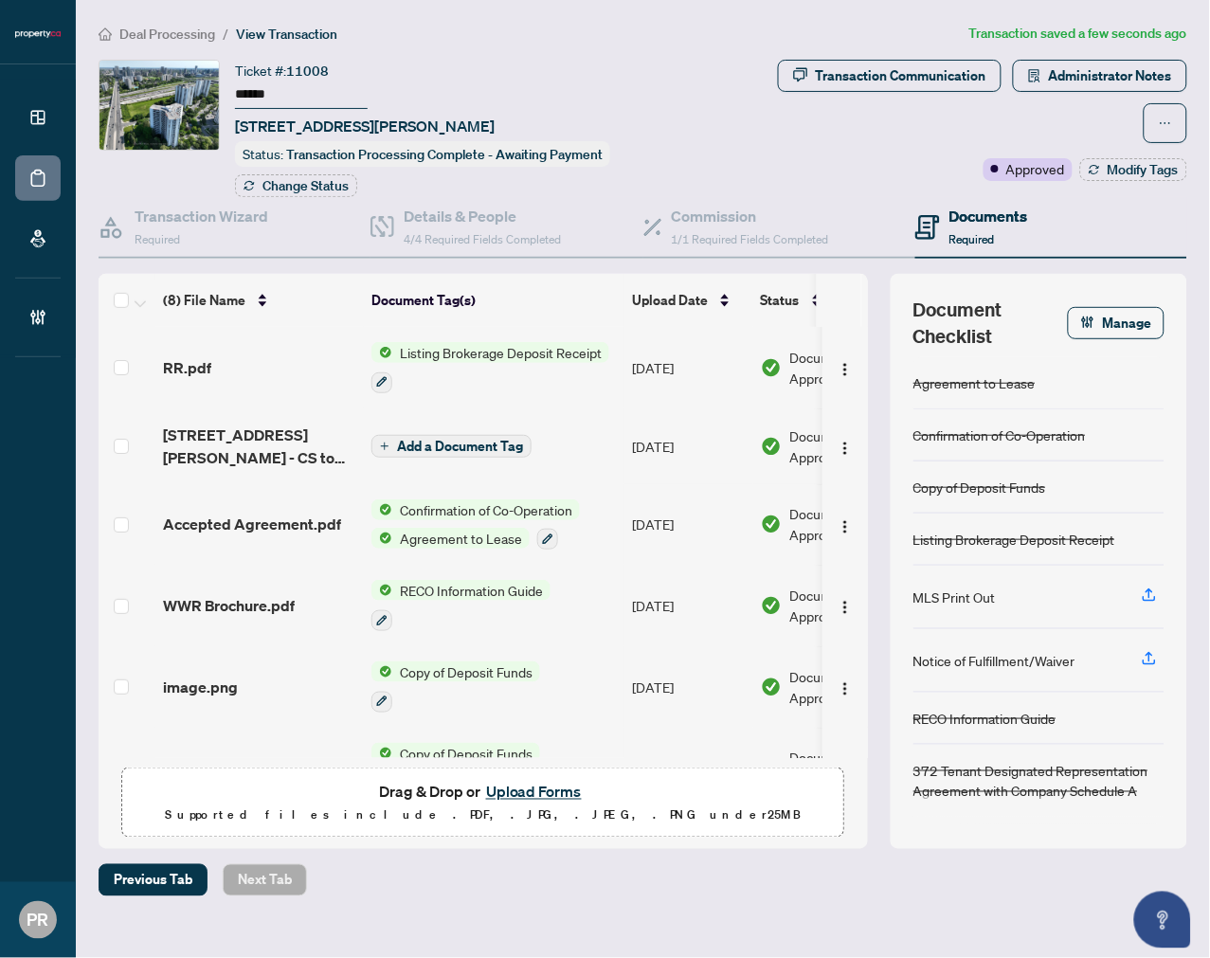
click at [279, 92] on input "******" at bounding box center [301, 94] width 133 height 27
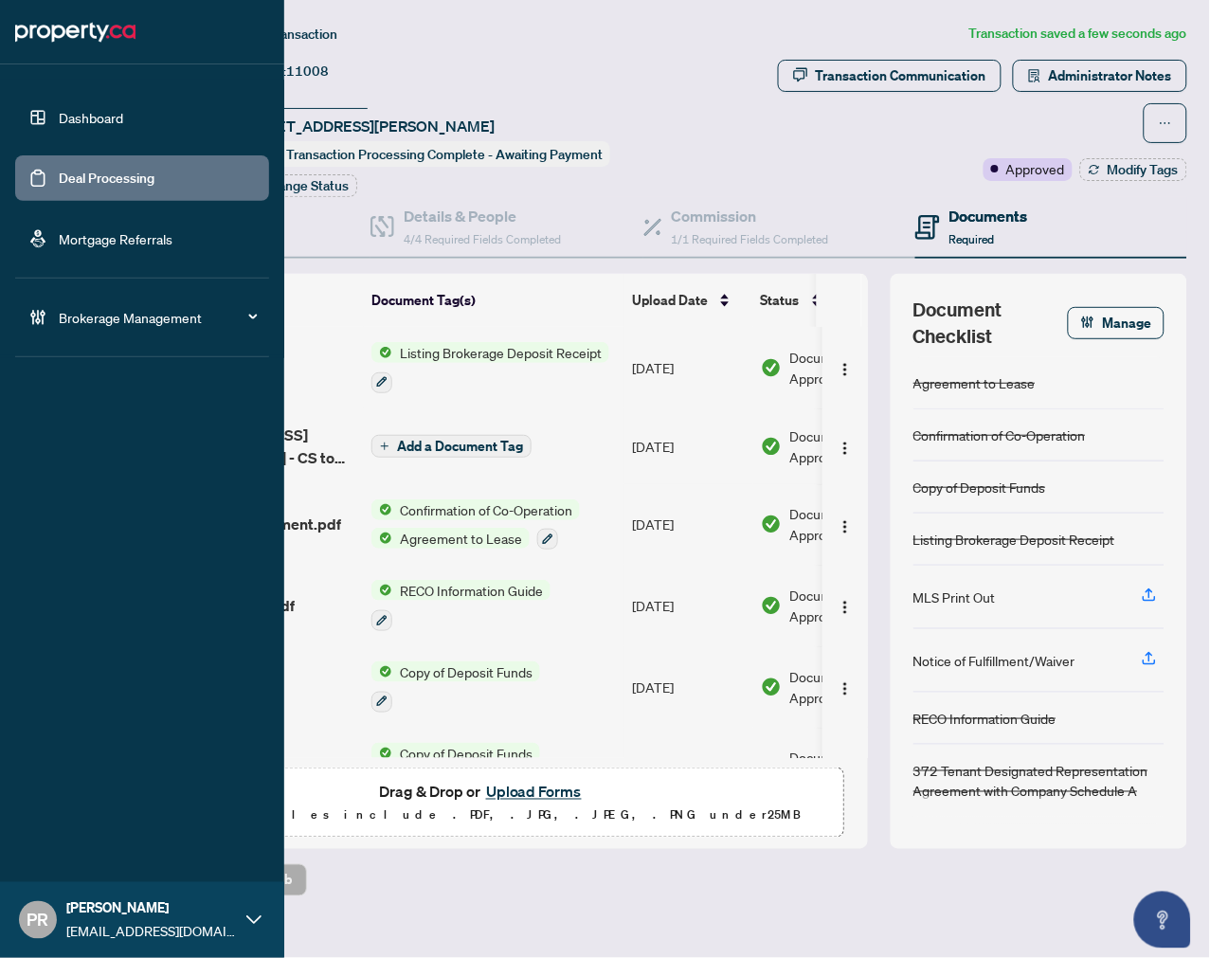
click at [0, 737] on div "Dashboard Deal Processing Mortgage Referrals Brokerage Management PR [PERSON_NA…" at bounding box center [142, 479] width 284 height 958
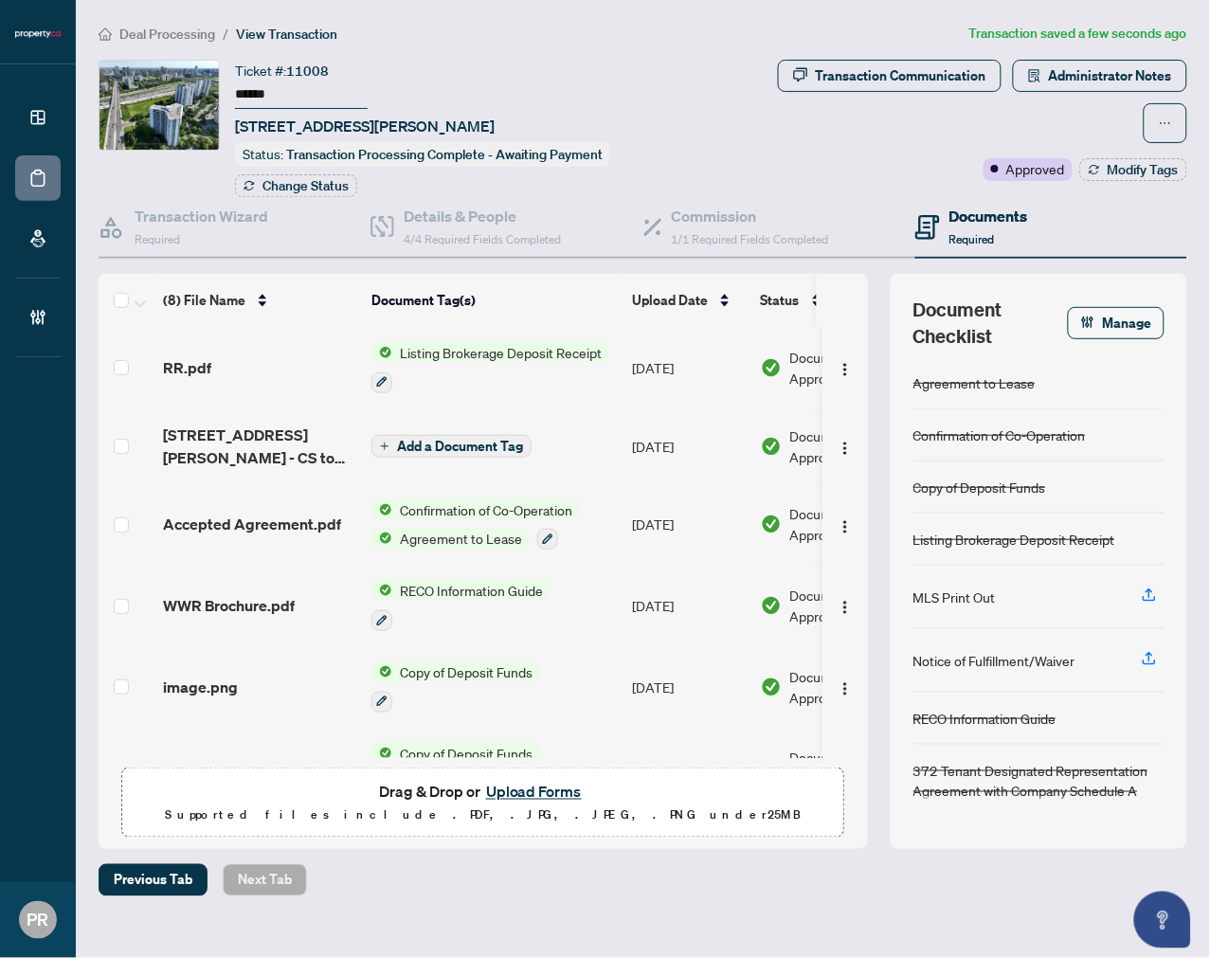
click at [1144, 153] on div "Transaction Communication Administrator Notes Approved Modify Tags" at bounding box center [960, 120] width 454 height 121
click at [1125, 163] on span "Modify Tags" at bounding box center [1143, 169] width 71 height 13
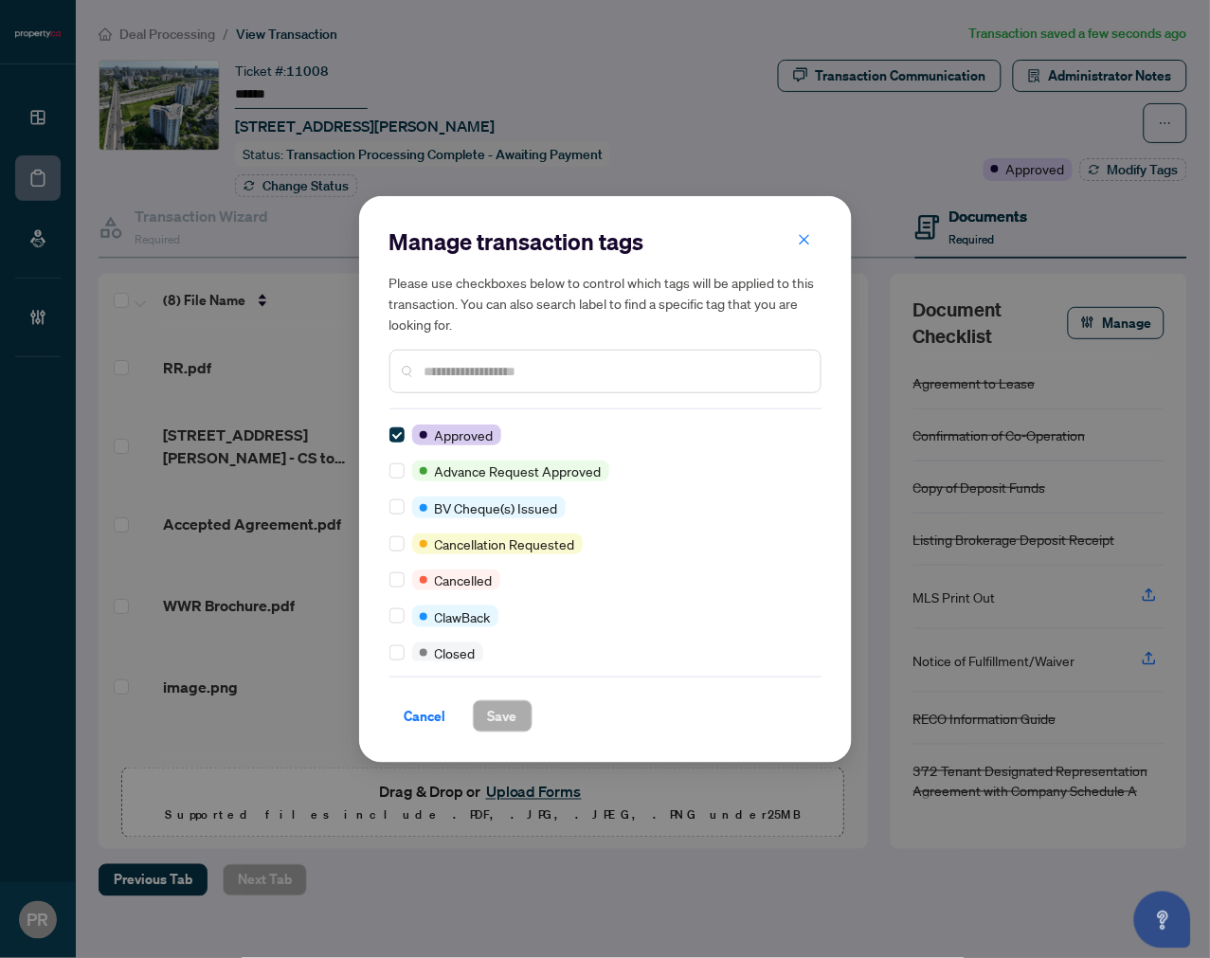
click at [481, 361] on input "text" at bounding box center [614, 371] width 381 height 21
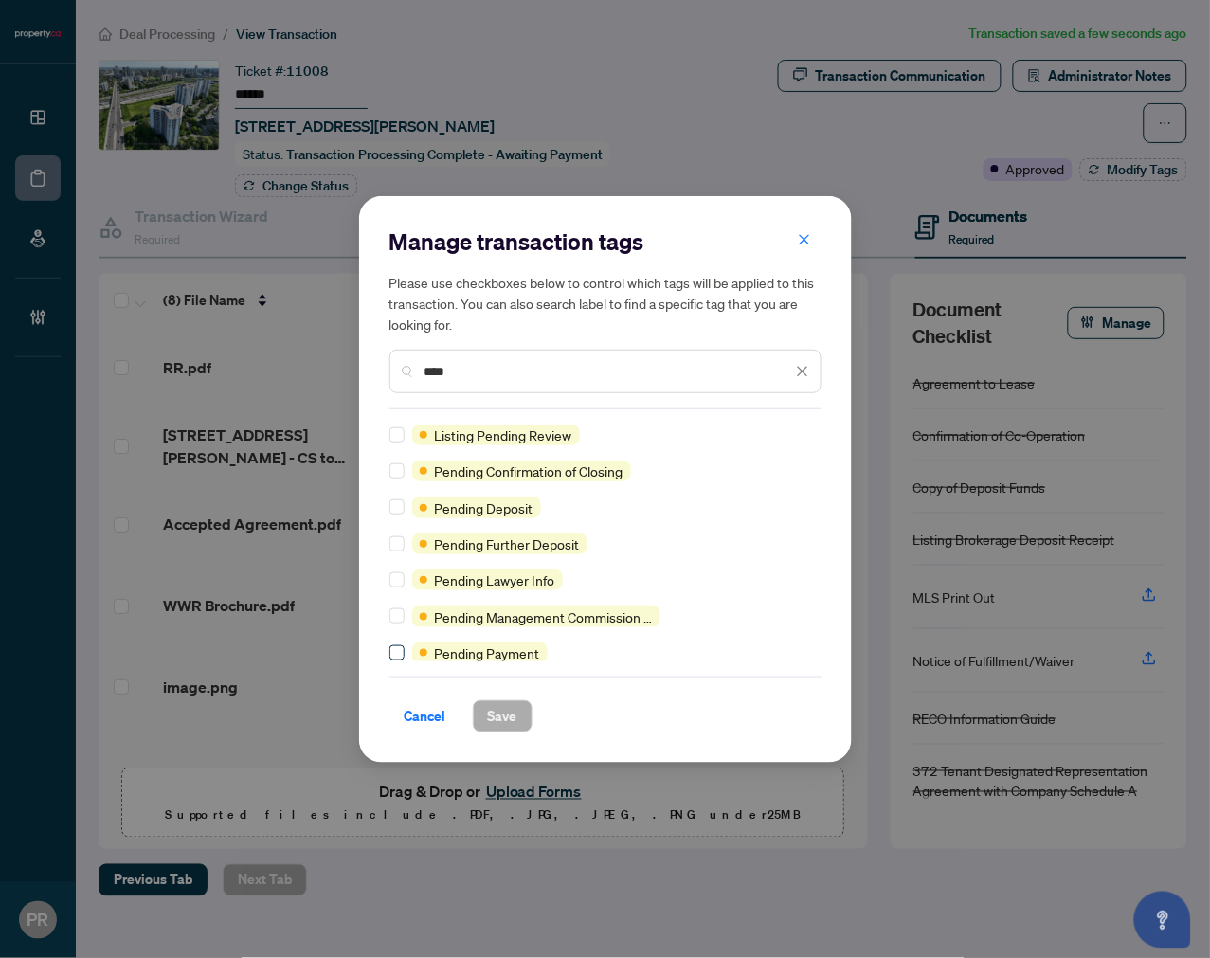
type input "****"
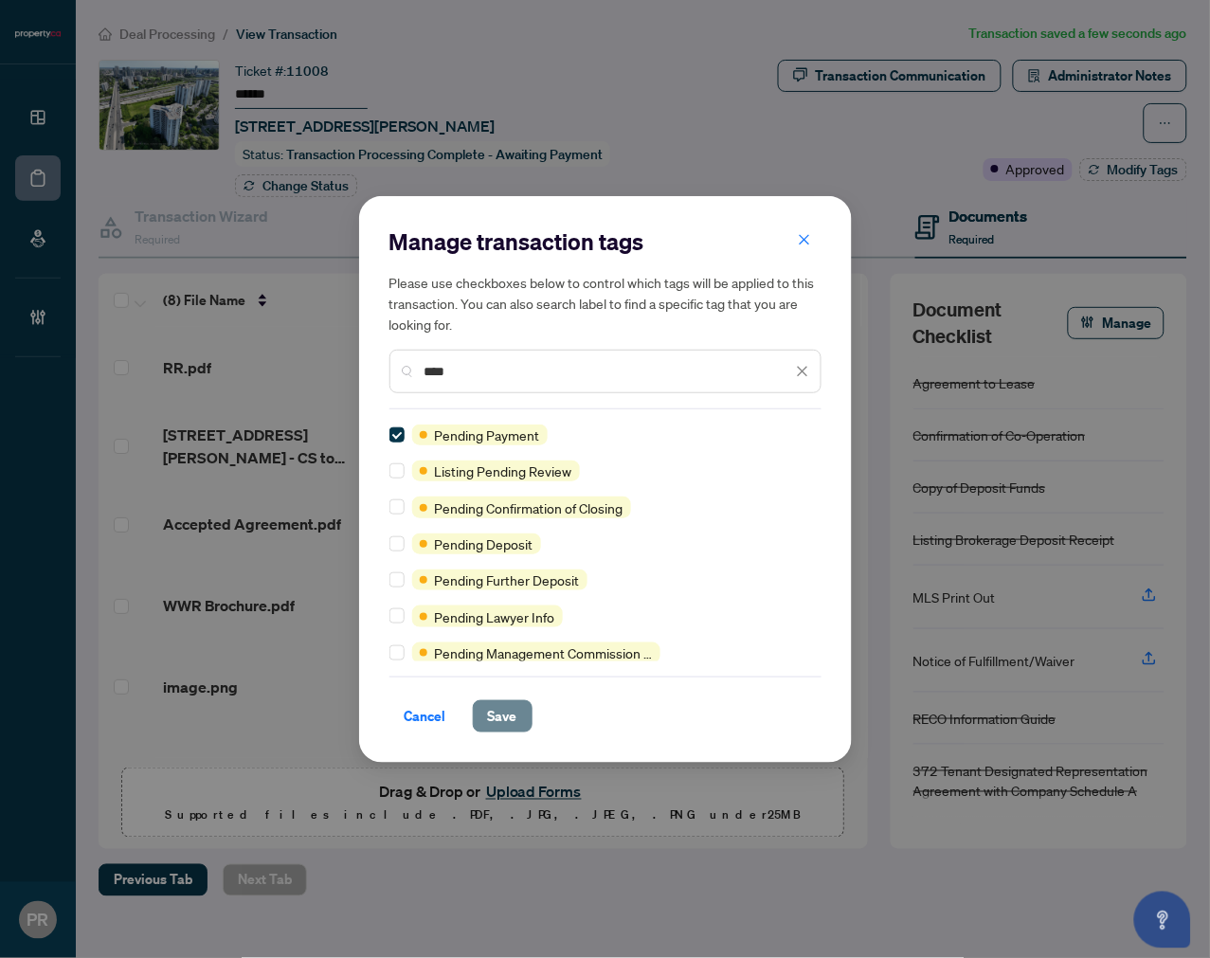
click at [486, 724] on button "Save" at bounding box center [503, 716] width 60 height 32
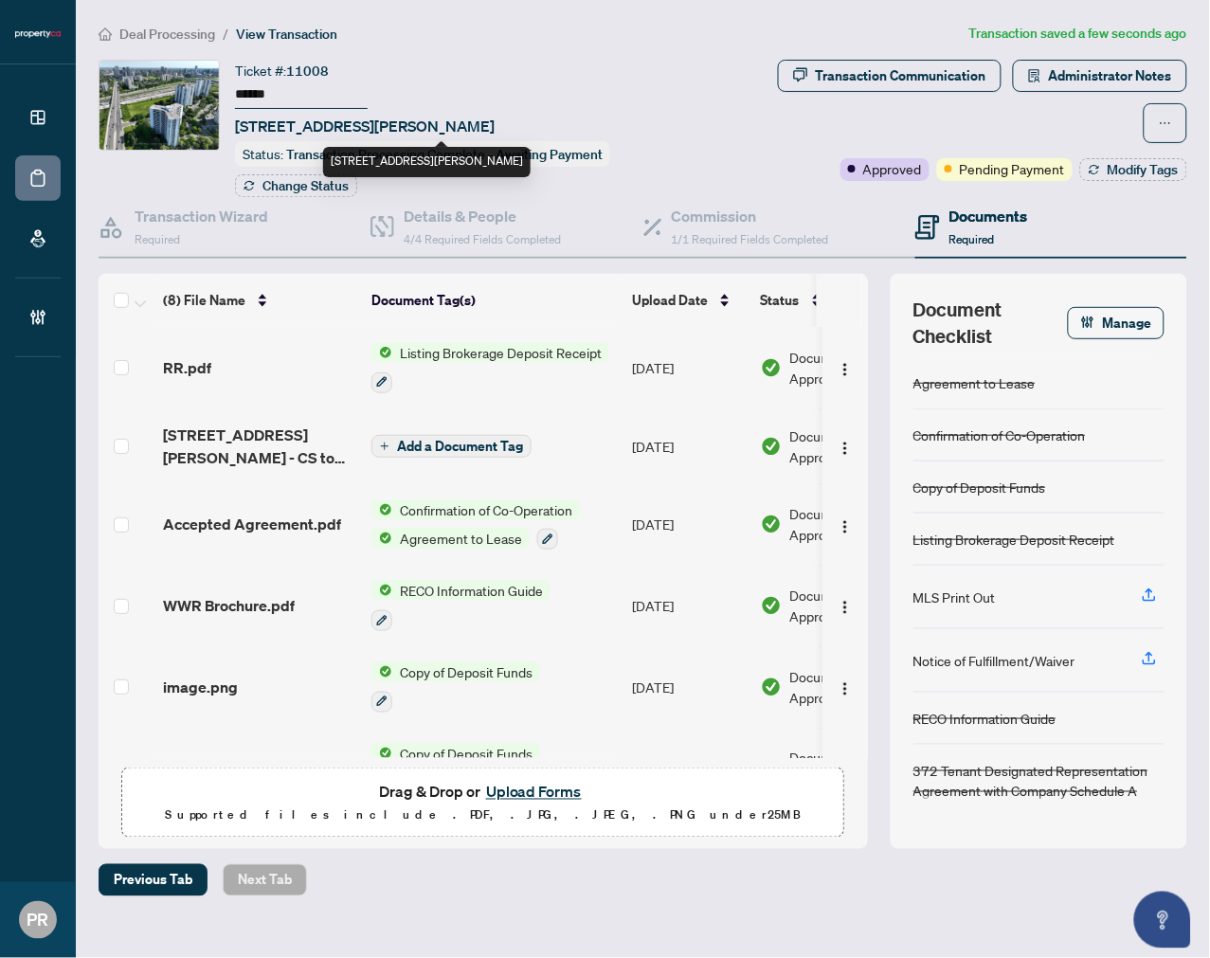
click at [383, 123] on span "[STREET_ADDRESS][PERSON_NAME]" at bounding box center [365, 126] width 260 height 23
drag, startPoint x: 386, startPoint y: 124, endPoint x: 279, endPoint y: 116, distance: 107.4
click at [279, 116] on span "[STREET_ADDRESS][PERSON_NAME]" at bounding box center [365, 126] width 260 height 23
copy span "50 [PERSON_NAME]"
click at [189, 40] on span "Deal Processing" at bounding box center [167, 34] width 96 height 17
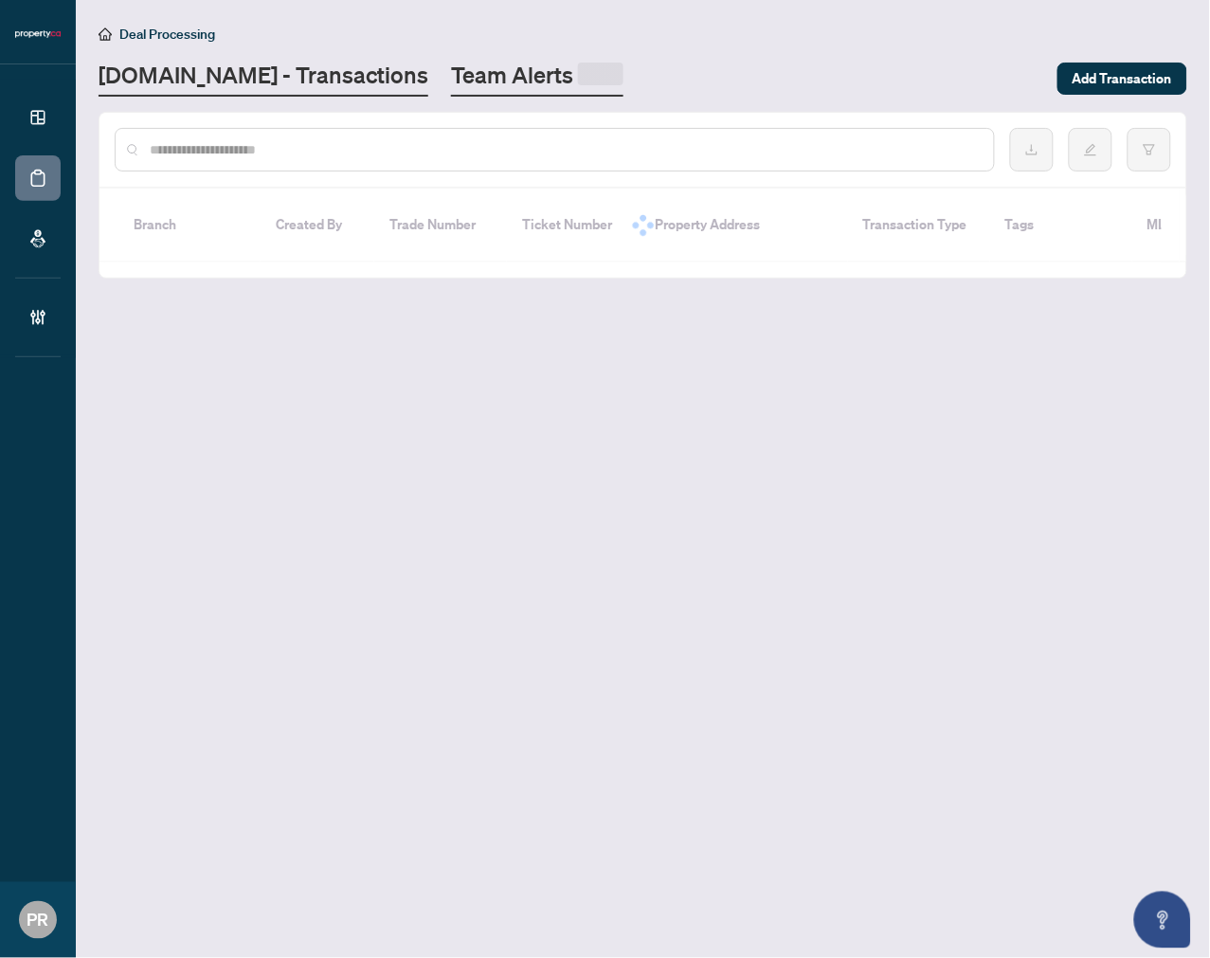
click at [451, 81] on link "Team Alerts" at bounding box center [537, 78] width 172 height 37
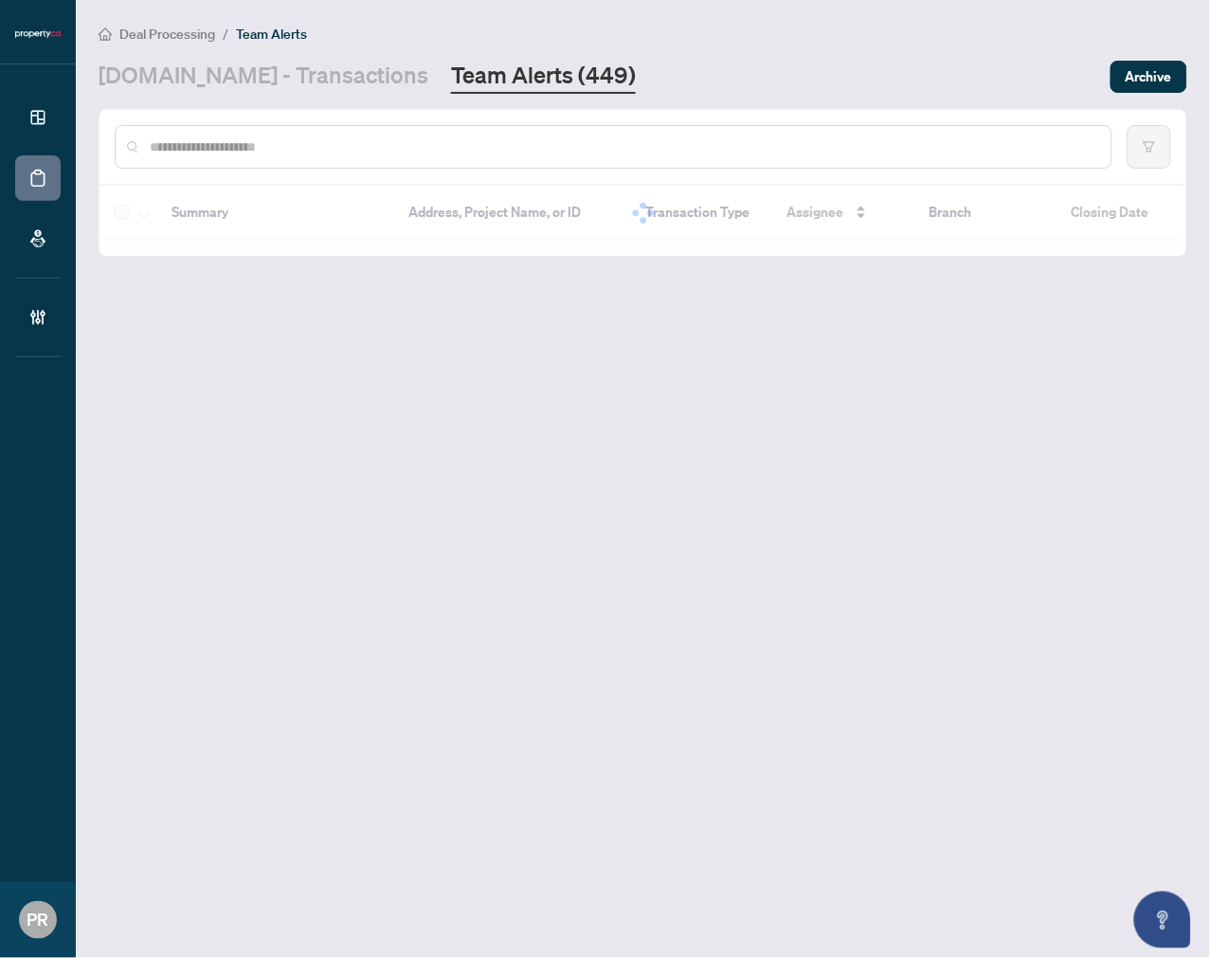
click at [294, 137] on input "text" at bounding box center [623, 146] width 946 height 21
paste input "**********"
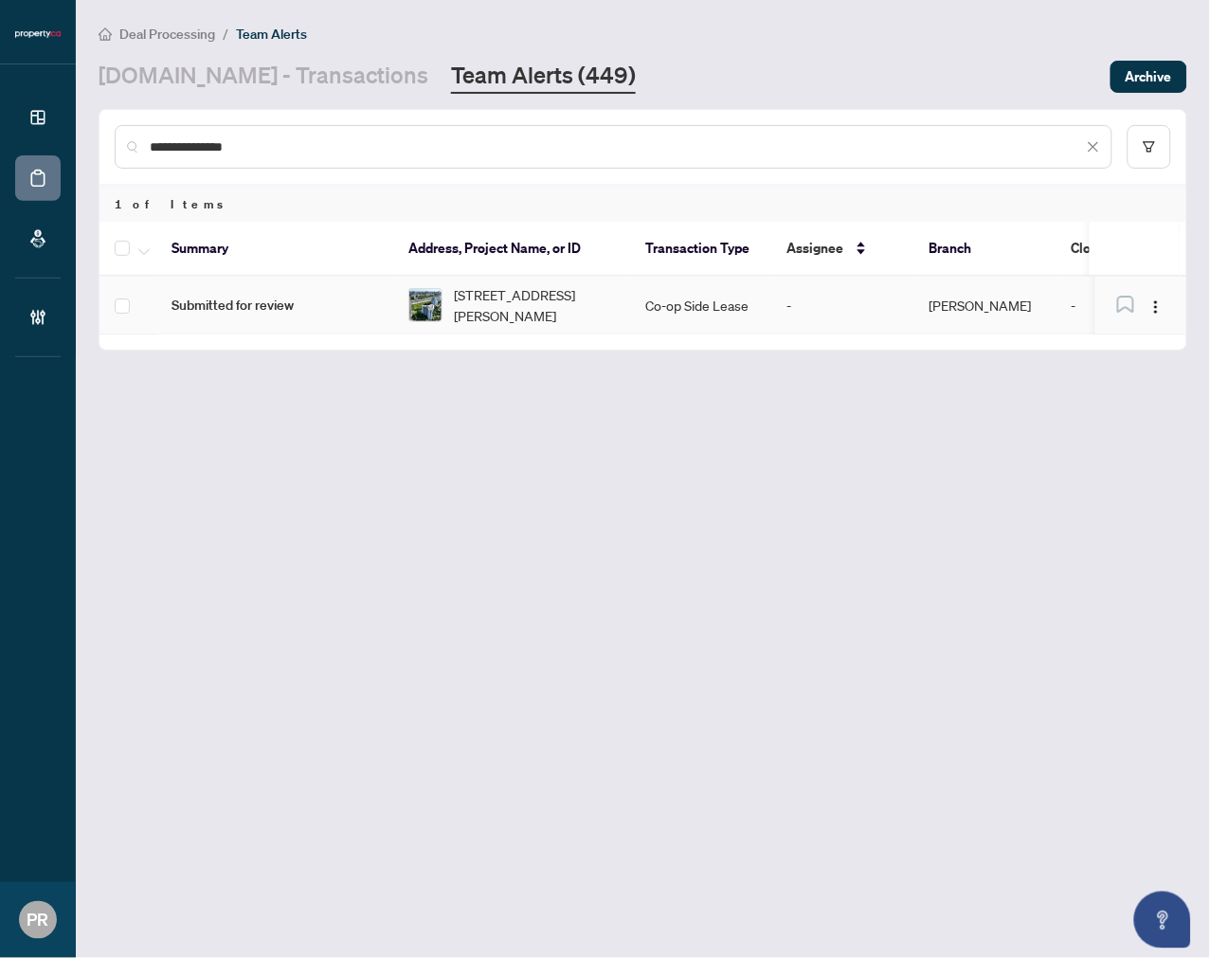
type input "**********"
click at [442, 289] on div at bounding box center [425, 305] width 34 height 34
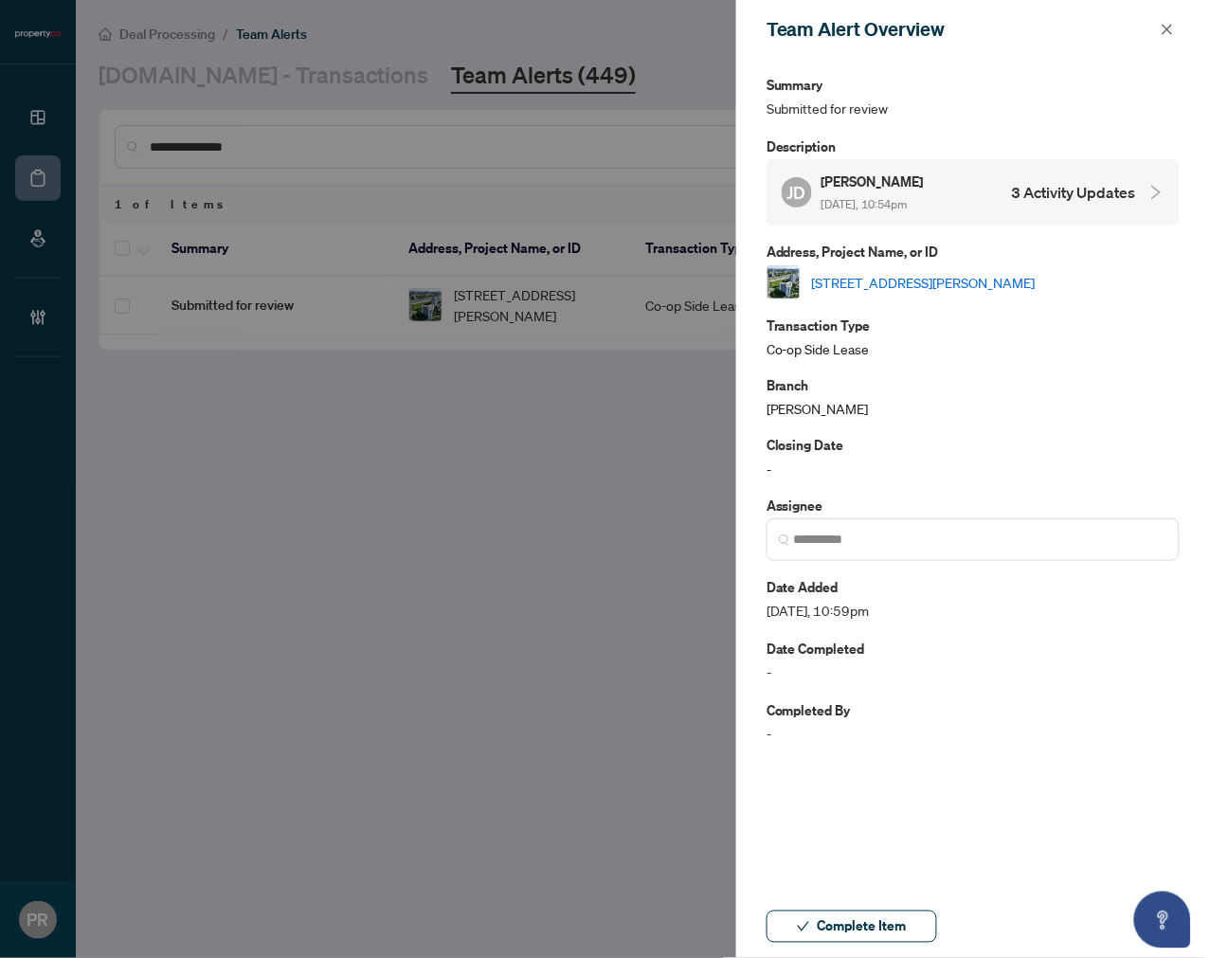
drag, startPoint x: 844, startPoint y: 926, endPoint x: 907, endPoint y: 822, distance: 120.7
click at [844, 927] on span "Complete Item" at bounding box center [862, 926] width 89 height 30
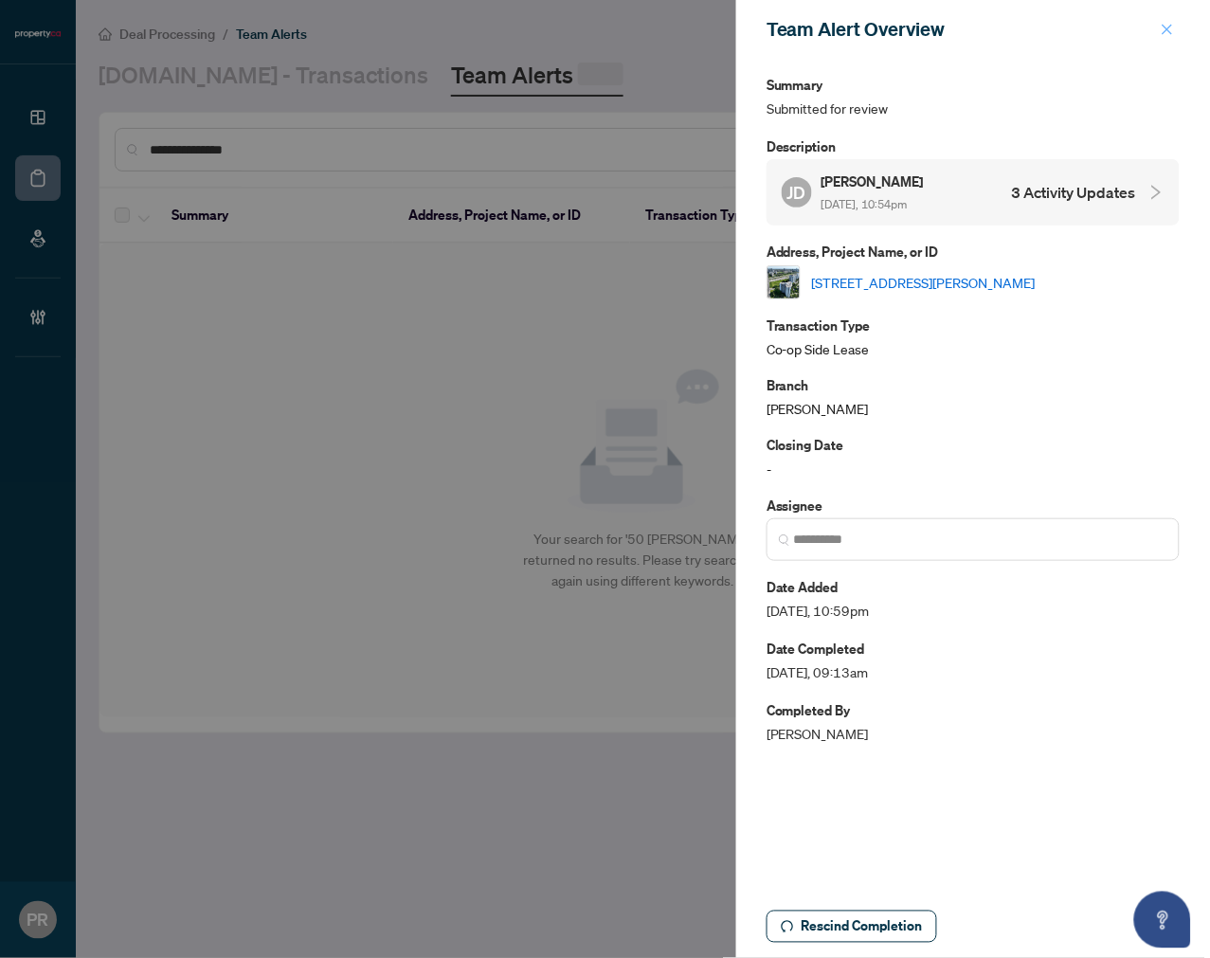
click at [1167, 29] on icon "close" at bounding box center [1168, 29] width 10 height 10
